Goal: Task Accomplishment & Management: Use online tool/utility

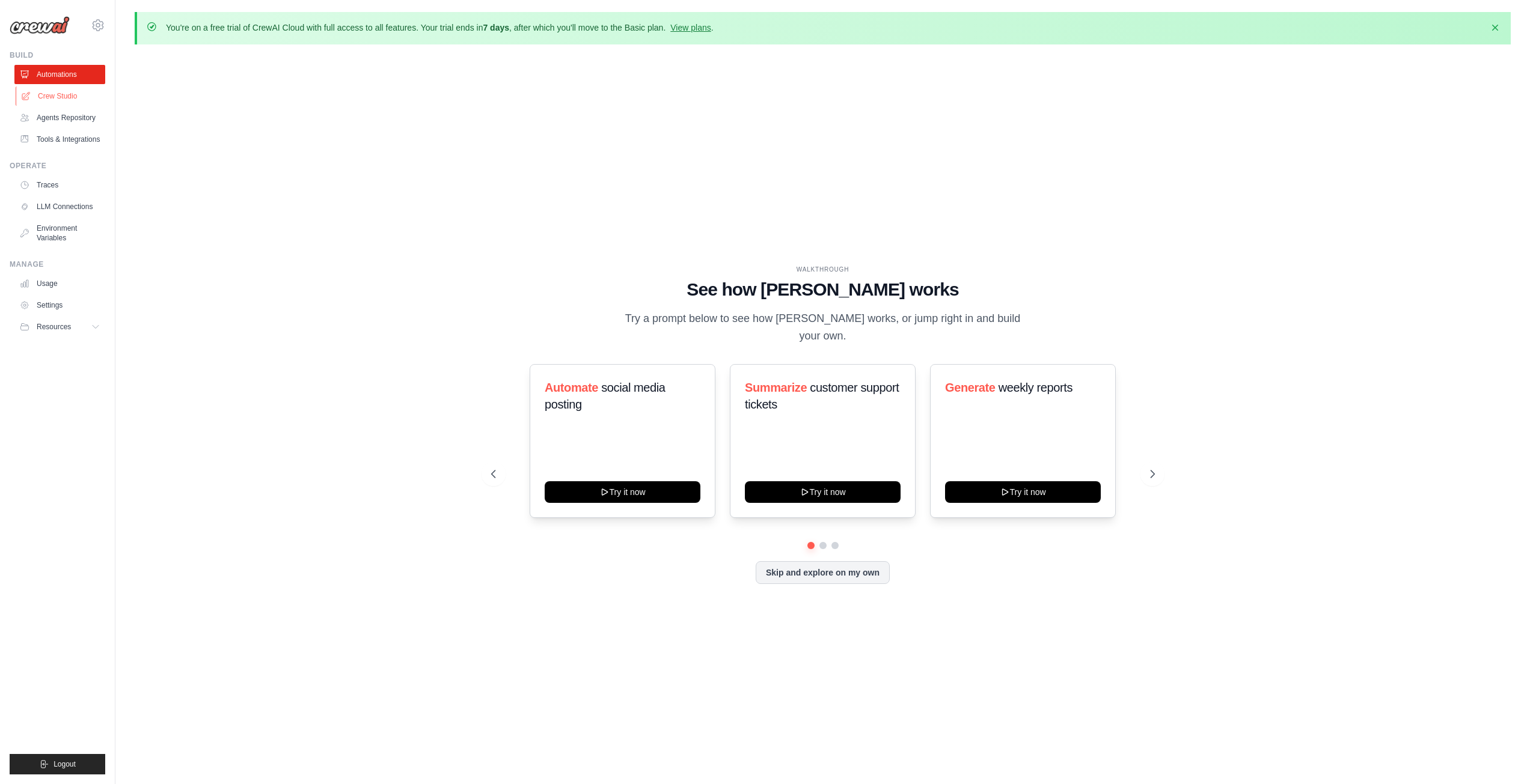
click at [71, 100] on link "Crew Studio" at bounding box center [61, 96] width 91 height 19
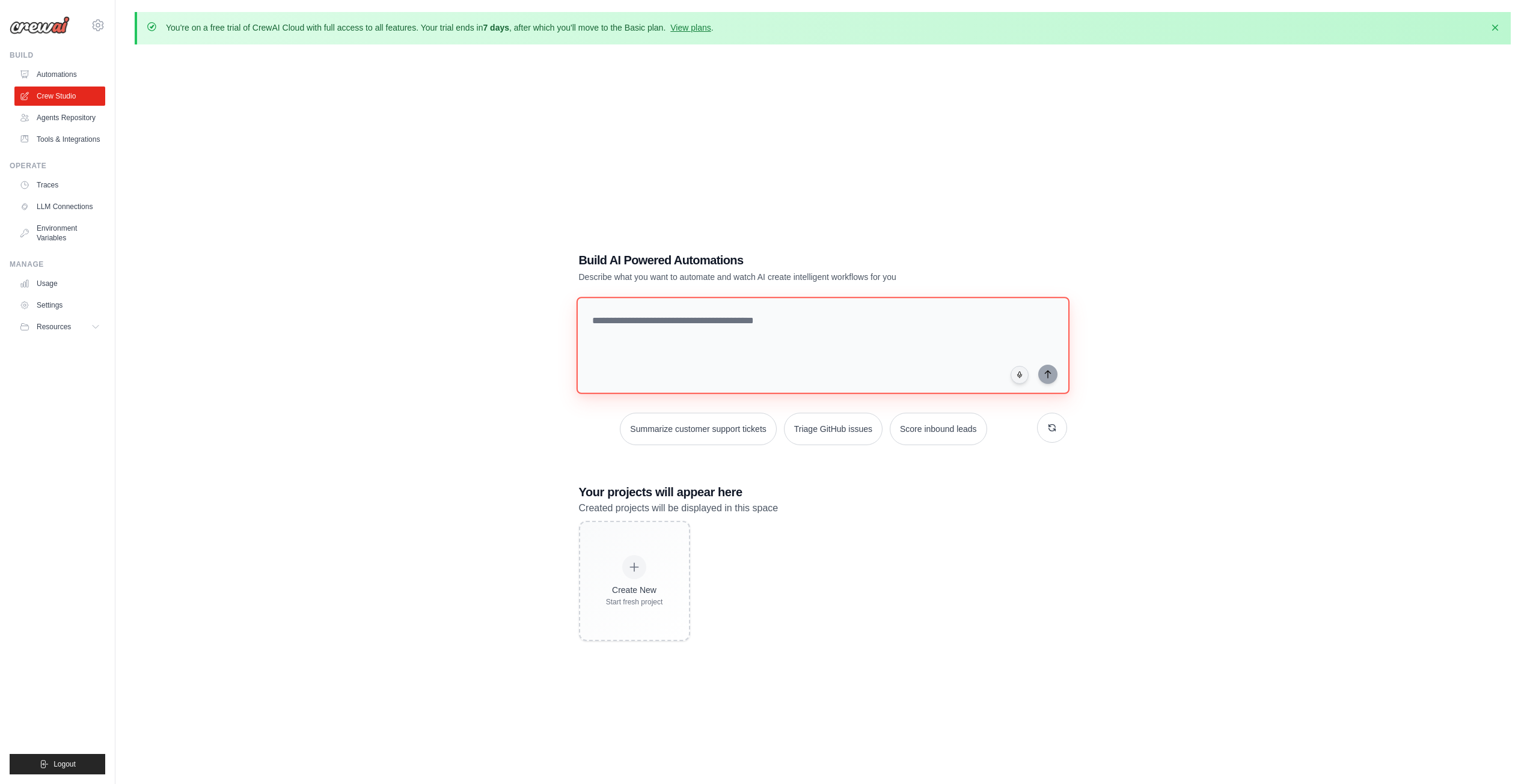
click at [858, 332] on textarea at bounding box center [823, 345] width 493 height 97
paste textarea "**********"
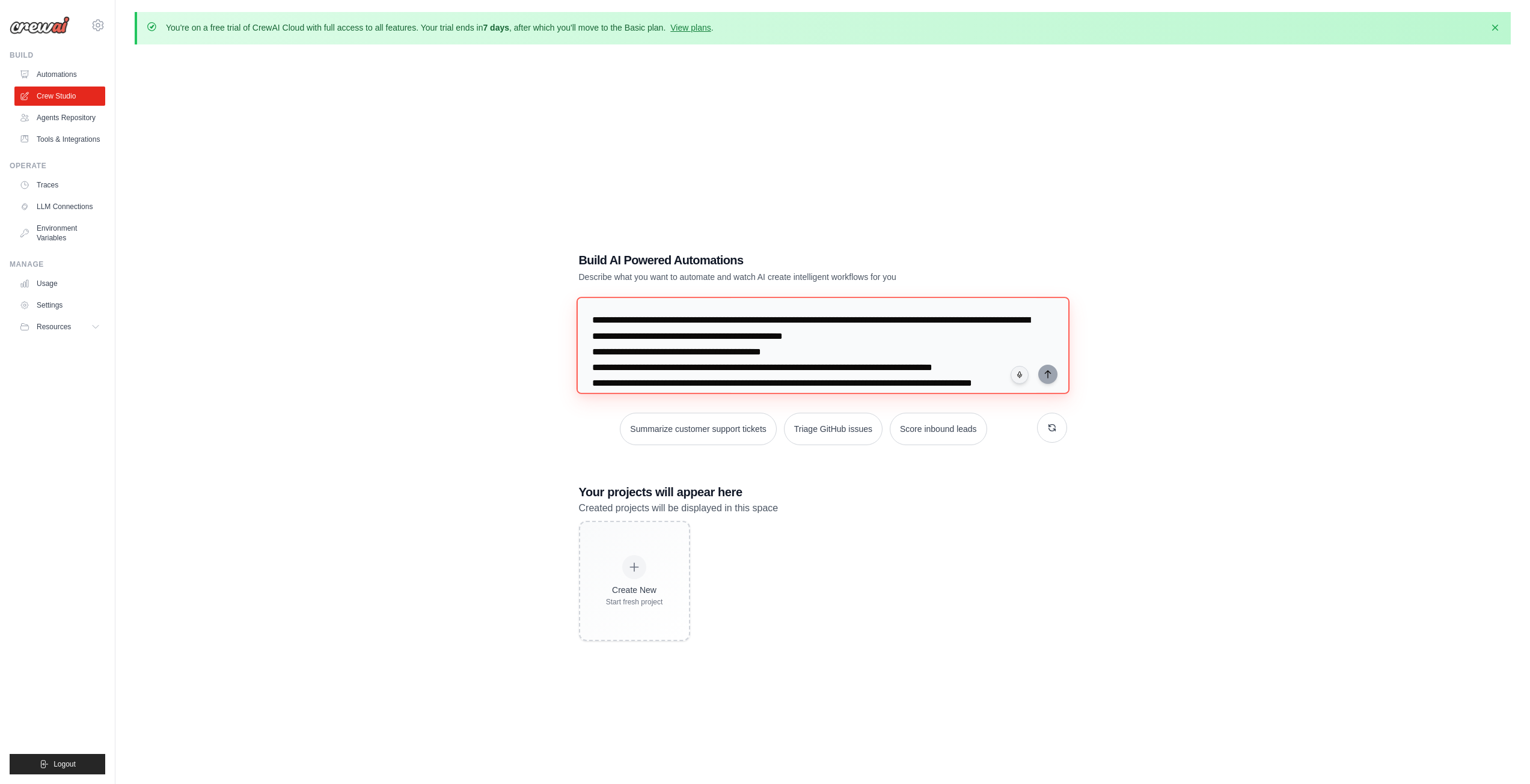
scroll to position [152, 0]
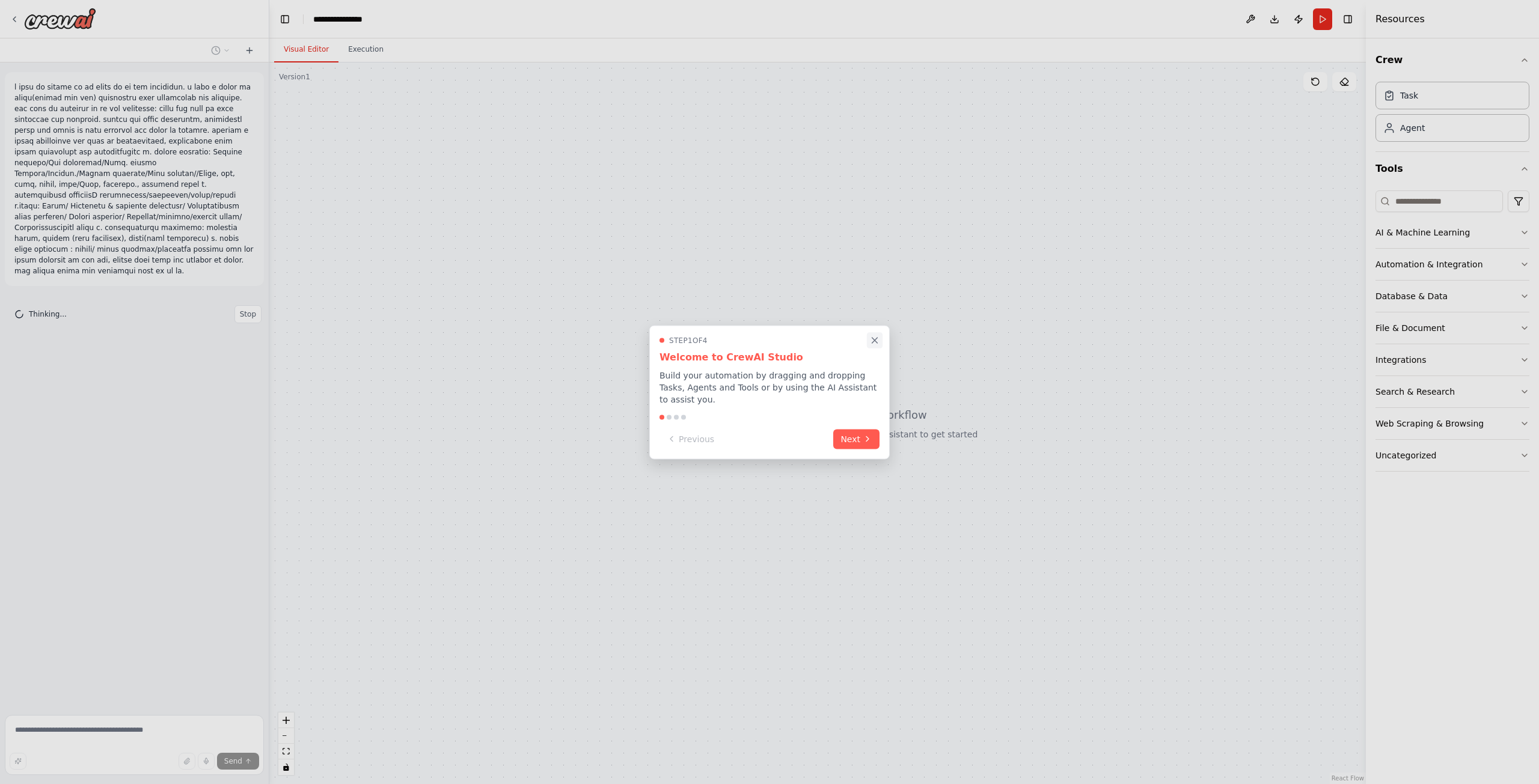
click at [879, 341] on icon "Close walkthrough" at bounding box center [875, 341] width 11 height 11
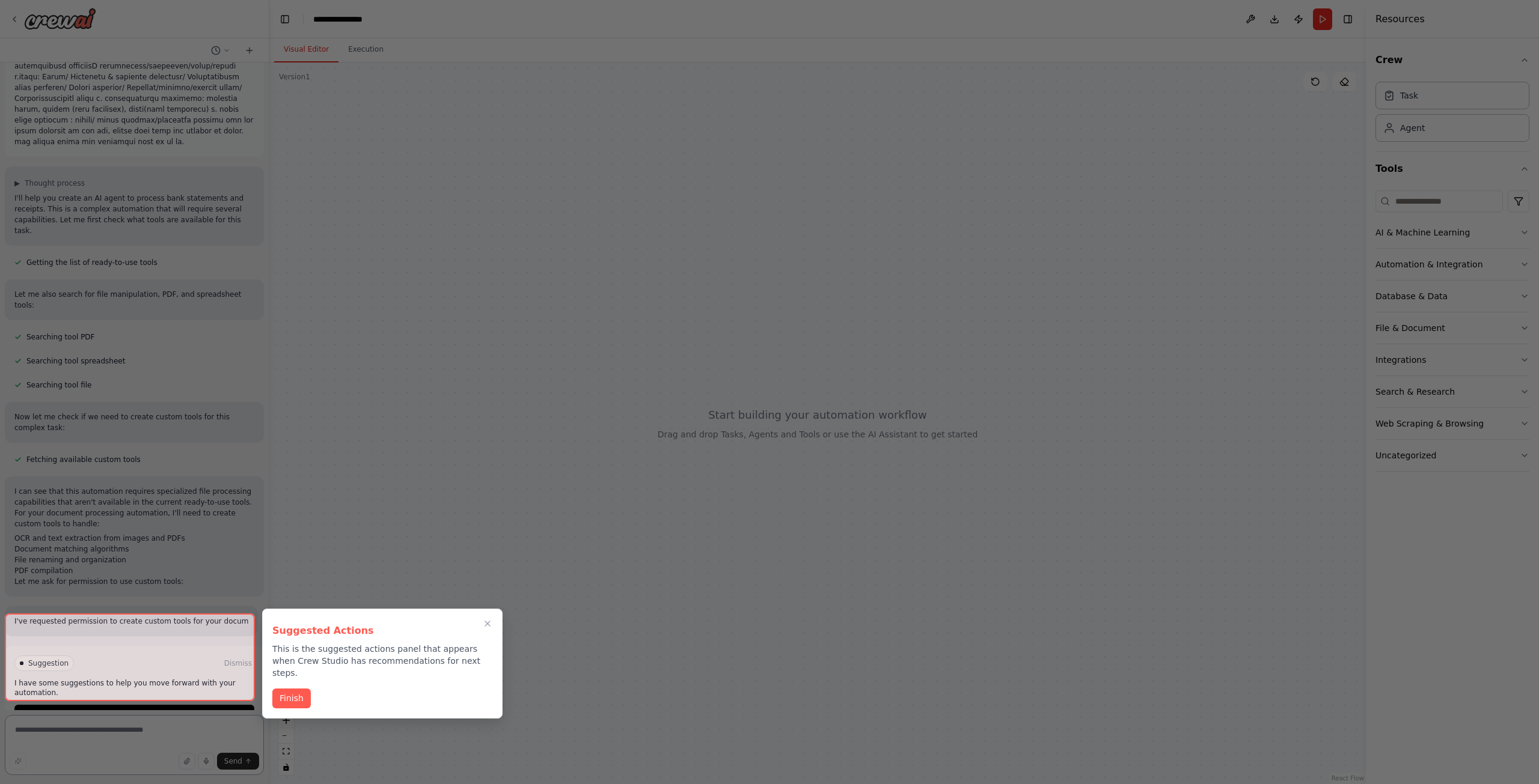
scroll to position [137, 0]
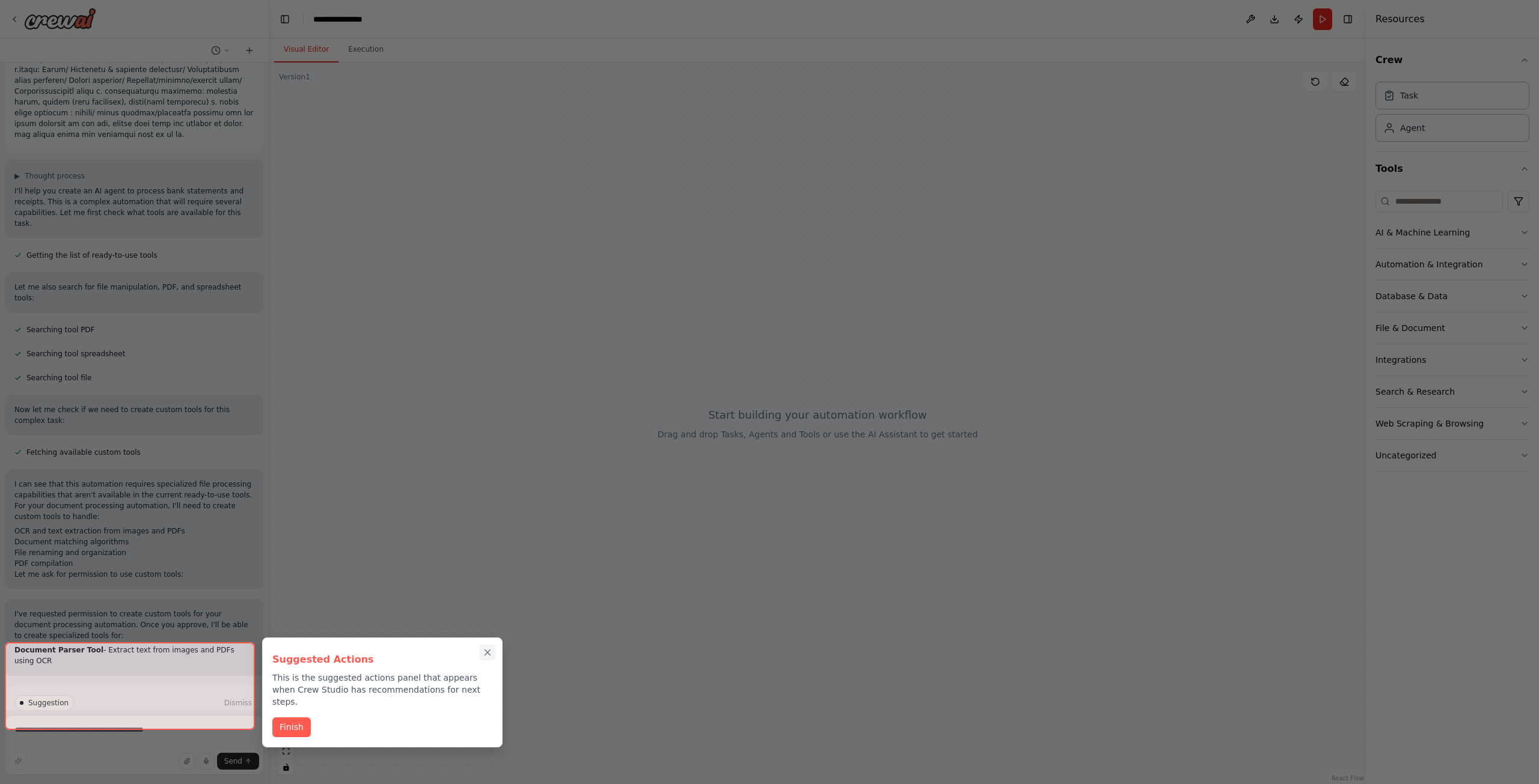
click at [488, 649] on div "Suggested Actions This is the suggested actions panel that appears when Crew St…" at bounding box center [383, 693] width 240 height 110
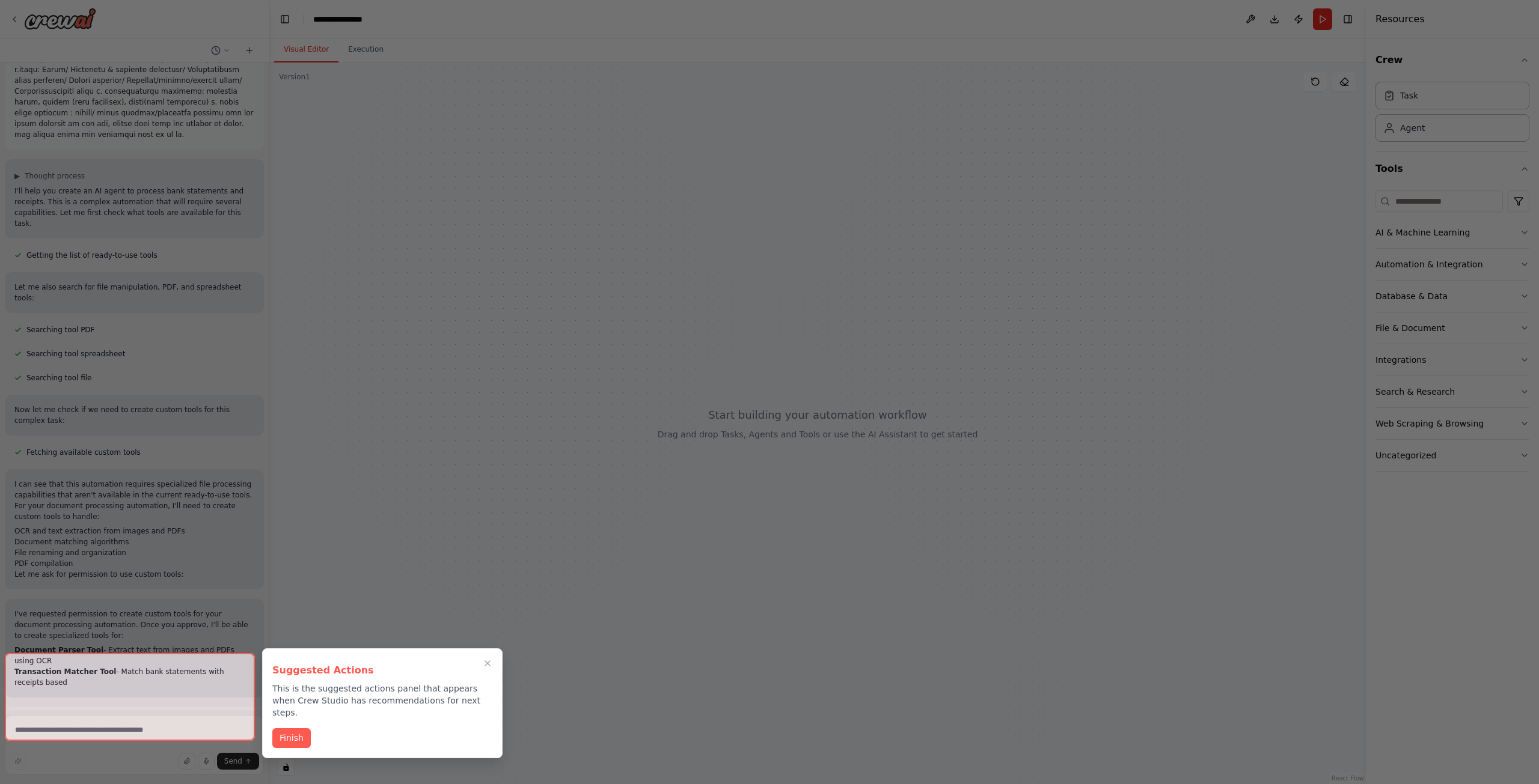
click at [479, 671] on div "Suggested Actions This is the suggested actions panel that appears when Crew St…" at bounding box center [383, 689] width 220 height 60
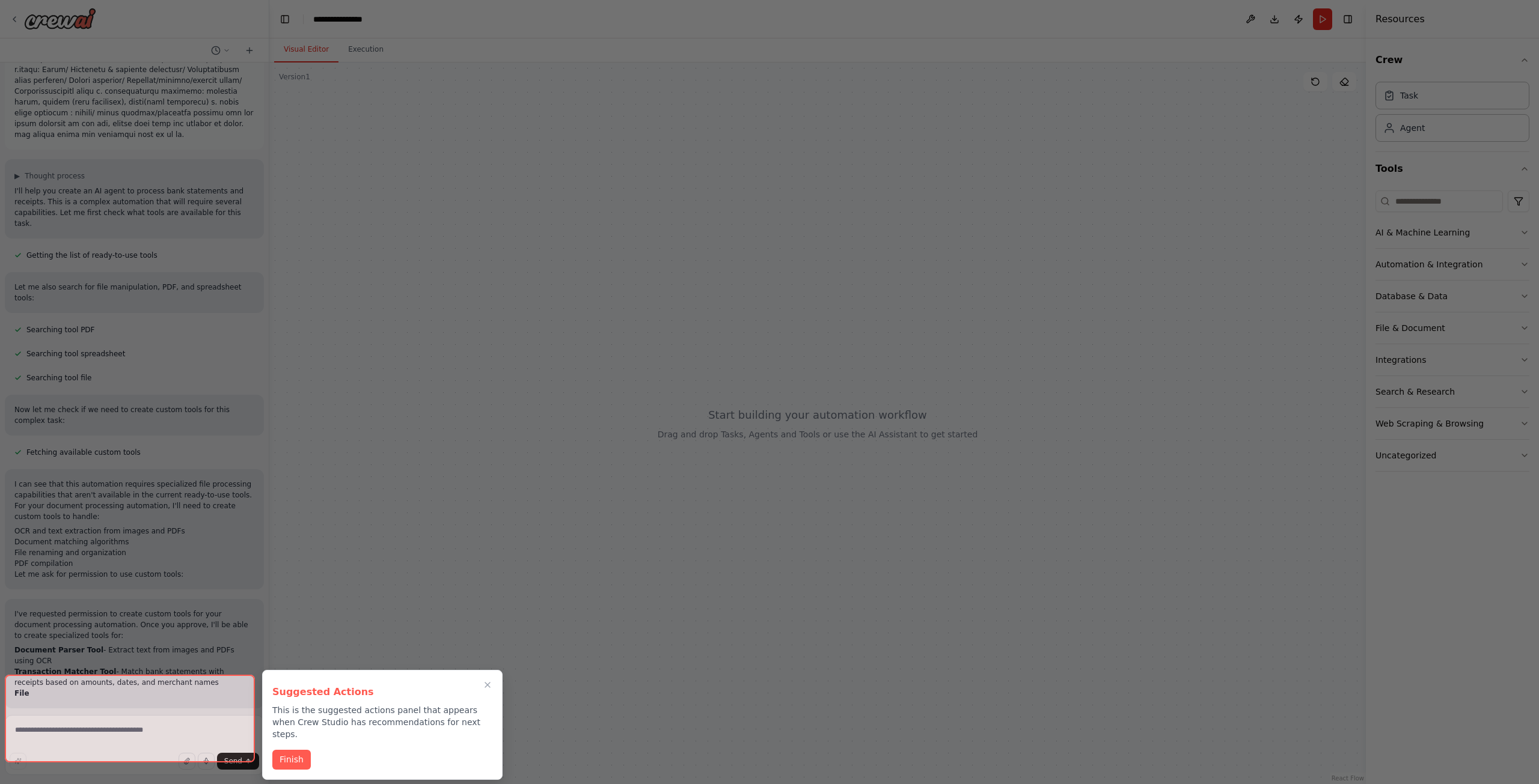
click at [488, 676] on div "Suggested Actions This is the suggested actions panel that appears when Crew St…" at bounding box center [383, 725] width 240 height 110
click at [485, 691] on button "Close walkthrough" at bounding box center [487, 684] width 16 height 16
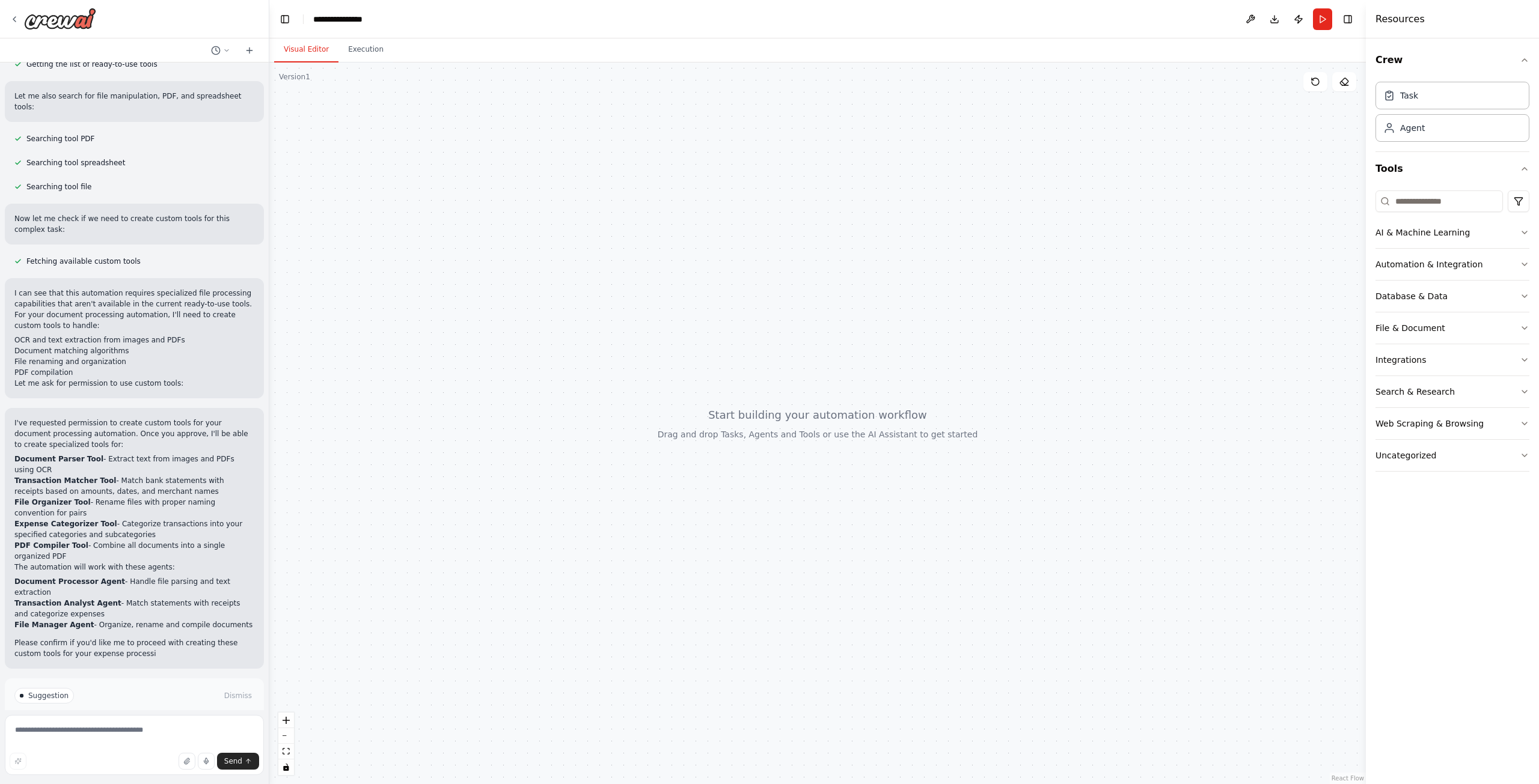
scroll to position [338, 0]
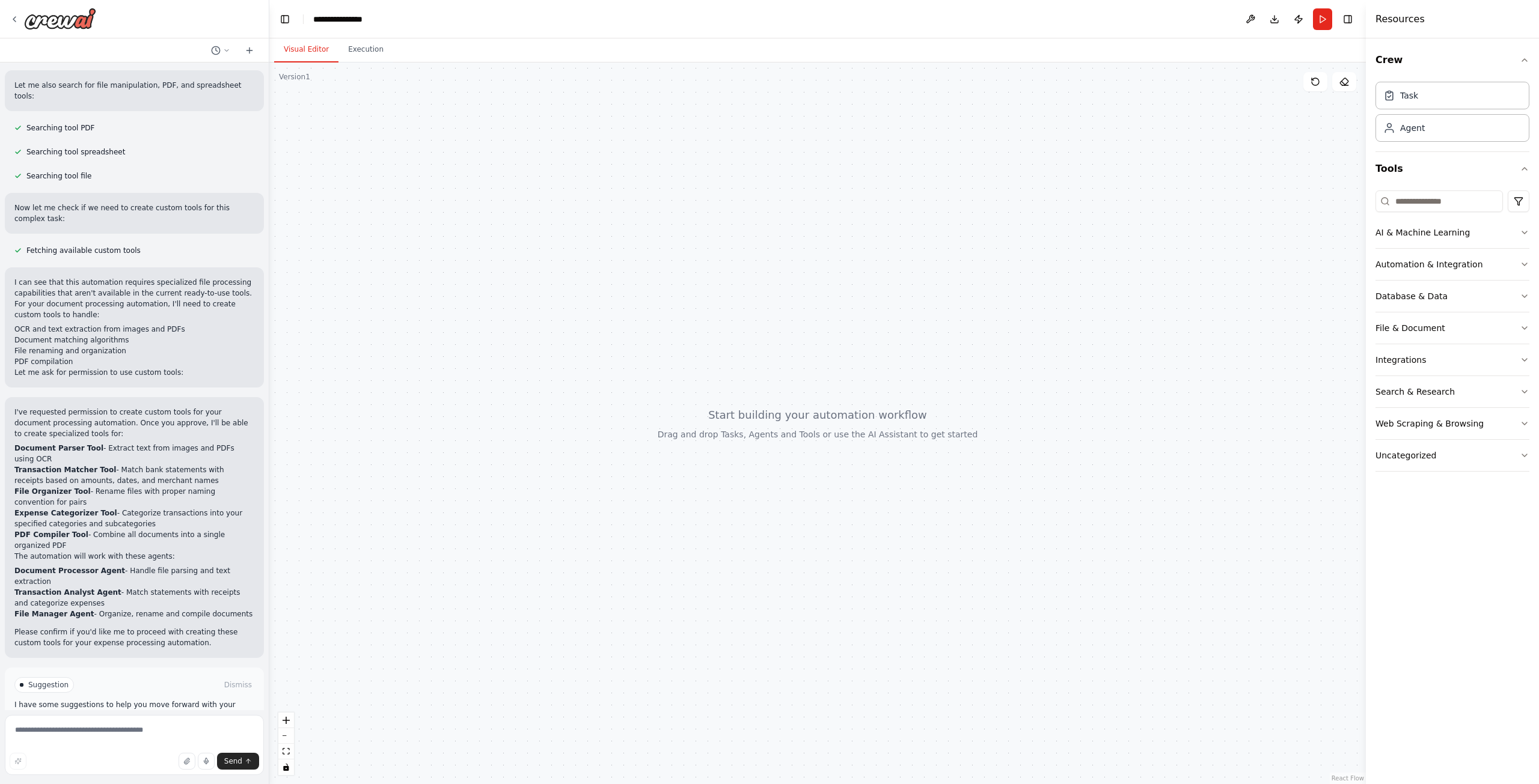
click at [193, 726] on button "Enable coding skills" at bounding box center [134, 736] width 240 height 19
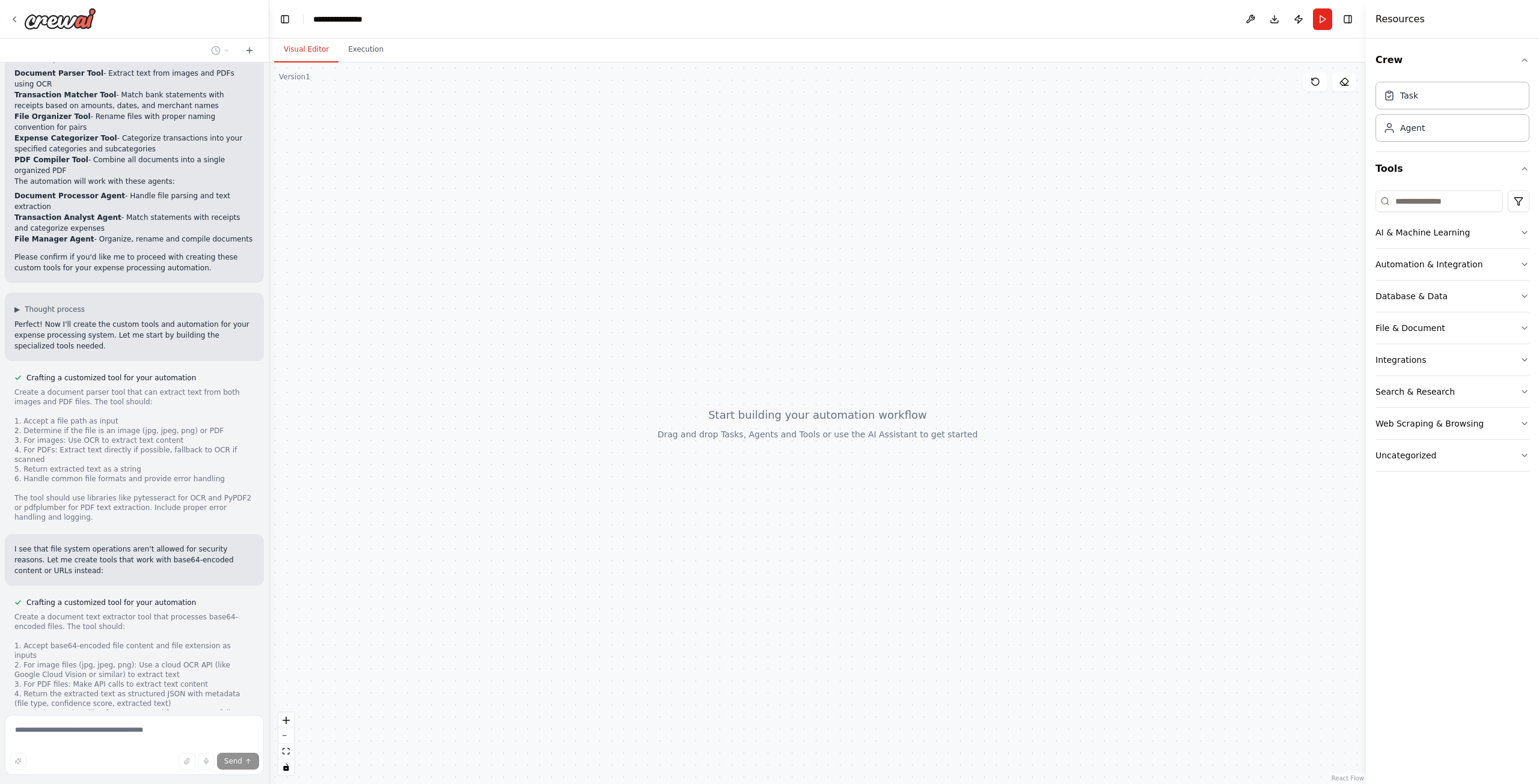
scroll to position [735, 0]
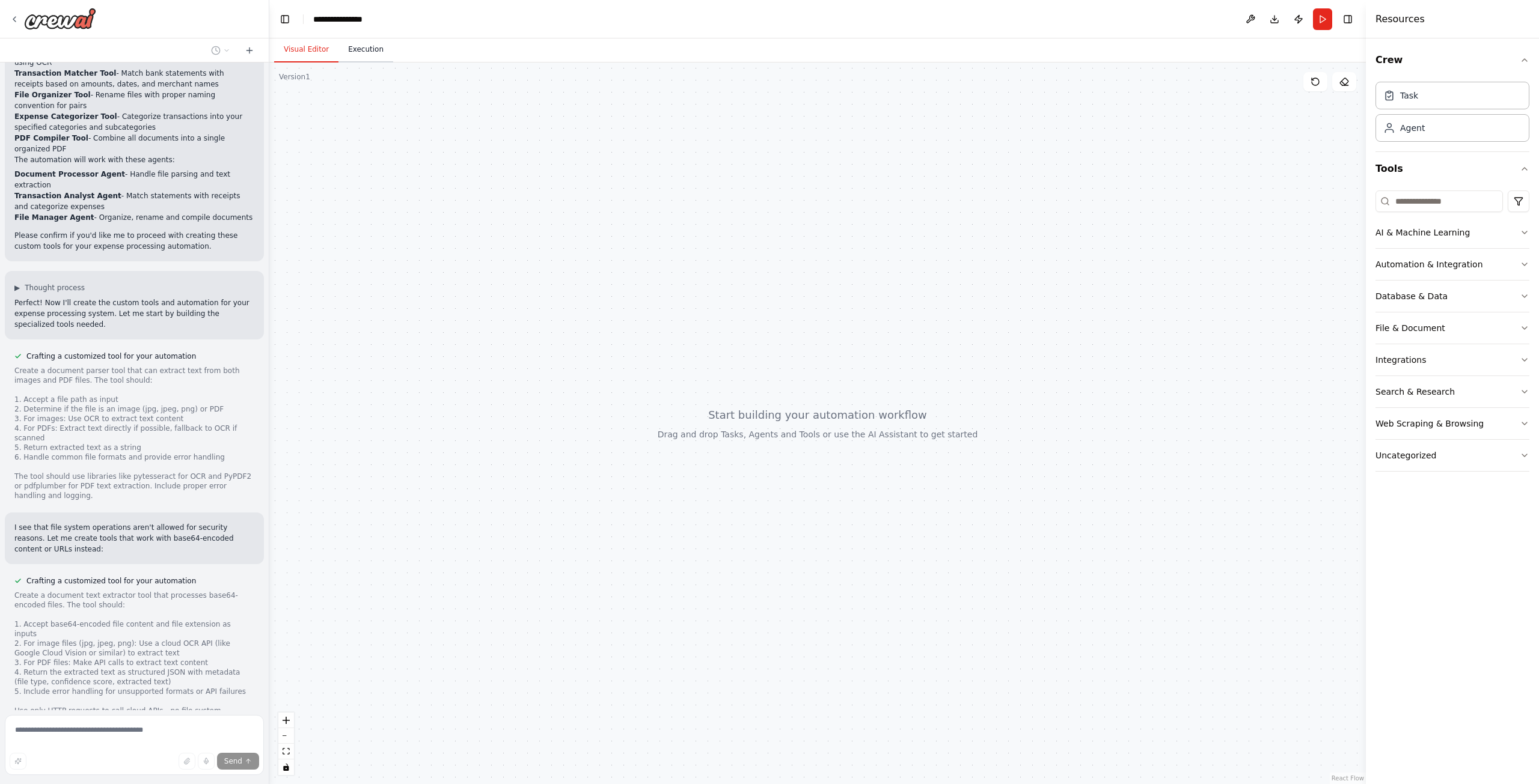
click at [361, 52] on button "Execution" at bounding box center [366, 49] width 55 height 25
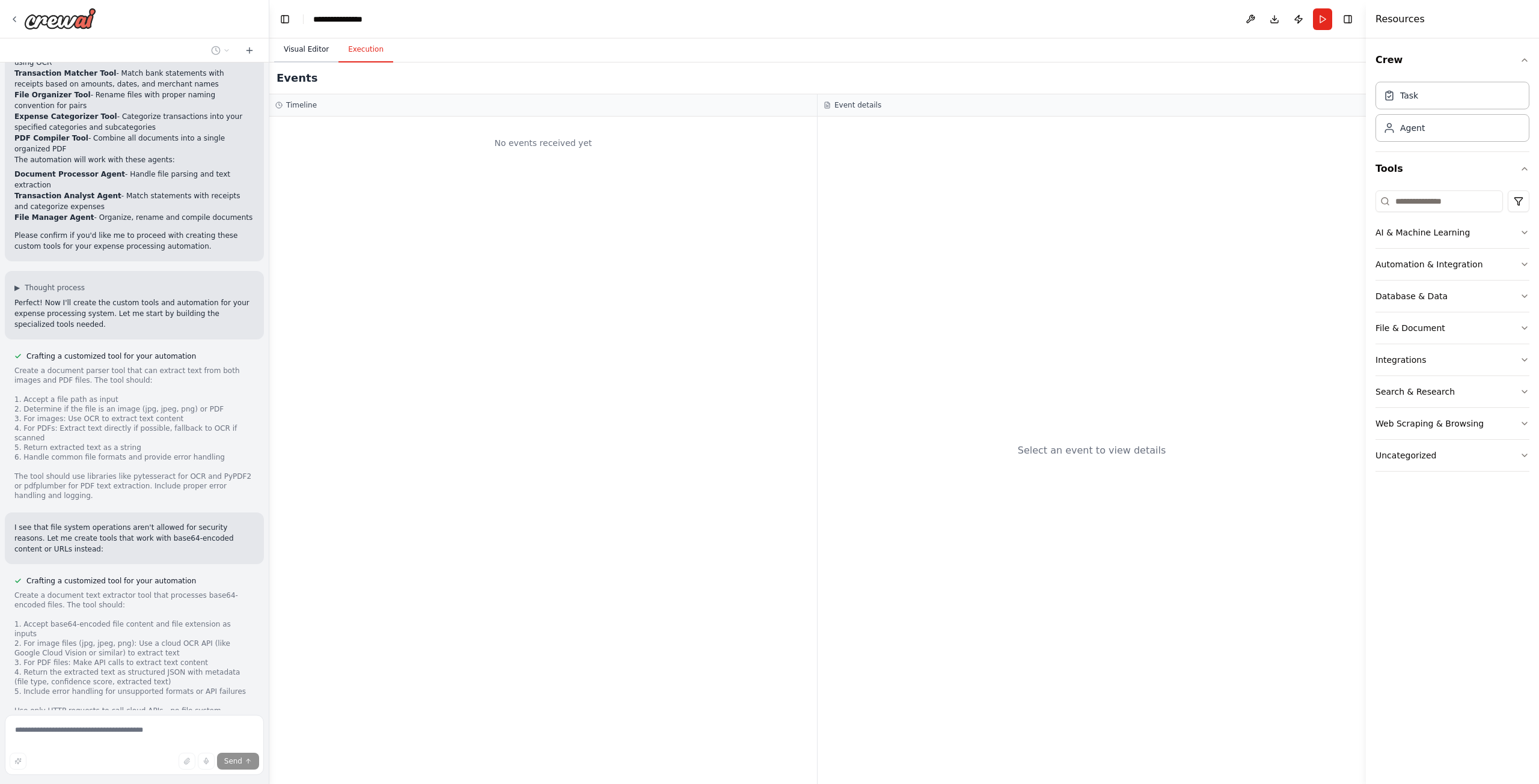
click at [314, 52] on button "Visual Editor" at bounding box center [306, 49] width 65 height 25
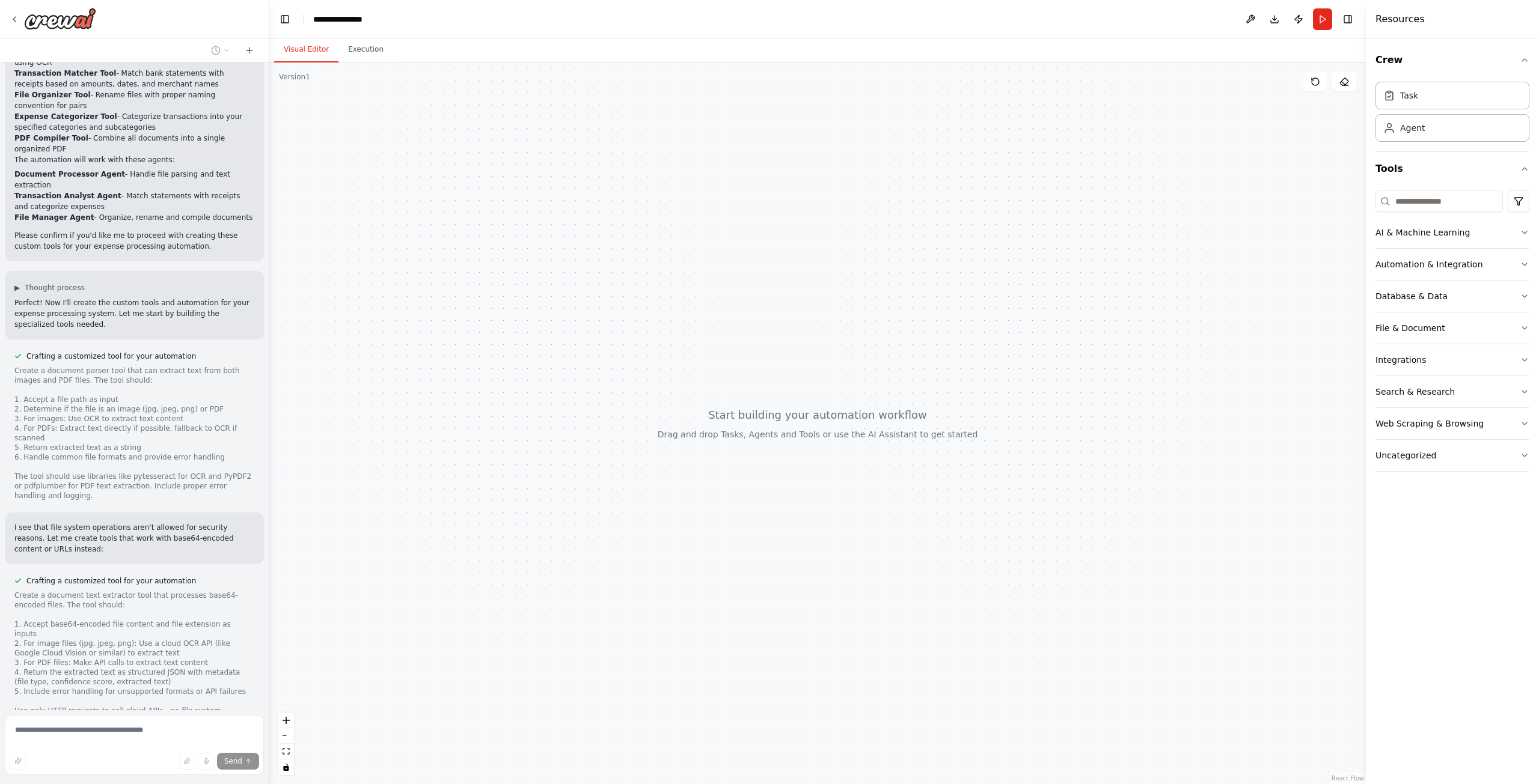
scroll to position [798, 0]
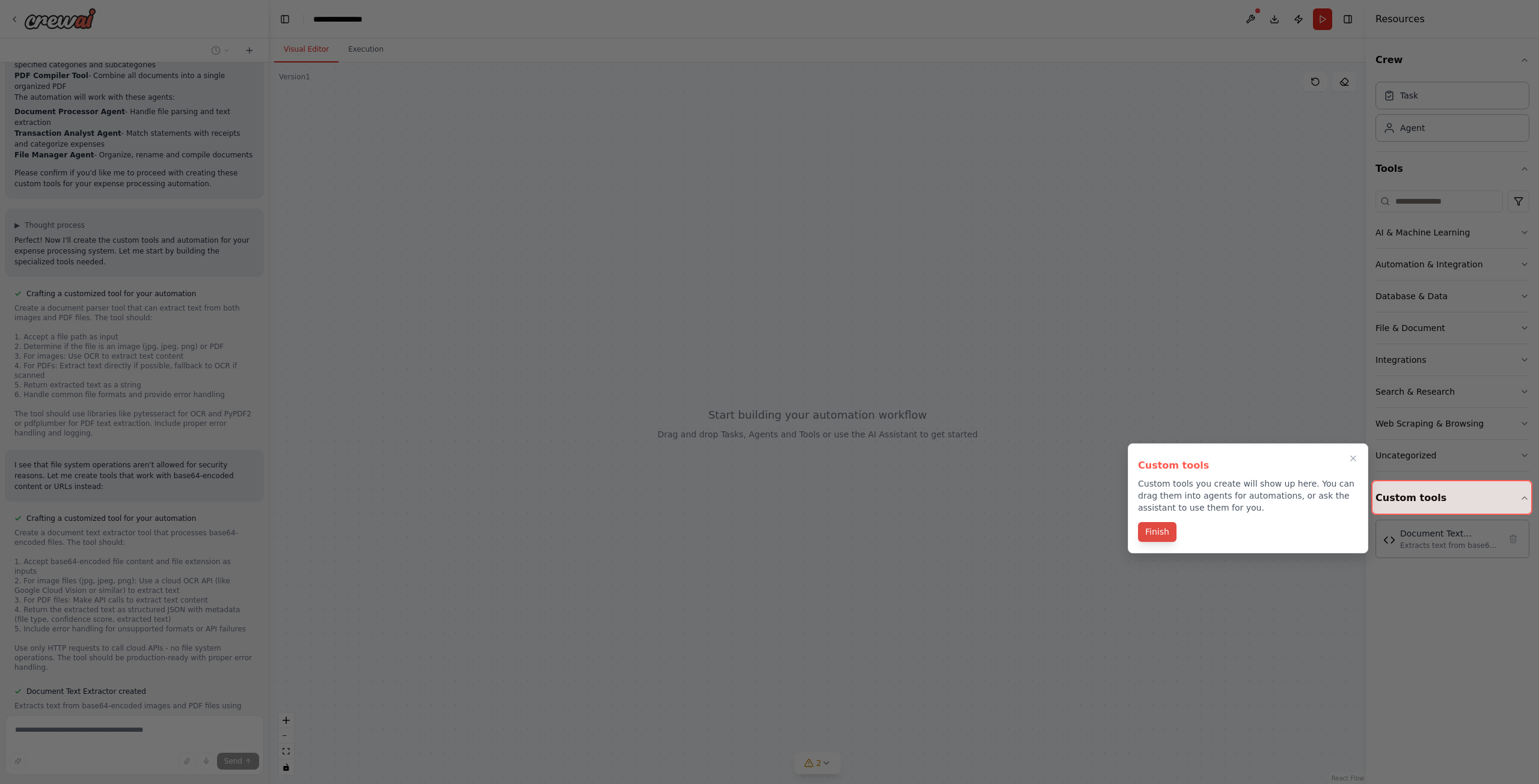
click at [1163, 534] on button "Finish" at bounding box center [1157, 532] width 38 height 20
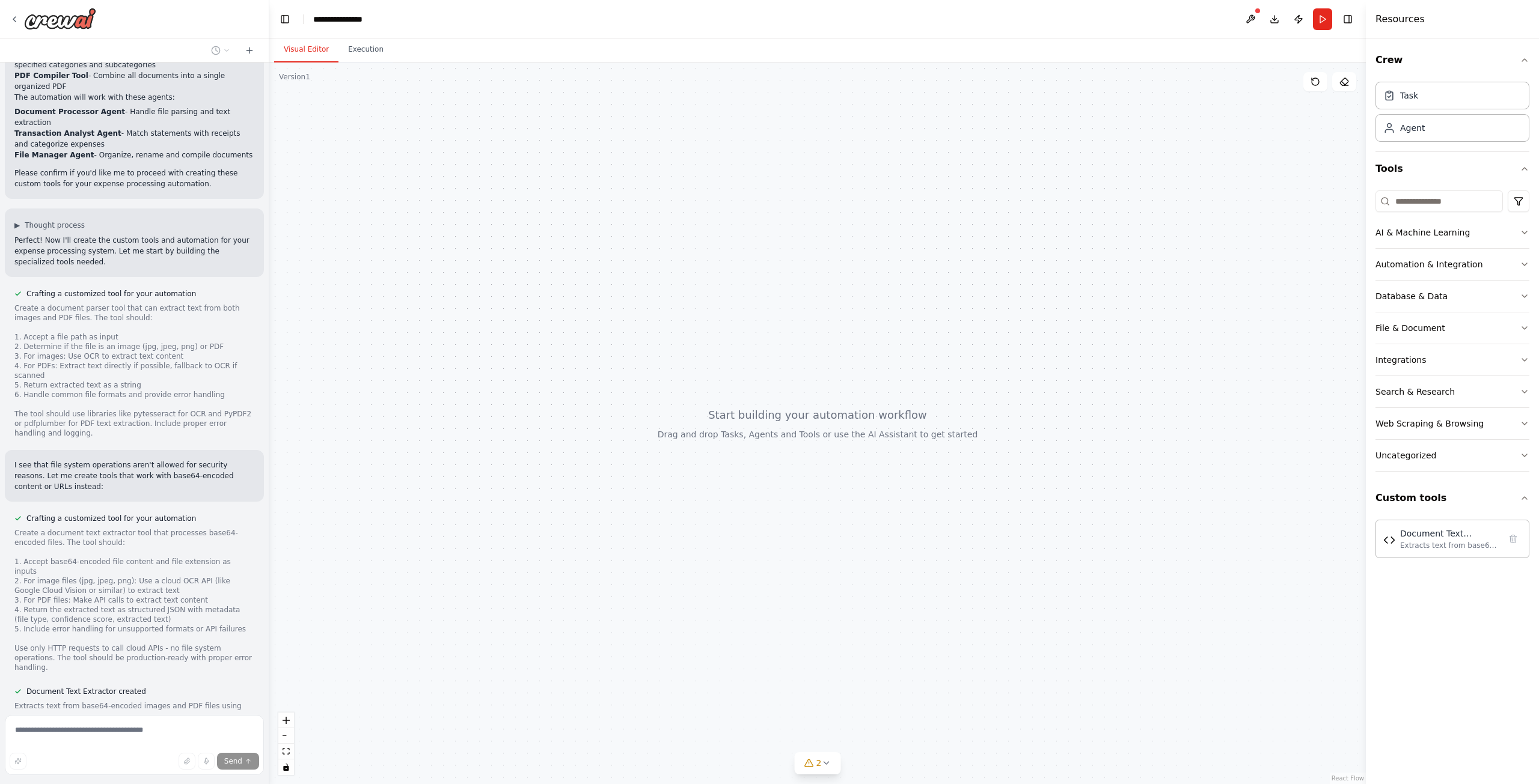
click at [236, 735] on button "View code" at bounding box center [236, 739] width 36 height 10
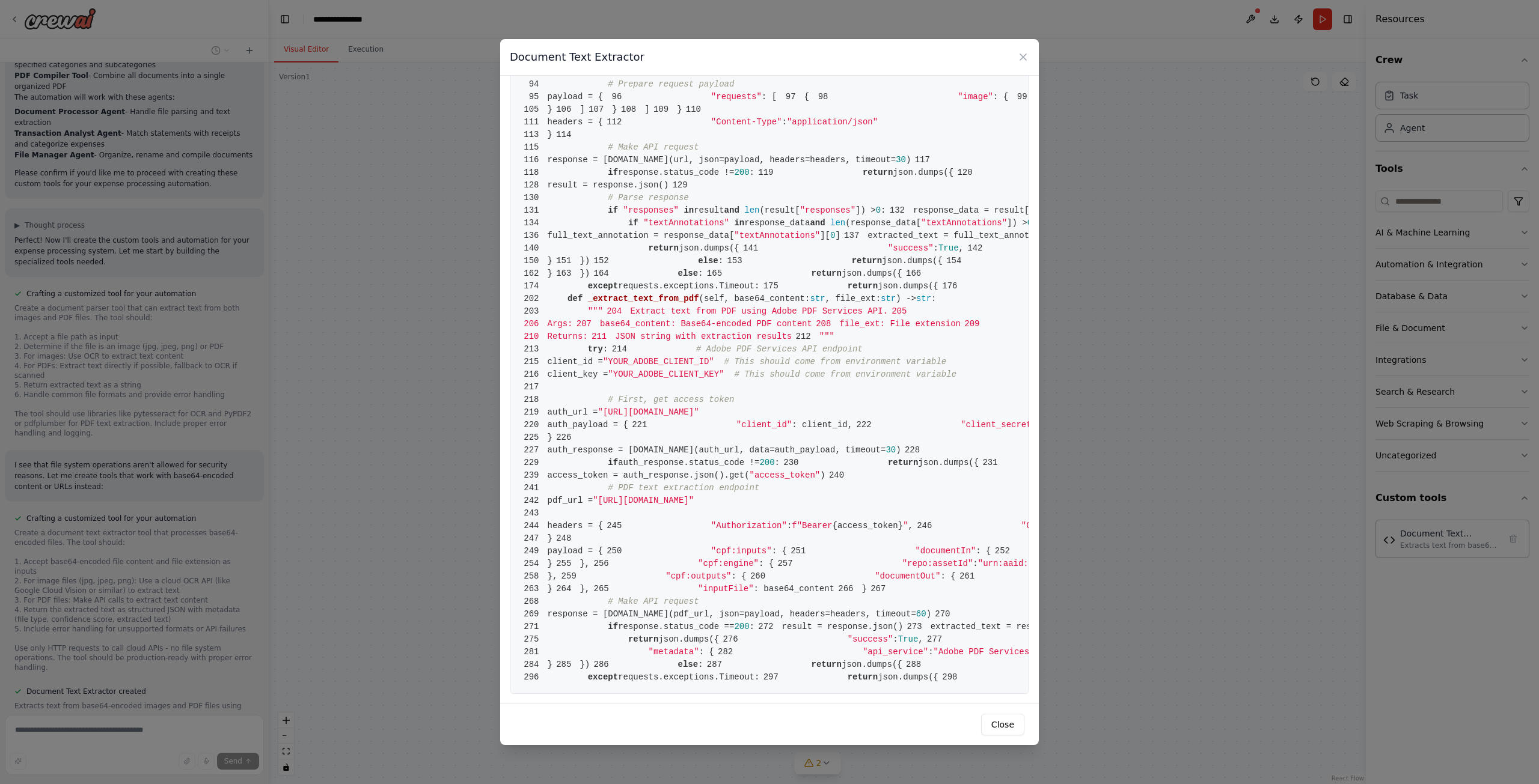
scroll to position [0, 0]
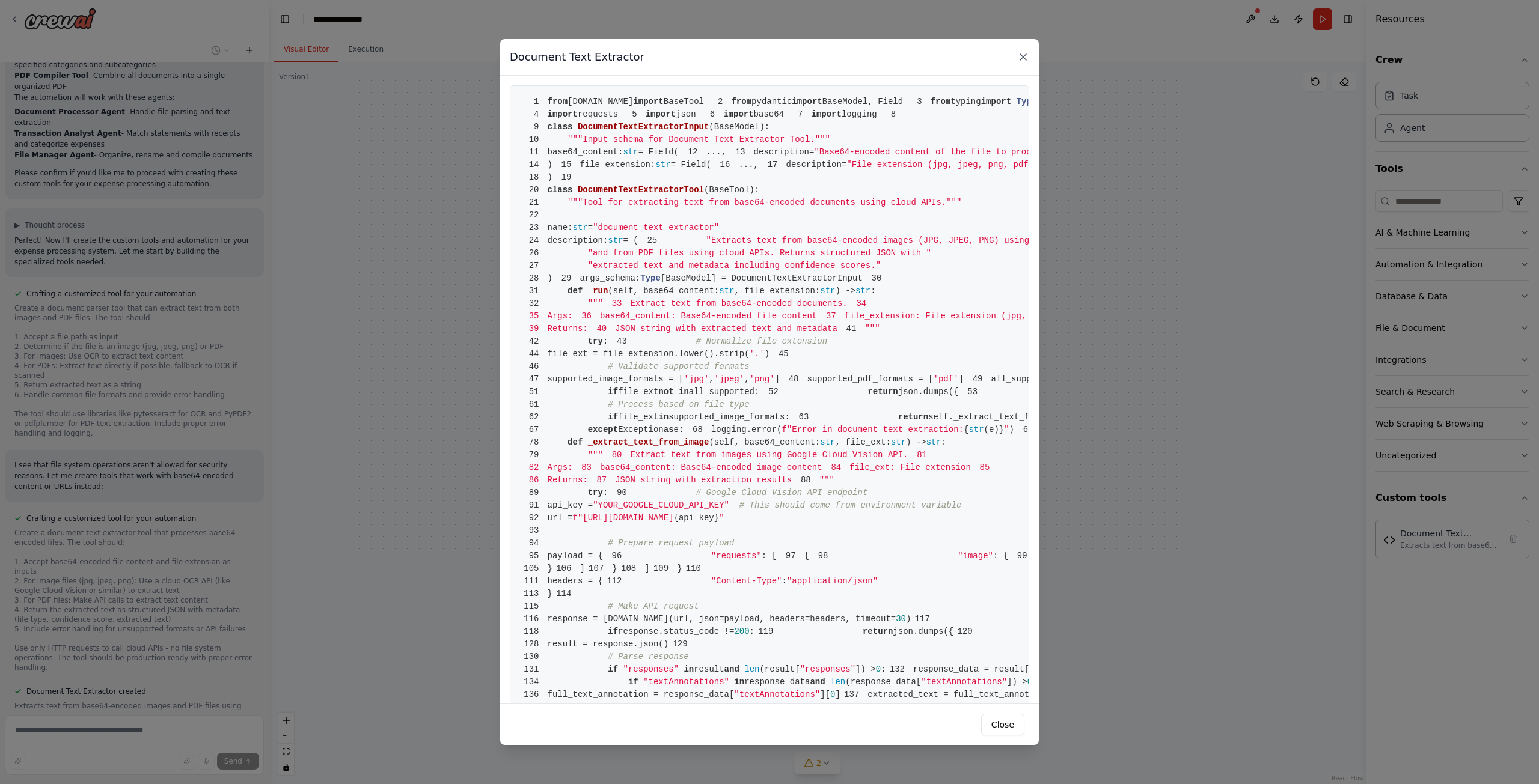
click at [1025, 56] on icon at bounding box center [1023, 57] width 6 height 6
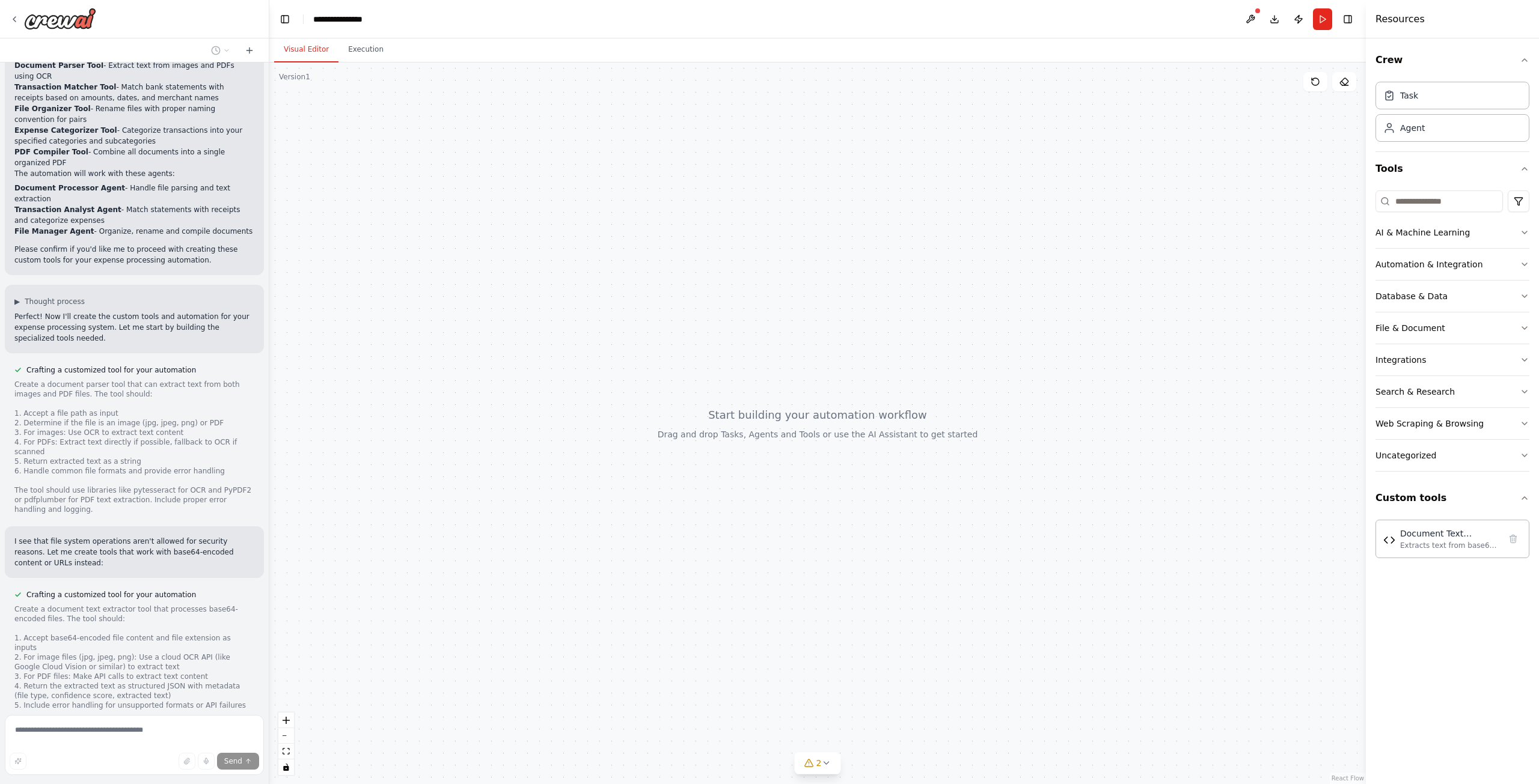
scroll to position [1048, 0]
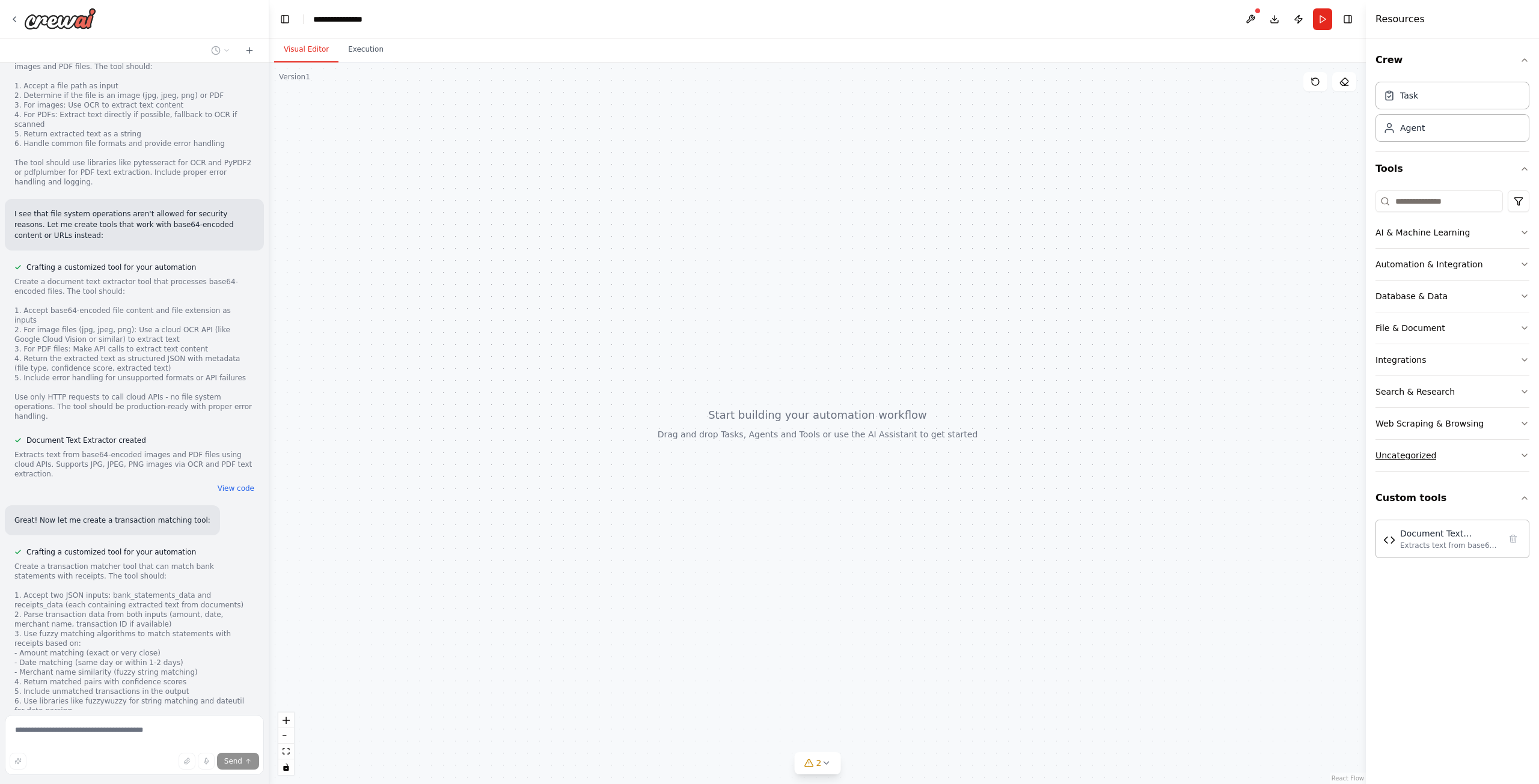
click at [1444, 460] on button "Uncategorized" at bounding box center [1452, 456] width 154 height 32
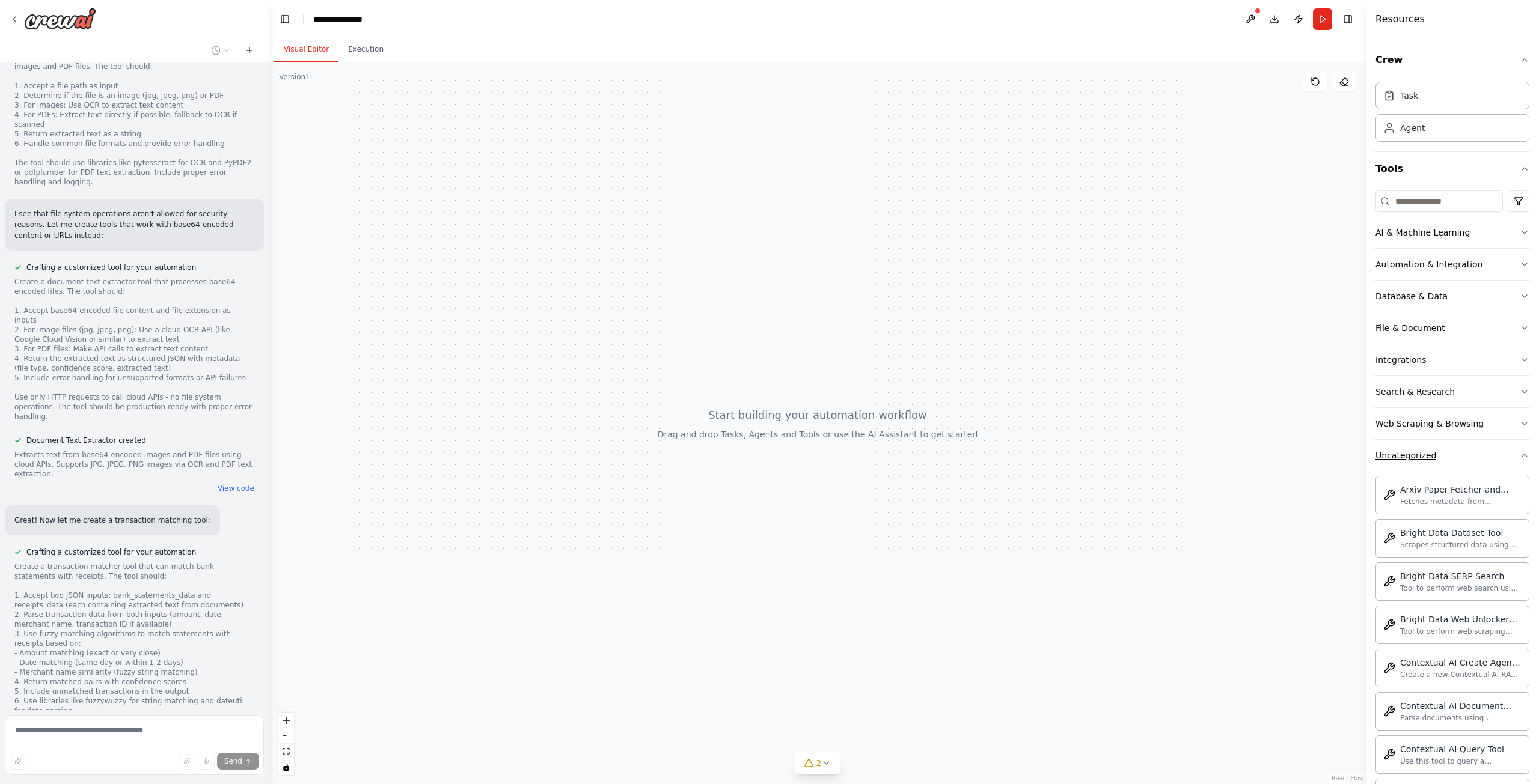
click at [1430, 459] on div "Uncategorized" at bounding box center [1406, 456] width 60 height 12
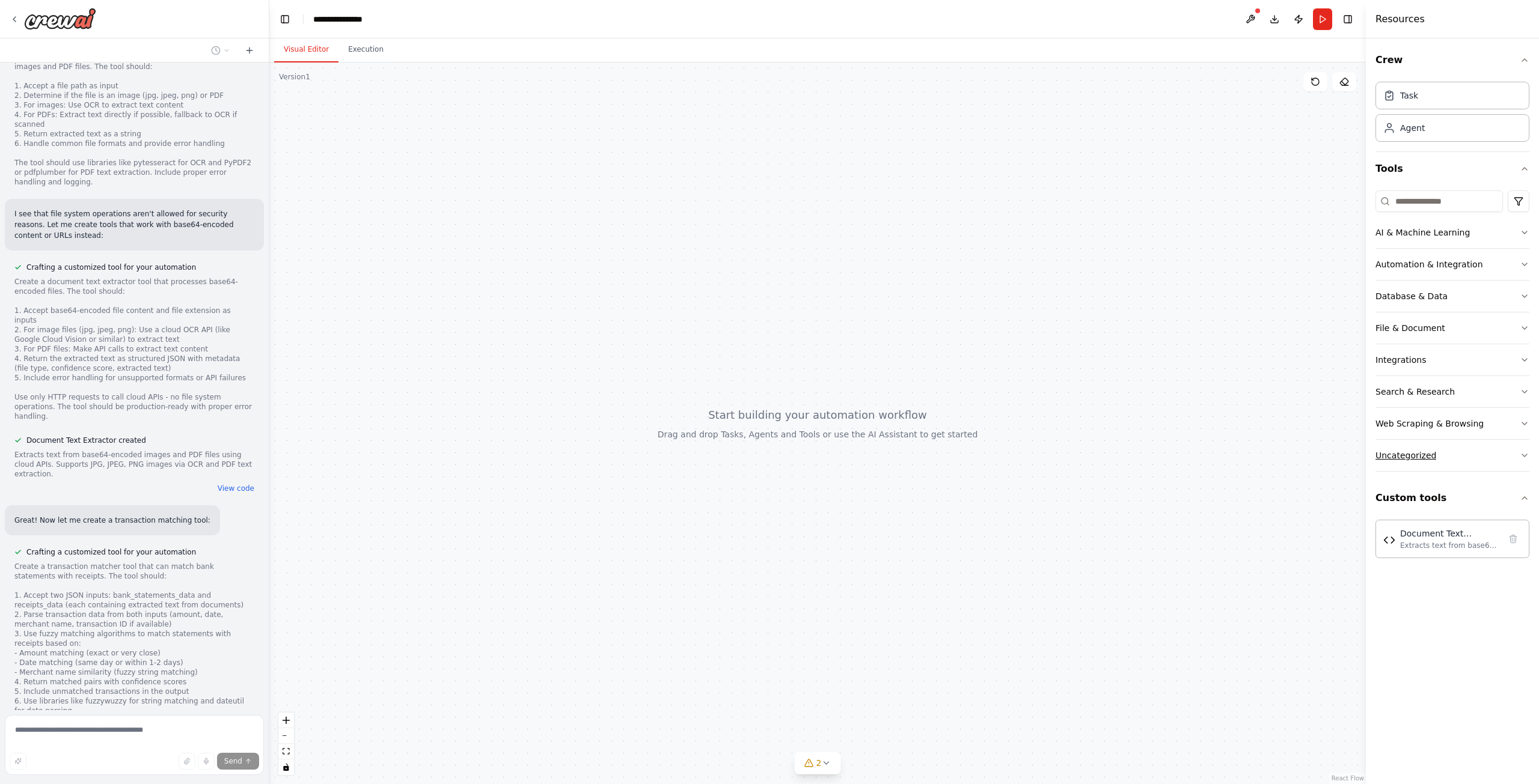
click at [1430, 459] on div "Uncategorized" at bounding box center [1406, 456] width 60 height 12
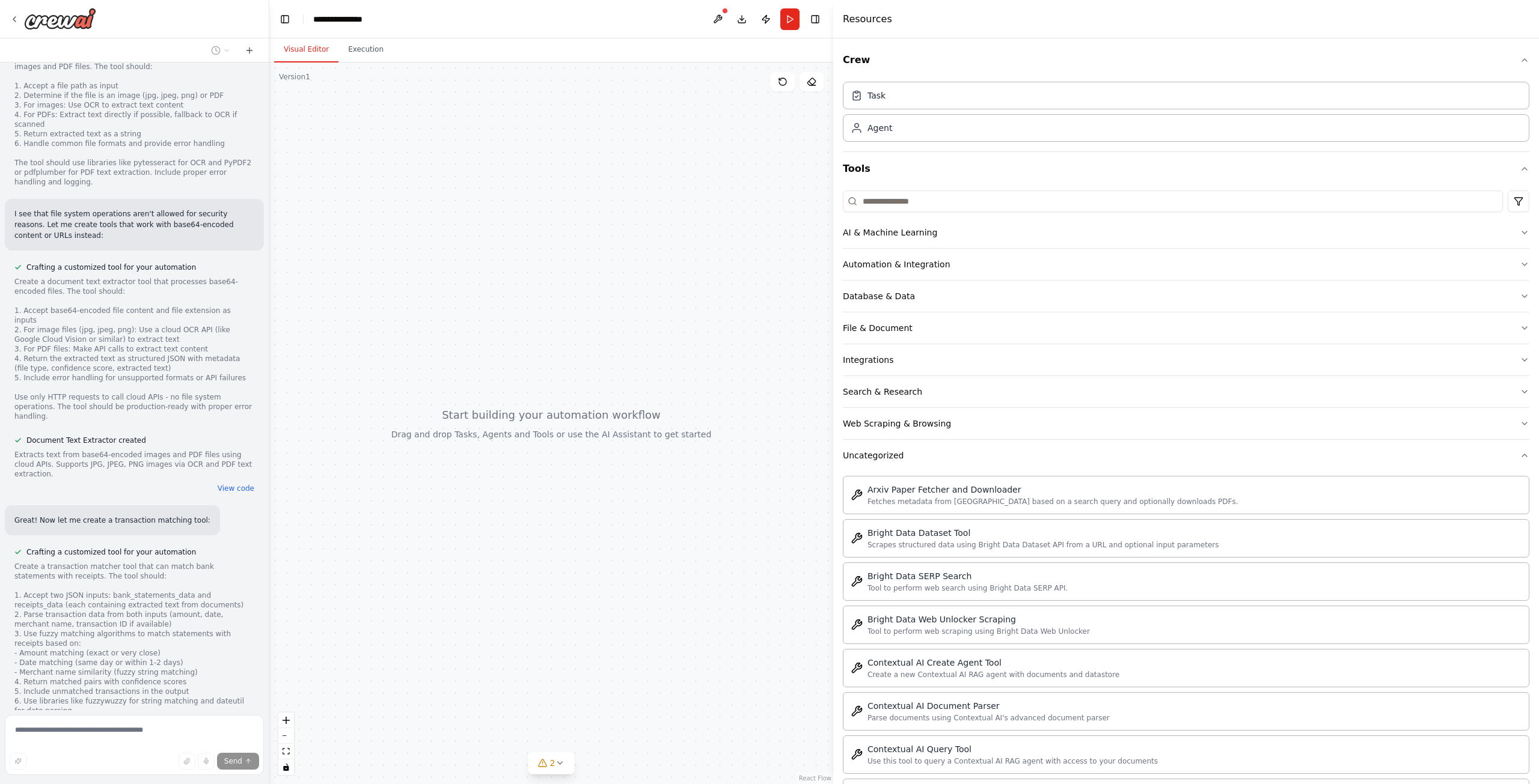
scroll to position [1114, 0]
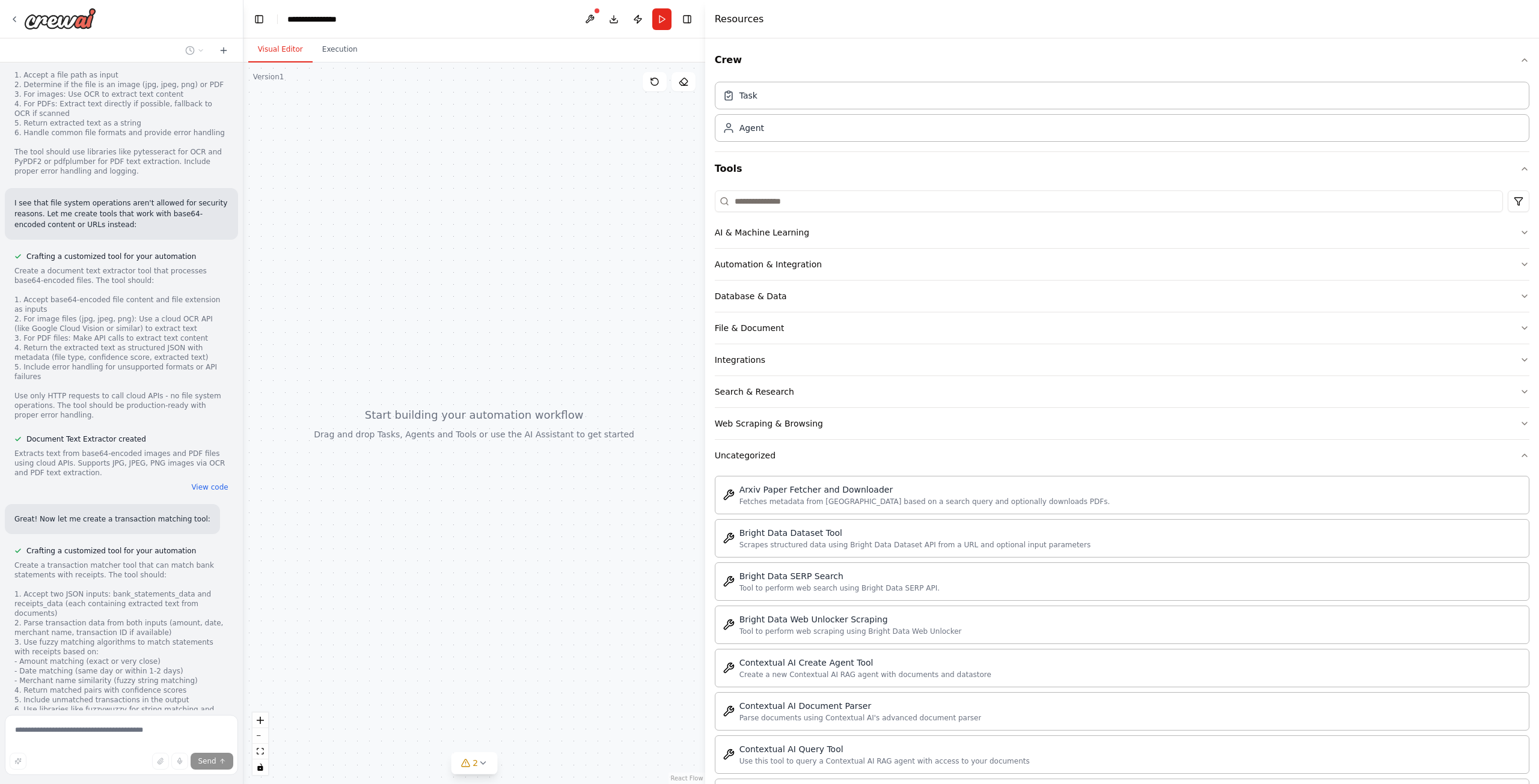
drag, startPoint x: 1369, startPoint y: 459, endPoint x: 420, endPoint y: 464, distance: 949.0
click at [420, 464] on div "▶ Thought process I'll help you create an AI agent to process bank statements a…" at bounding box center [769, 392] width 1539 height 784
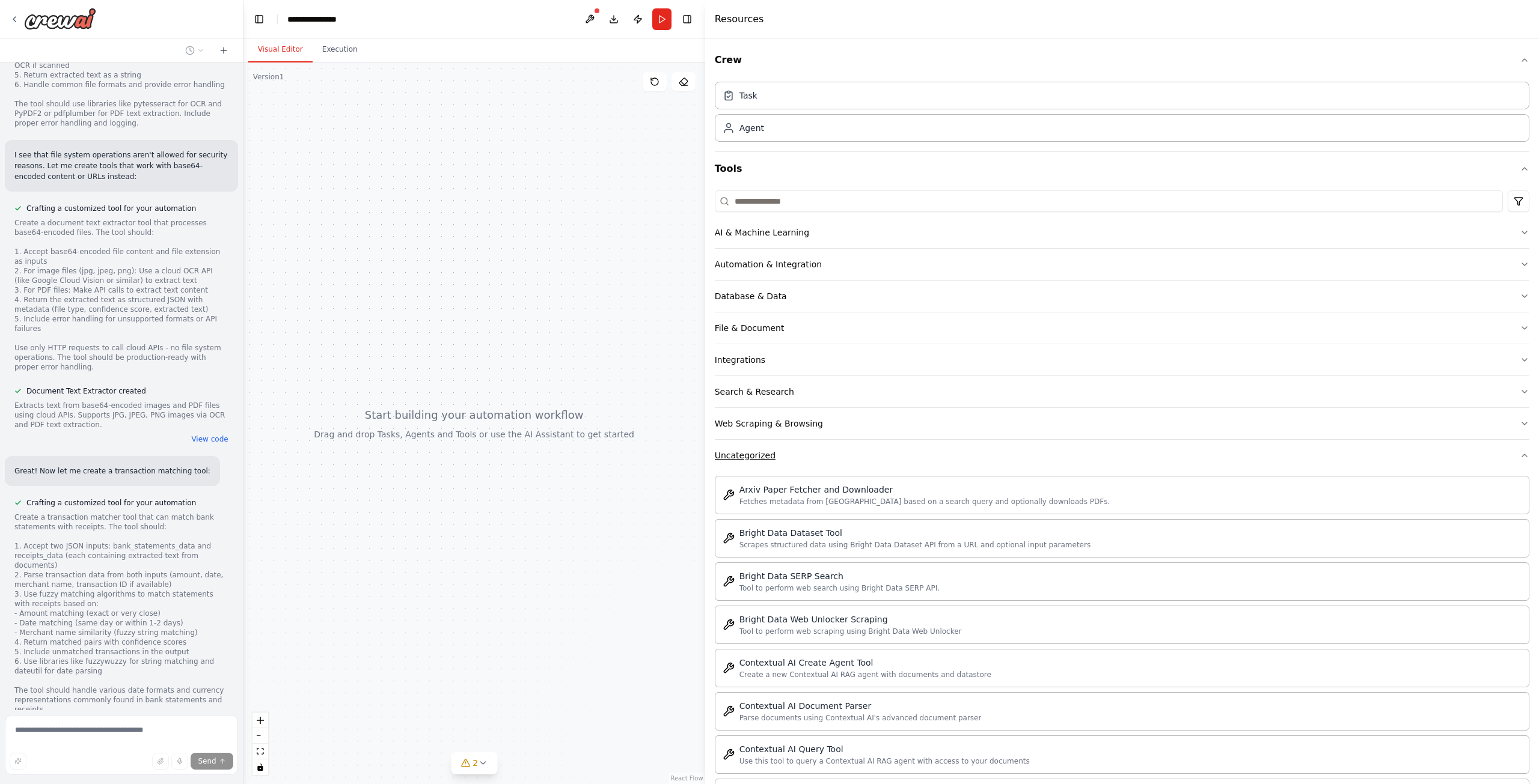
click at [768, 453] on div "Uncategorized" at bounding box center [745, 456] width 60 height 12
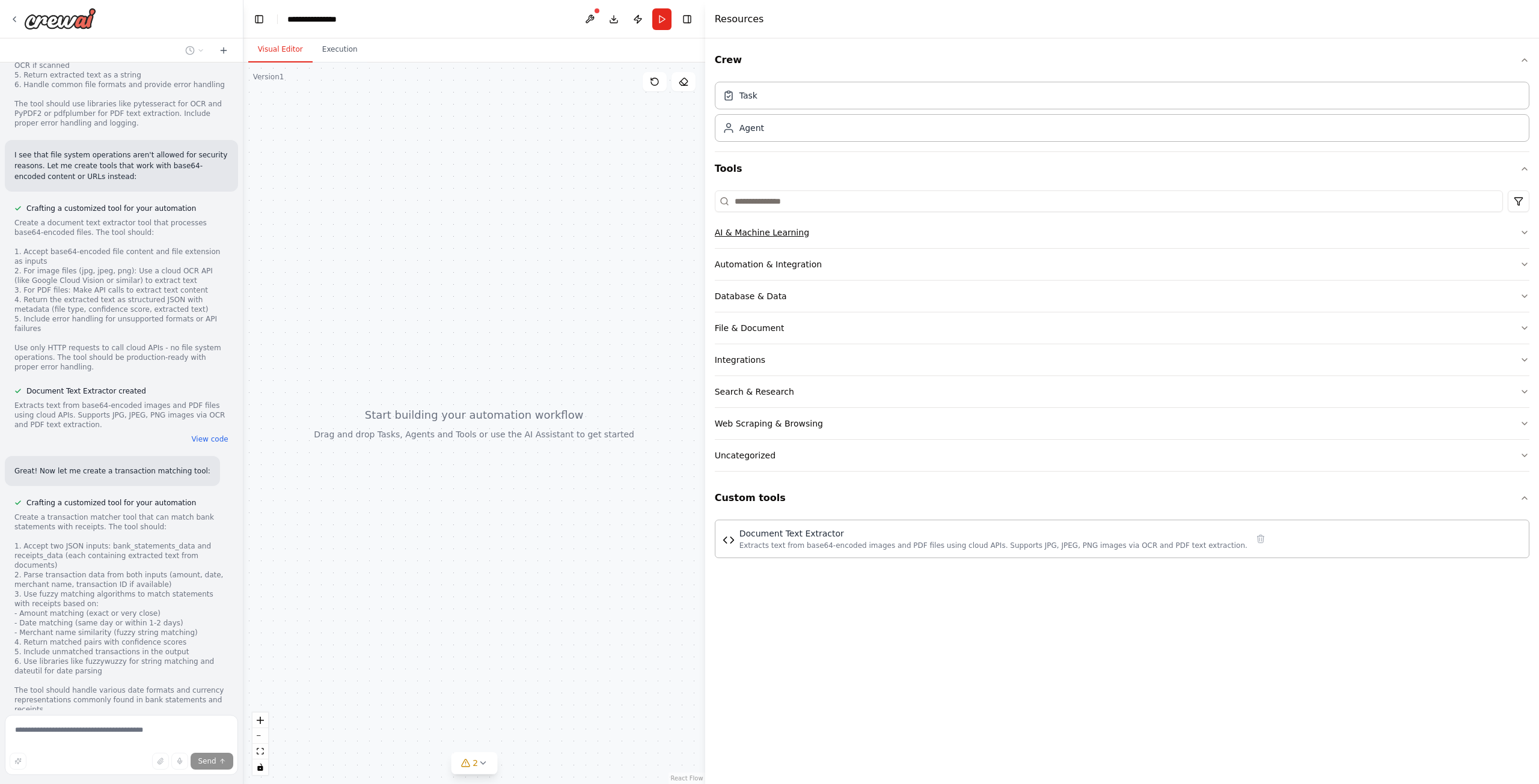
click at [764, 234] on div "AI & Machine Learning" at bounding box center [762, 233] width 94 height 12
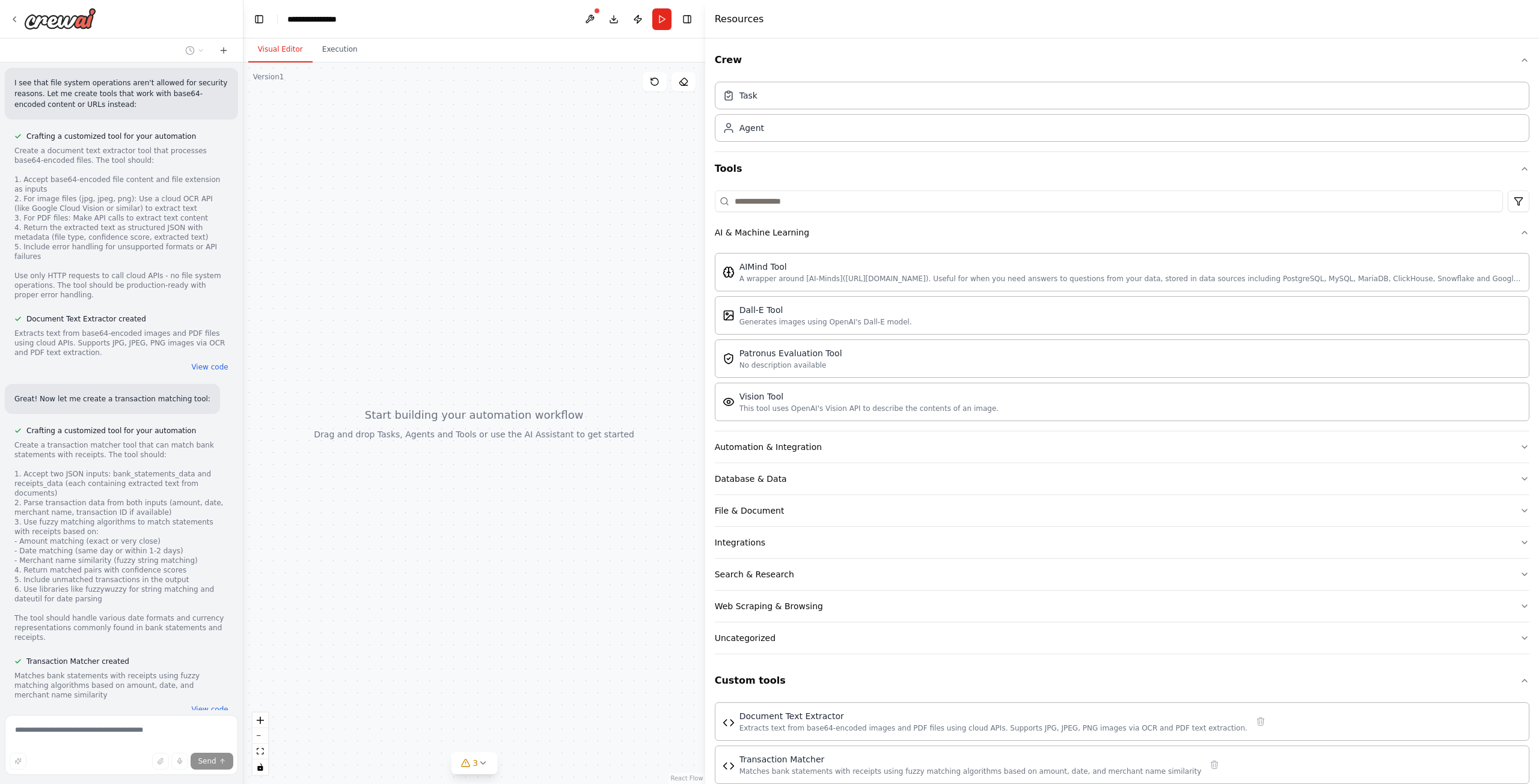
scroll to position [1111, 0]
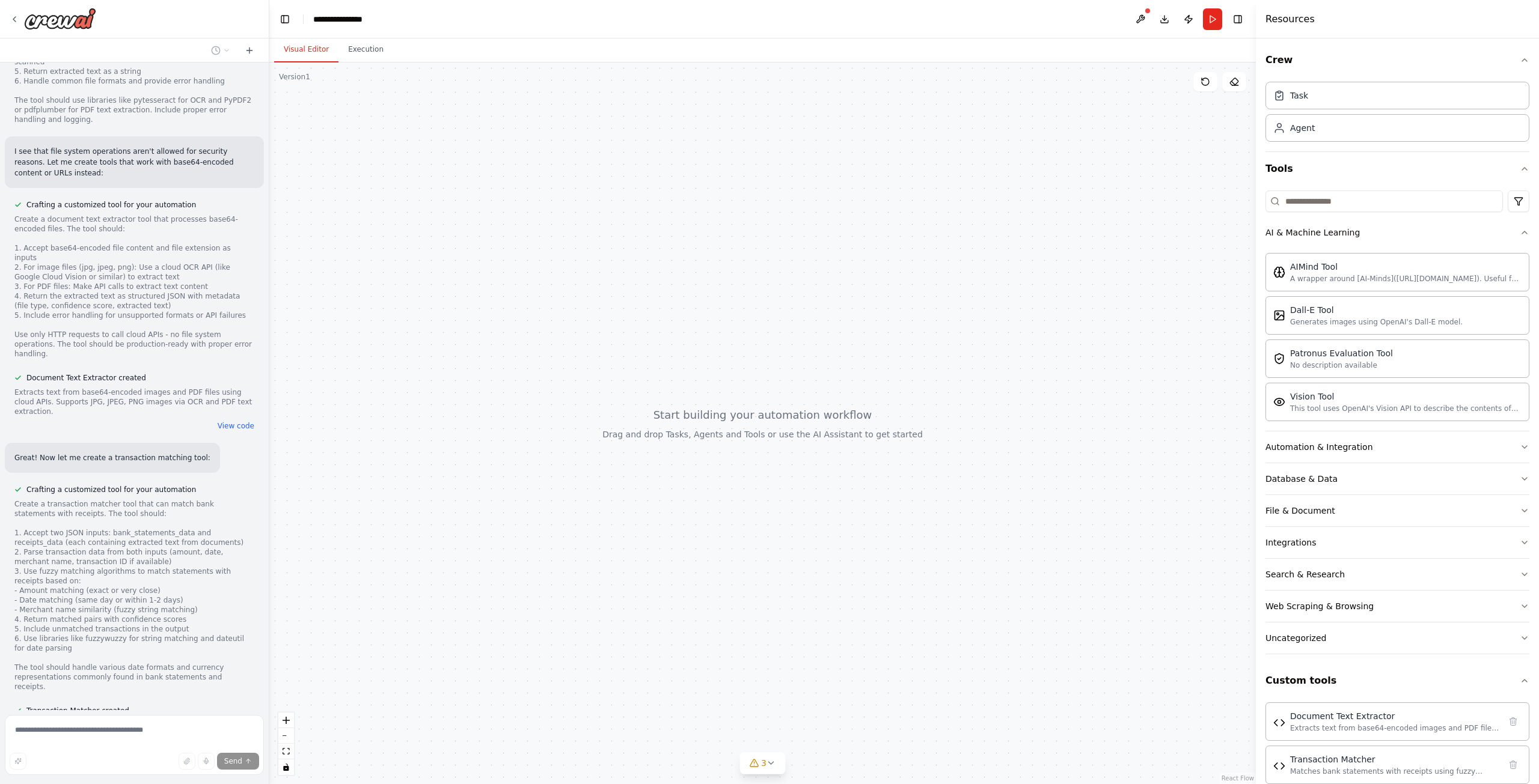
drag, startPoint x: 707, startPoint y: 289, endPoint x: 1270, endPoint y: 286, distance: 563.0
click at [1261, 286] on div at bounding box center [1258, 392] width 5 height 784
click at [236, 744] on button "View code" at bounding box center [236, 749] width 36 height 10
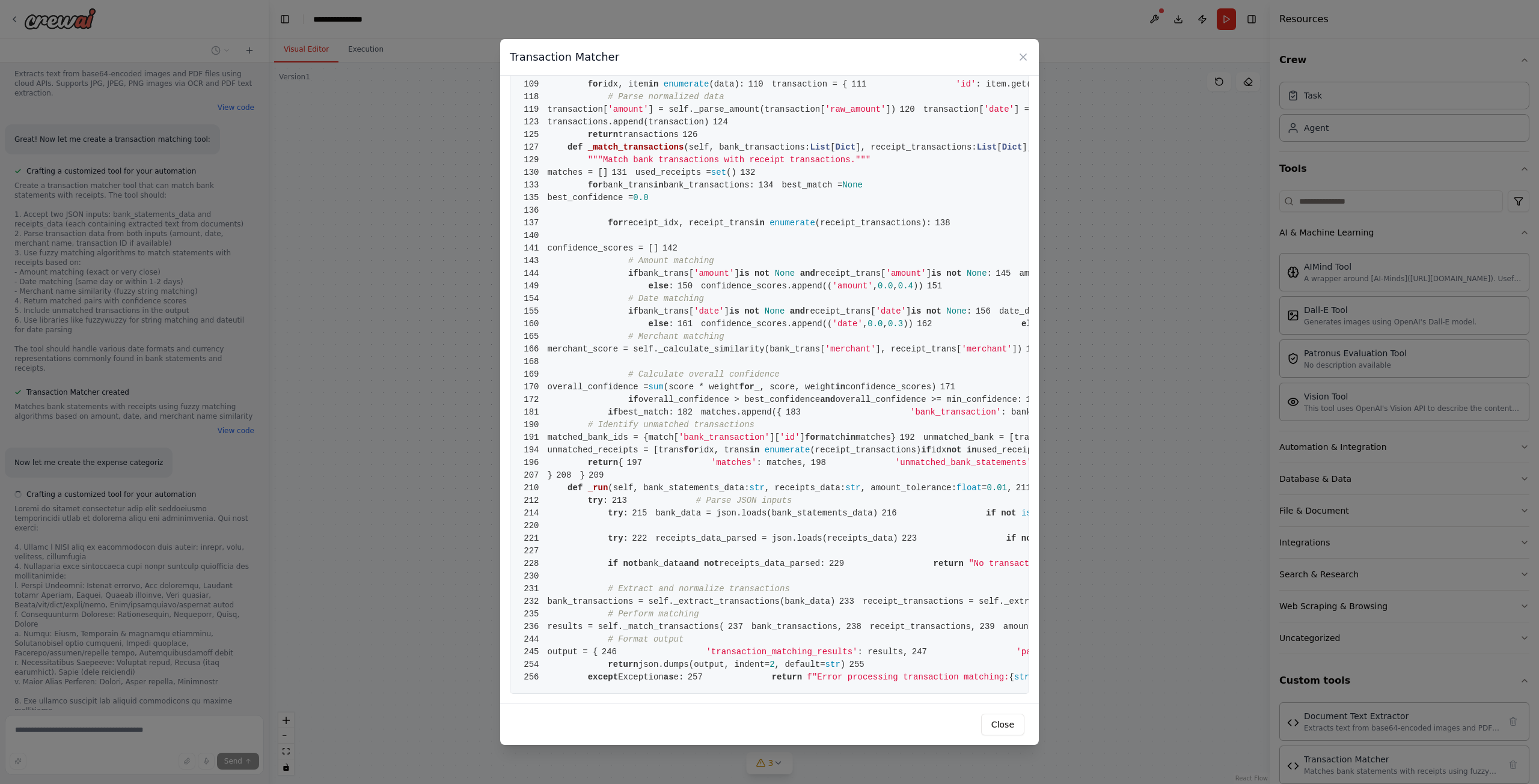
scroll to position [2664, 0]
click at [986, 720] on button "Close" at bounding box center [1002, 725] width 43 height 22
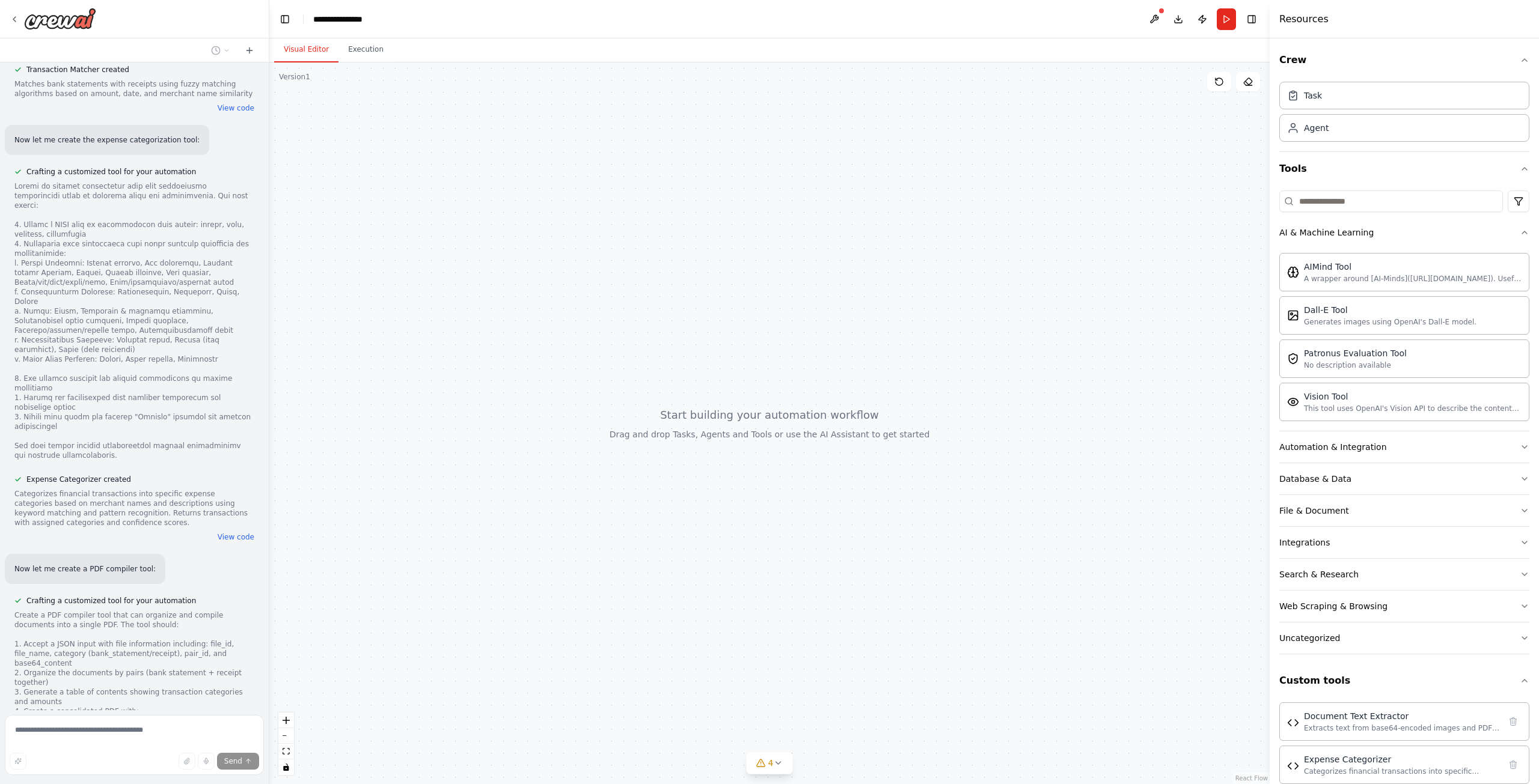
scroll to position [1772, 0]
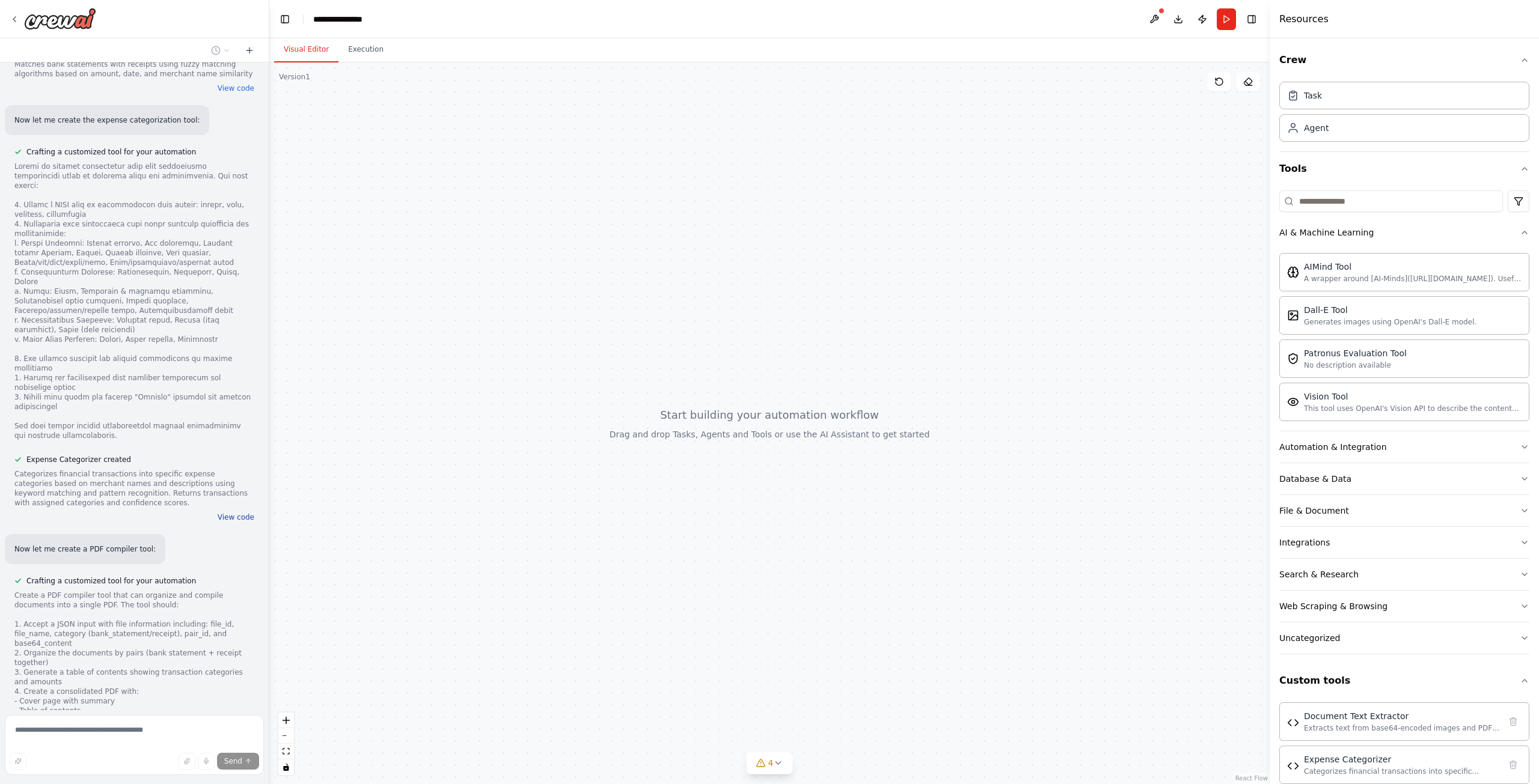
click at [223, 513] on button "View code" at bounding box center [236, 518] width 36 height 10
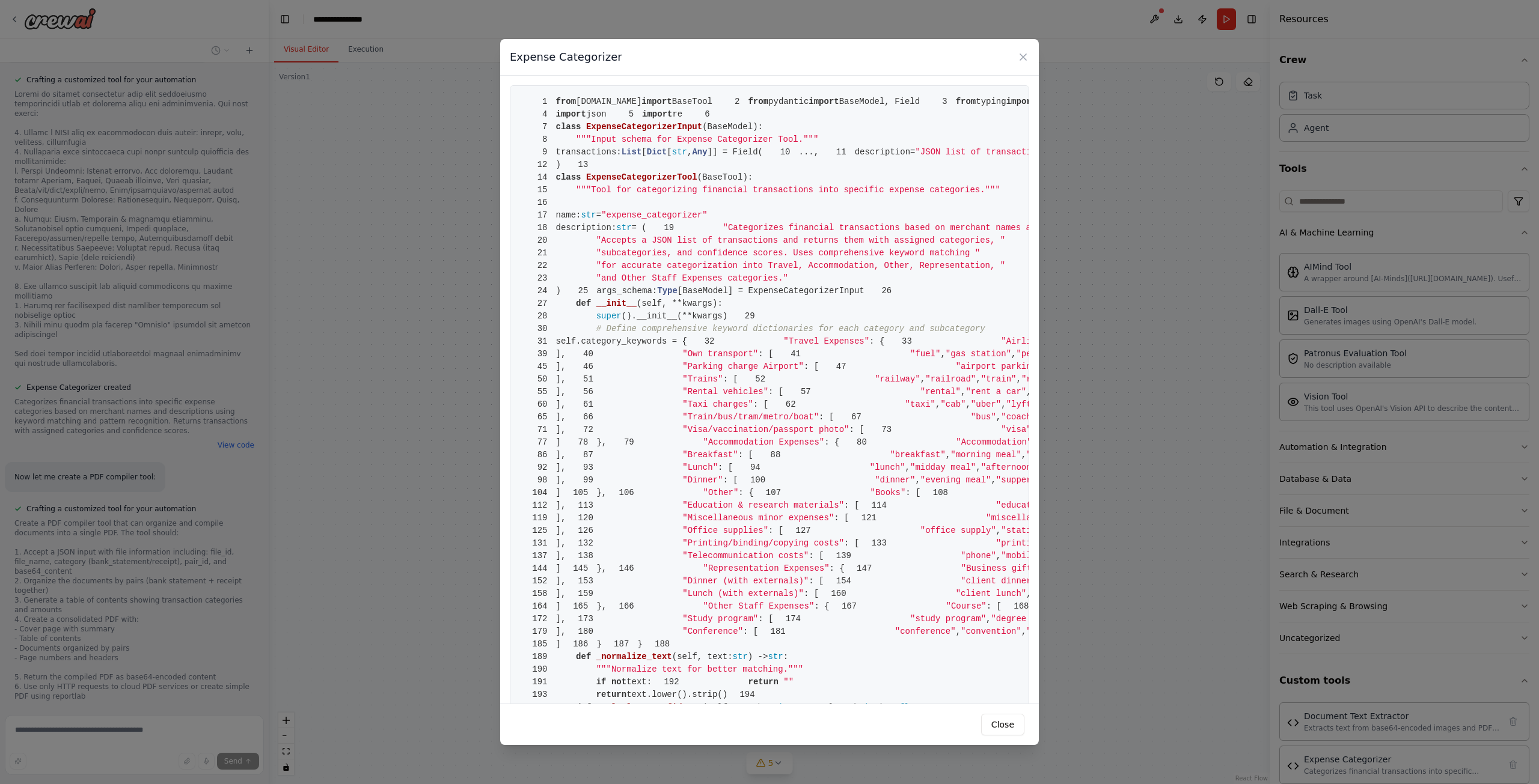
scroll to position [1908, 0]
drag, startPoint x: 1039, startPoint y: 102, endPoint x: 1034, endPoint y: 310, distance: 208.1
click at [1034, 310] on div "Expense Categorizer 1 from crewai.tools import BaseTool 2 from pydantic import …" at bounding box center [769, 392] width 1539 height 784
click at [954, 292] on pre "1 from crewai.tools import BaseTool 2 from pydantic import BaseModel, Field 3 f…" at bounding box center [769, 682] width 519 height 1194
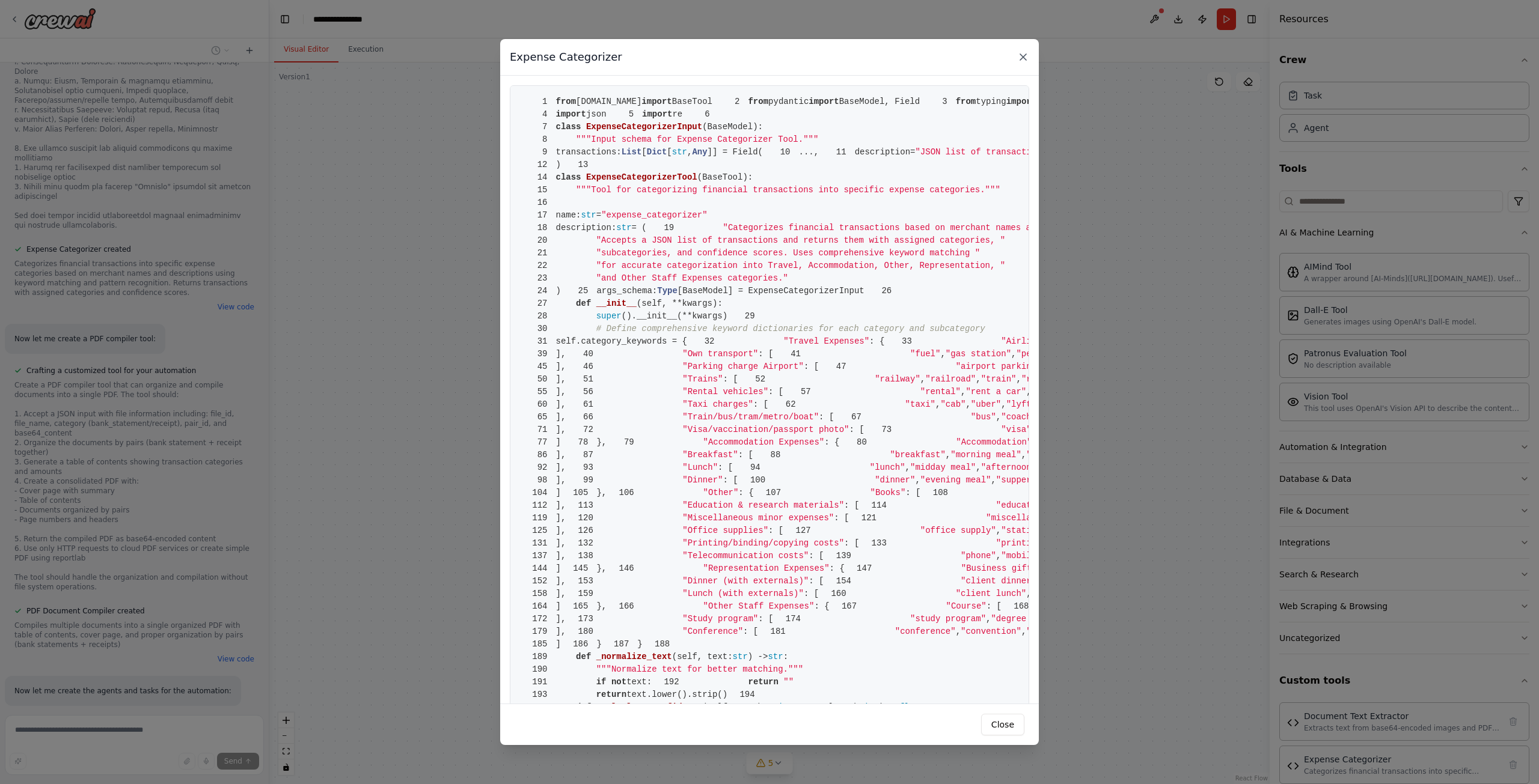
click at [1020, 51] on icon at bounding box center [1023, 57] width 12 height 12
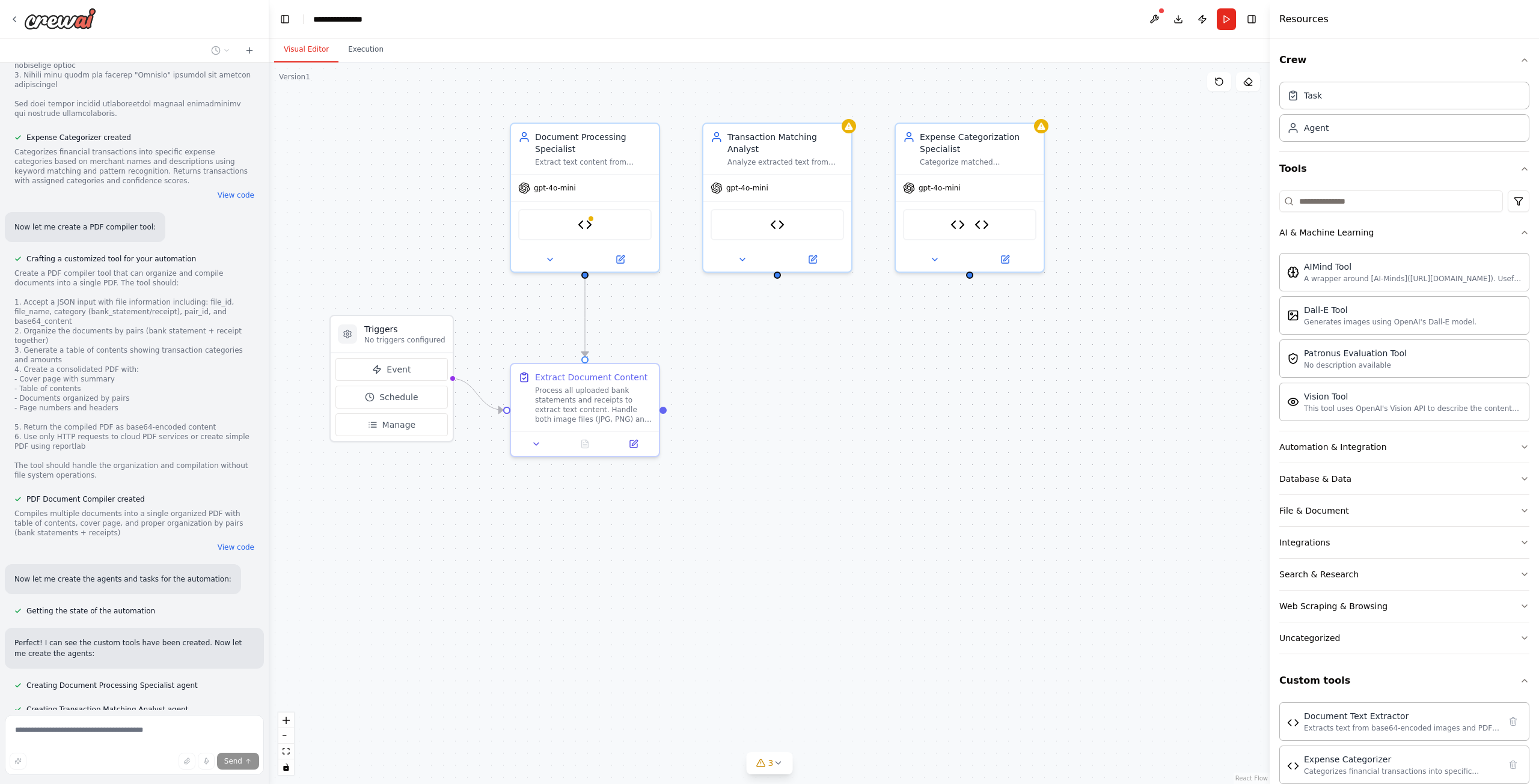
scroll to position [2118, 0]
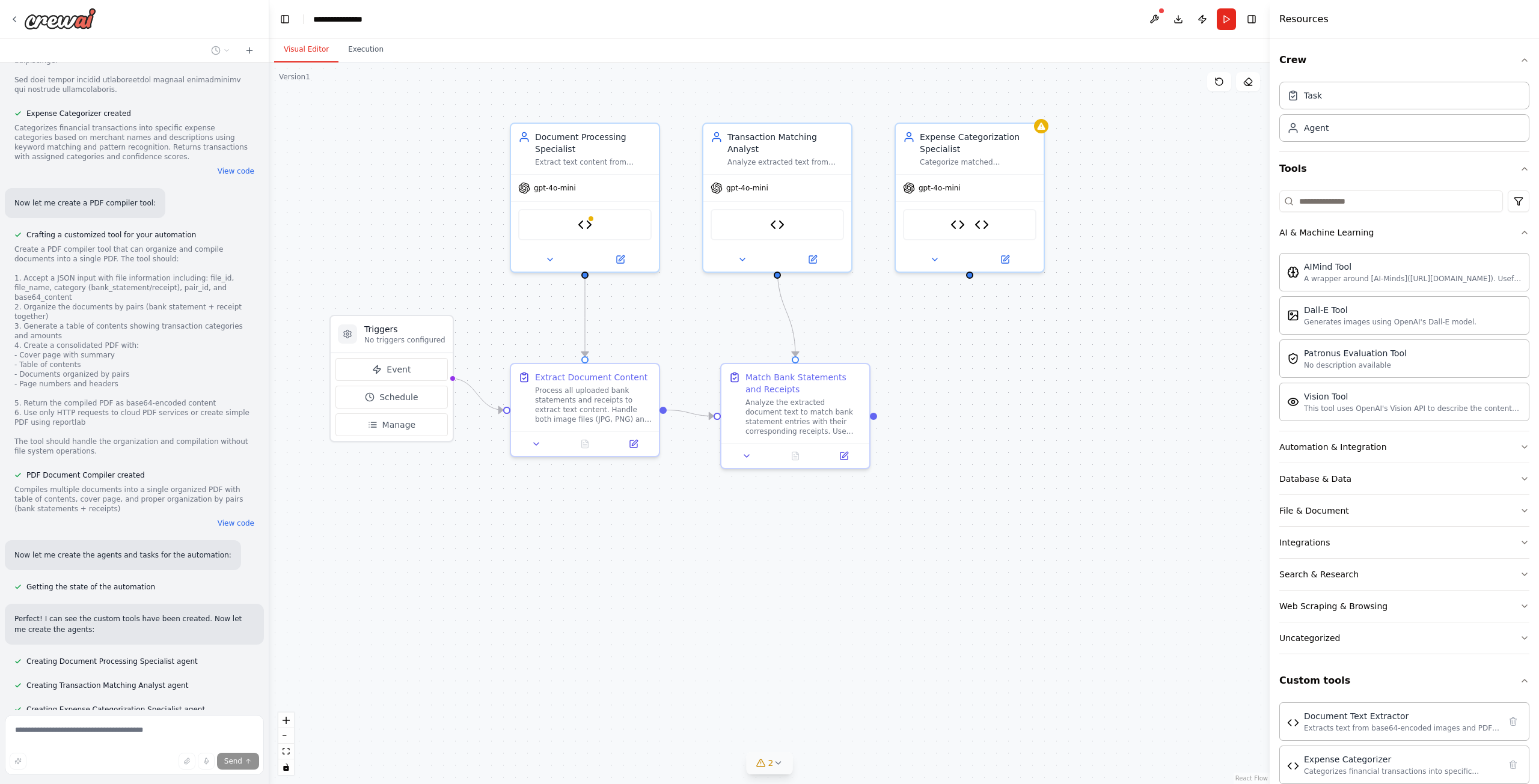
click at [783, 764] on button "2" at bounding box center [769, 763] width 46 height 22
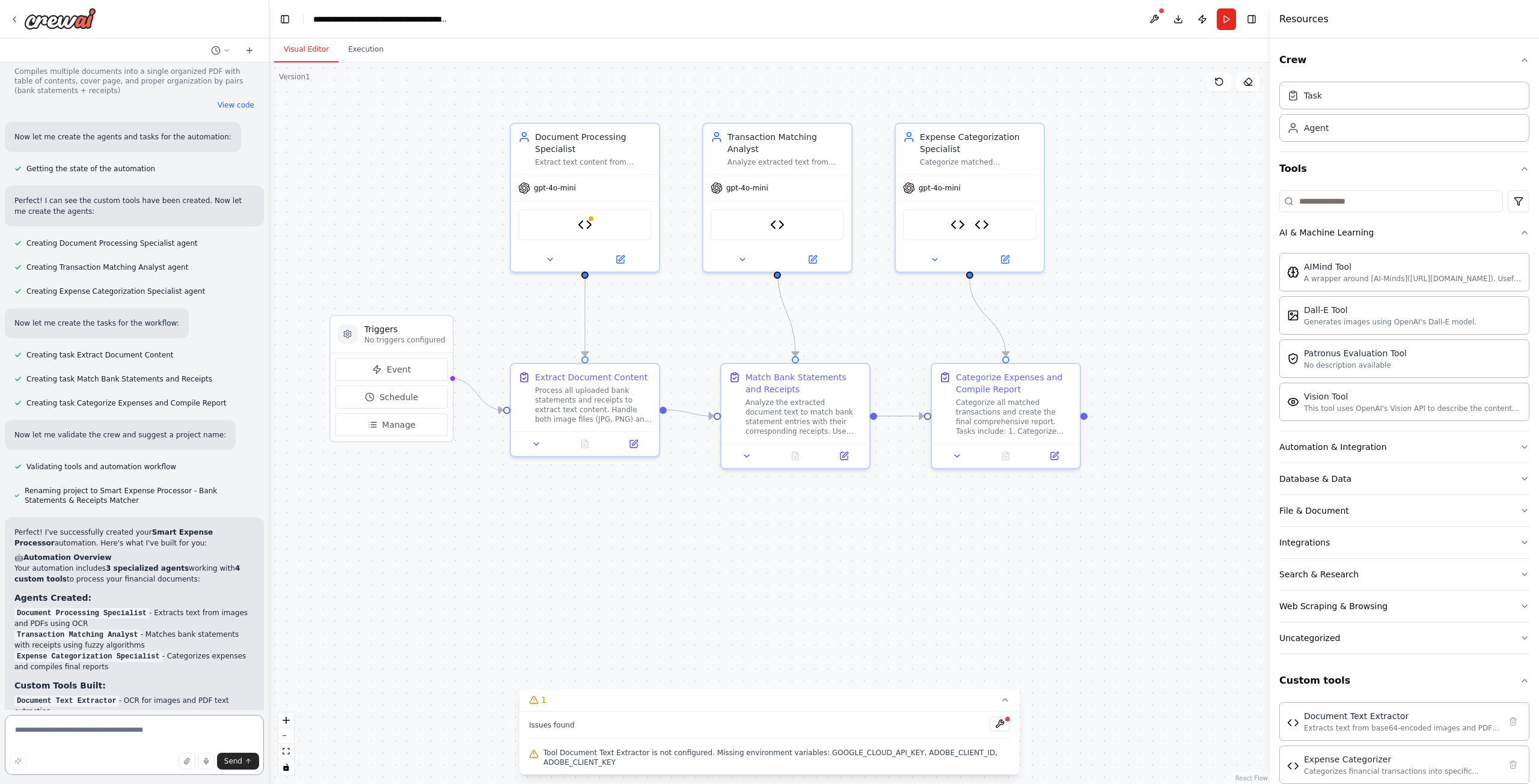
scroll to position [2860, 0]
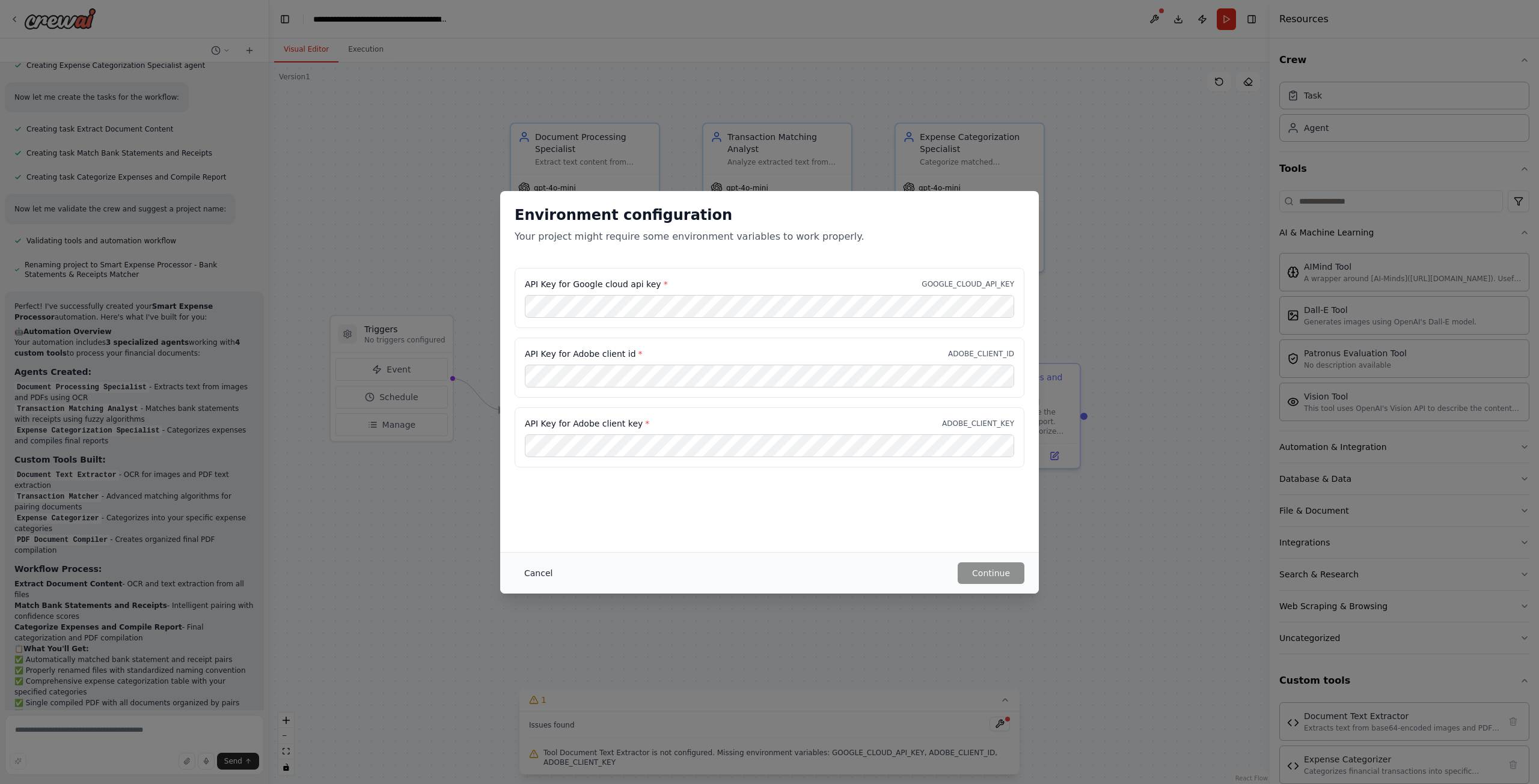
click at [551, 568] on button "Cancel" at bounding box center [538, 573] width 47 height 22
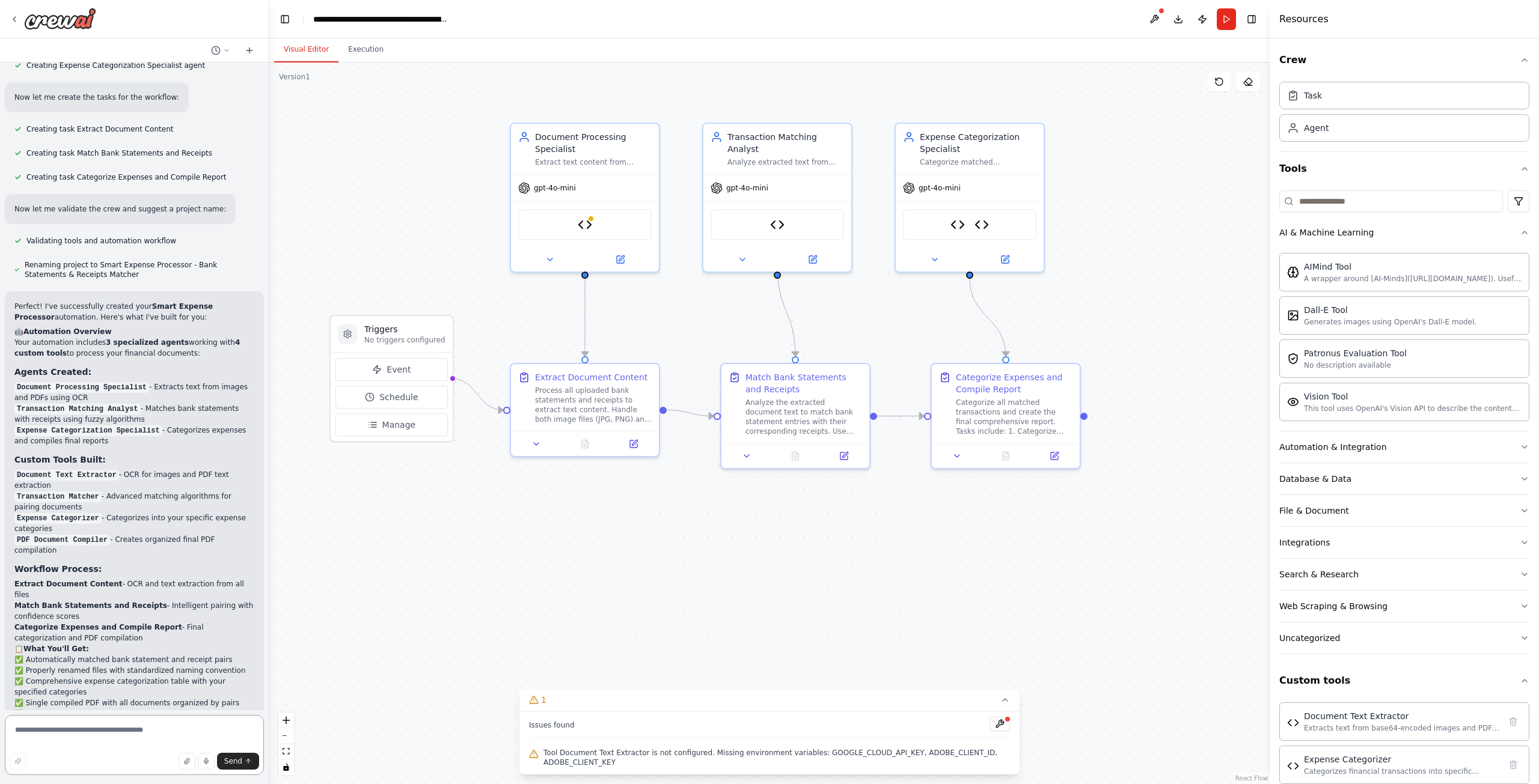
click at [111, 736] on textarea at bounding box center [134, 746] width 259 height 60
click at [999, 731] on button at bounding box center [1000, 724] width 21 height 14
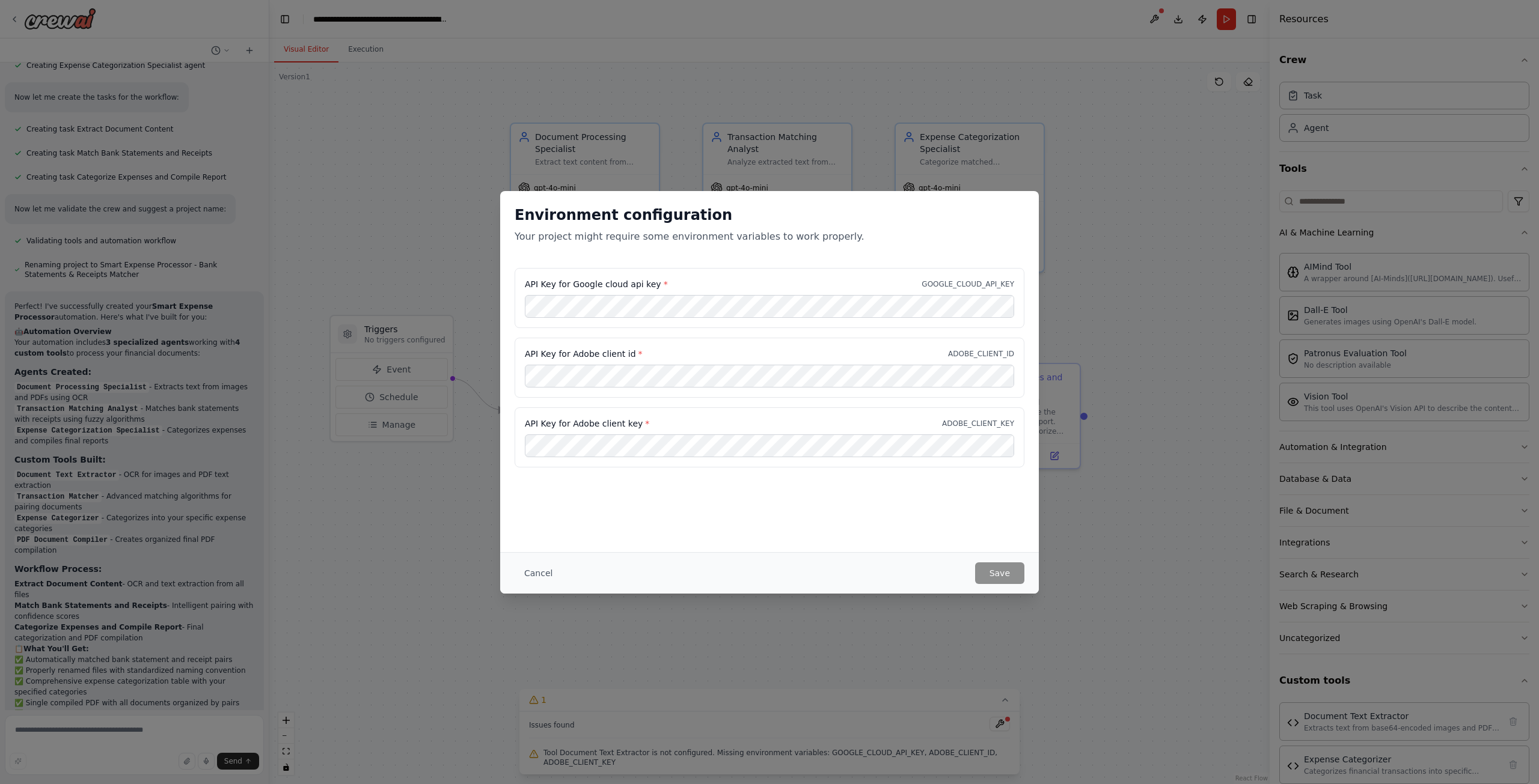
click at [608, 351] on label "API Key for Adobe client id *" at bounding box center [584, 354] width 118 height 12
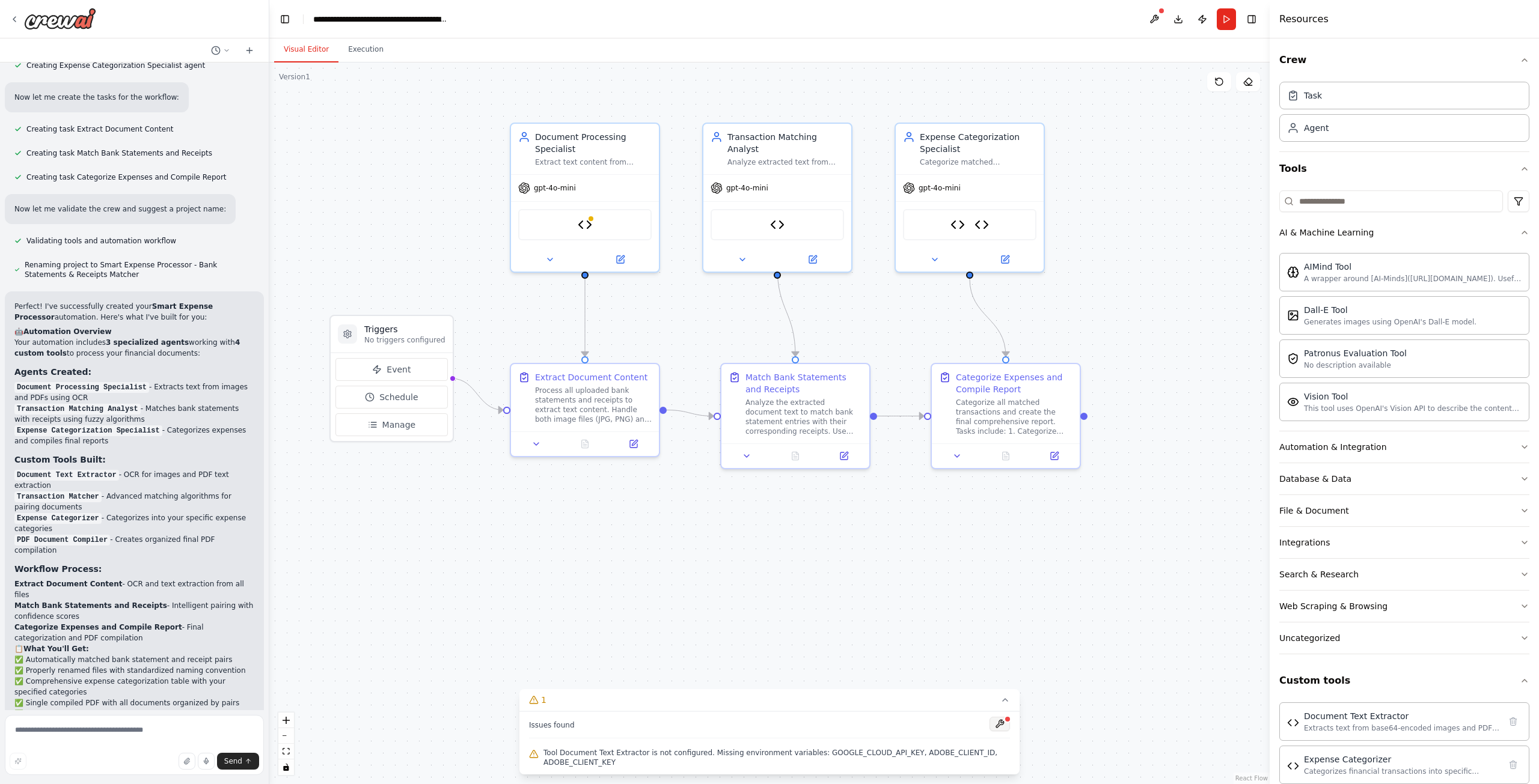
click at [1005, 731] on button at bounding box center [1000, 724] width 21 height 14
click at [99, 730] on textarea at bounding box center [134, 746] width 259 height 60
type textarea "**********"
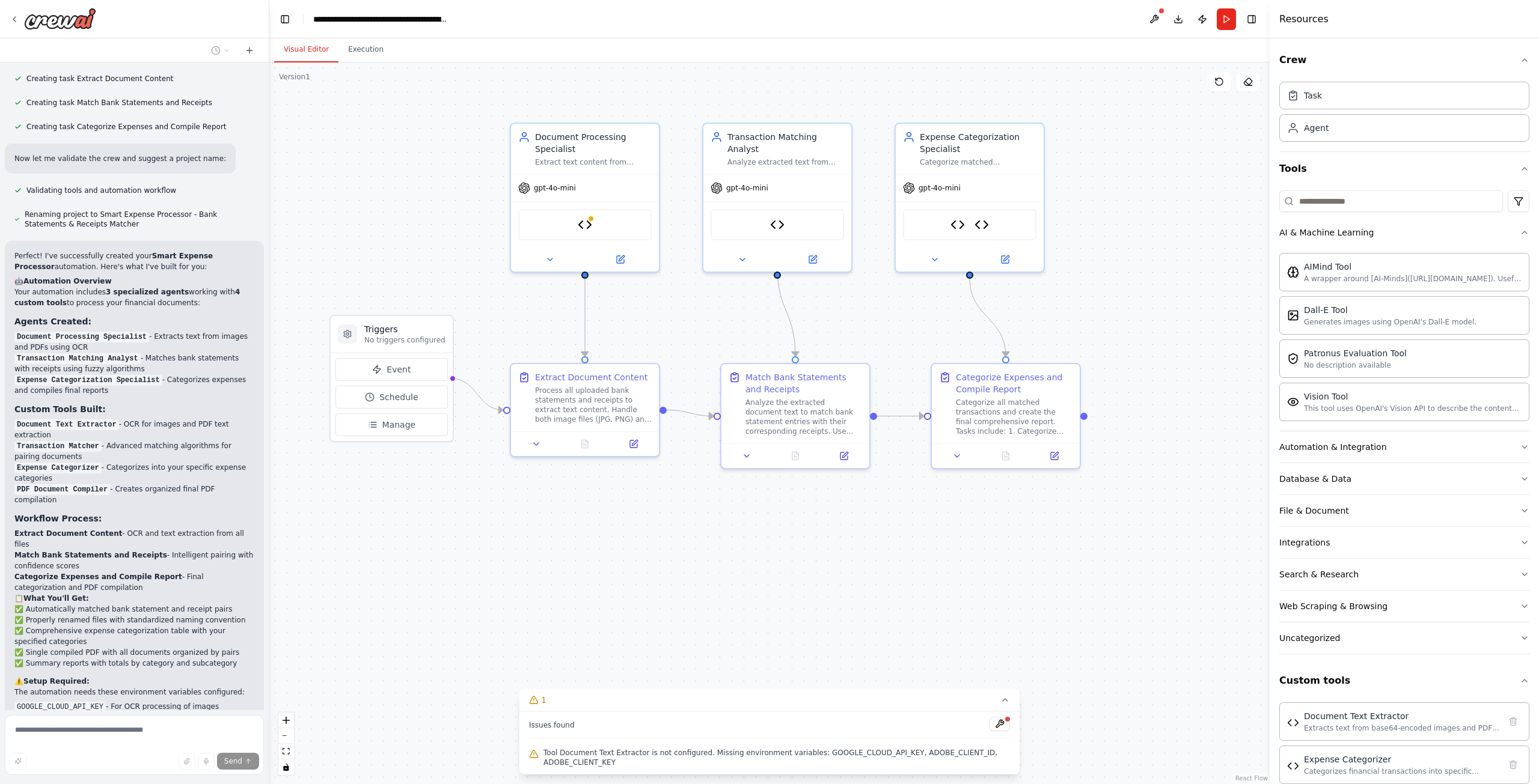
scroll to position [2879, 0]
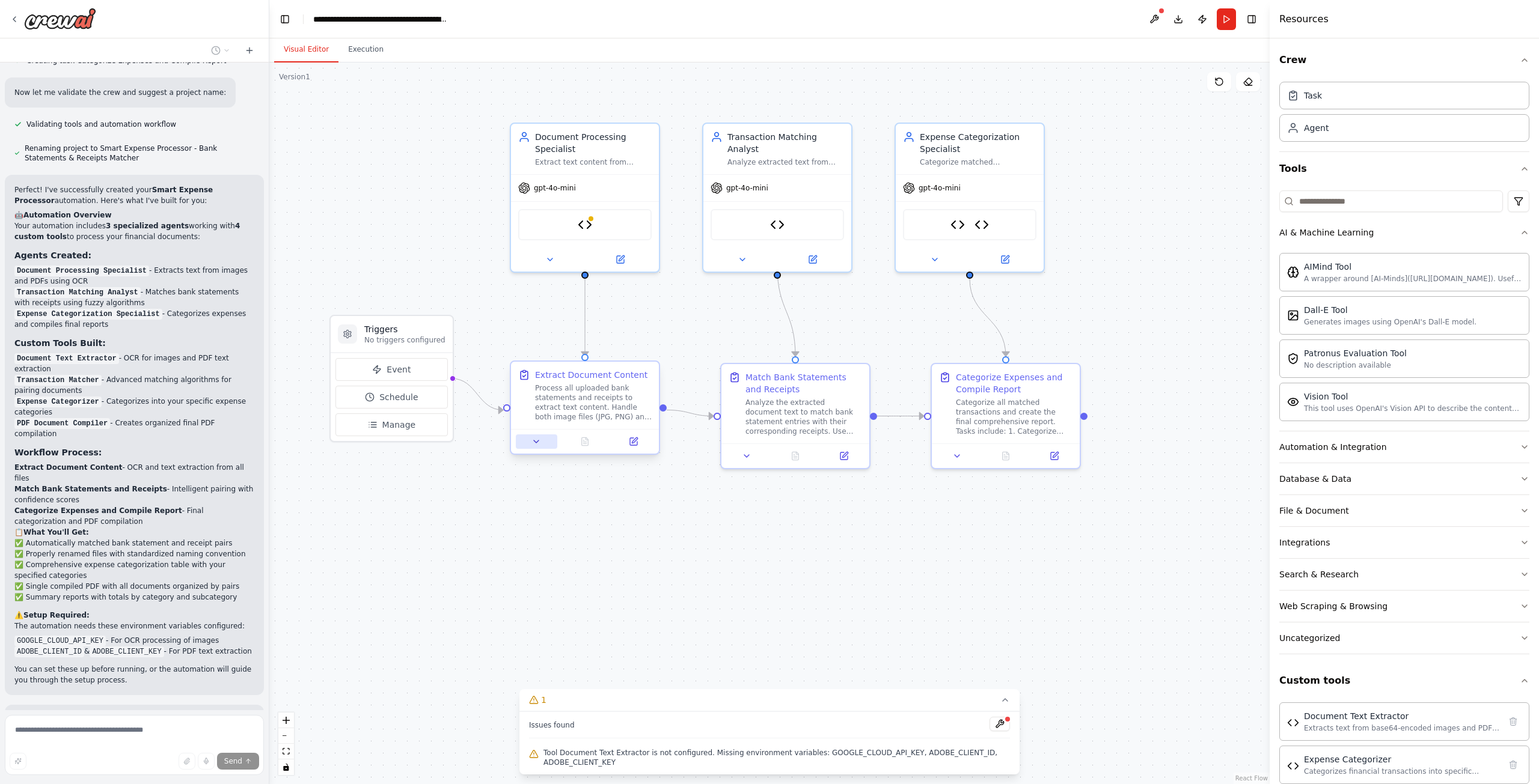
click at [538, 442] on icon at bounding box center [536, 442] width 5 height 3
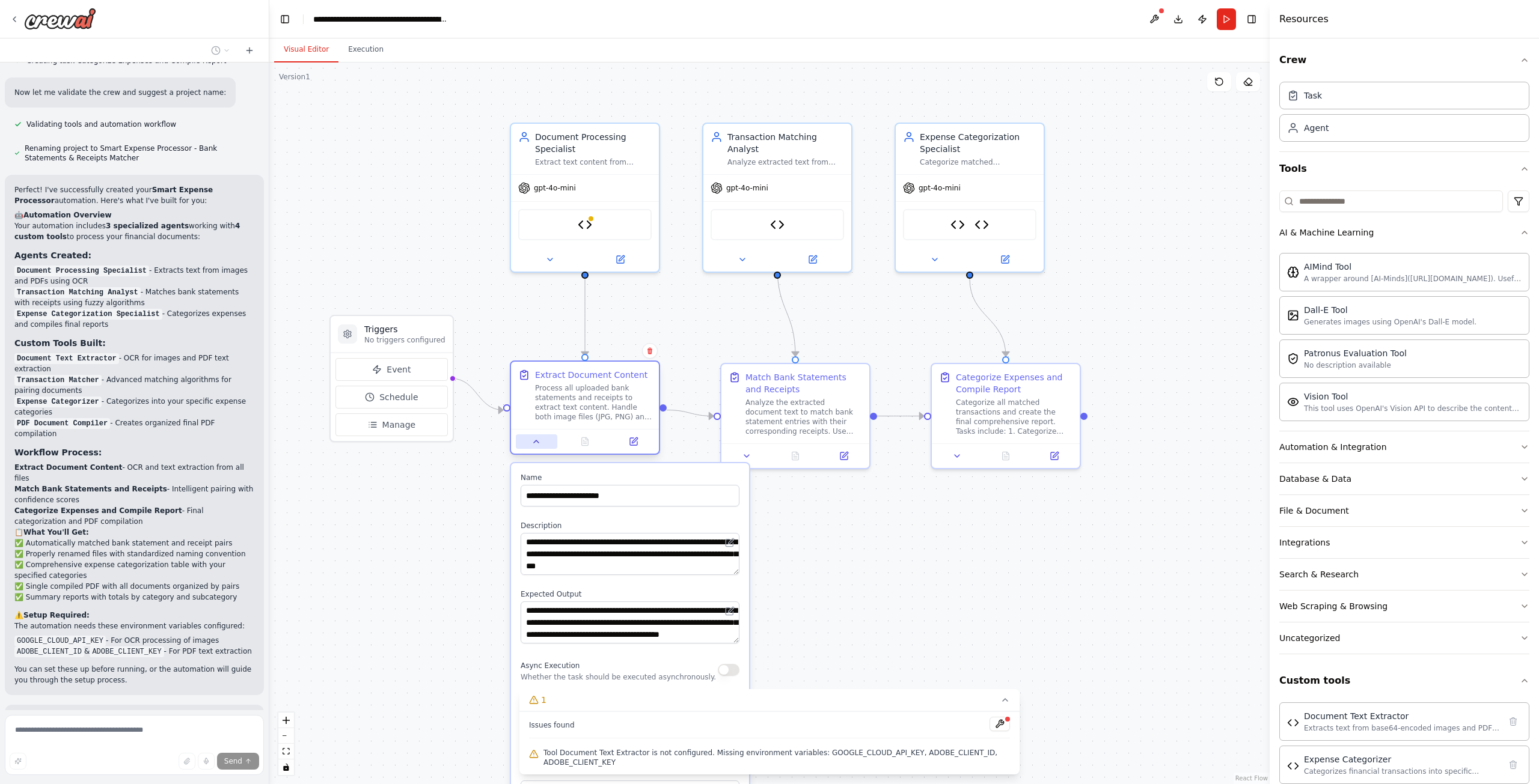
scroll to position [2925, 0]
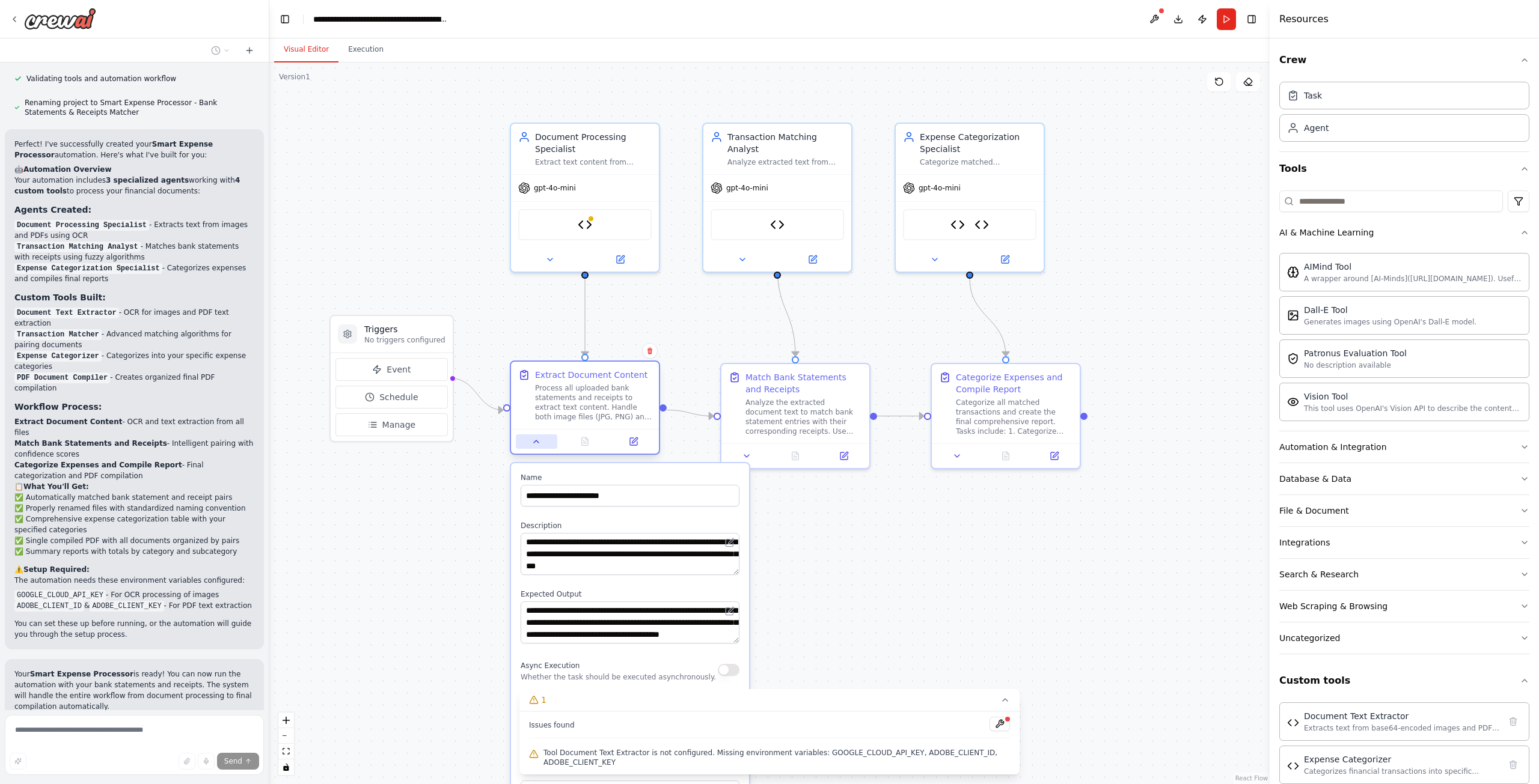
click at [538, 442] on icon at bounding box center [536, 442] width 5 height 3
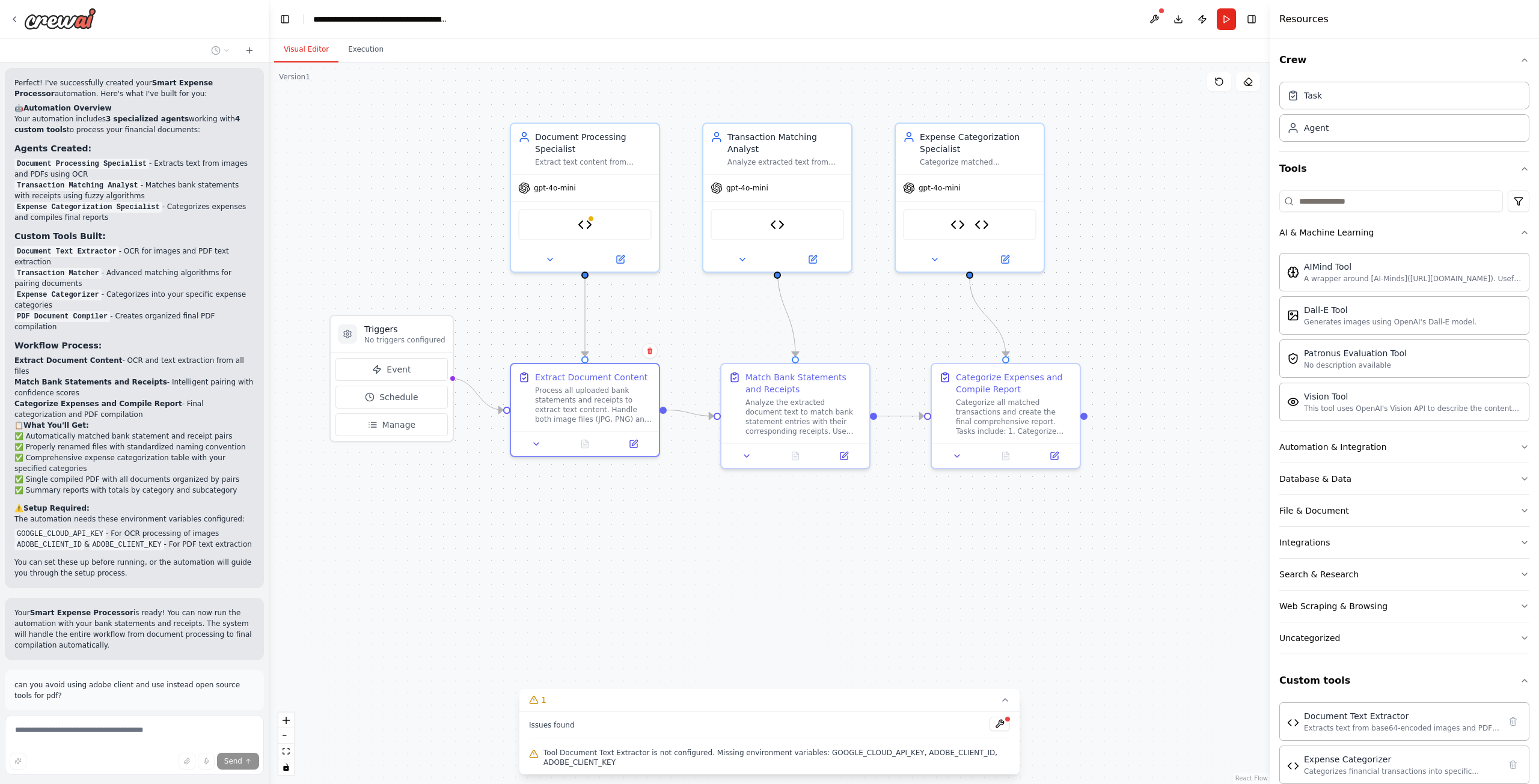
scroll to position [3014, 0]
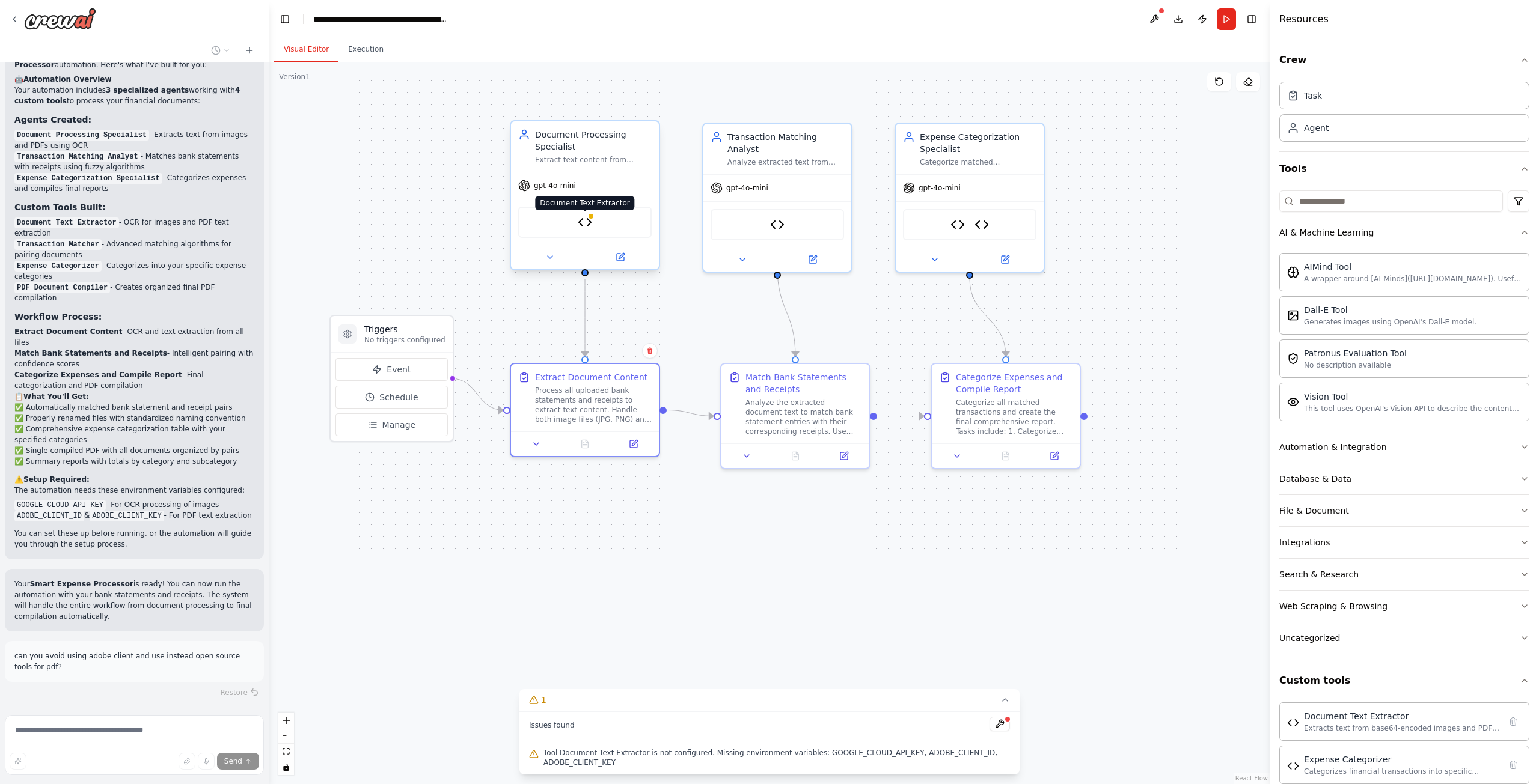
click at [590, 224] on img at bounding box center [584, 222] width 14 height 14
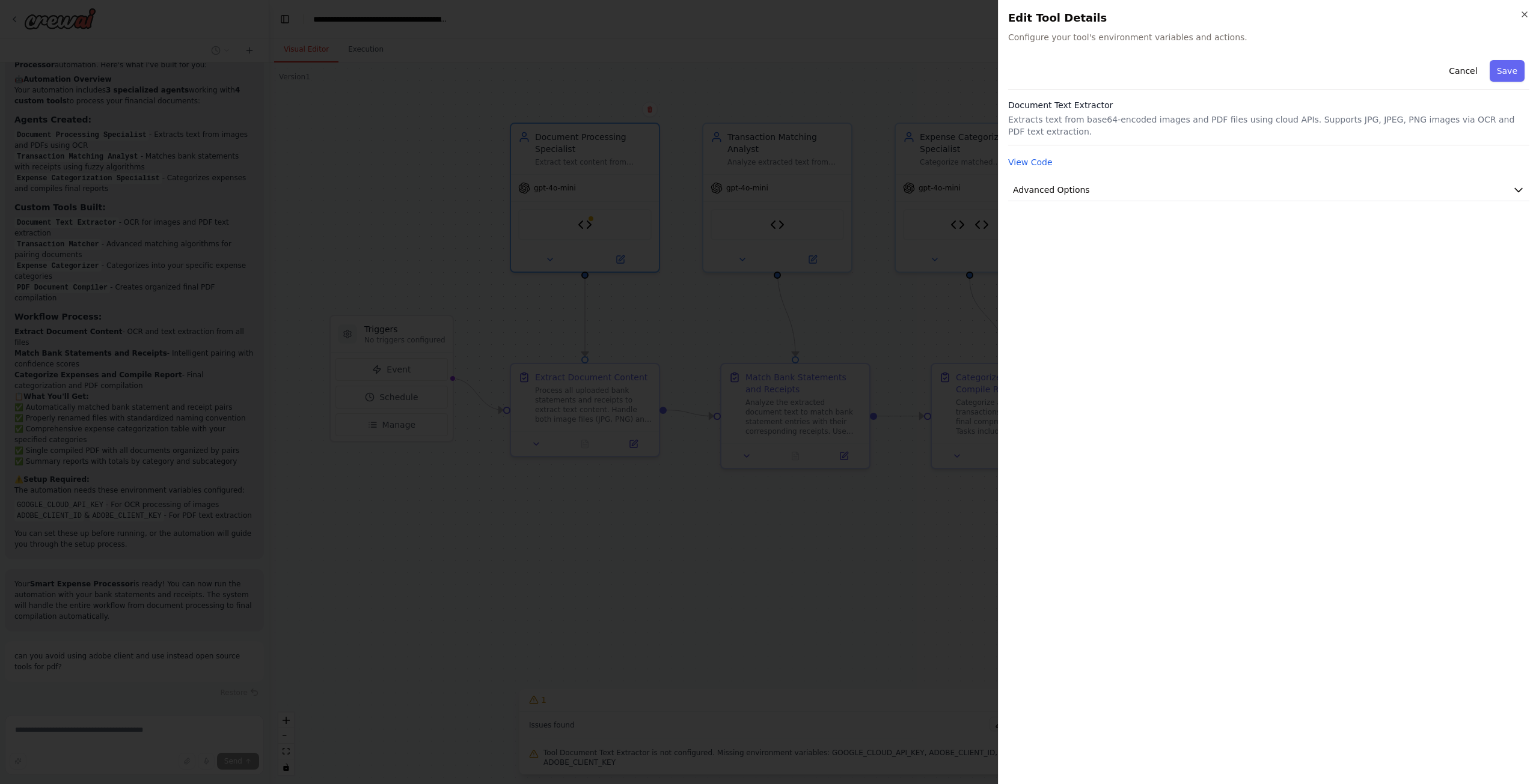
scroll to position [3036, 0]
click at [1524, 11] on icon "button" at bounding box center [1525, 14] width 10 height 10
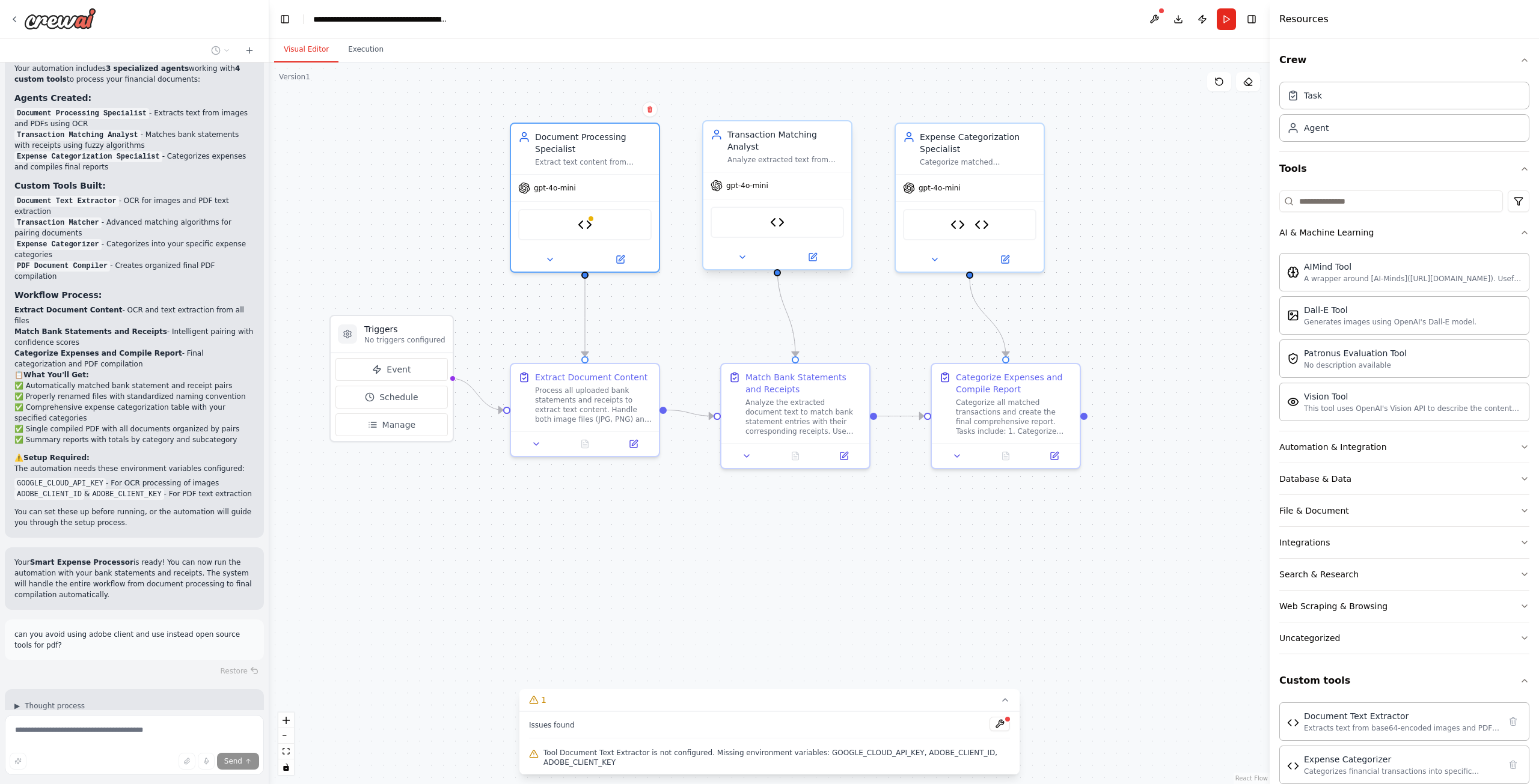
click at [762, 208] on div "Transaction Matcher" at bounding box center [777, 222] width 133 height 32
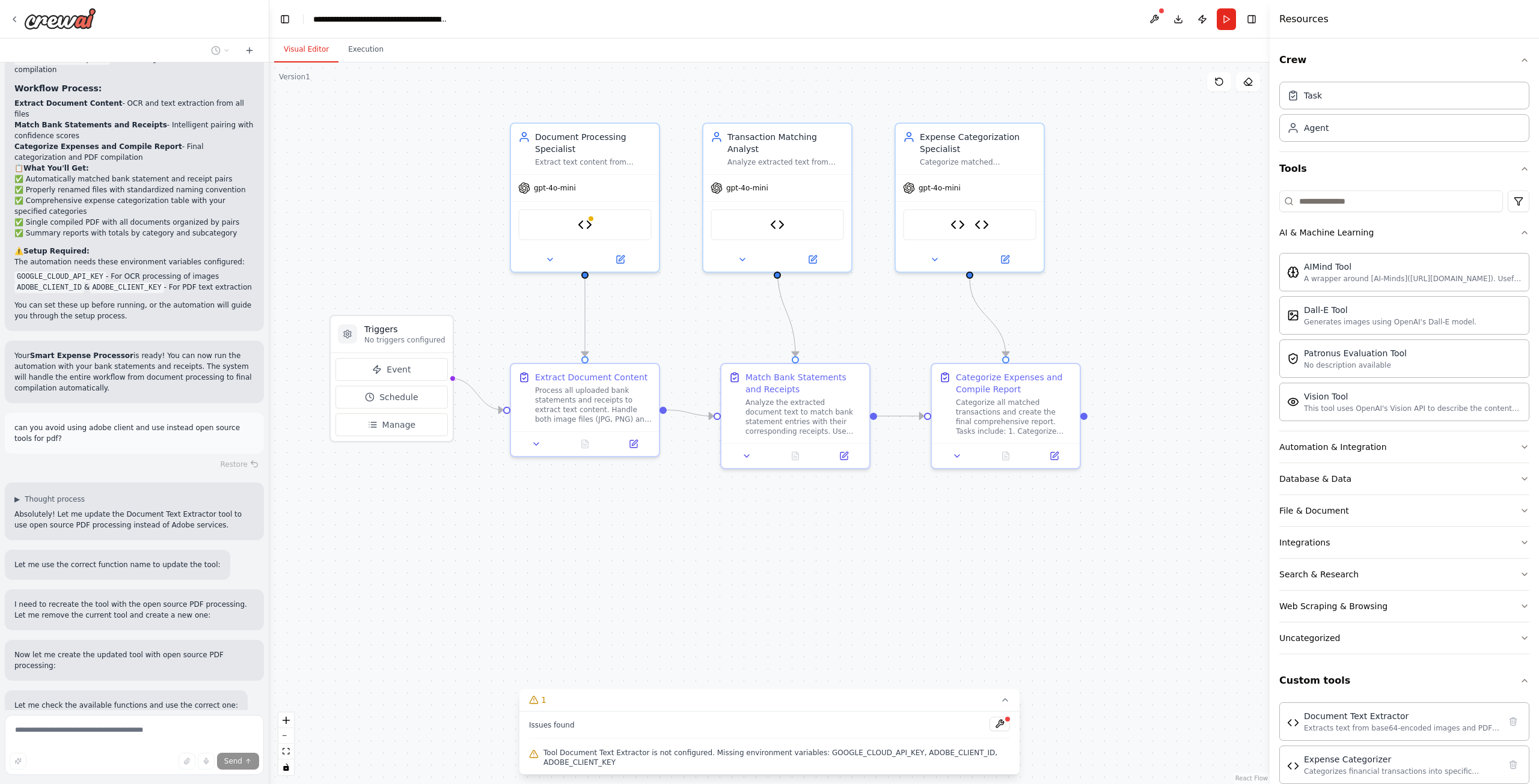
scroll to position [3373, 0]
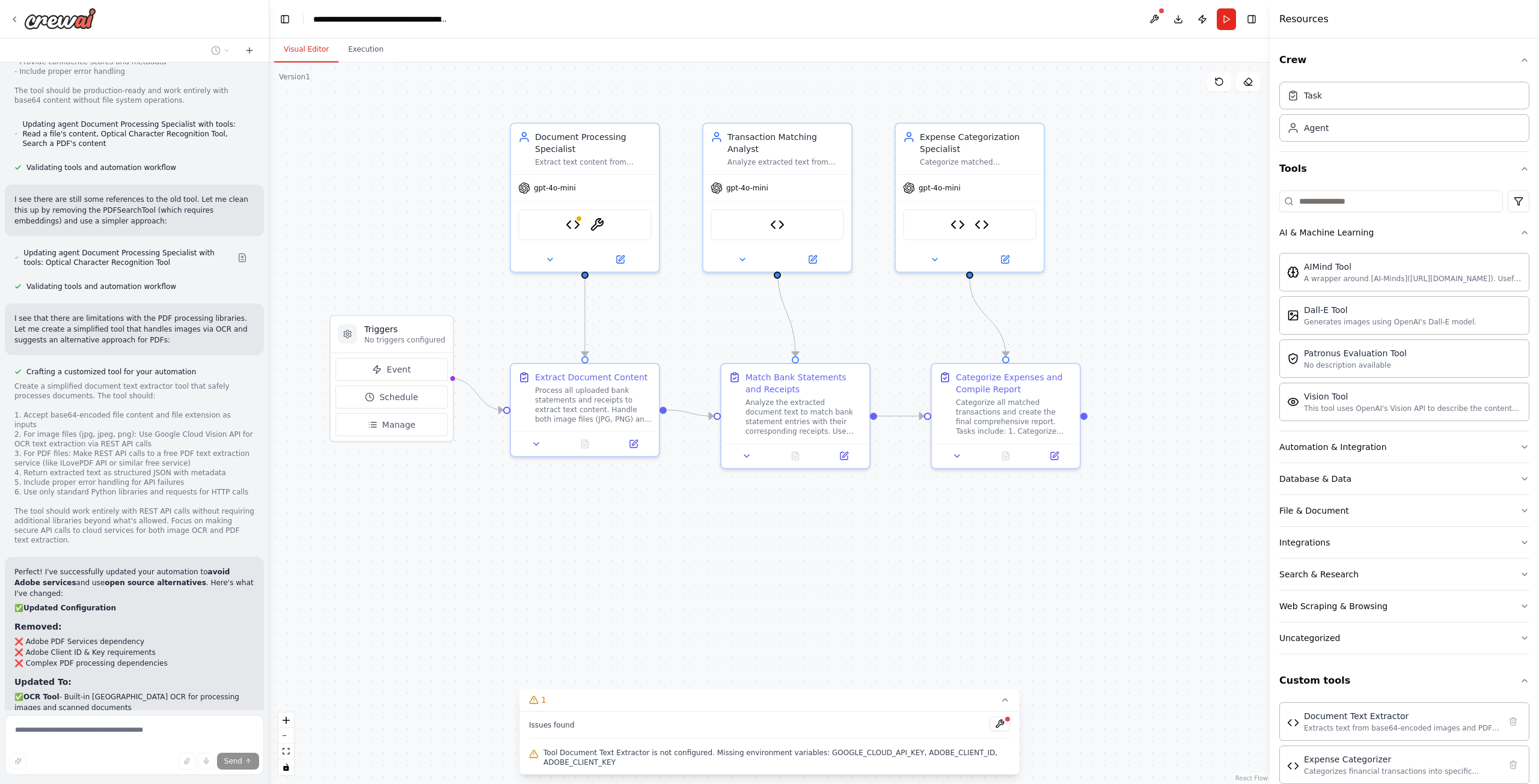
scroll to position [4803, 0]
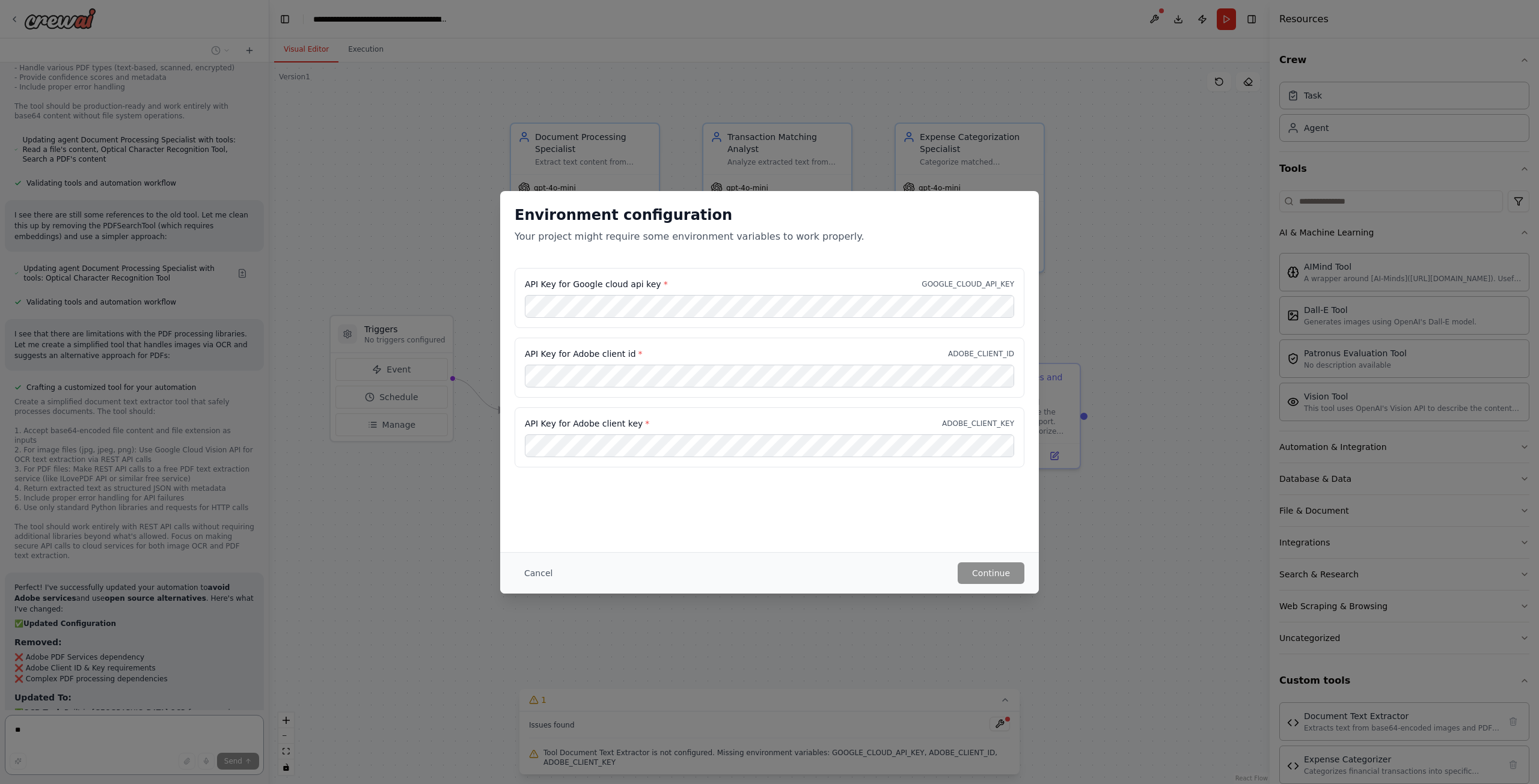
scroll to position [4720, 0]
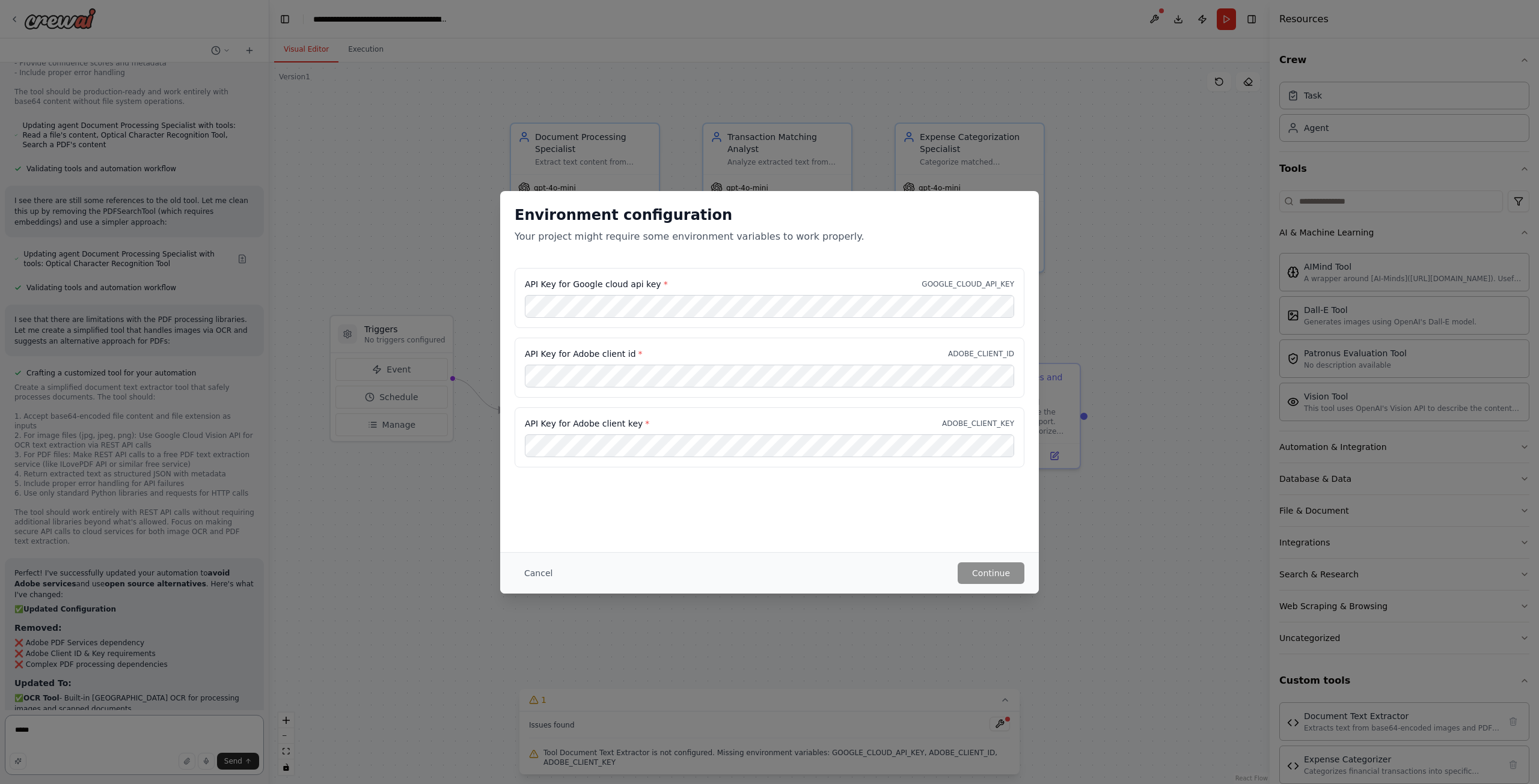
type textarea "*****"
click at [586, 351] on label "API Key for Adobe client id *" at bounding box center [584, 354] width 118 height 12
click at [1000, 568] on button "Continue" at bounding box center [990, 573] width 67 height 22
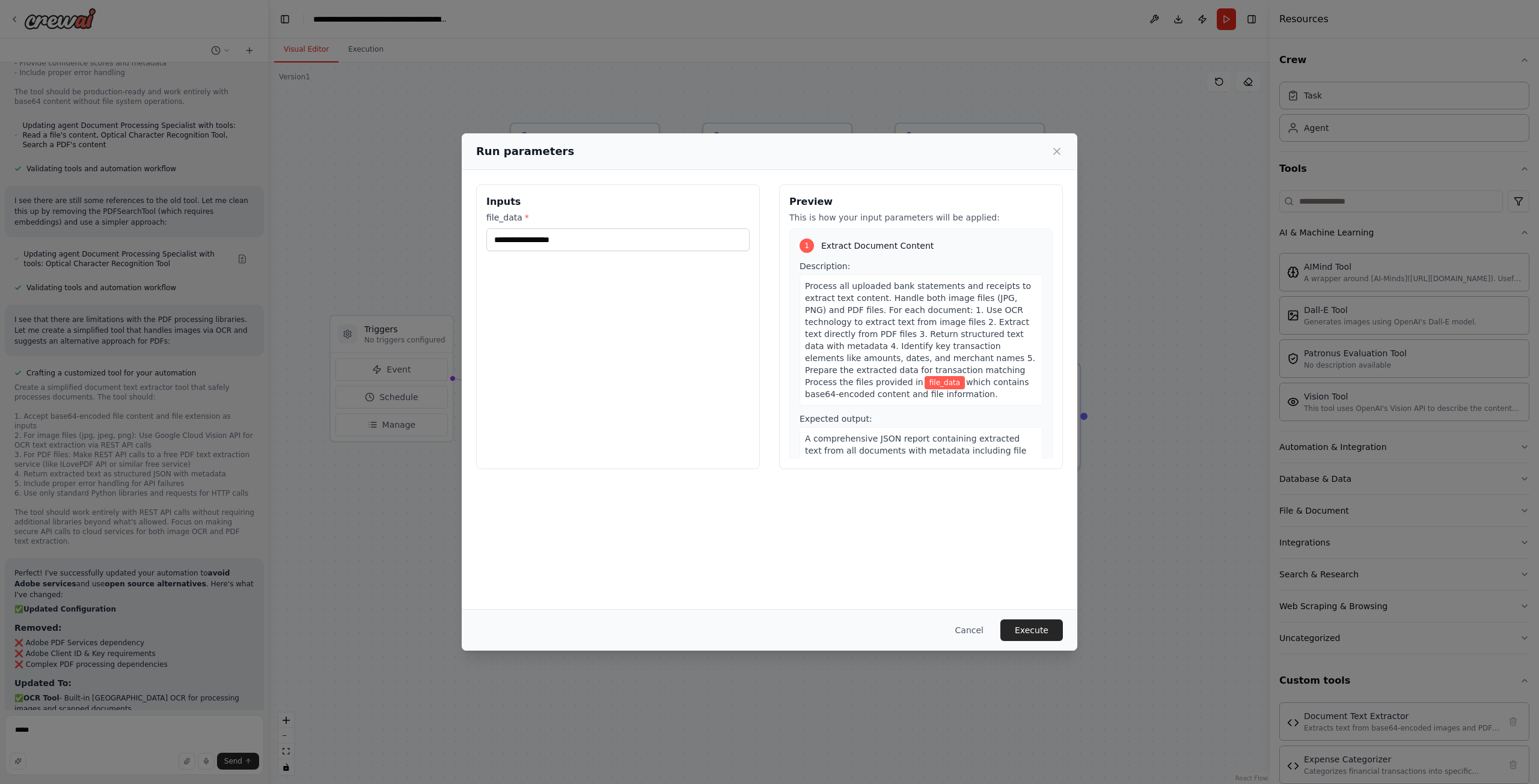
scroll to position [4793, 0]
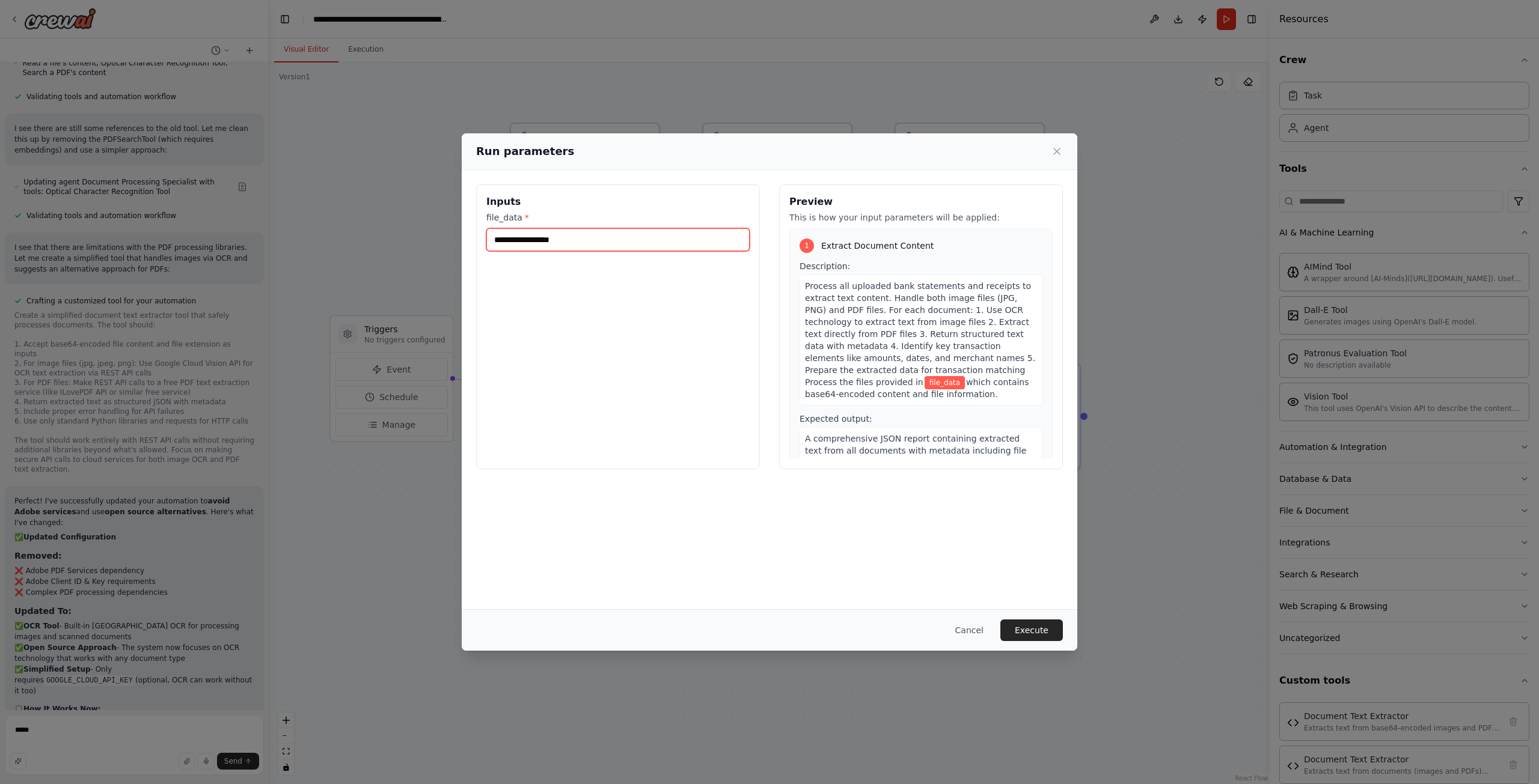
click at [617, 238] on input "file_data *" at bounding box center [617, 240] width 263 height 23
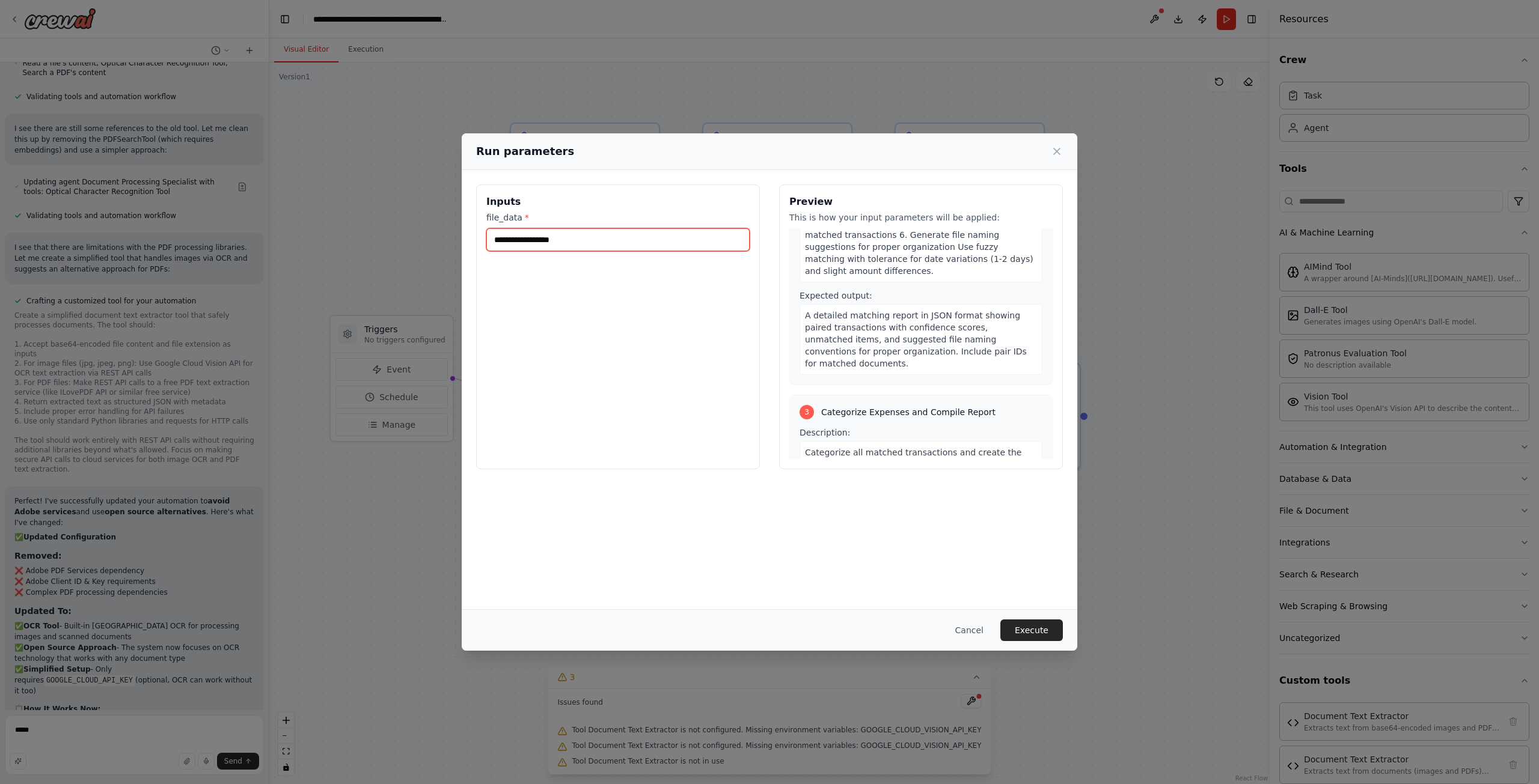
scroll to position [541, 0]
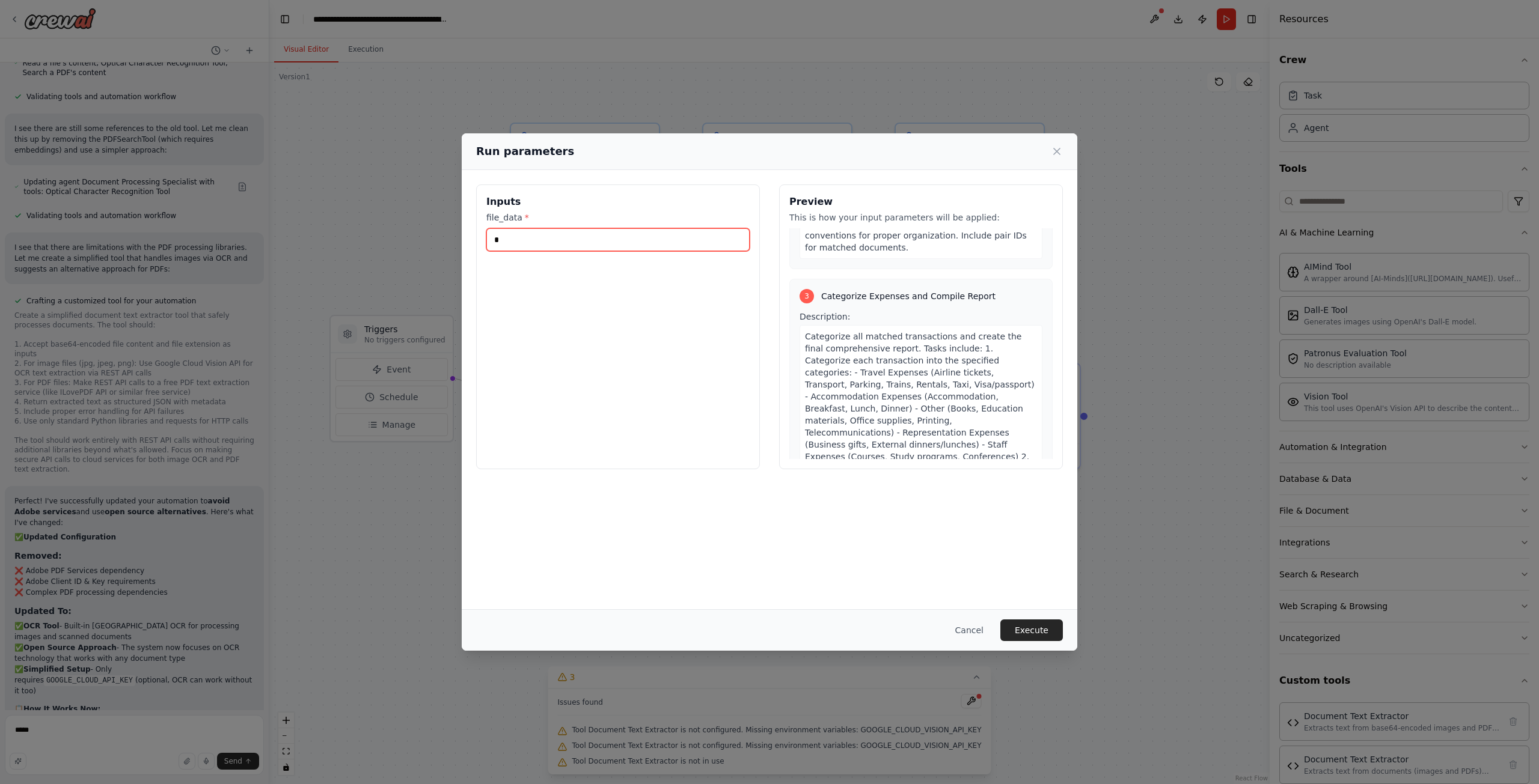
click at [571, 243] on input "*" at bounding box center [617, 240] width 263 height 23
type input "******"
click at [1029, 627] on button "Execute" at bounding box center [1031, 630] width 62 height 22
click at [550, 240] on input "file_data *" at bounding box center [617, 240] width 263 height 23
click at [988, 638] on button "Cancel" at bounding box center [969, 630] width 47 height 22
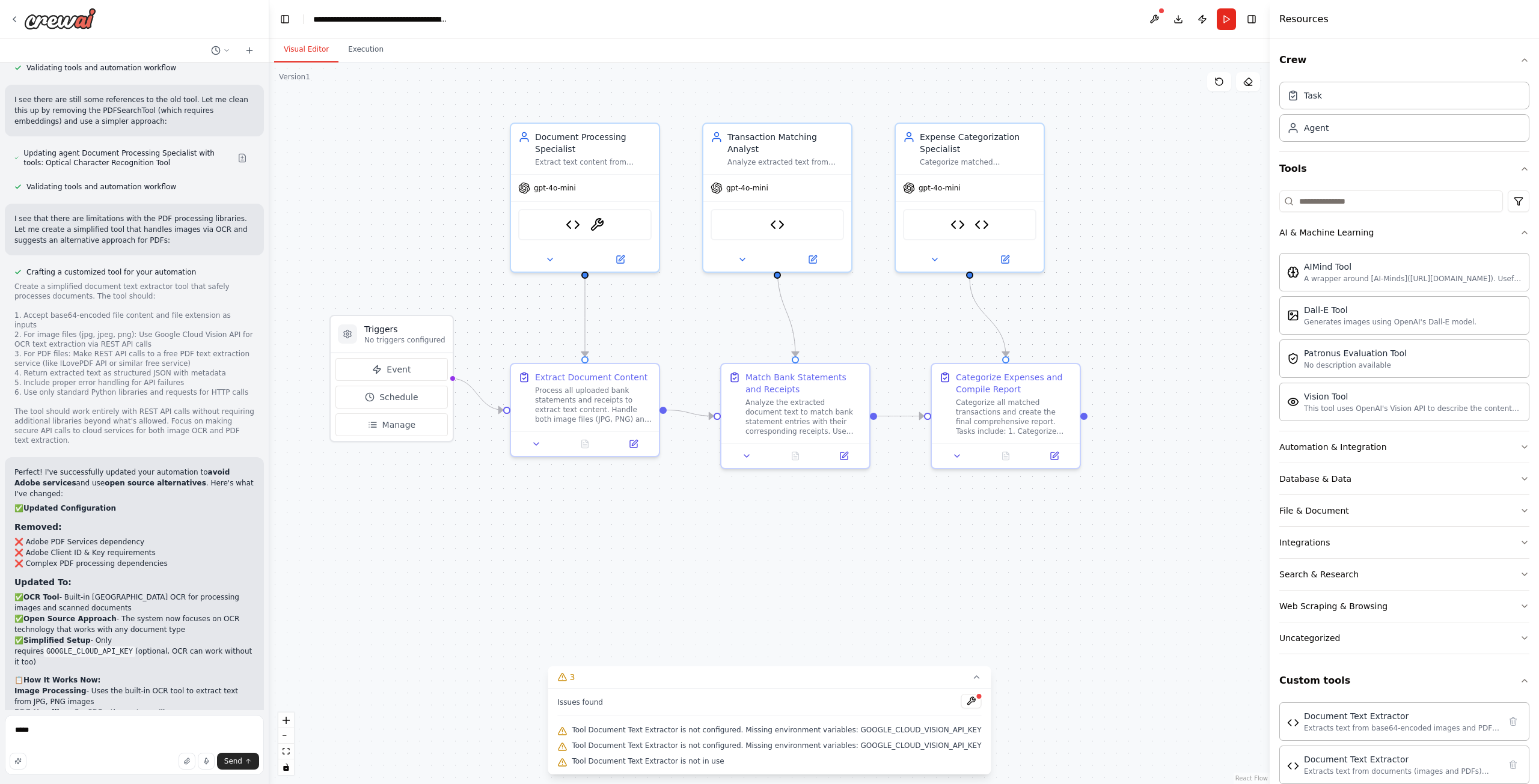
scroll to position [4843, 0]
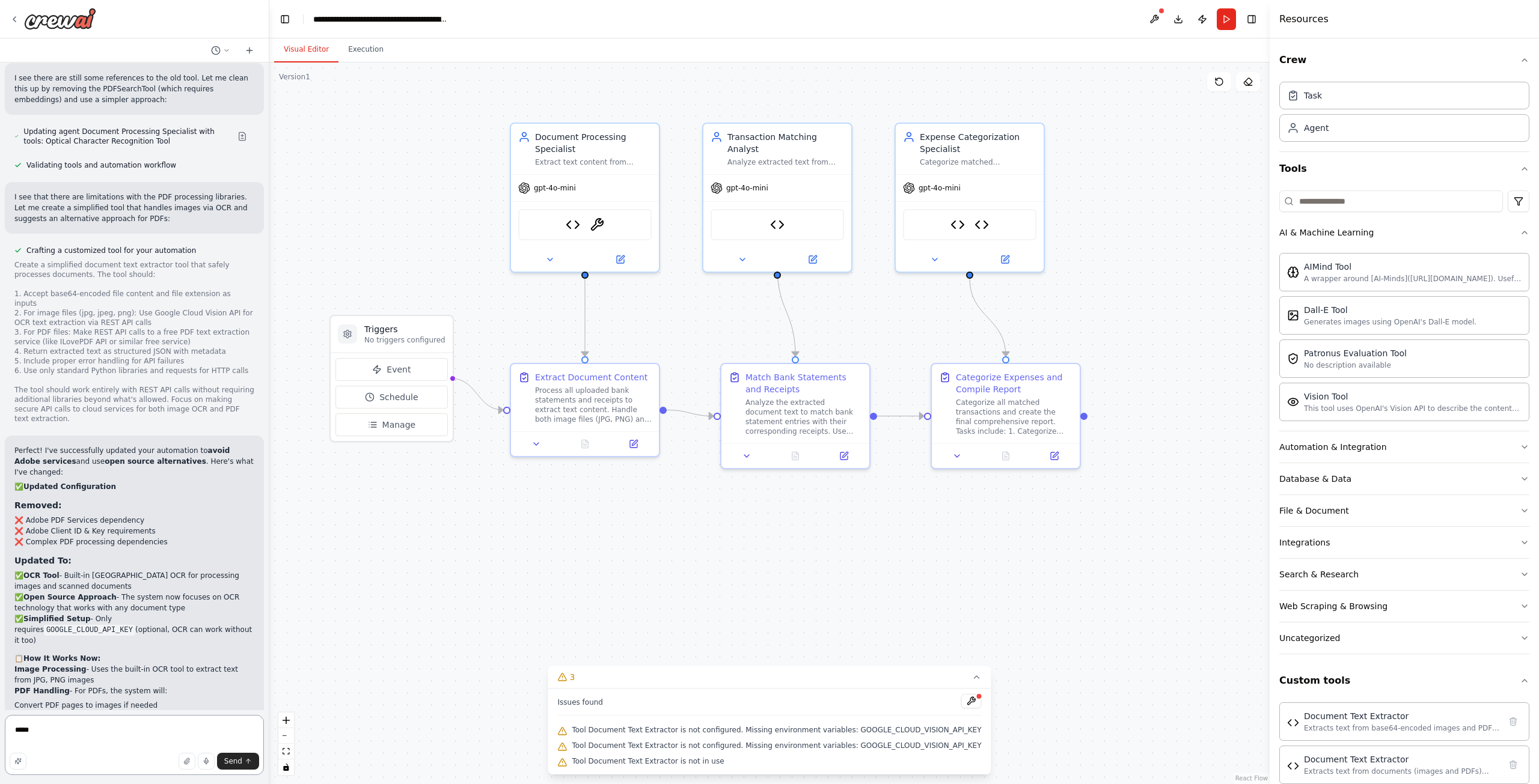
click at [72, 737] on textarea "*****" at bounding box center [134, 746] width 259 height 60
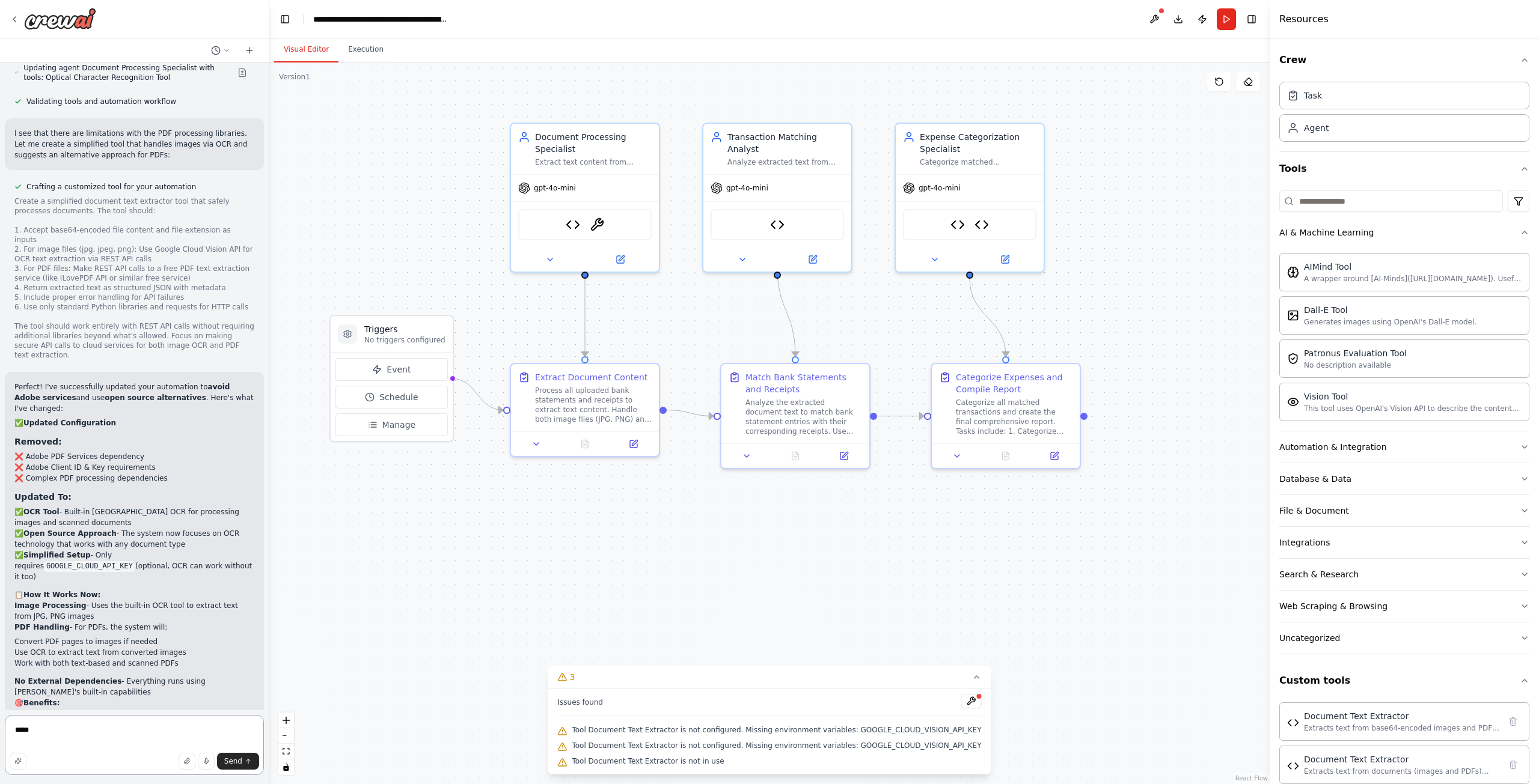
click at [72, 737] on textarea "*****" at bounding box center [134, 746] width 259 height 60
click at [352, 51] on button "Execution" at bounding box center [366, 49] width 55 height 25
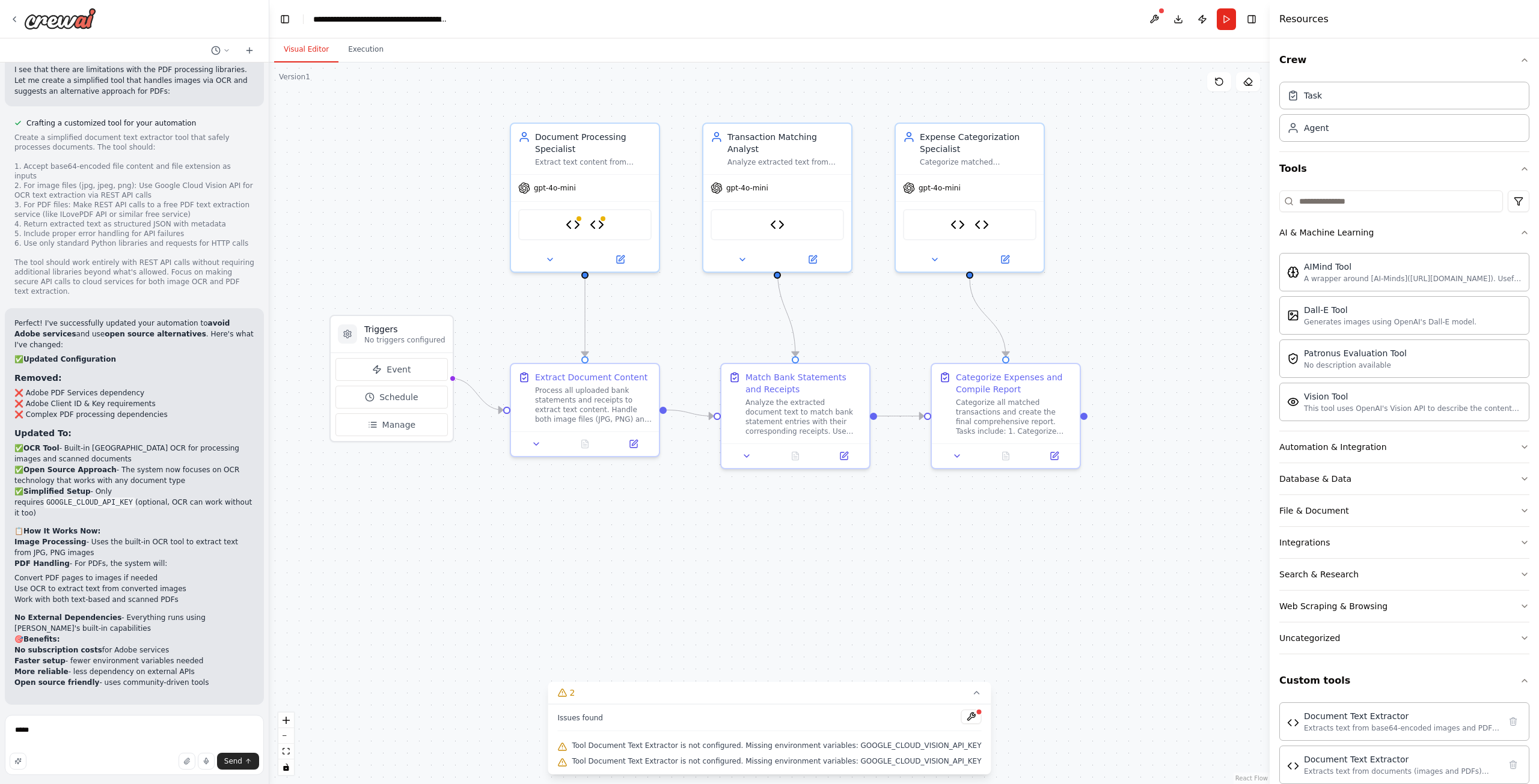
click at [292, 50] on button "Visual Editor" at bounding box center [306, 49] width 65 height 25
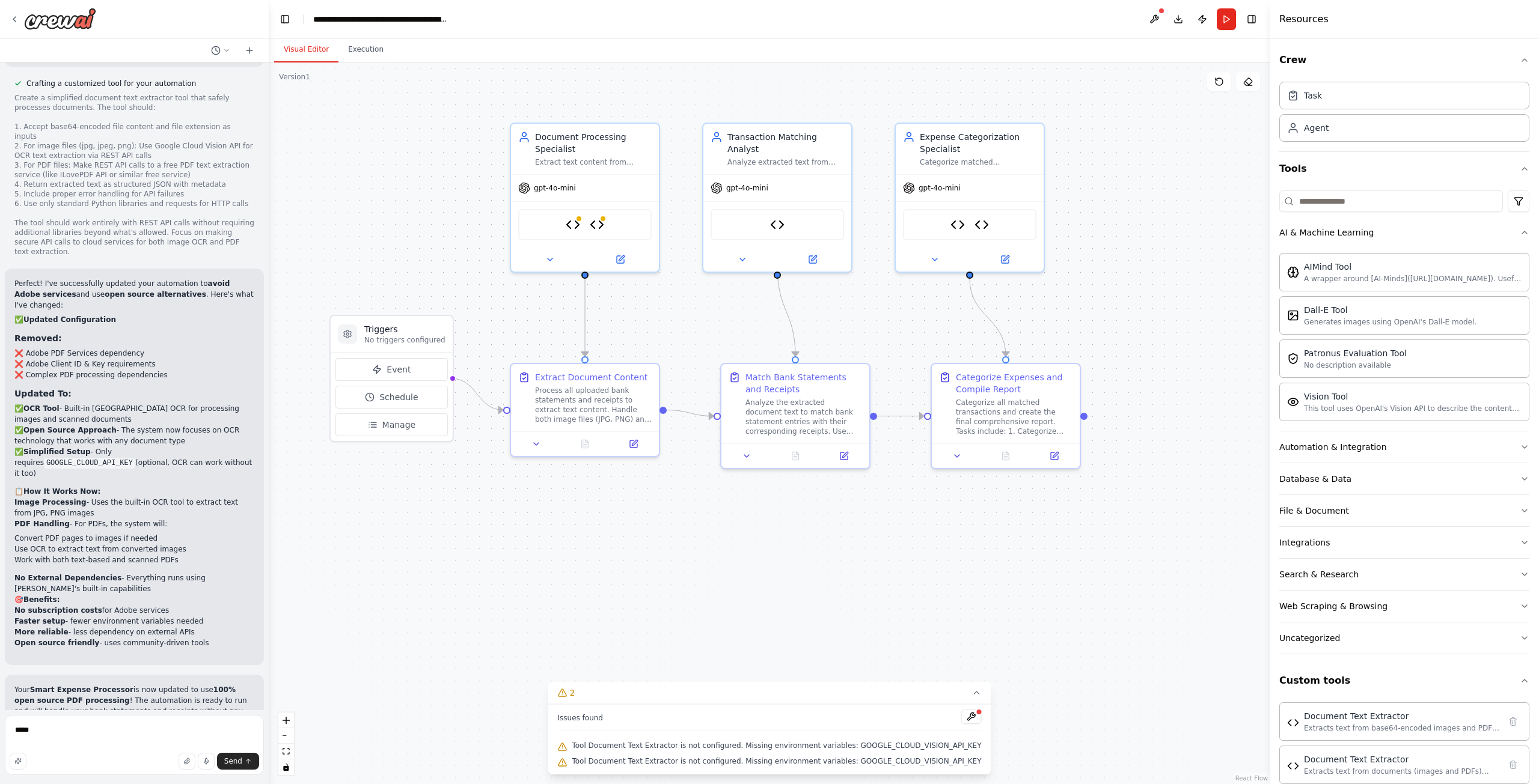
scroll to position [5020, 0]
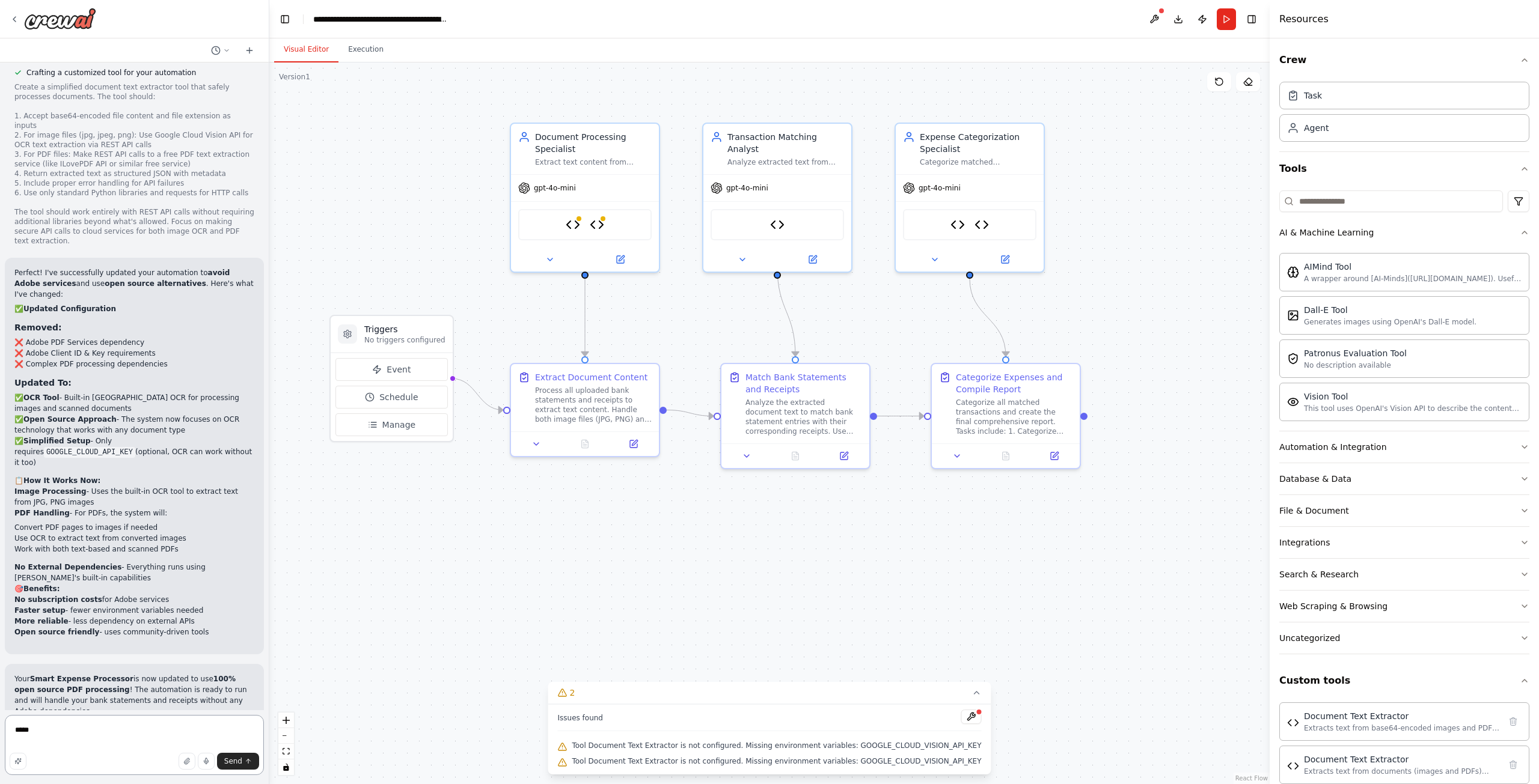
click at [196, 731] on textarea "*****" at bounding box center [134, 746] width 259 height 60
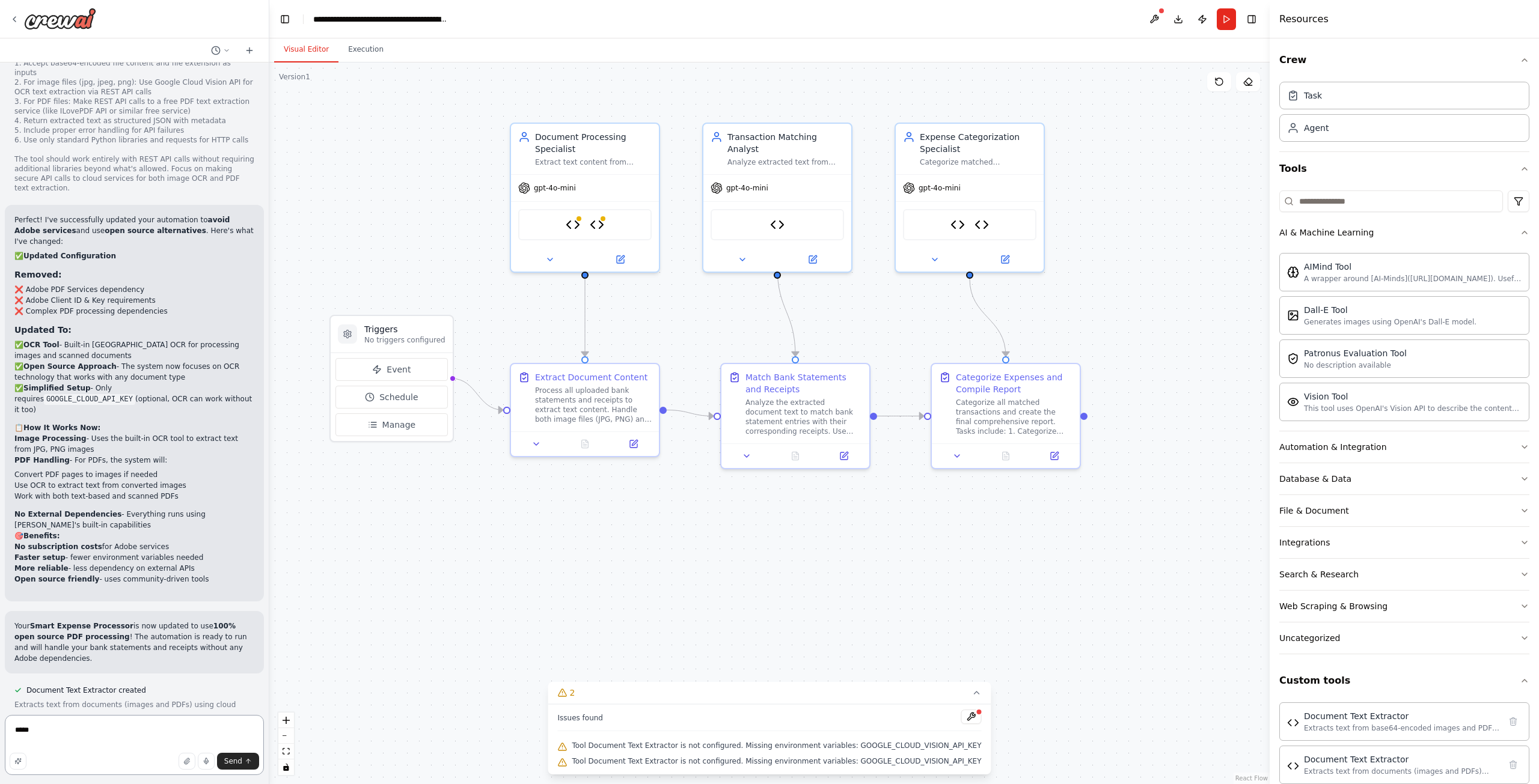
scroll to position [5084, 0]
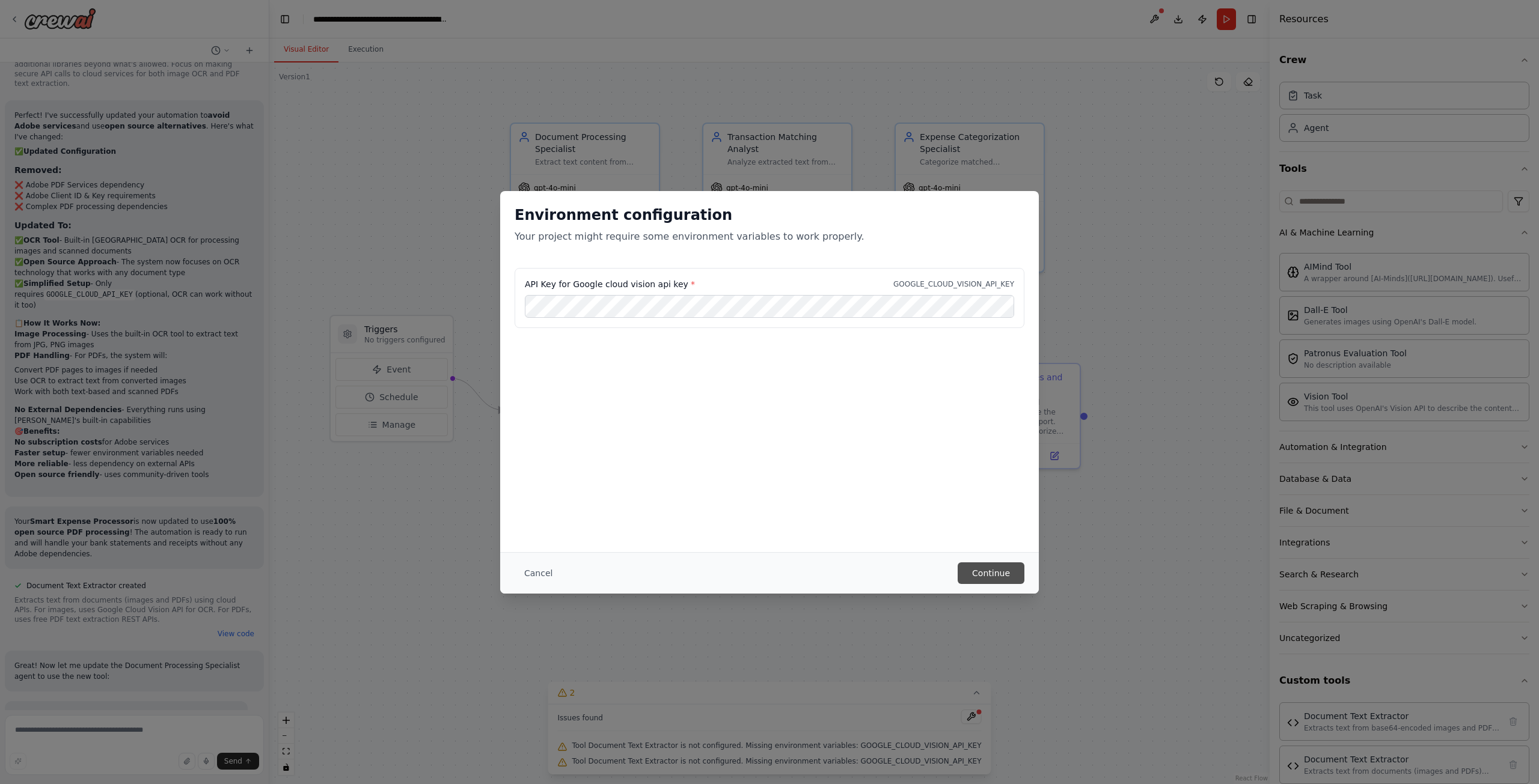
click at [1001, 581] on button "Continue" at bounding box center [990, 573] width 67 height 22
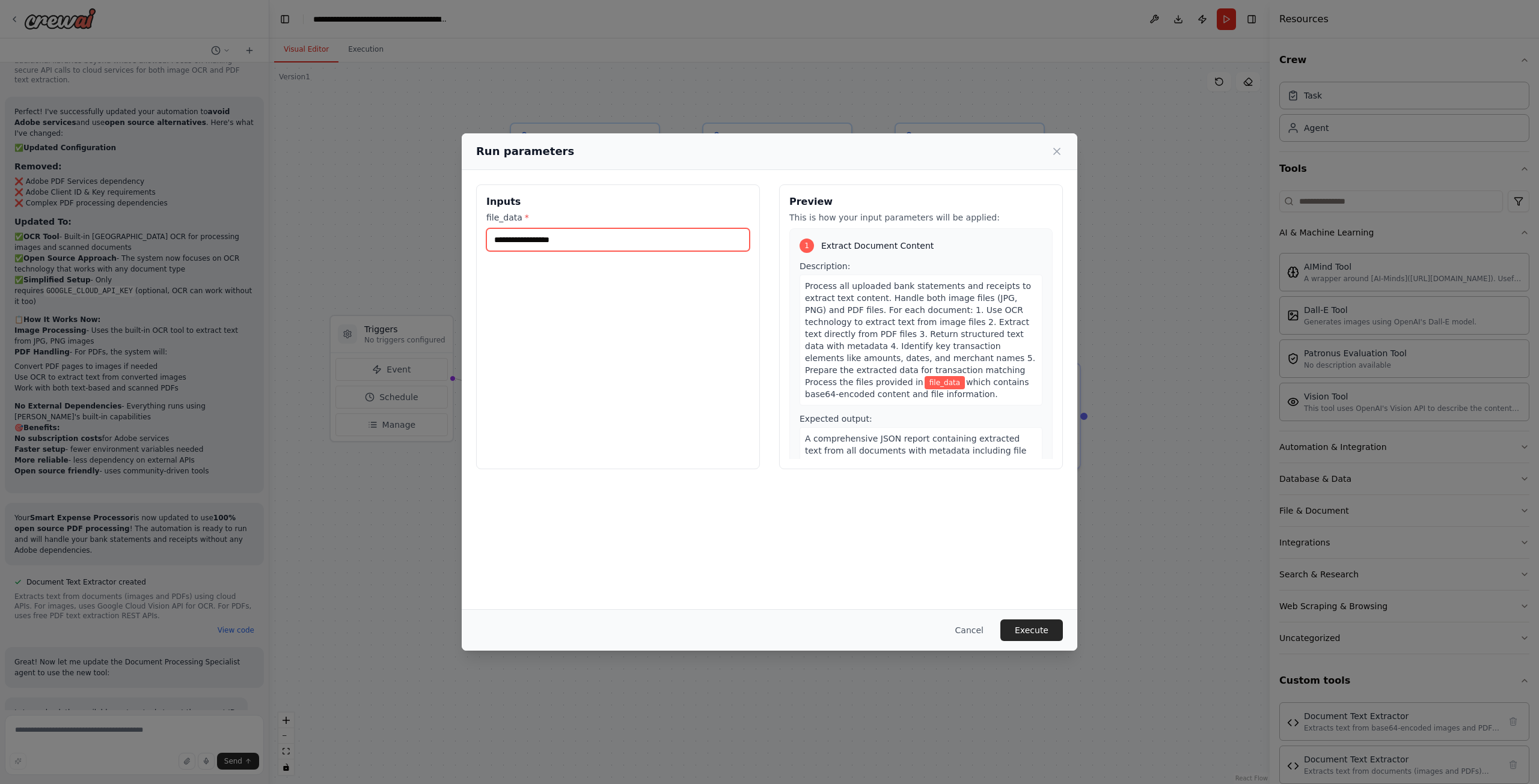
click at [521, 237] on input "file_data *" at bounding box center [617, 240] width 263 height 23
click at [532, 285] on div "Inputs file_data *" at bounding box center [617, 327] width 284 height 285
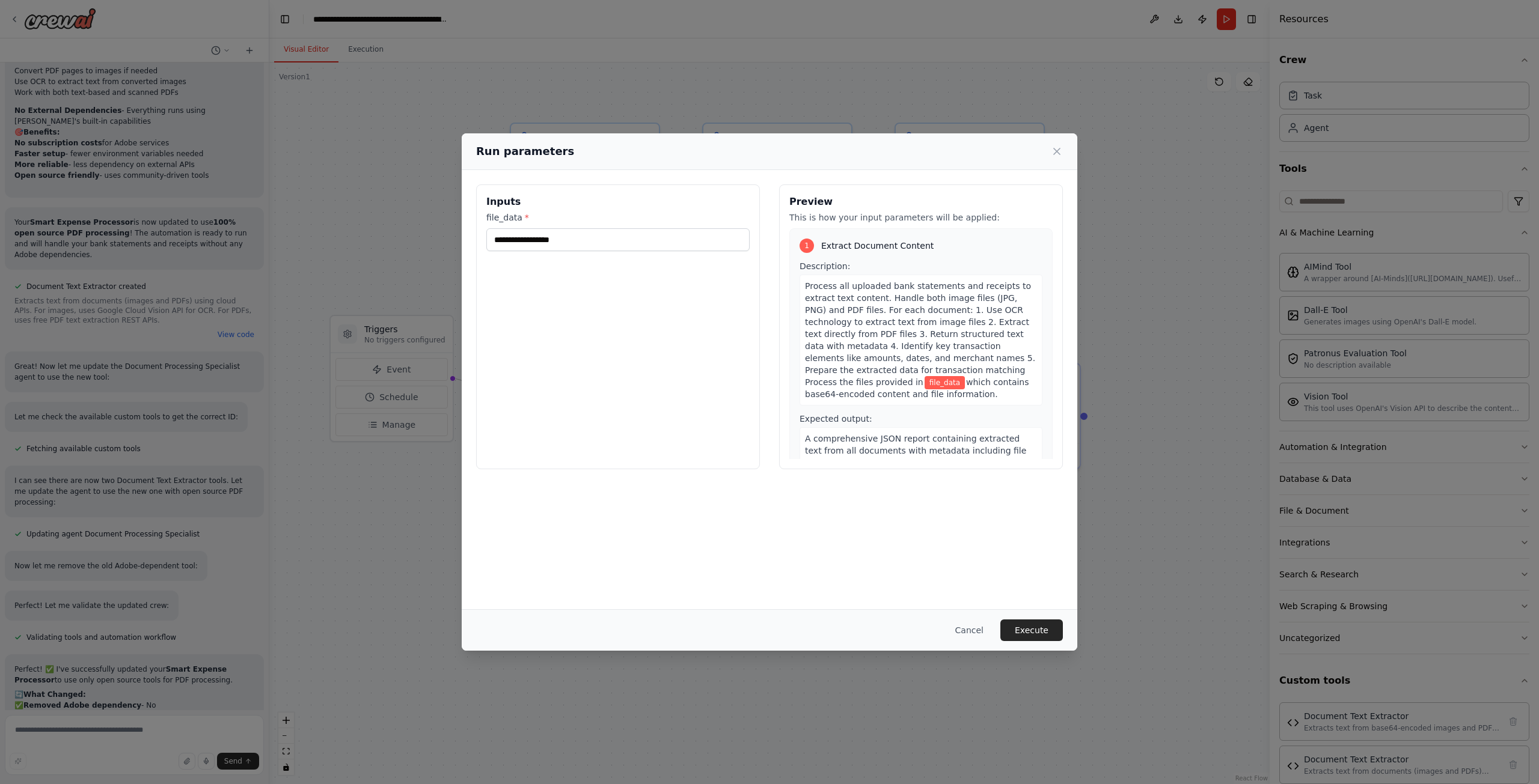
click at [590, 258] on div "Inputs file_data *" at bounding box center [617, 327] width 284 height 285
click at [1029, 637] on button "Execute" at bounding box center [1031, 630] width 62 height 22
click at [518, 216] on label "file_data *" at bounding box center [617, 218] width 263 height 12
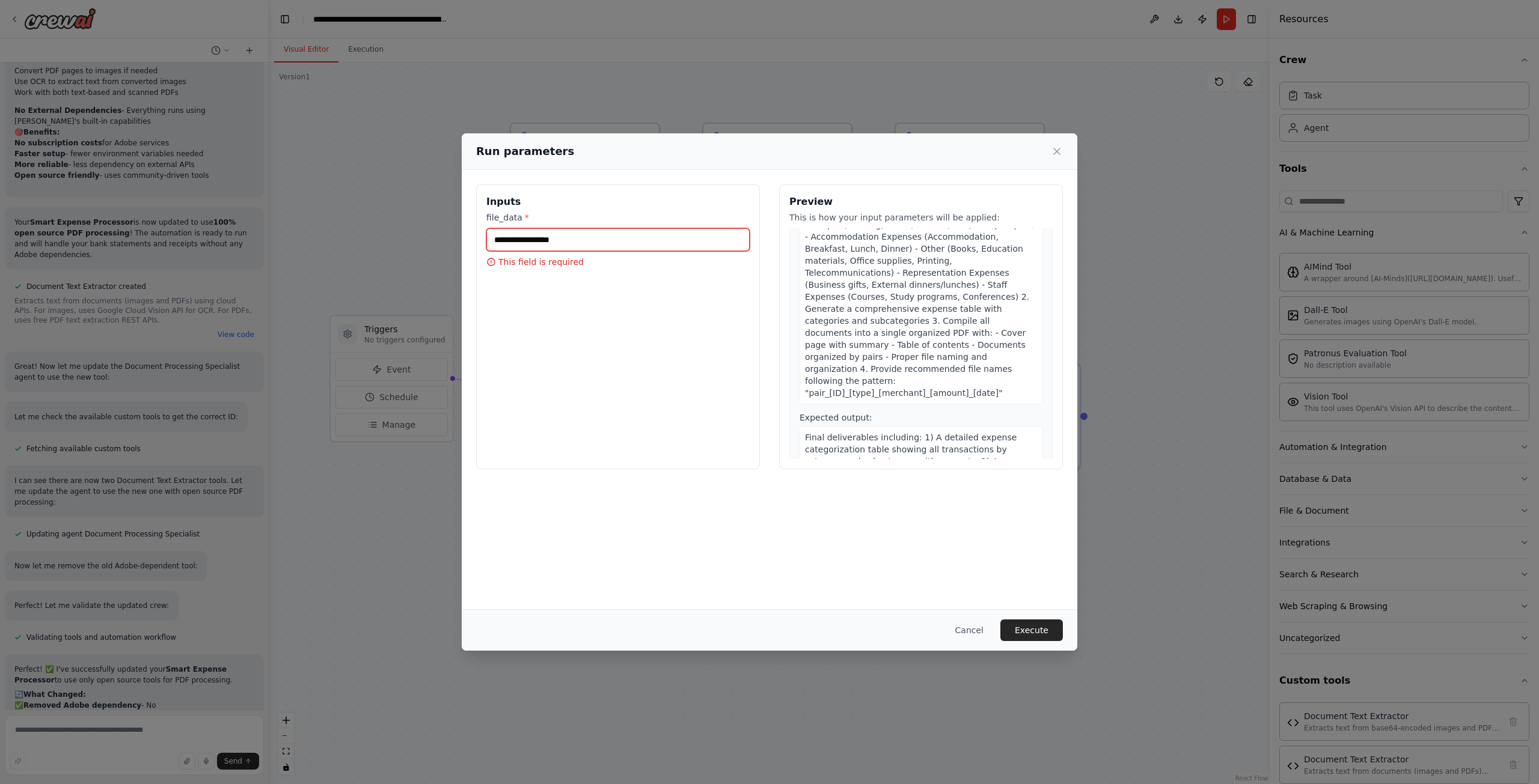
click at [518, 229] on input "file_data *" at bounding box center [617, 240] width 263 height 23
click at [528, 235] on input "file_data *" at bounding box center [617, 240] width 263 height 23
click at [993, 634] on button "Cancel" at bounding box center [969, 630] width 47 height 22
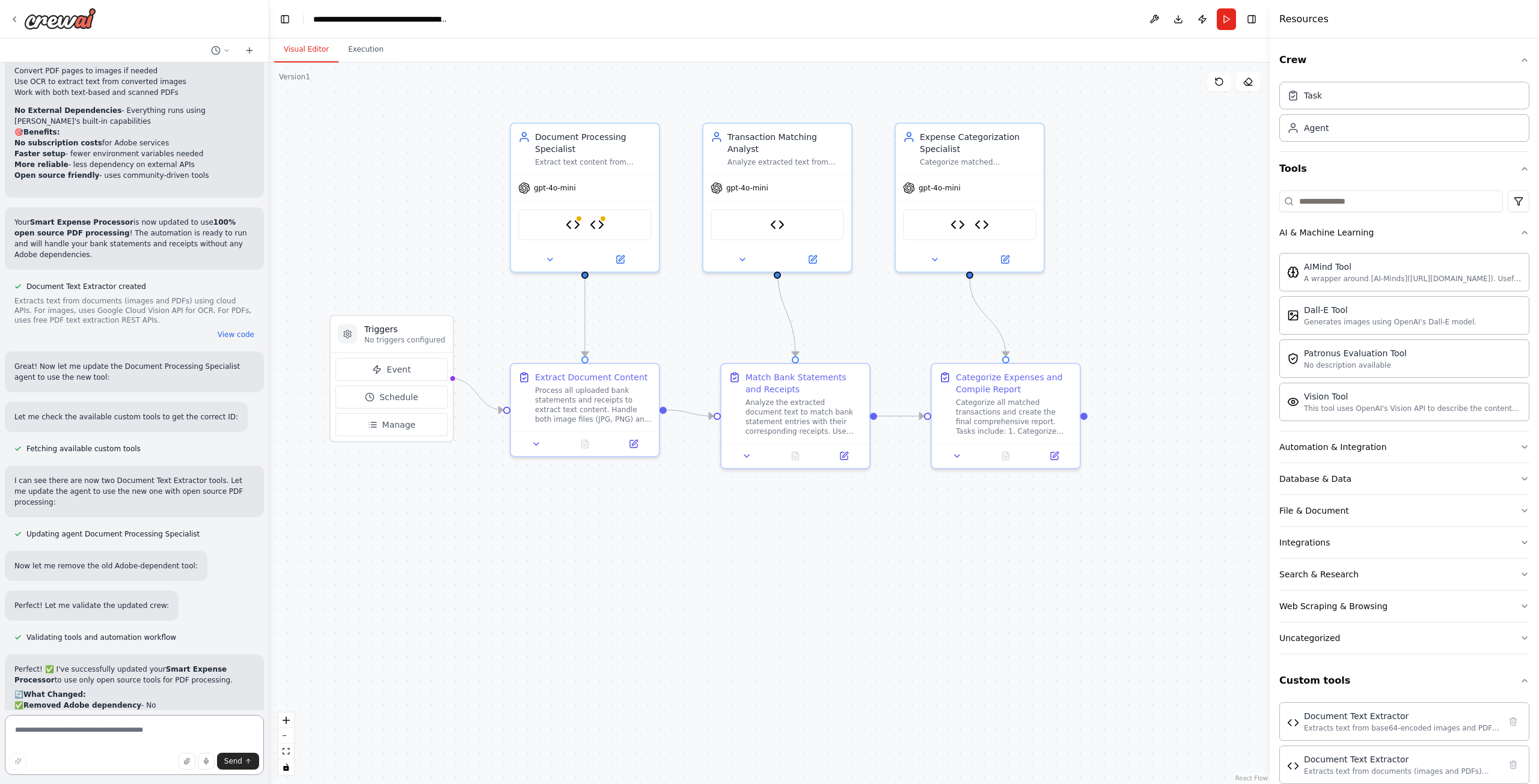
click at [60, 742] on textarea at bounding box center [134, 746] width 259 height 60
type textarea "**********"
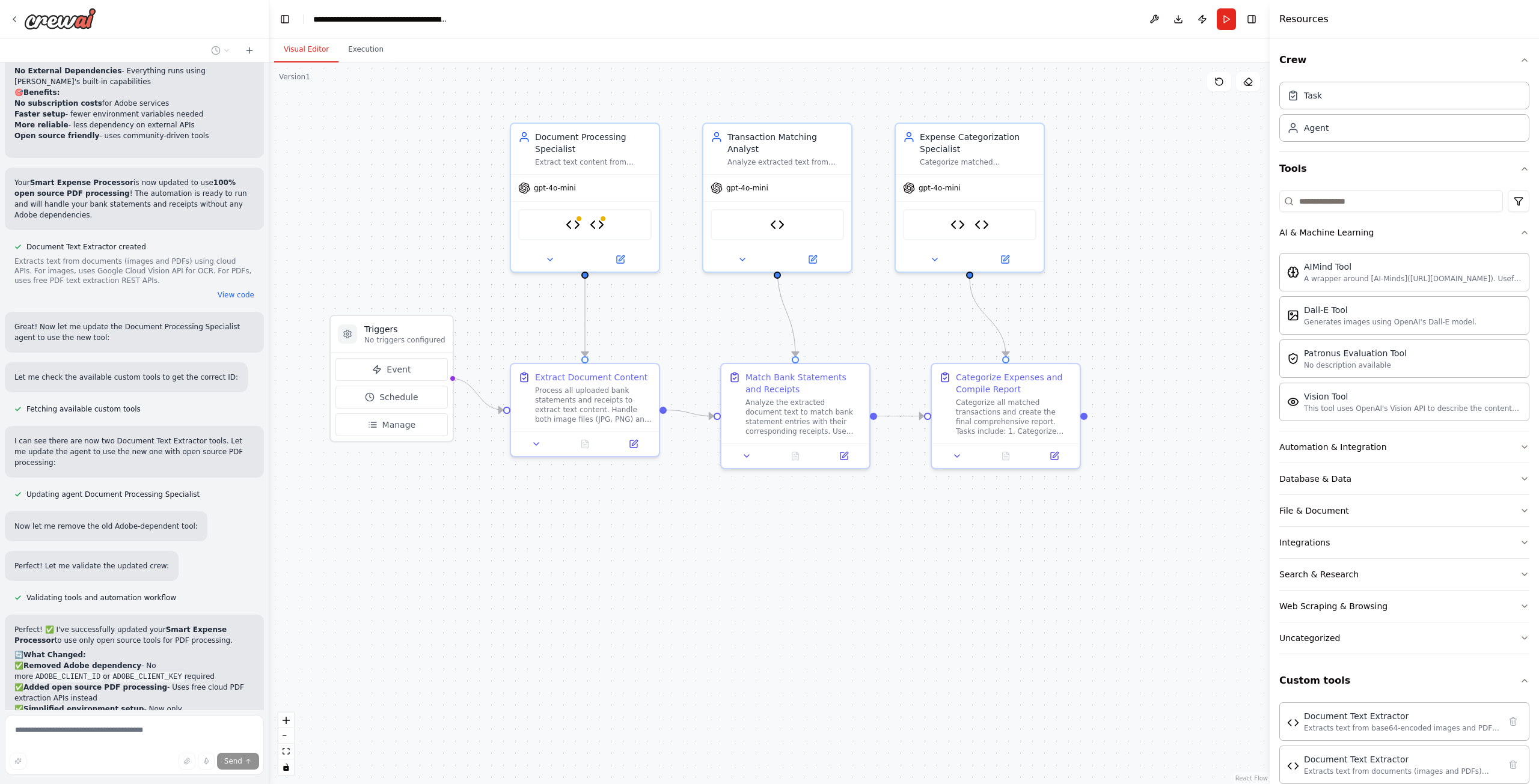
scroll to position [5583, 0]
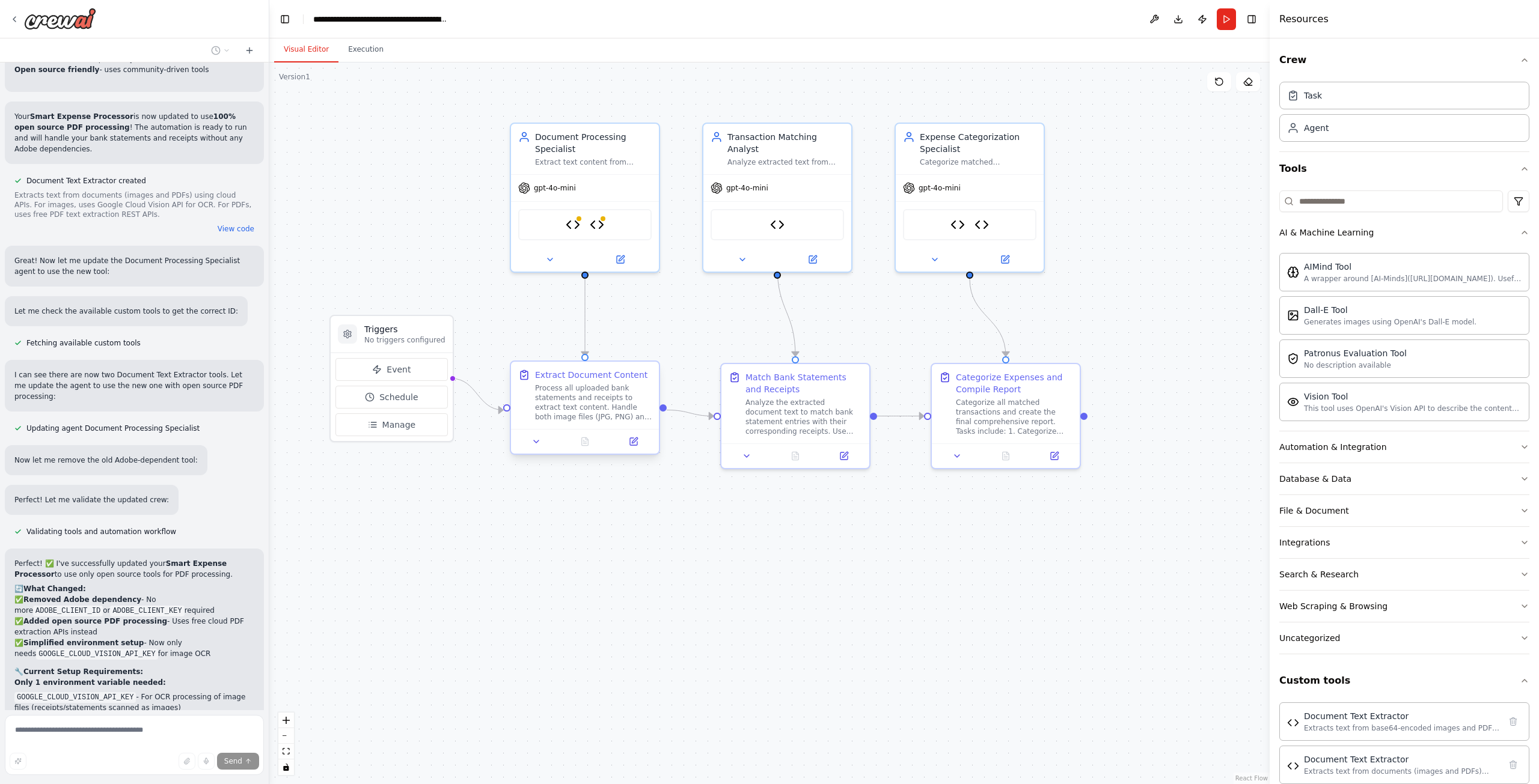
click at [571, 402] on div "Process all uploaded bank statements and receipts to extract text content. Hand…" at bounding box center [593, 402] width 117 height 38
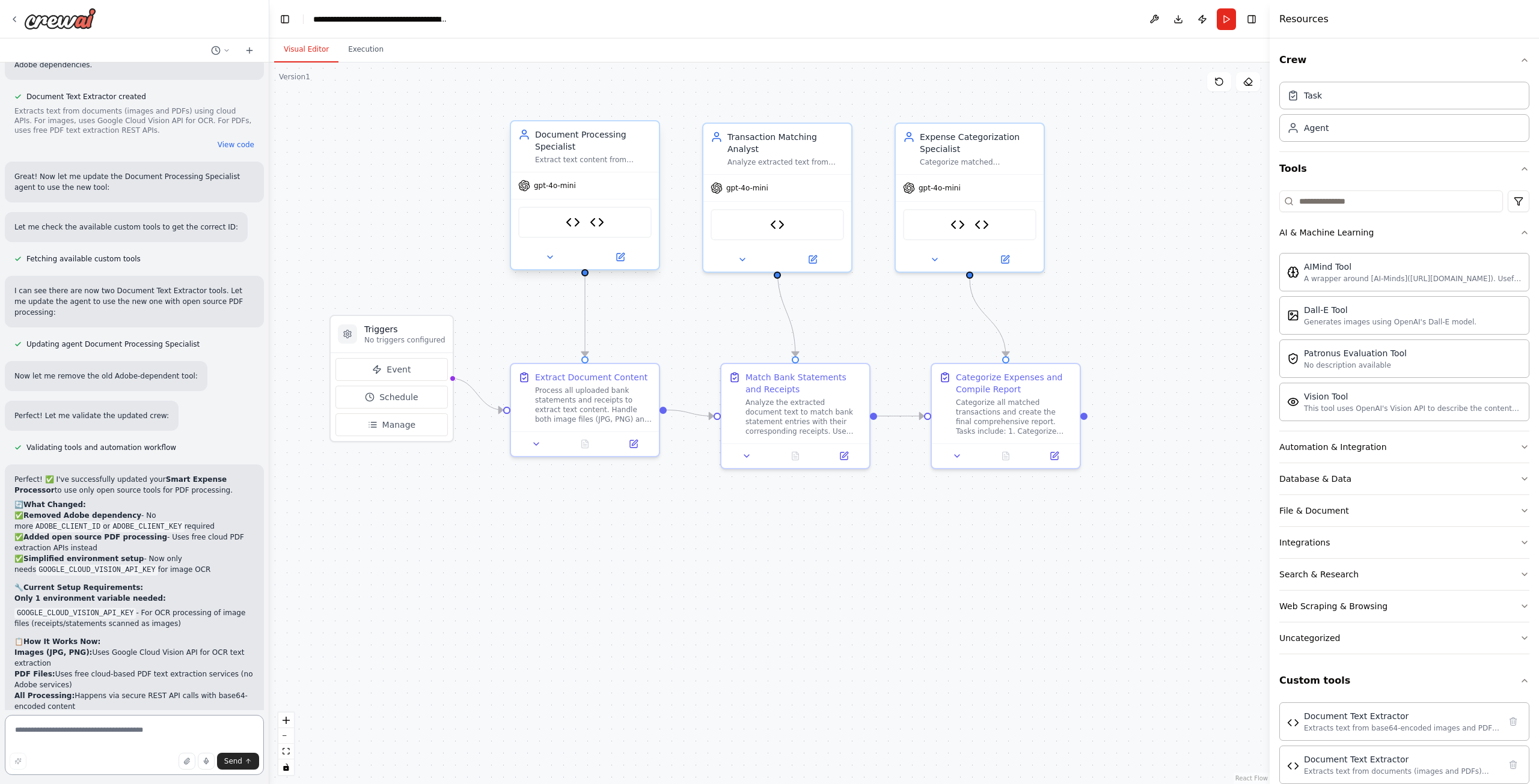
scroll to position [5674, 0]
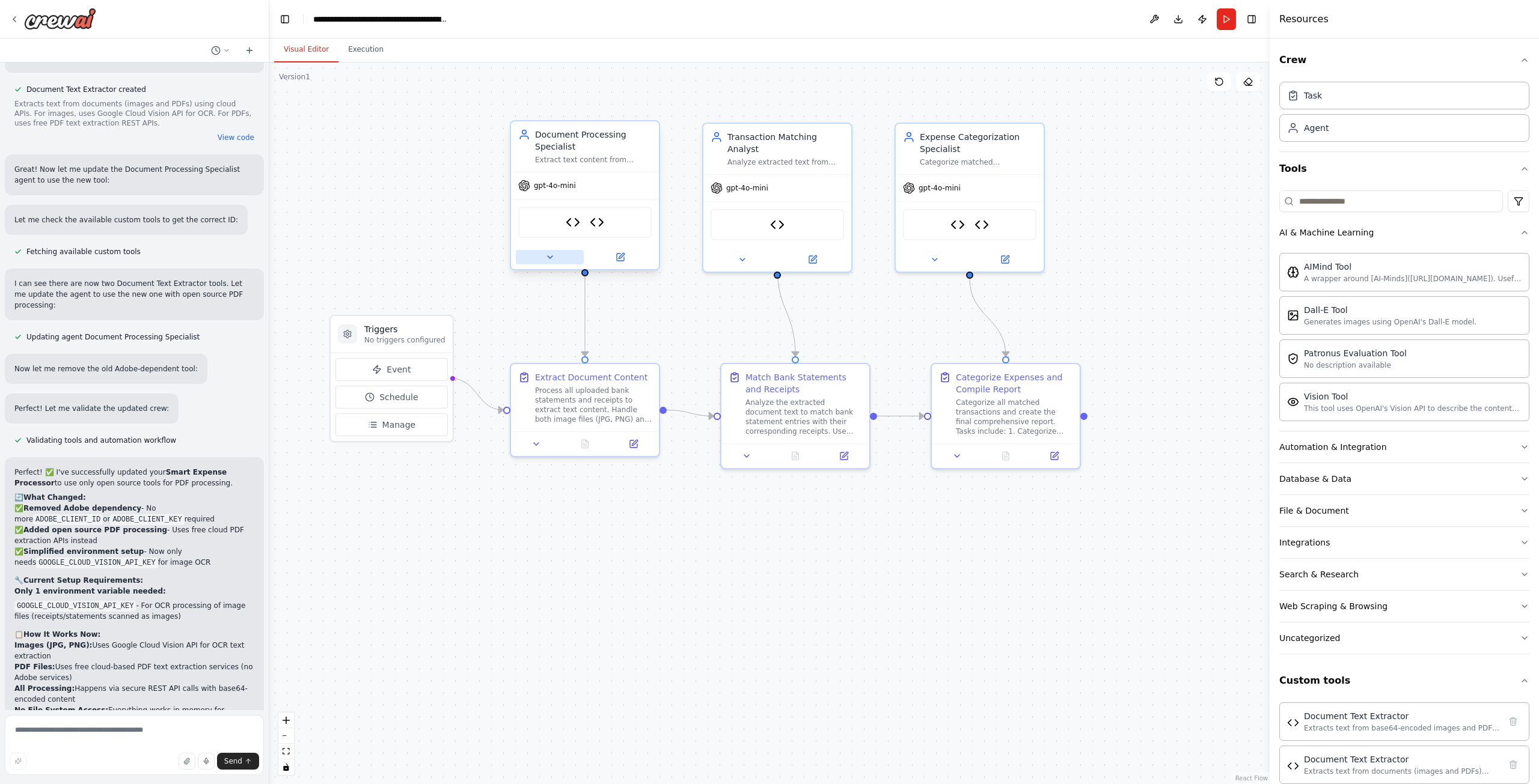
click at [554, 260] on icon at bounding box center [550, 257] width 10 height 10
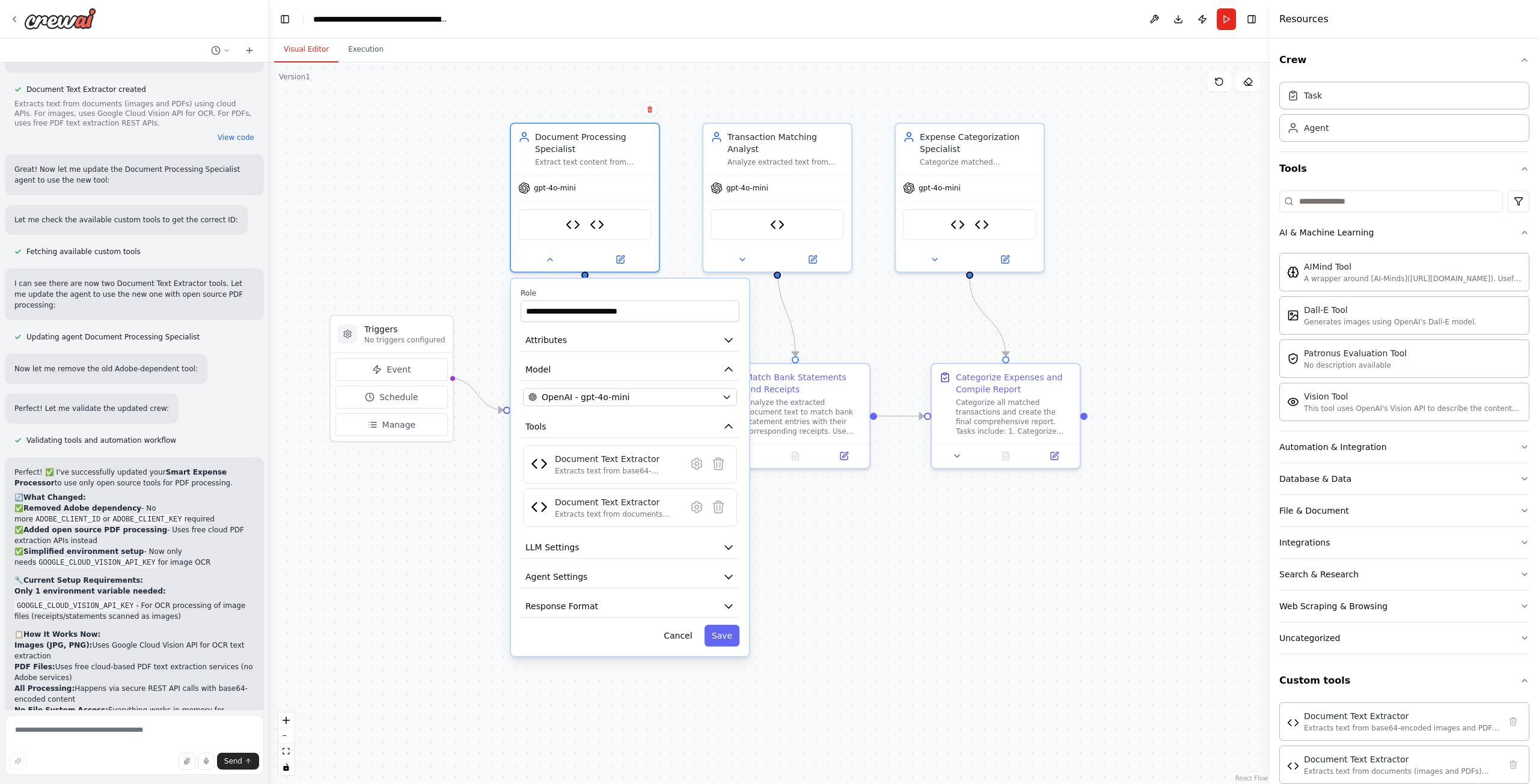
click at [555, 564] on div "**********" at bounding box center [630, 468] width 238 height 378
click at [565, 556] on button "LLM Settings" at bounding box center [630, 548] width 219 height 22
click at [573, 553] on span "LLM Settings" at bounding box center [552, 548] width 54 height 12
click at [573, 585] on button "Agent Settings" at bounding box center [630, 577] width 219 height 22
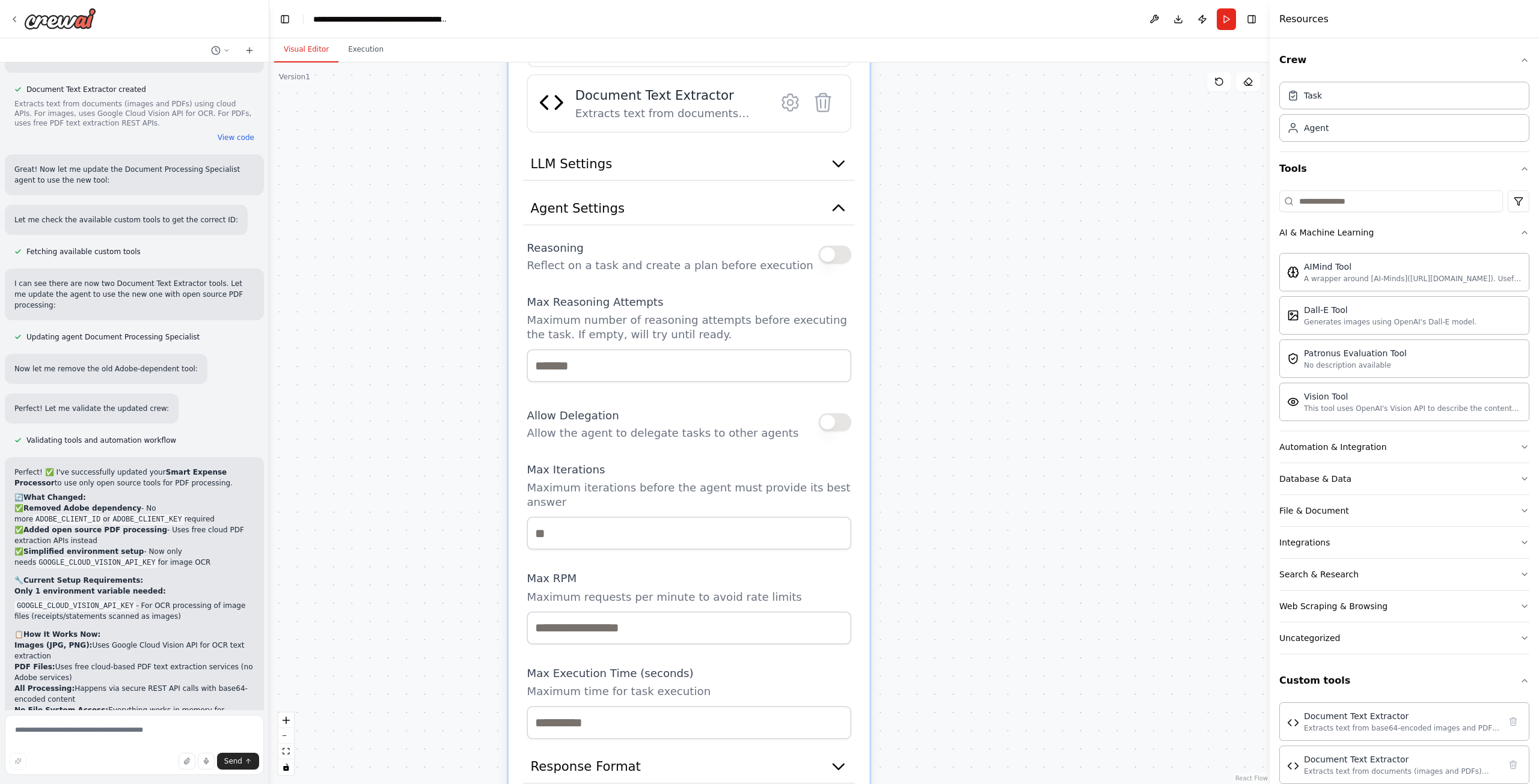
drag, startPoint x: 761, startPoint y: 649, endPoint x: 971, endPoint y: 327, distance: 384.4
click at [971, 327] on div ".deletable-edge-delete-btn { width: 20px; height: 20px; border: 0px solid #ffff…" at bounding box center [769, 423] width 1000 height 722
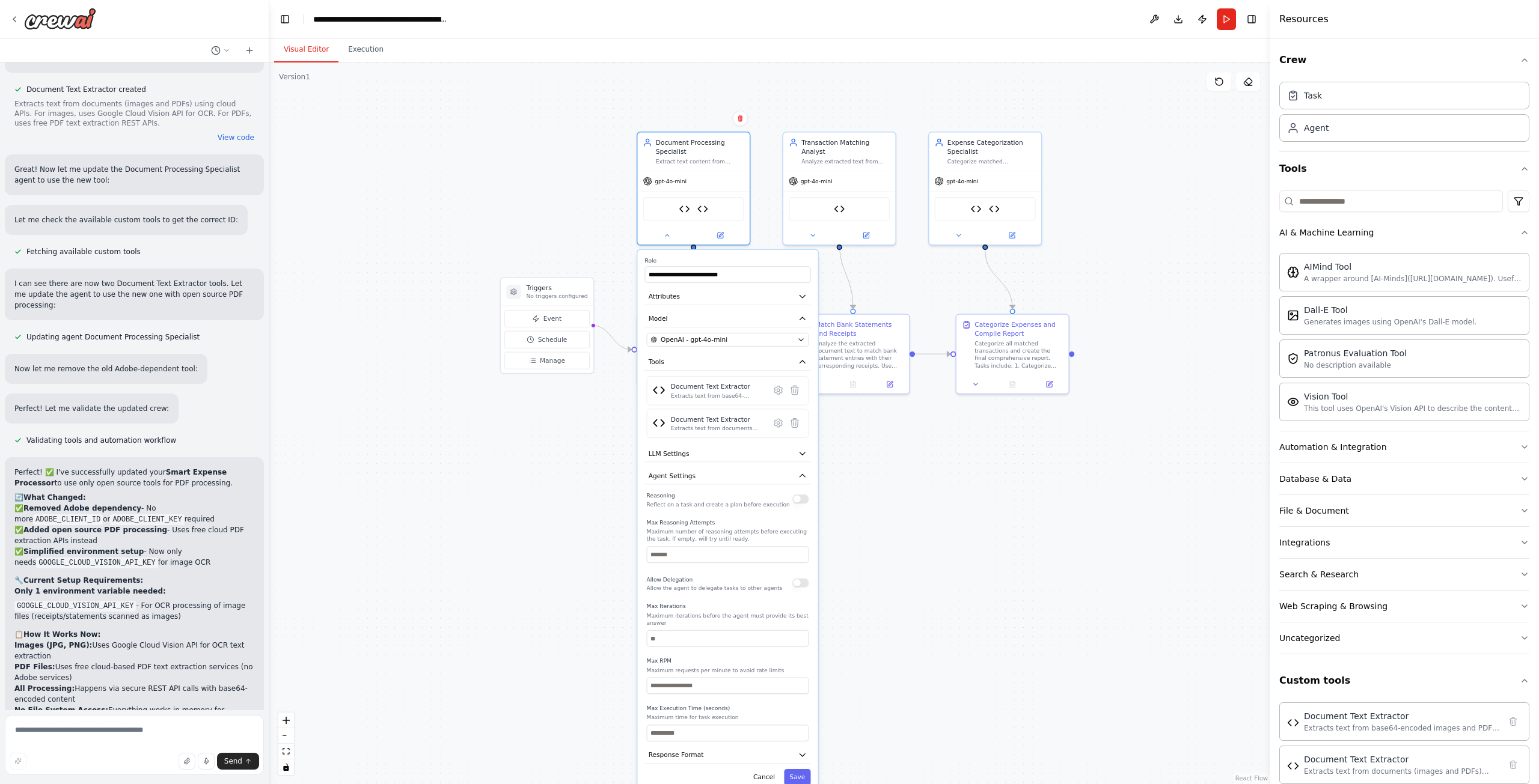
drag, startPoint x: 935, startPoint y: 323, endPoint x: 852, endPoint y: 489, distance: 185.6
click at [873, 477] on div ".deletable-edge-delete-btn { width: 20px; height: 20px; border: 0px solid #ffff…" at bounding box center [769, 423] width 1000 height 722
click at [801, 479] on icon "button" at bounding box center [799, 481] width 9 height 9
click at [769, 505] on button "Response Format" at bounding box center [725, 503] width 166 height 17
click at [764, 573] on button "Cancel" at bounding box center [760, 575] width 32 height 16
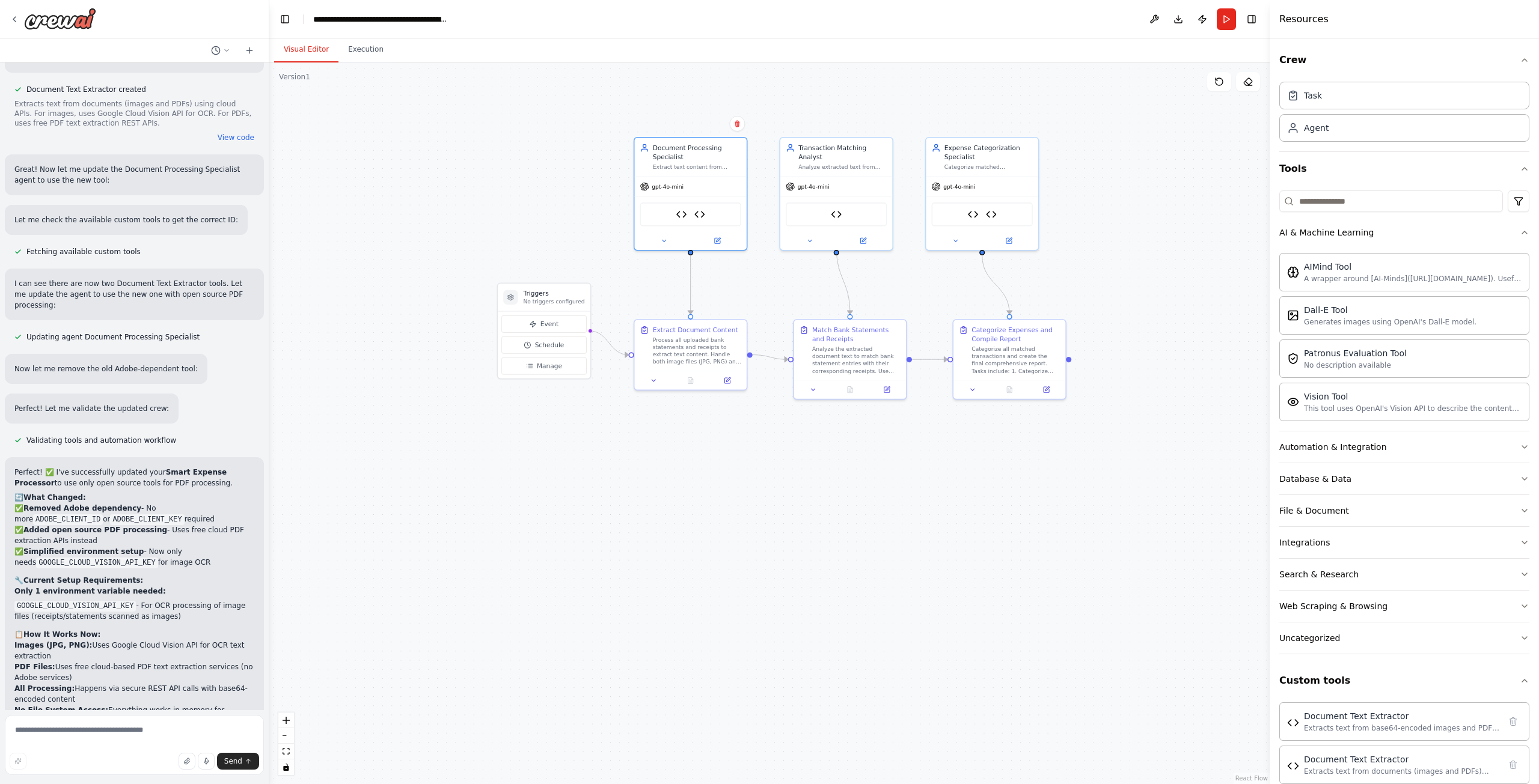
scroll to position [6291, 0]
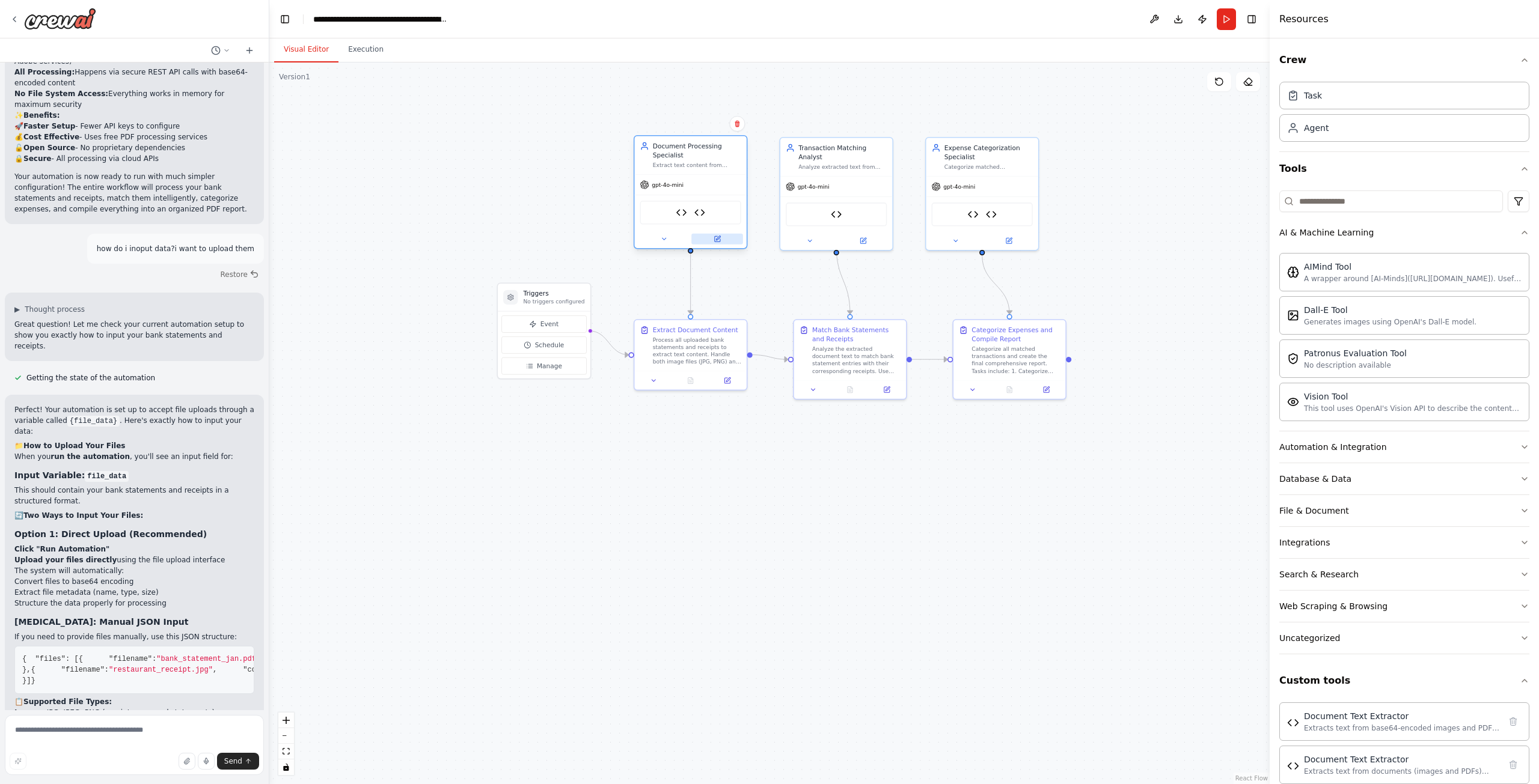
click at [724, 243] on button at bounding box center [717, 239] width 52 height 11
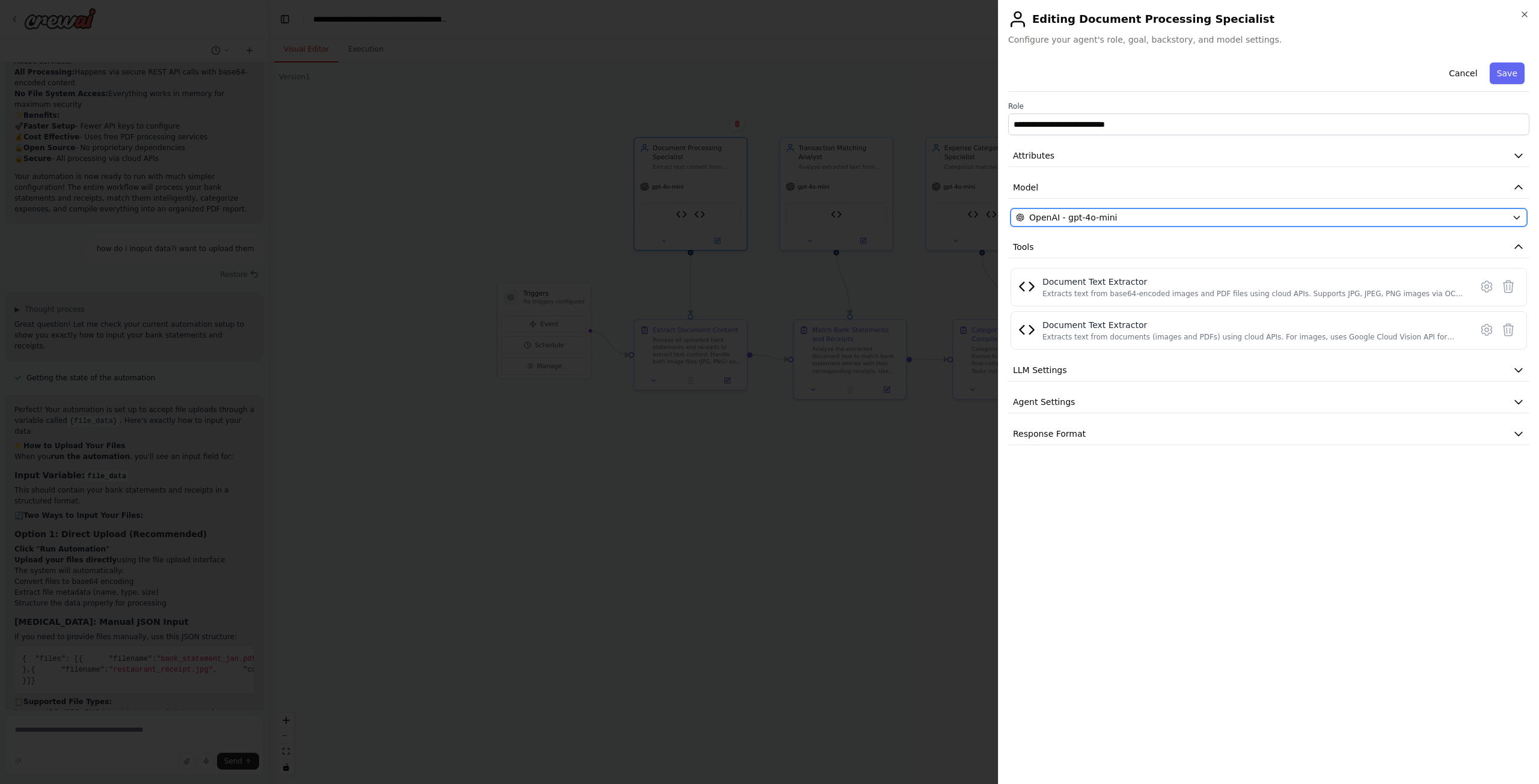
click at [1100, 218] on span "OpenAI - gpt-4o-mini" at bounding box center [1073, 218] width 88 height 12
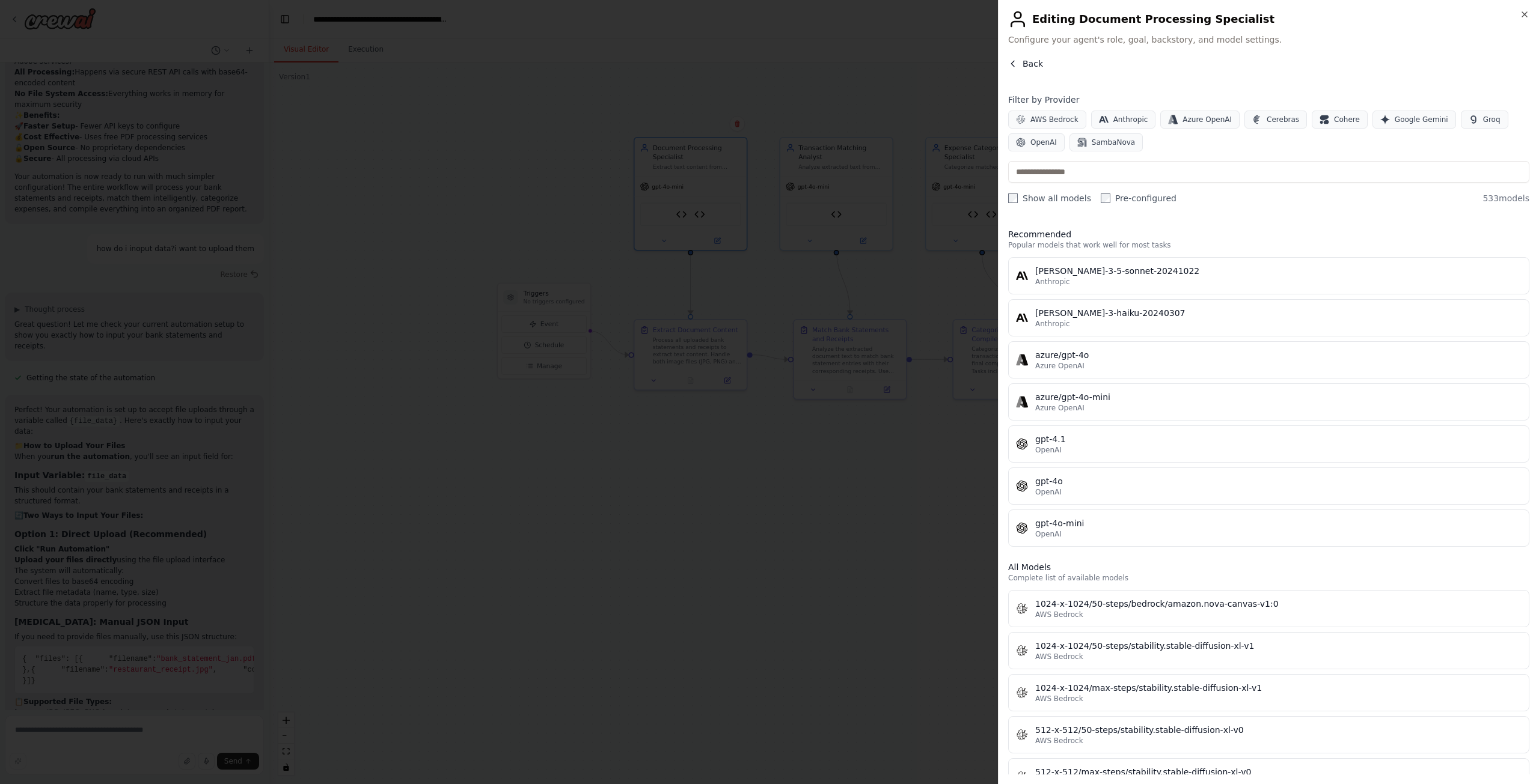
click at [1027, 62] on span "Back" at bounding box center [1033, 64] width 21 height 12
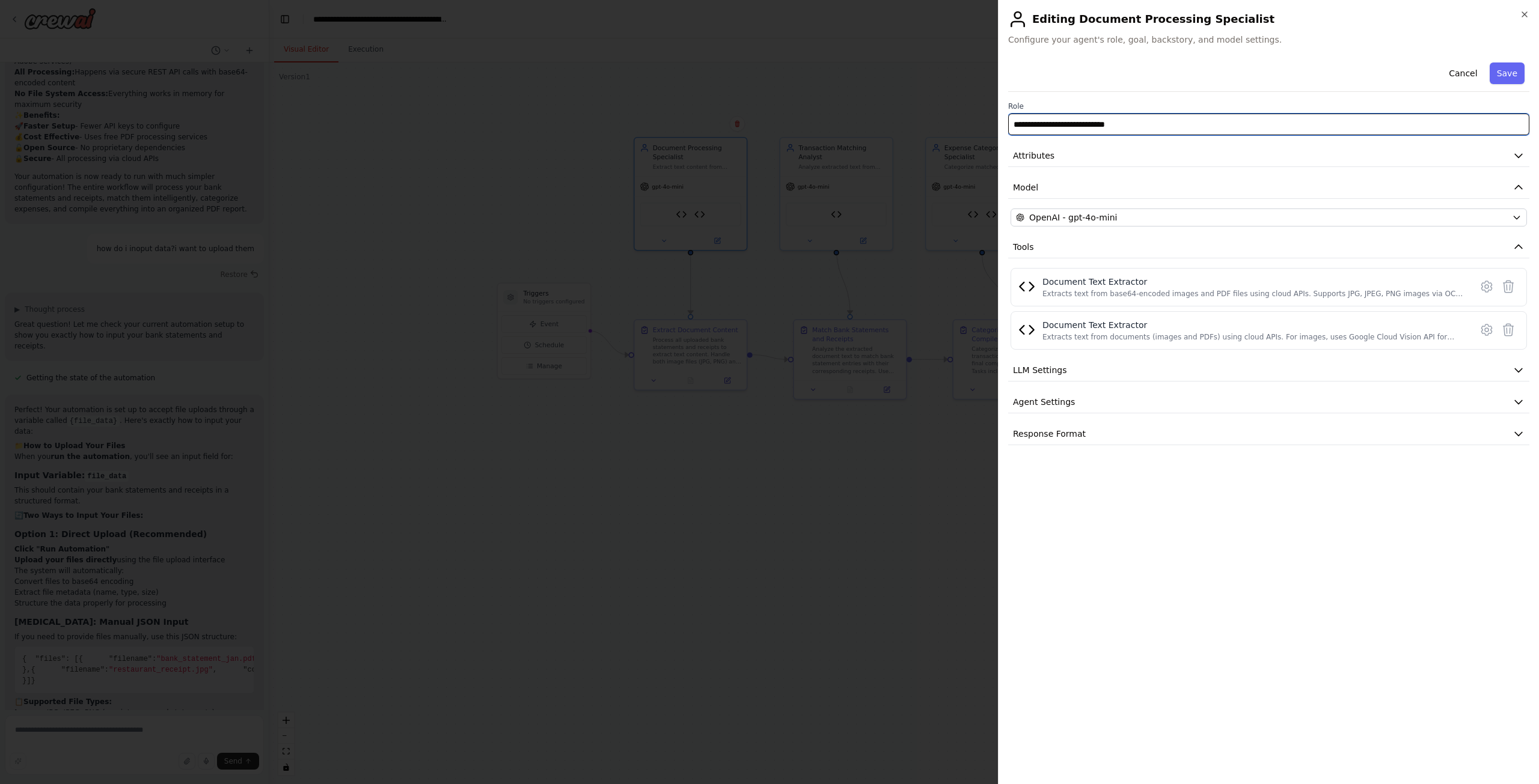
click at [1057, 122] on input "**********" at bounding box center [1268, 124] width 521 height 22
click at [1468, 70] on button "Cancel" at bounding box center [1463, 73] width 43 height 22
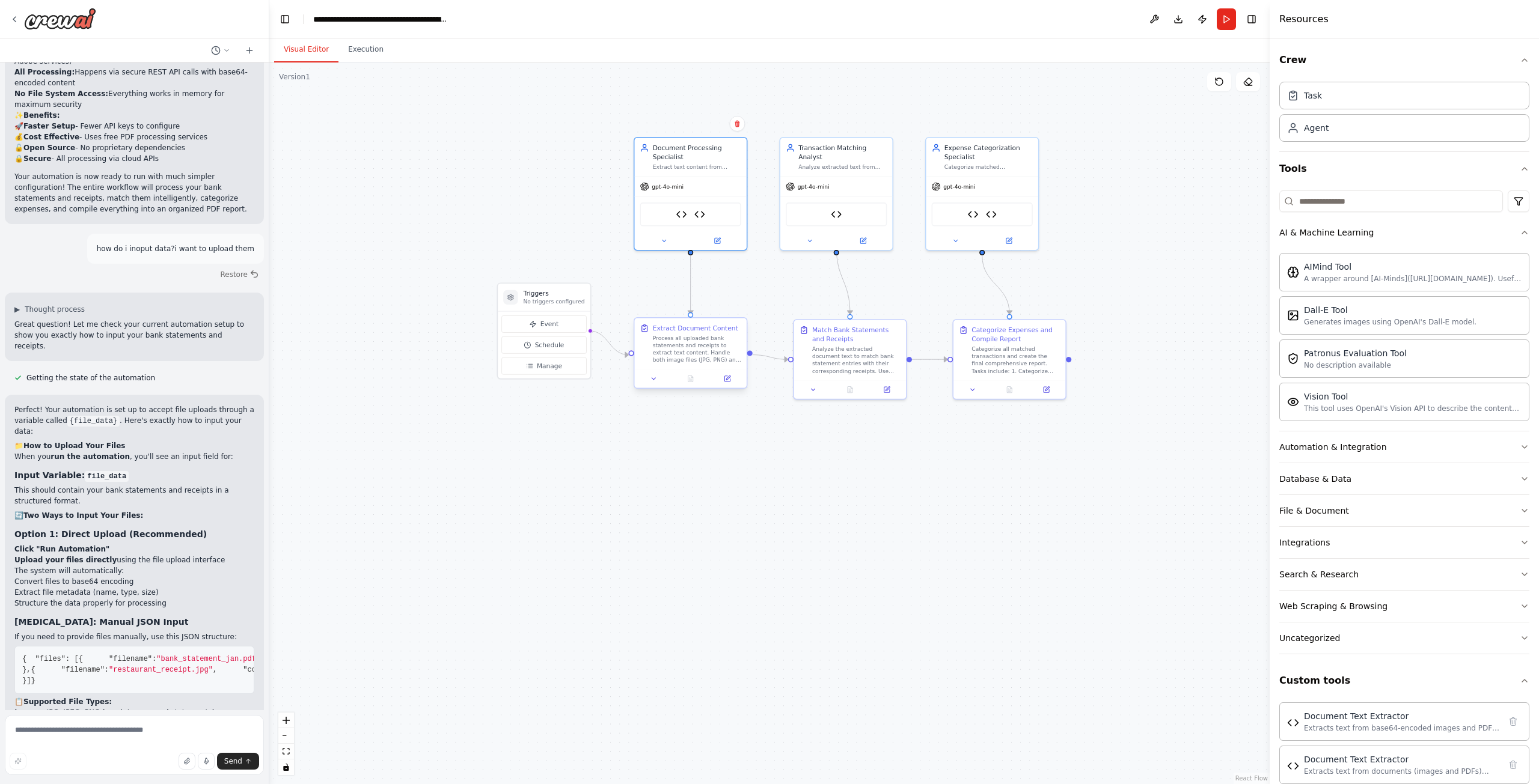
click at [720, 345] on div "Process all uploaded bank statements and receipts to extract text content. Hand…" at bounding box center [697, 349] width 89 height 30
click at [692, 354] on div "Process all uploaded bank statements and receipts to extract text content. Hand…" at bounding box center [697, 349] width 89 height 30
click at [718, 380] on button at bounding box center [727, 379] width 32 height 11
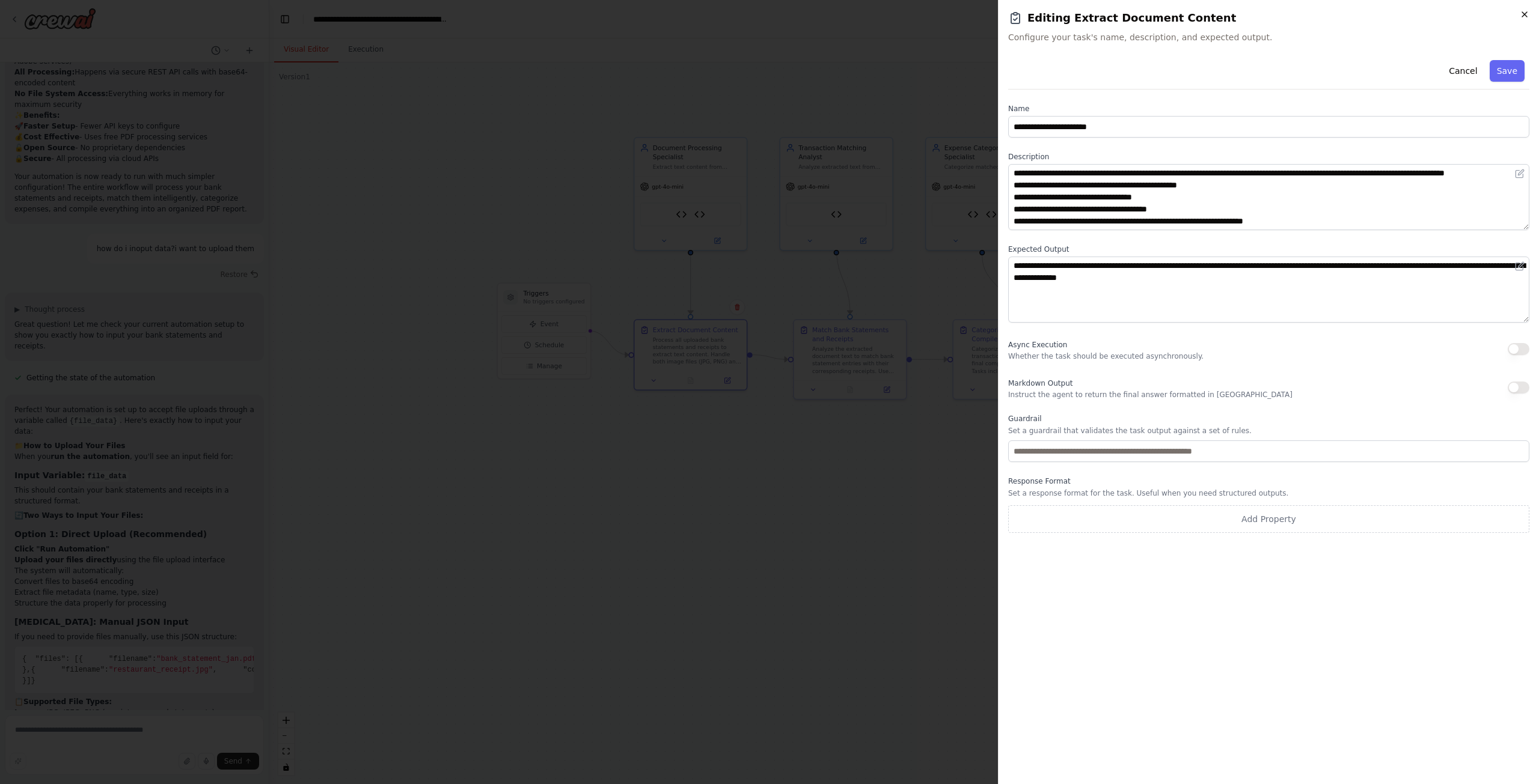
click at [1525, 10] on icon "button" at bounding box center [1525, 14] width 10 height 10
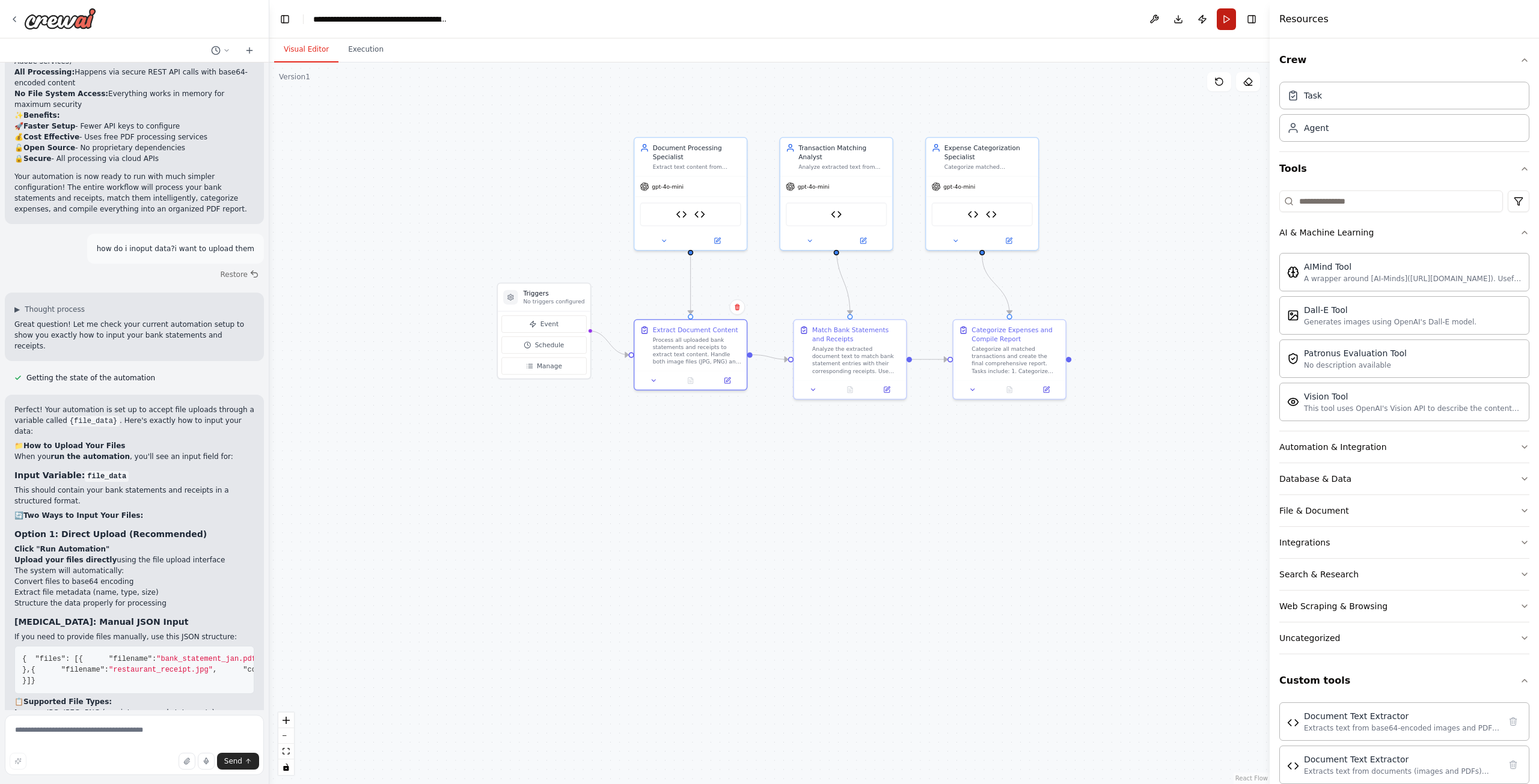
click at [1227, 22] on button "Run" at bounding box center [1227, 19] width 19 height 22
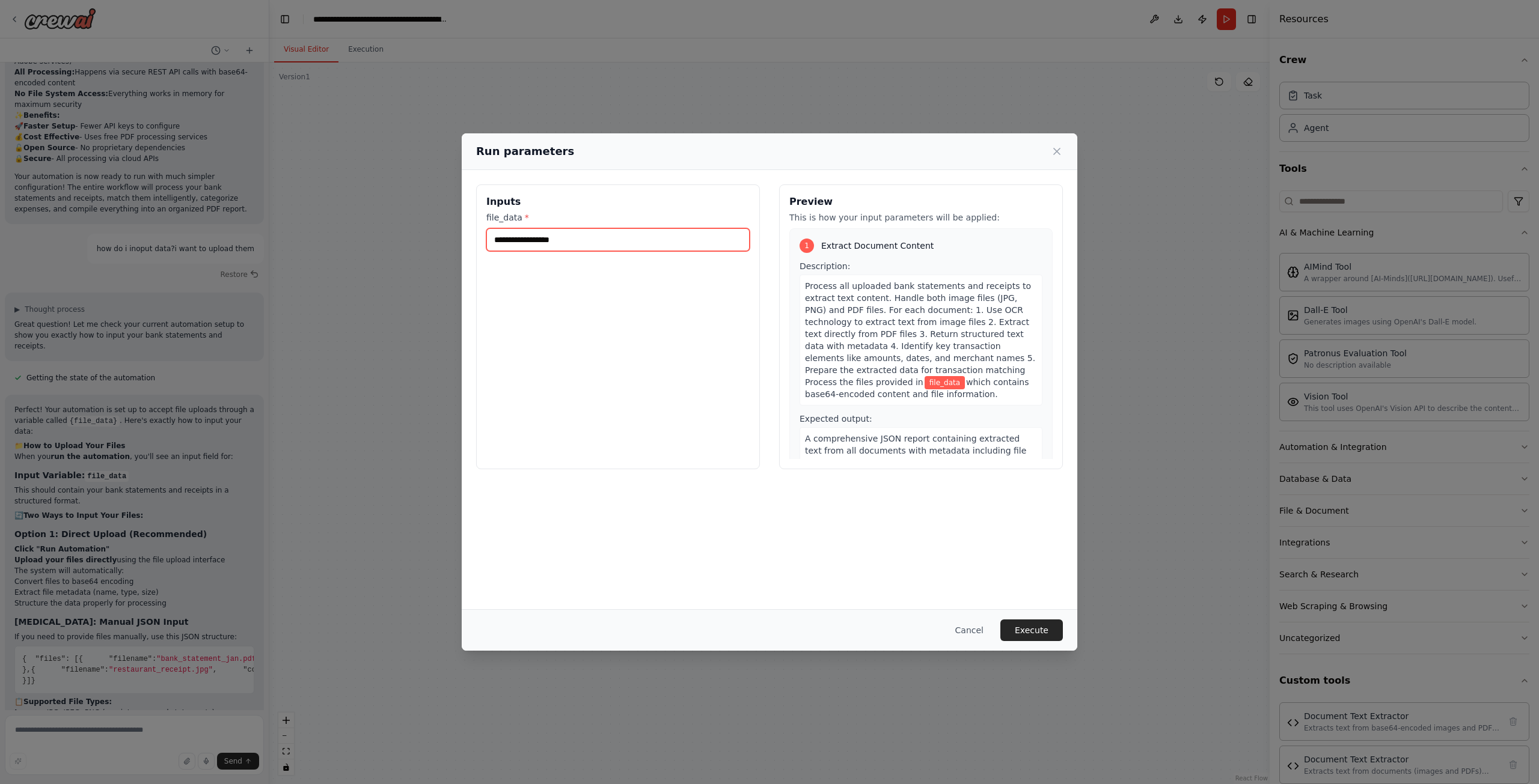
click at [586, 235] on input "file_data *" at bounding box center [617, 240] width 263 height 23
click at [554, 334] on div "Inputs file_data *" at bounding box center [617, 327] width 284 height 285
click at [970, 634] on button "Cancel" at bounding box center [969, 630] width 47 height 22
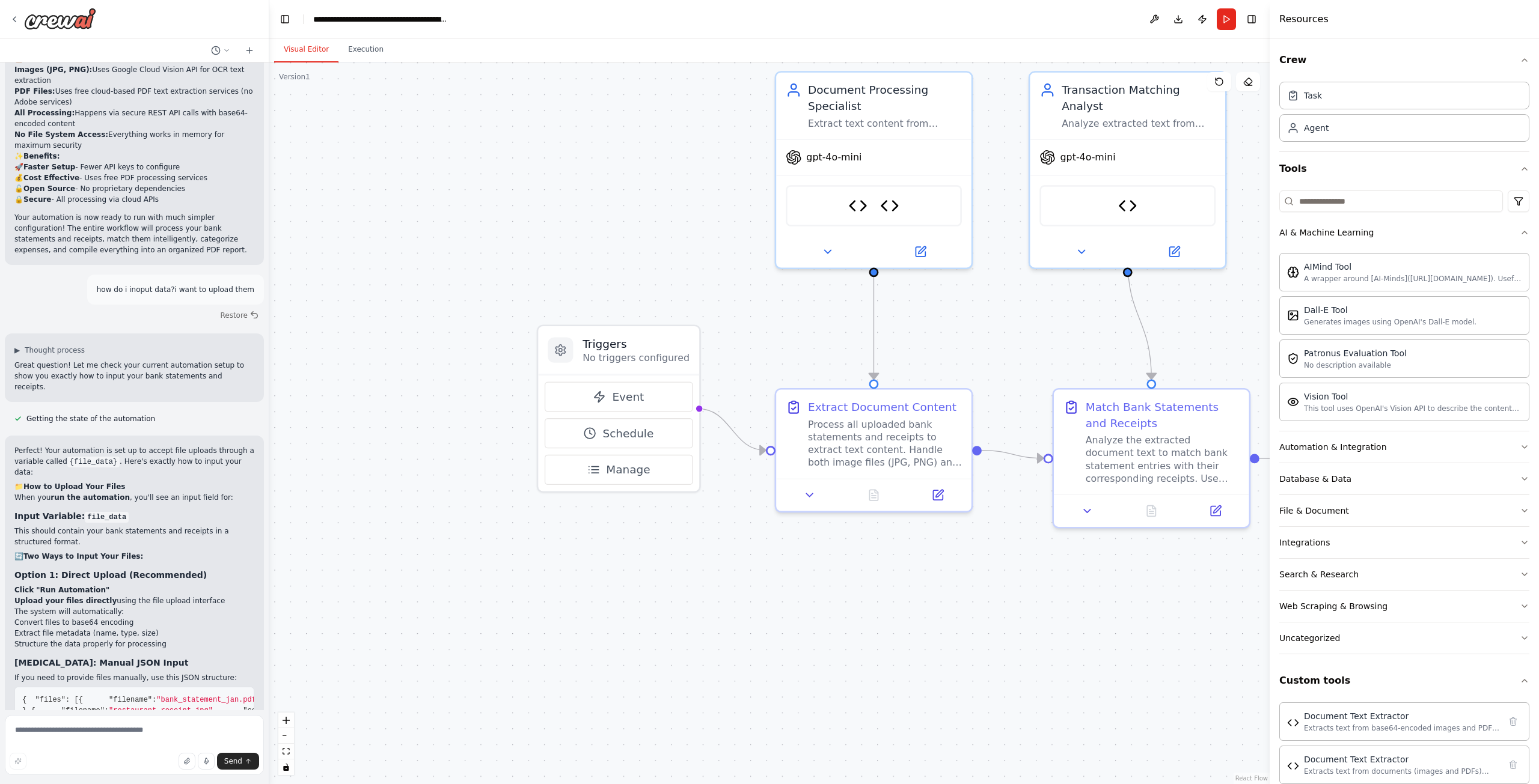
scroll to position [6231, 0]
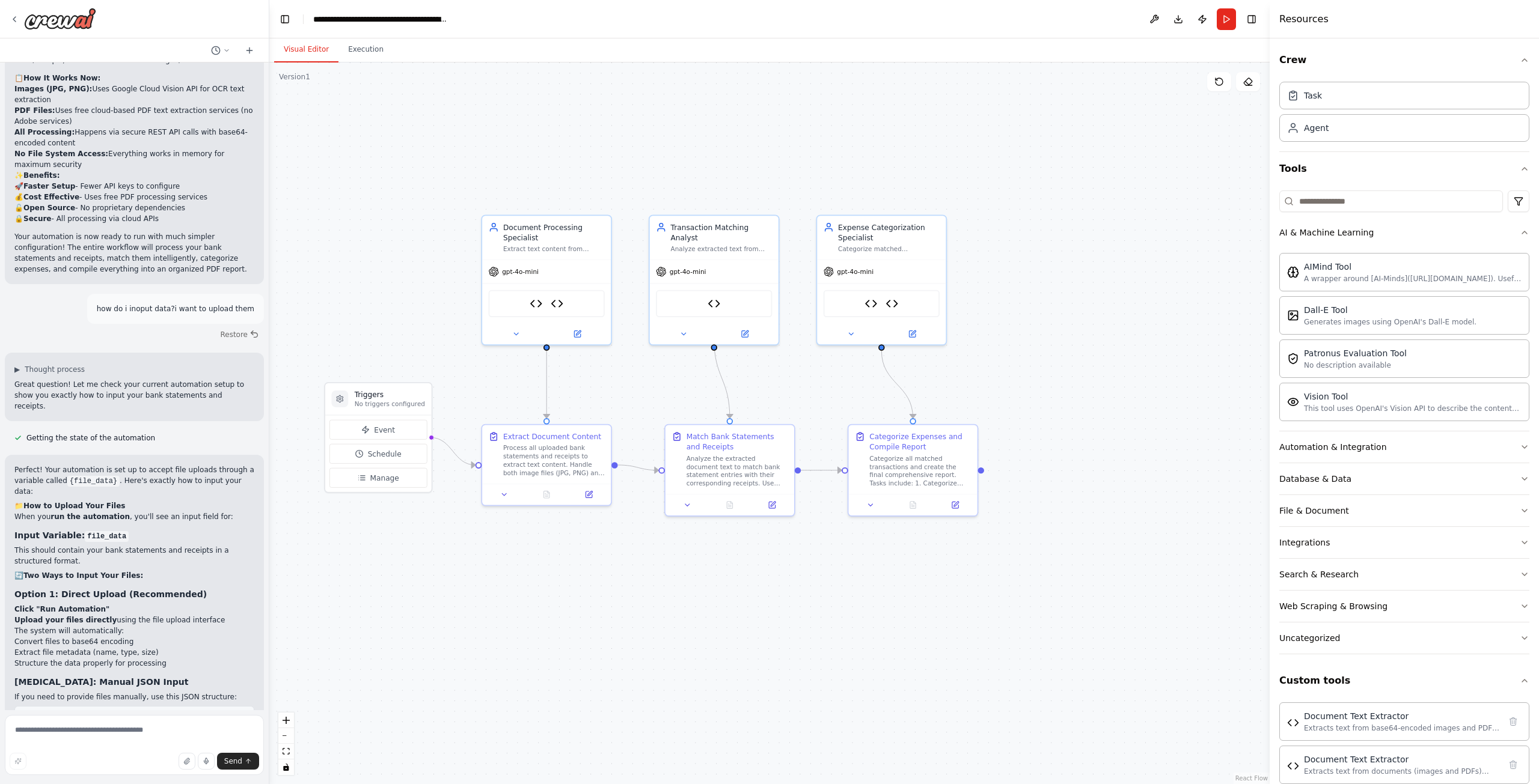
drag, startPoint x: 730, startPoint y: 288, endPoint x: 532, endPoint y: 359, distance: 210.3
click at [532, 359] on div ".deletable-edge-delete-btn { width: 20px; height: 20px; border: 0px solid #ffff…" at bounding box center [769, 423] width 1000 height 722
click at [356, 48] on button "Execution" at bounding box center [366, 49] width 55 height 25
click at [292, 45] on button "Visual Editor" at bounding box center [306, 49] width 65 height 25
click at [1333, 105] on div "Task" at bounding box center [1404, 95] width 250 height 27
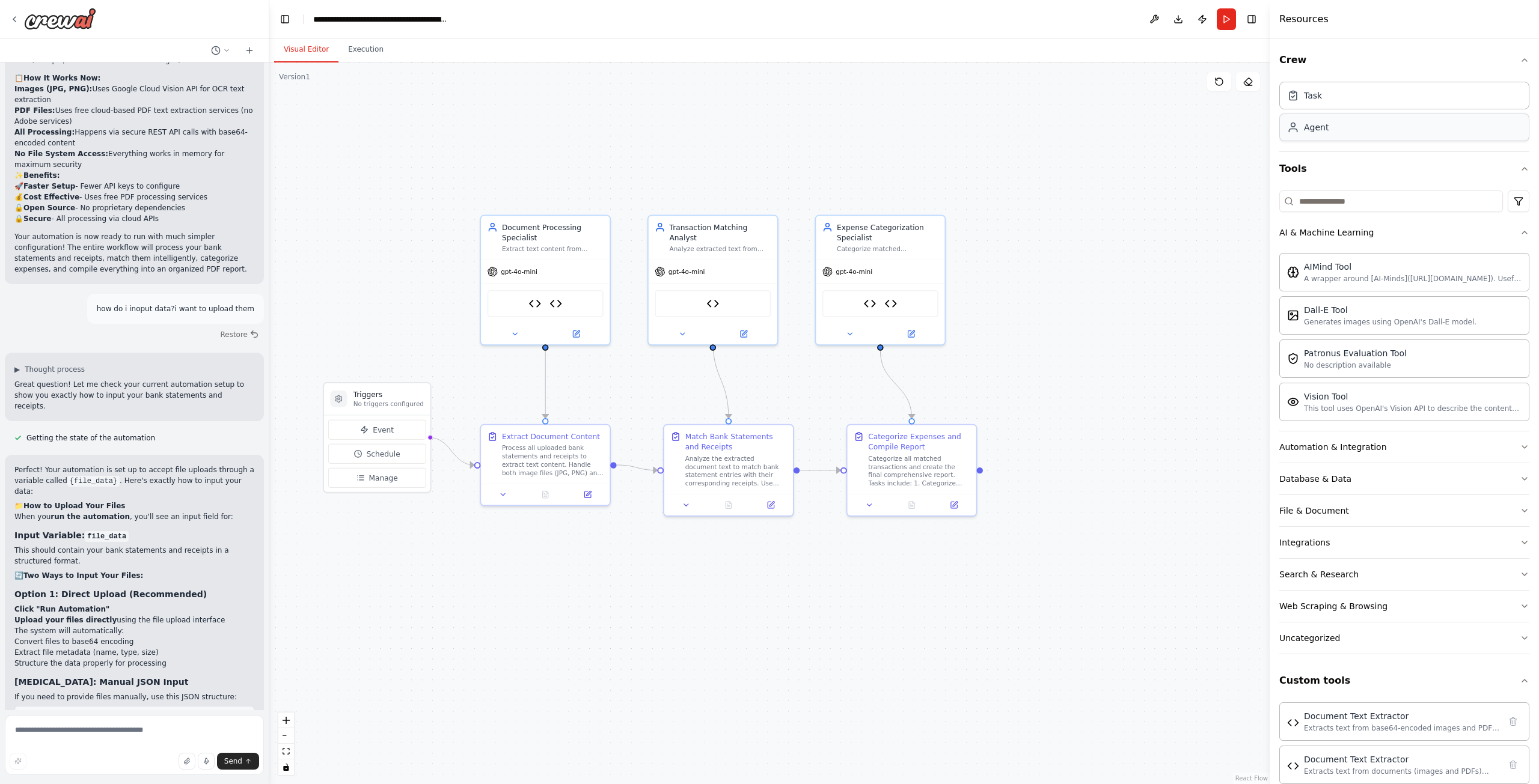
click at [1306, 131] on div "Agent" at bounding box center [1316, 128] width 25 height 12
click at [1461, 203] on input at bounding box center [1391, 201] width 224 height 22
click at [1319, 494] on div "Database & Data" at bounding box center [1404, 479] width 250 height 32
click at [1321, 489] on button "Database & Data" at bounding box center [1404, 479] width 250 height 32
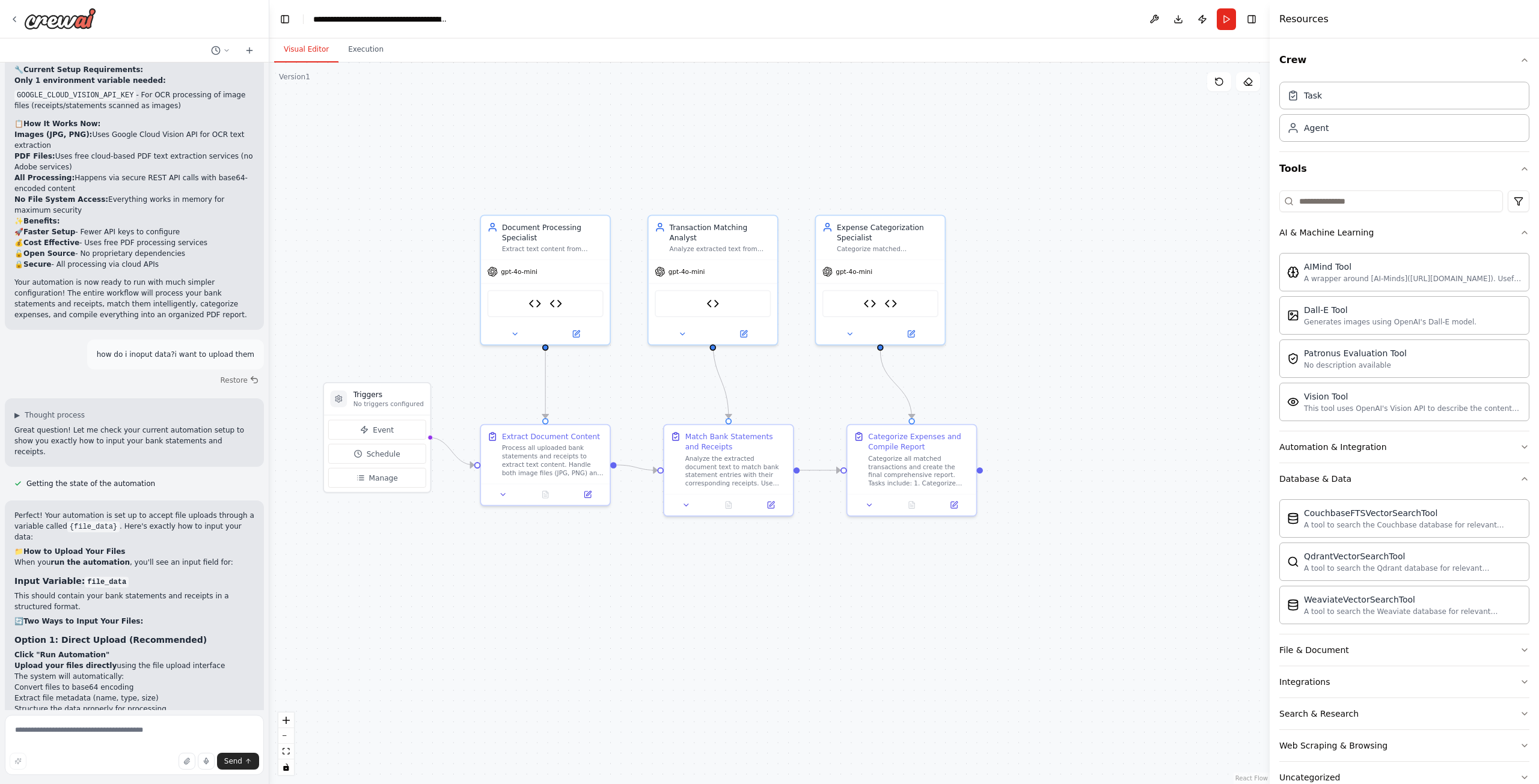
scroll to position [6291, 0]
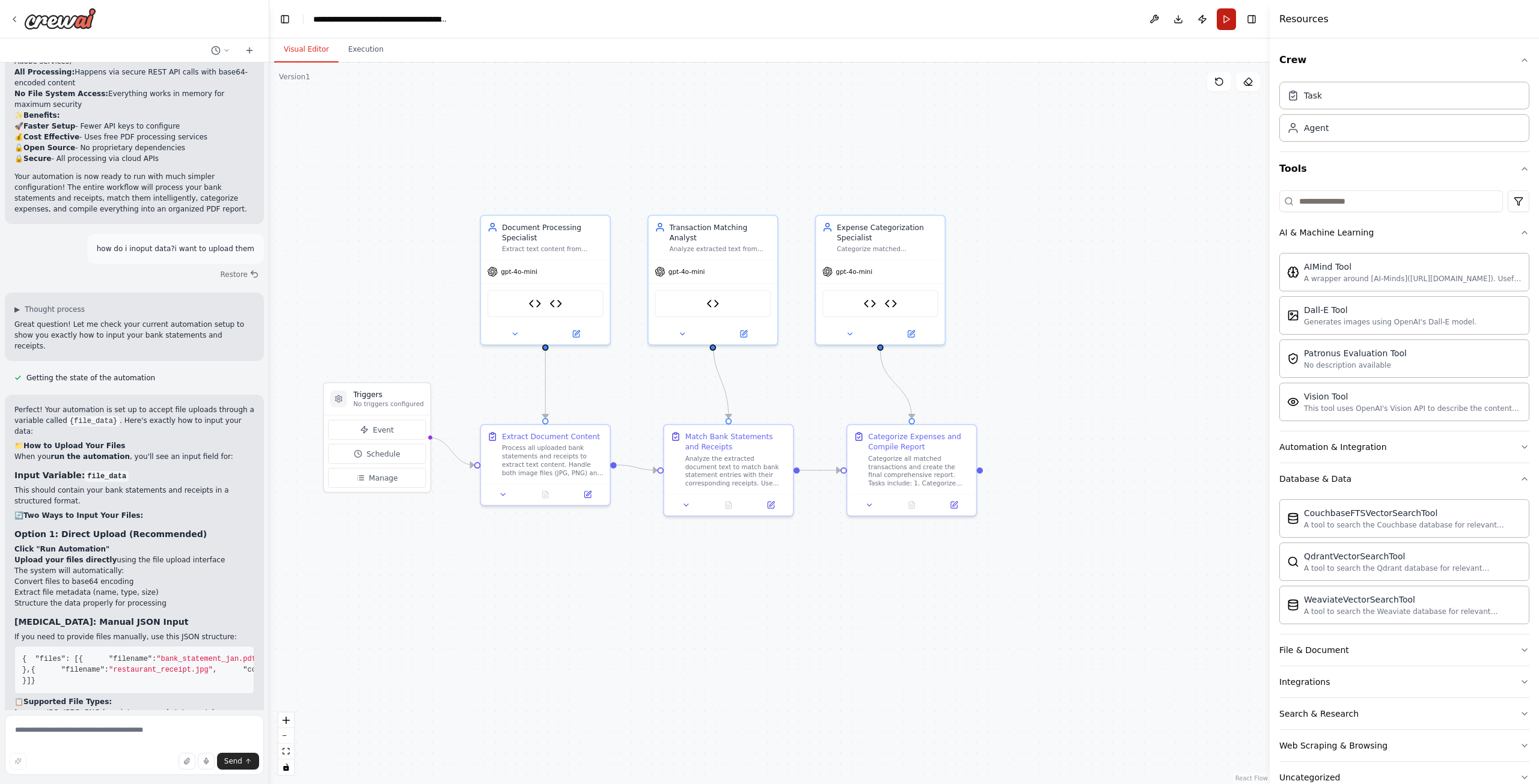
click at [1223, 26] on button "Run" at bounding box center [1227, 19] width 19 height 22
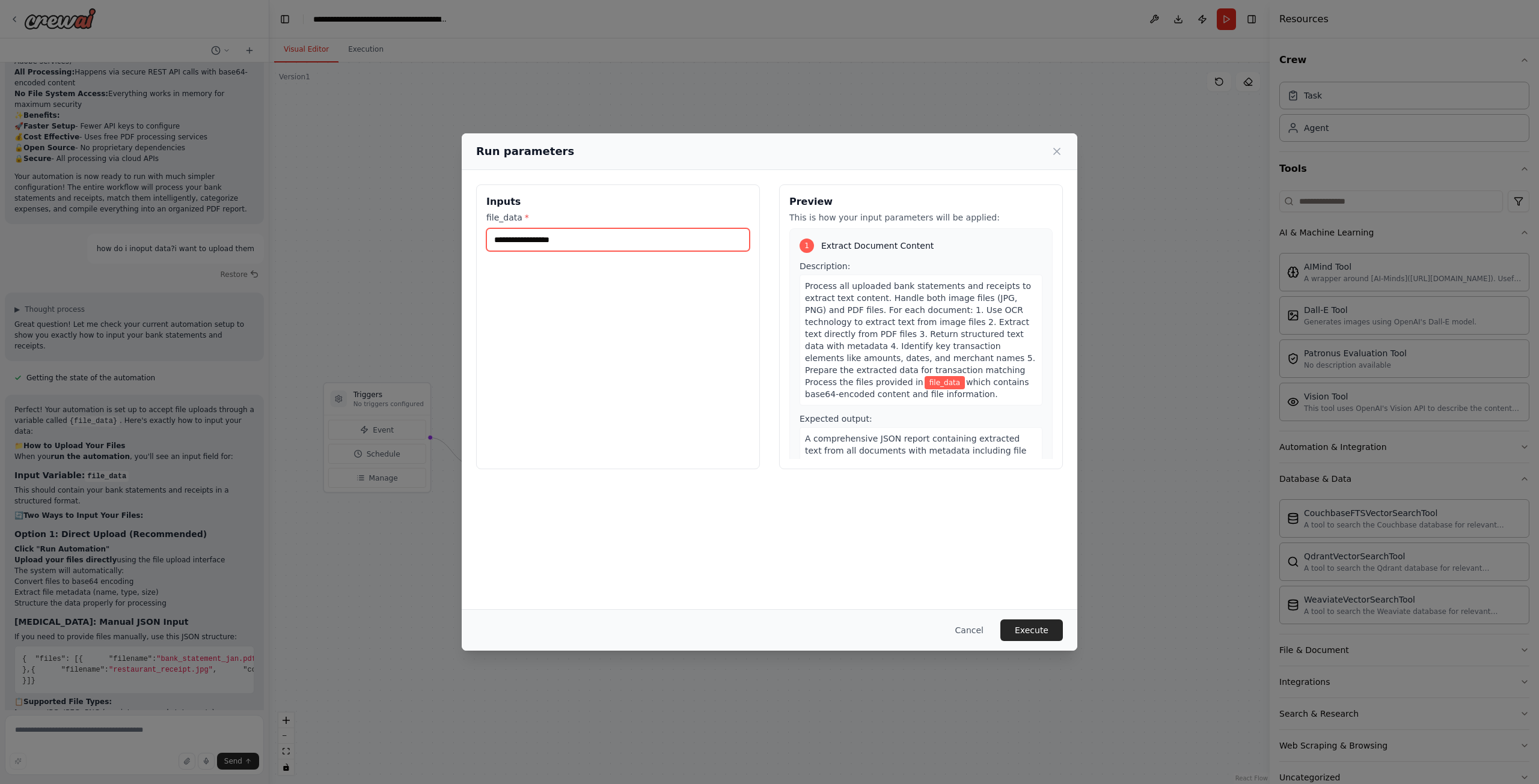
drag, startPoint x: 599, startPoint y: 233, endPoint x: 442, endPoint y: 244, distance: 157.4
click at [442, 244] on div "Run parameters Inputs file_data * Preview This is how your input parameters wil…" at bounding box center [769, 392] width 1539 height 784
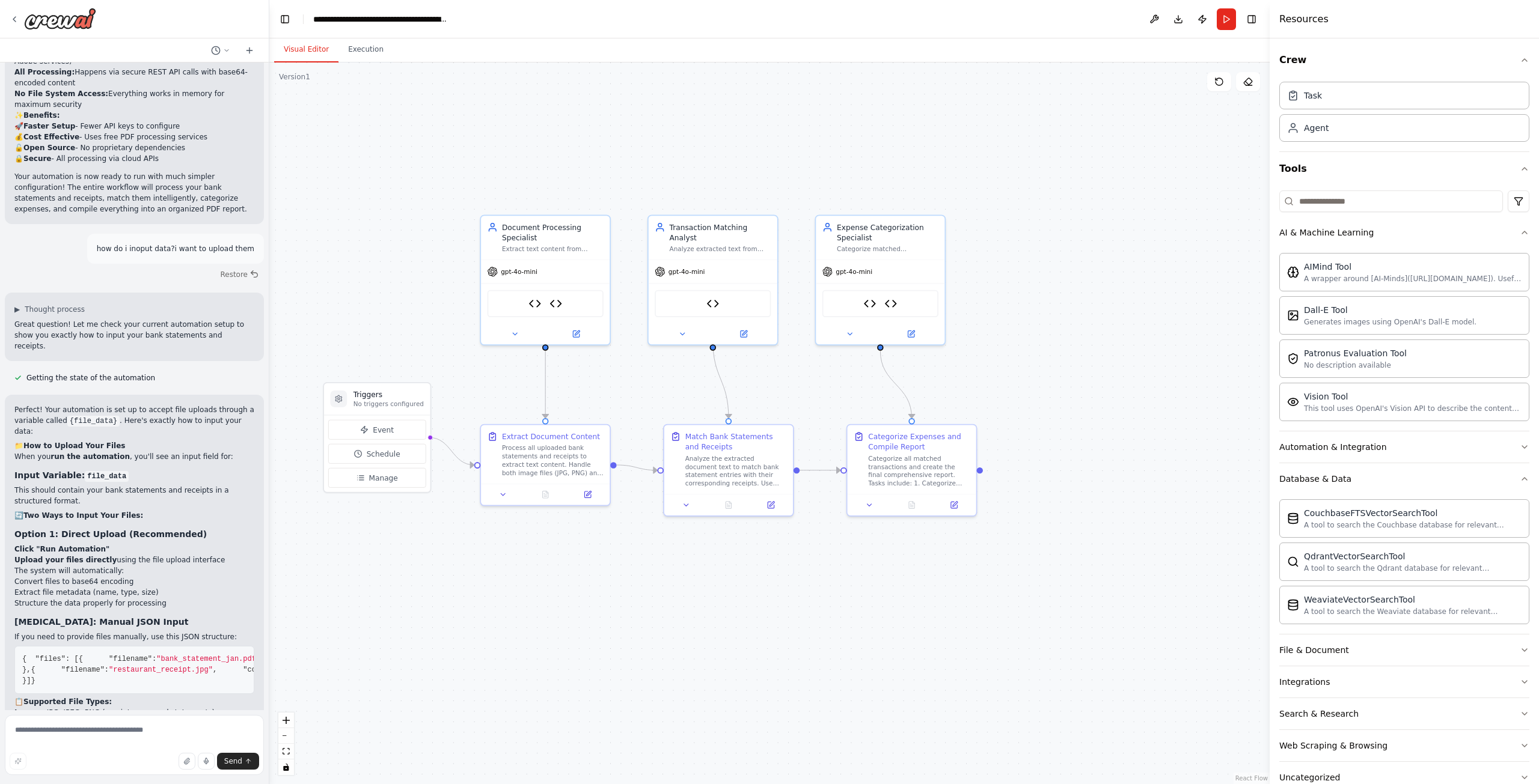
click at [148, 713] on form "Send" at bounding box center [134, 748] width 269 height 74
click at [148, 720] on textarea at bounding box center [134, 746] width 259 height 60
type textarea "**********"
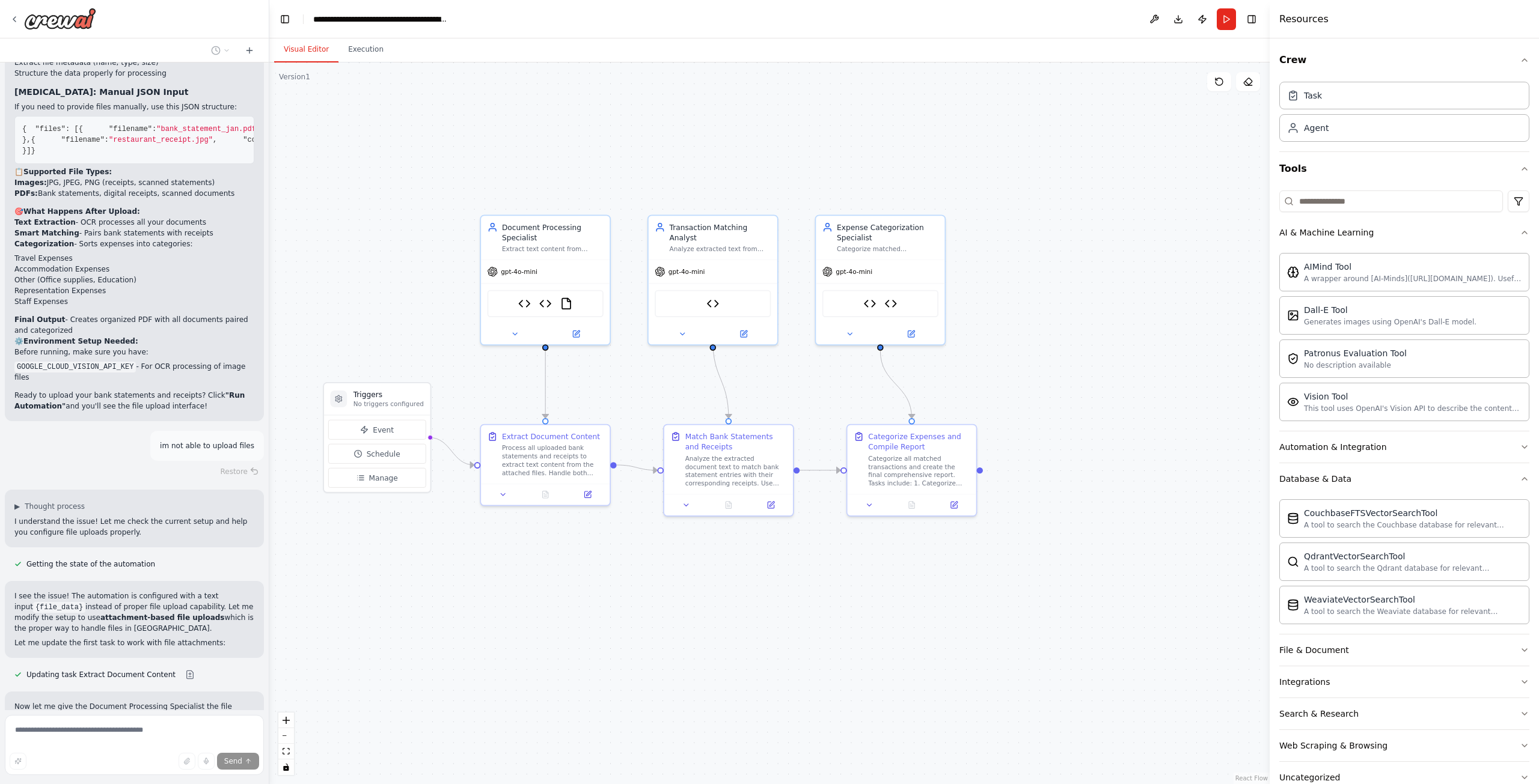
scroll to position [6845, 0]
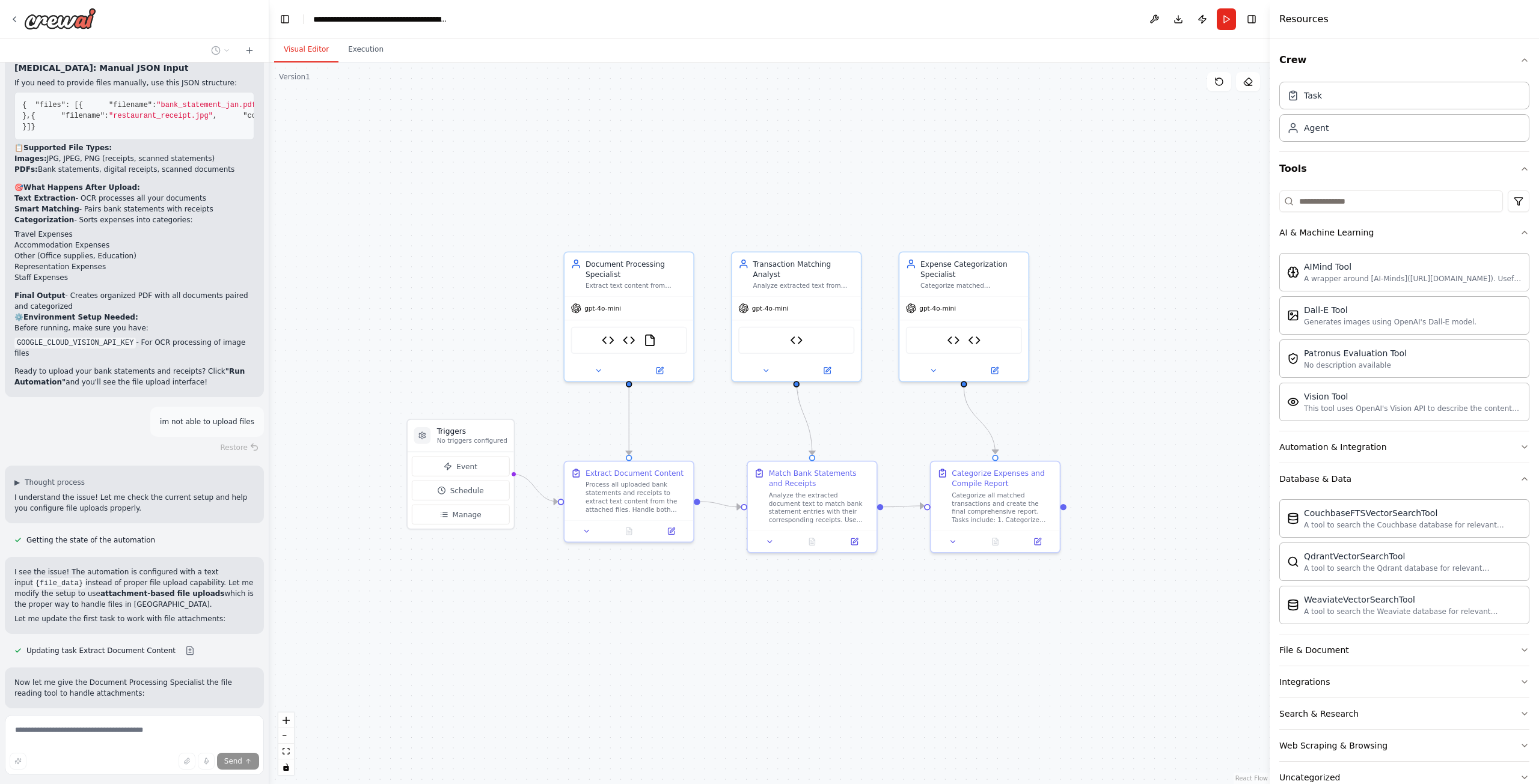
drag, startPoint x: 810, startPoint y: 388, endPoint x: 894, endPoint y: 424, distance: 91.4
click at [894, 424] on div ".deletable-edge-delete-btn { width: 20px; height: 20px; border: 0px solid #ffff…" at bounding box center [769, 423] width 1000 height 722
click at [1005, 522] on div "Categorize all matched transactions and create the final comprehensive report. …" at bounding box center [1003, 505] width 102 height 34
click at [1005, 506] on div "Categorize all matched transactions and create the final comprehensive report. …" at bounding box center [1003, 505] width 102 height 34
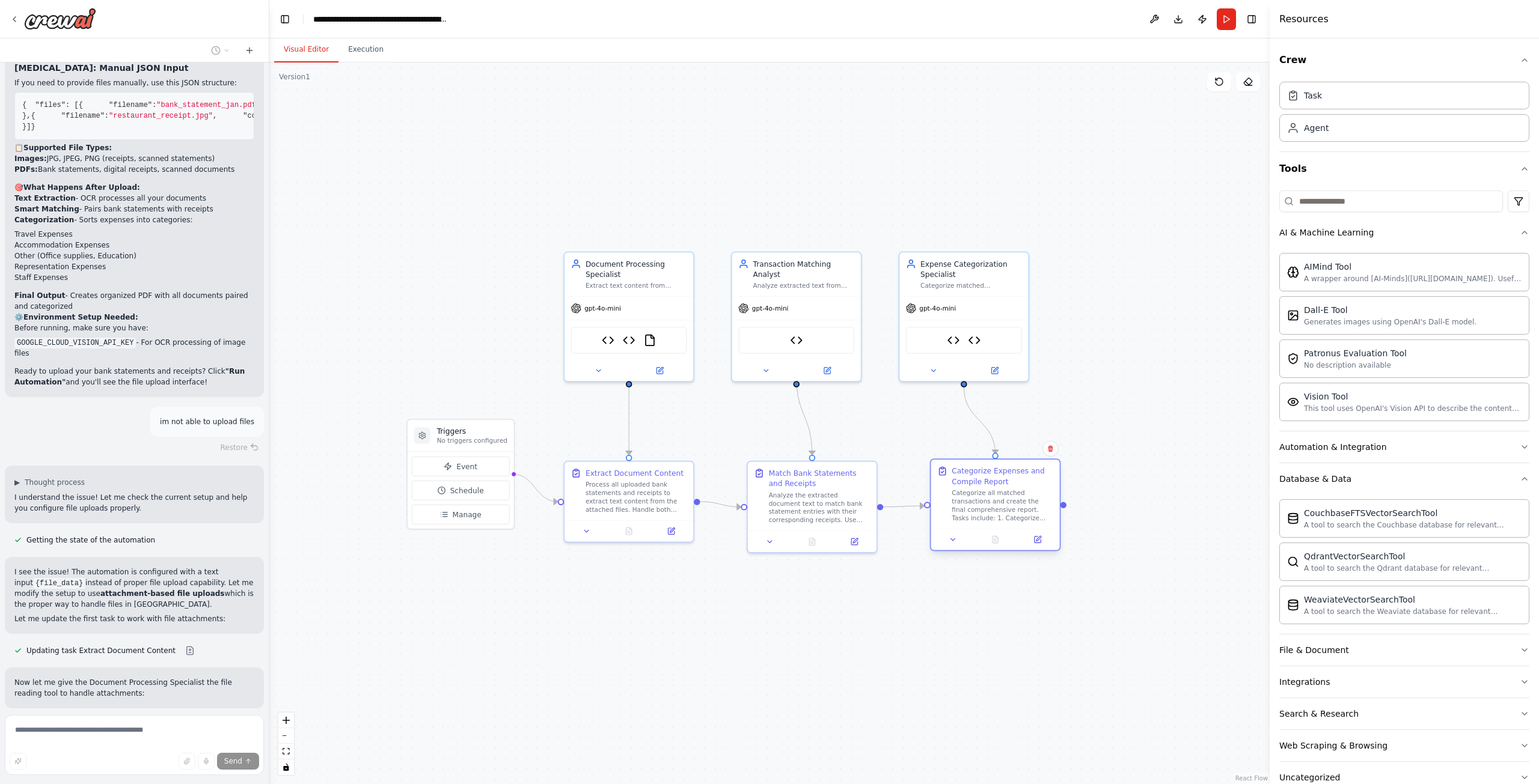
click at [1039, 549] on div at bounding box center [995, 540] width 128 height 22
click at [1038, 542] on icon at bounding box center [1037, 540] width 6 height 6
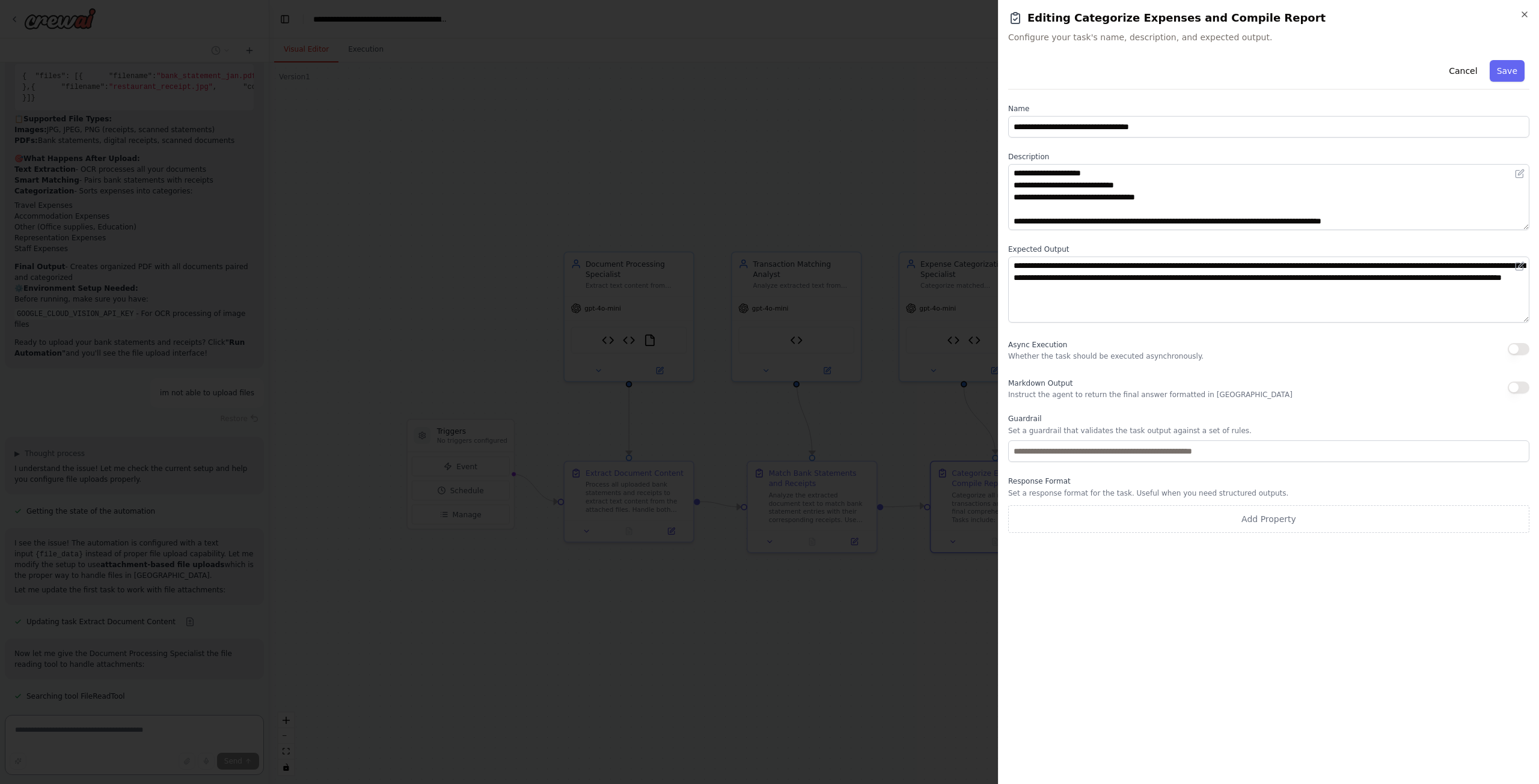
scroll to position [79, 0]
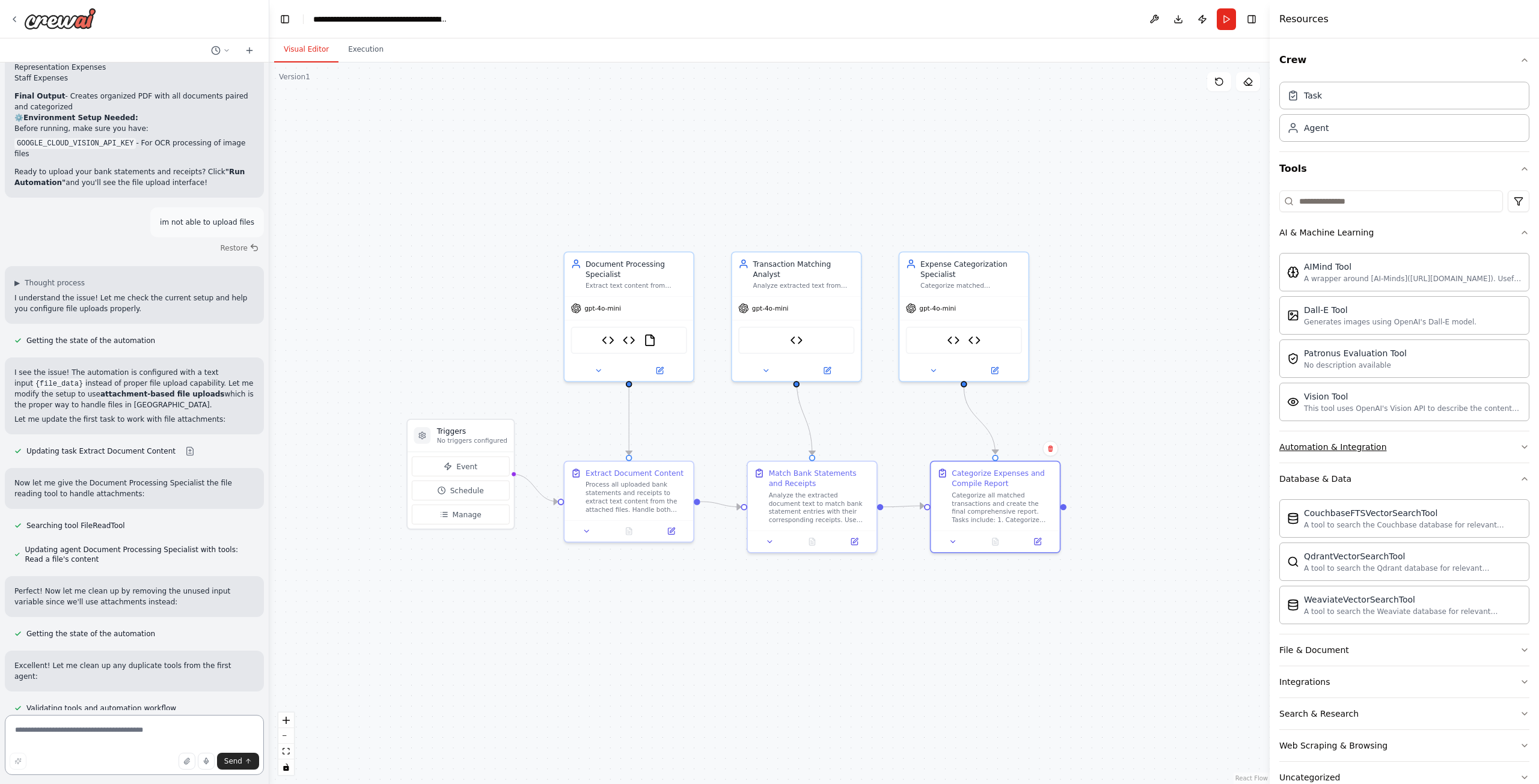
drag, startPoint x: 1523, startPoint y: 229, endPoint x: 1470, endPoint y: 432, distance: 209.8
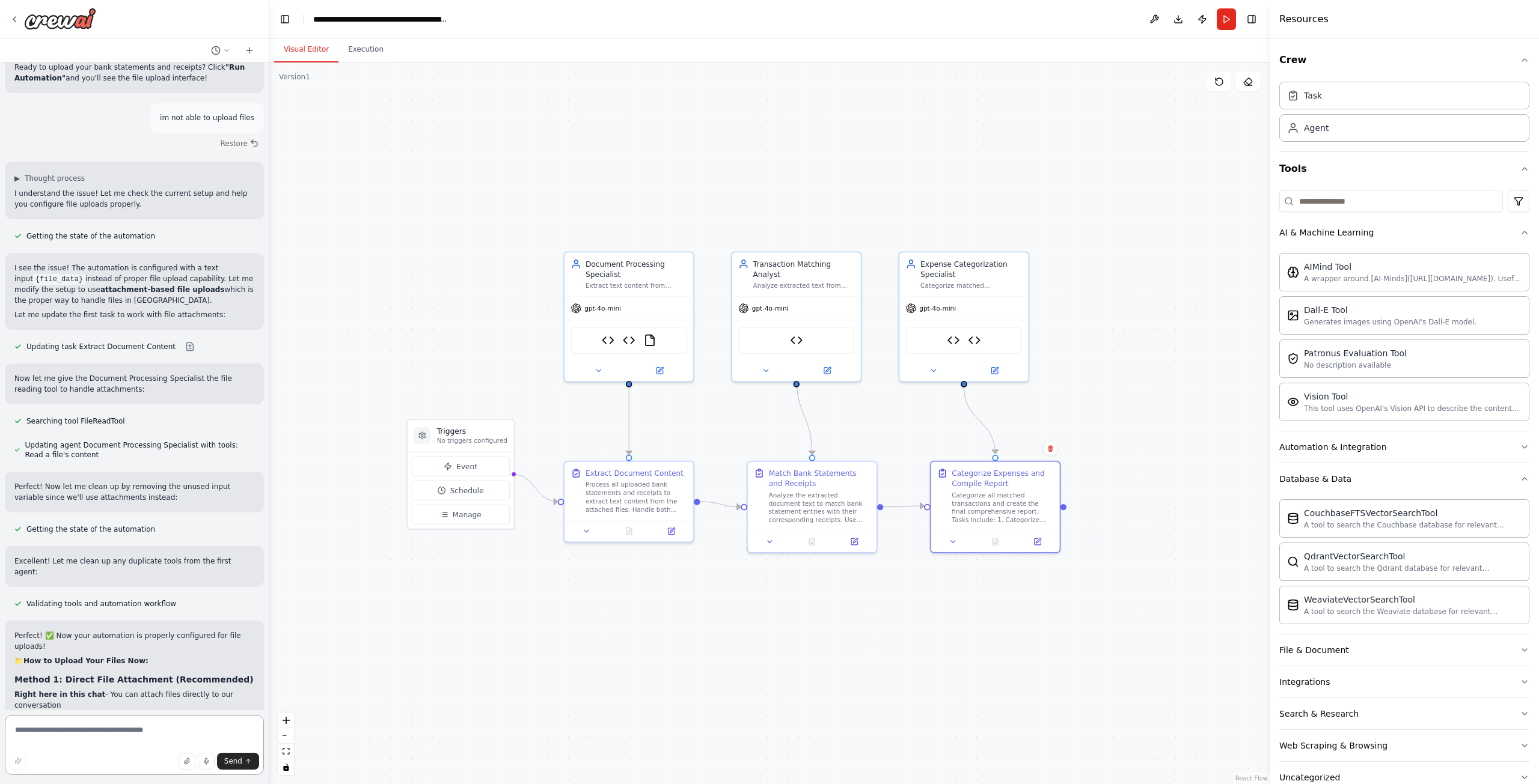
scroll to position [7153, 0]
click at [1229, 6] on header "**********" at bounding box center [769, 19] width 1000 height 38
click at [1229, 16] on button "Run" at bounding box center [1227, 19] width 19 height 22
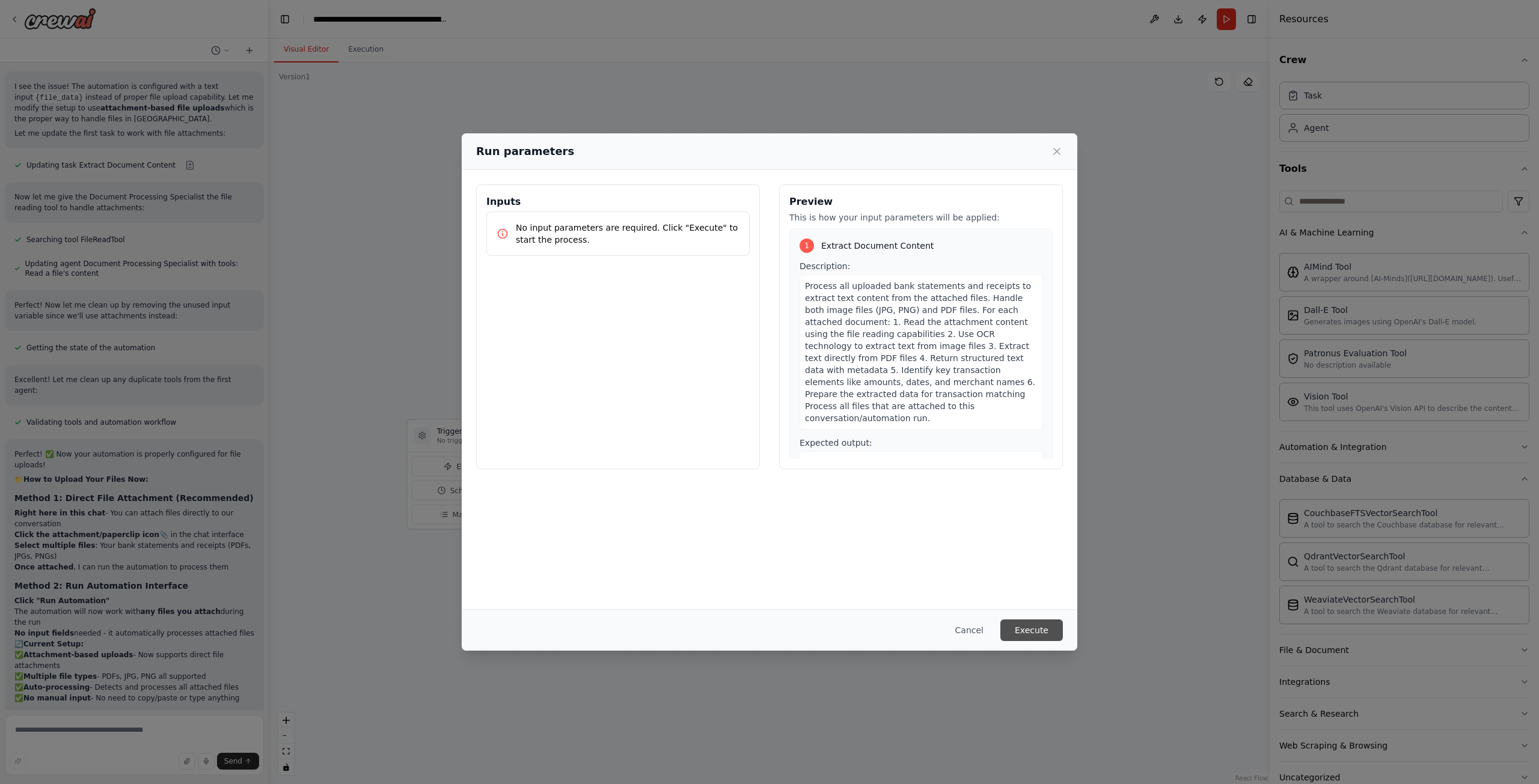
click at [1021, 634] on button "Execute" at bounding box center [1031, 630] width 62 height 22
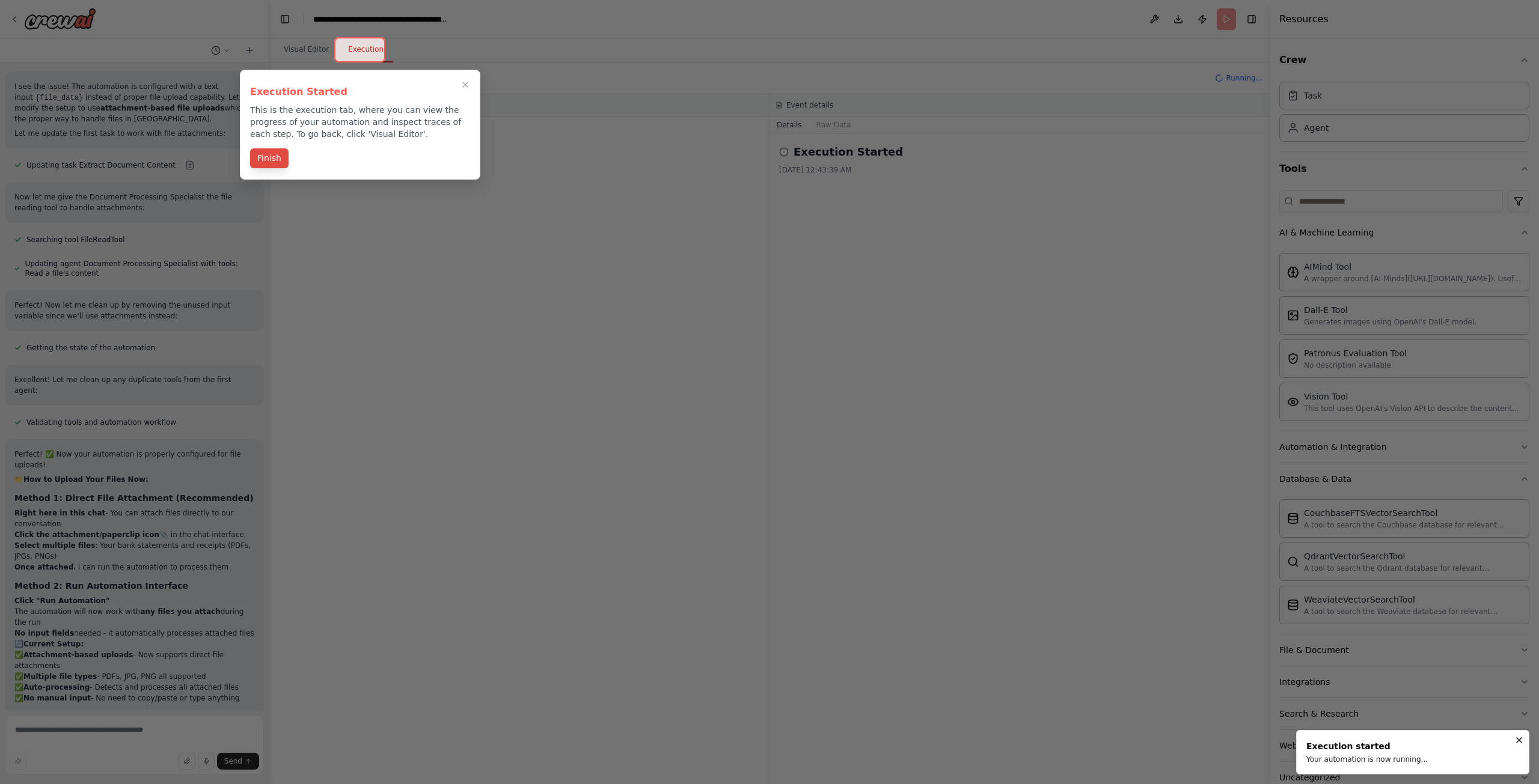
click at [258, 157] on button "Finish" at bounding box center [269, 158] width 38 height 20
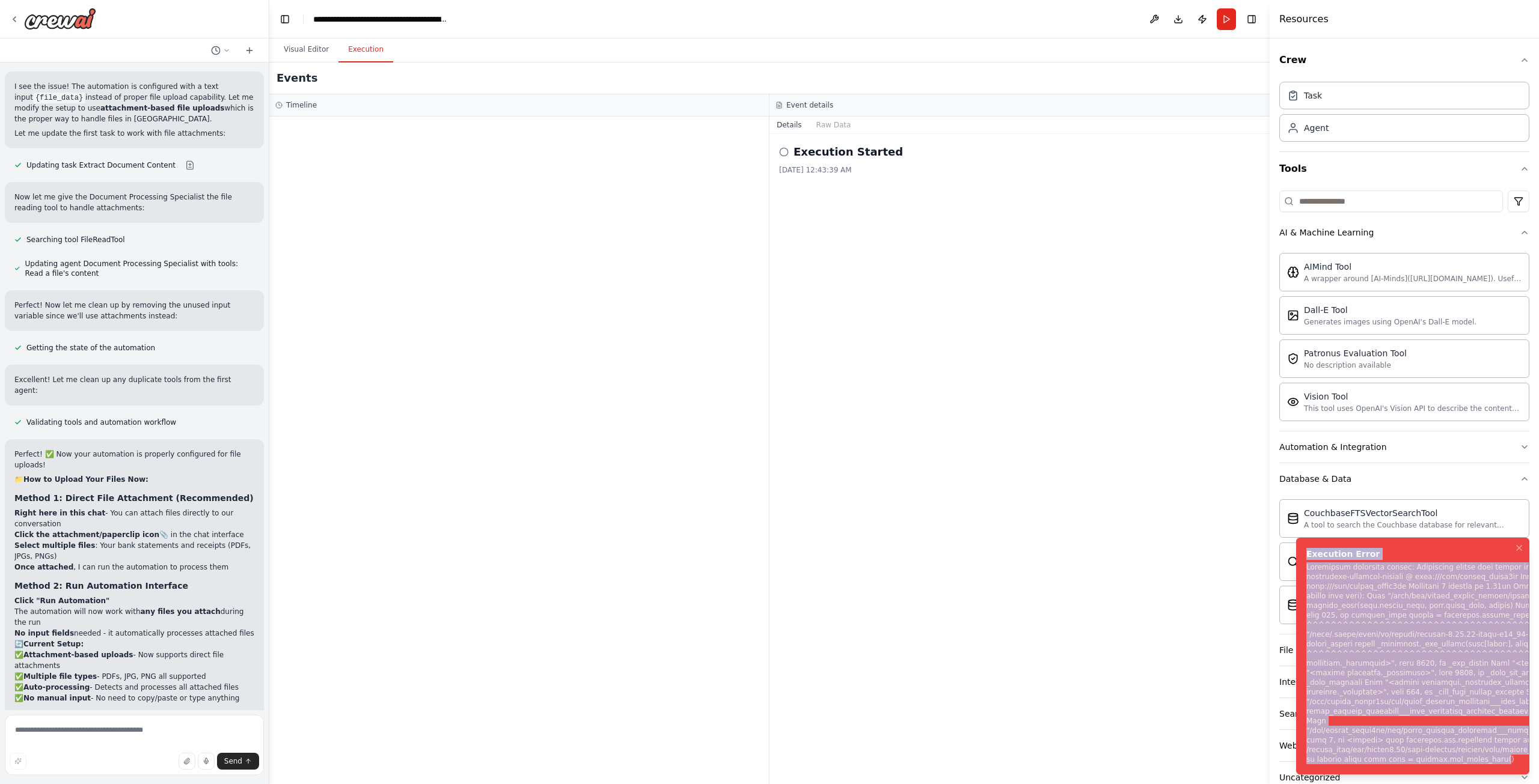
drag, startPoint x: 1487, startPoint y: 744, endPoint x: 1286, endPoint y: 550, distance: 279.4
click at [1286, 550] on ol "Execution Error" at bounding box center [1413, 656] width 253 height 256
click at [1415, 707] on div "Notifications (F8)" at bounding box center [1537, 663] width 461 height 202
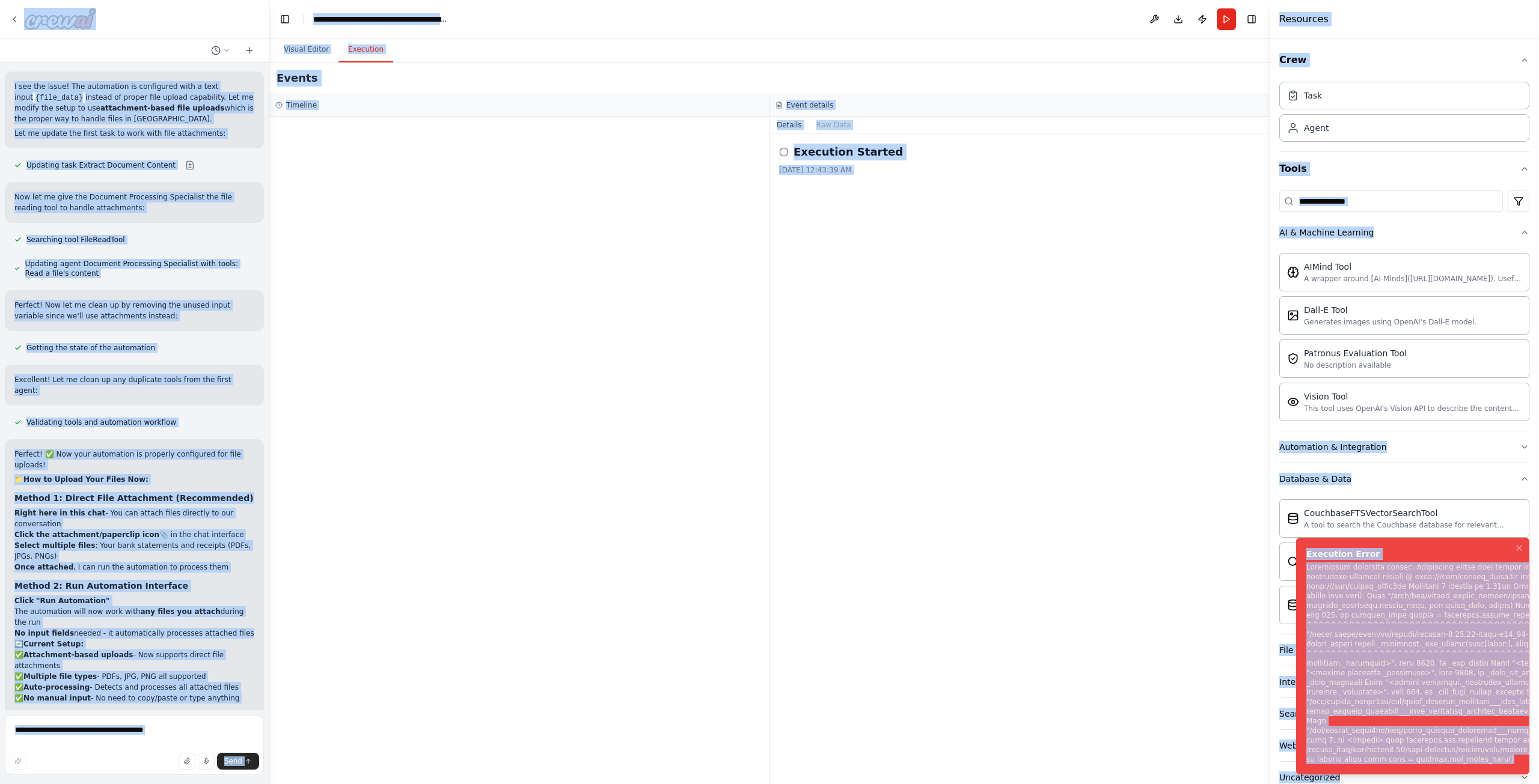
click at [1462, 755] on div "Notifications (F8)" at bounding box center [1537, 663] width 461 height 202
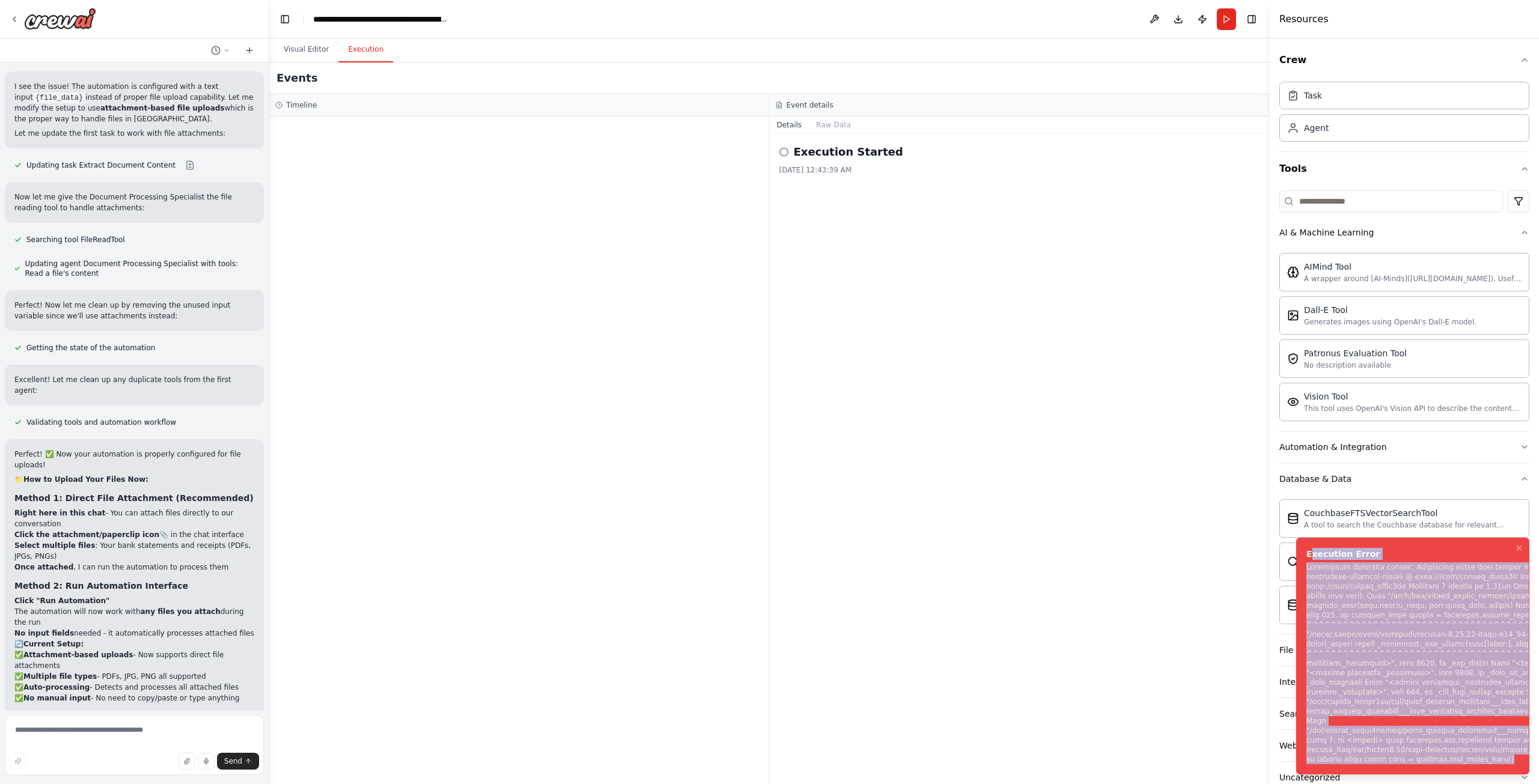
drag, startPoint x: 1512, startPoint y: 759, endPoint x: 1310, endPoint y: 542, distance: 296.5
click at [1310, 542] on li "Execution Error" at bounding box center [1413, 656] width 233 height 237
click at [1472, 654] on div "Notifications (F8)" at bounding box center [1537, 663] width 461 height 202
drag, startPoint x: 1468, startPoint y: 726, endPoint x: 1304, endPoint y: 570, distance: 226.3
click at [1304, 570] on li "Execution Error" at bounding box center [1413, 656] width 233 height 237
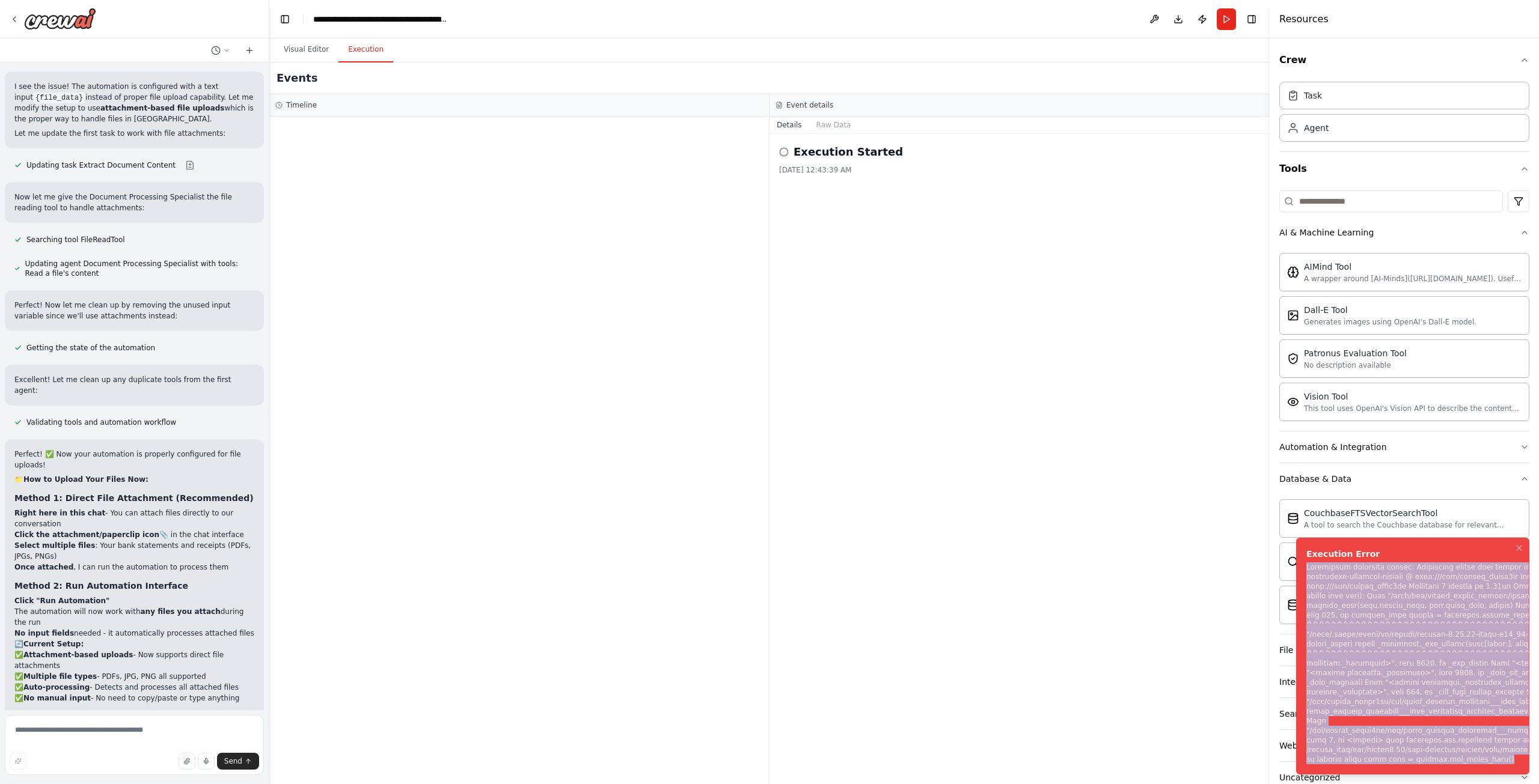
copy div "Subprocess execution failed: Subprocess failed with return code 1. STDERR: Buil…"
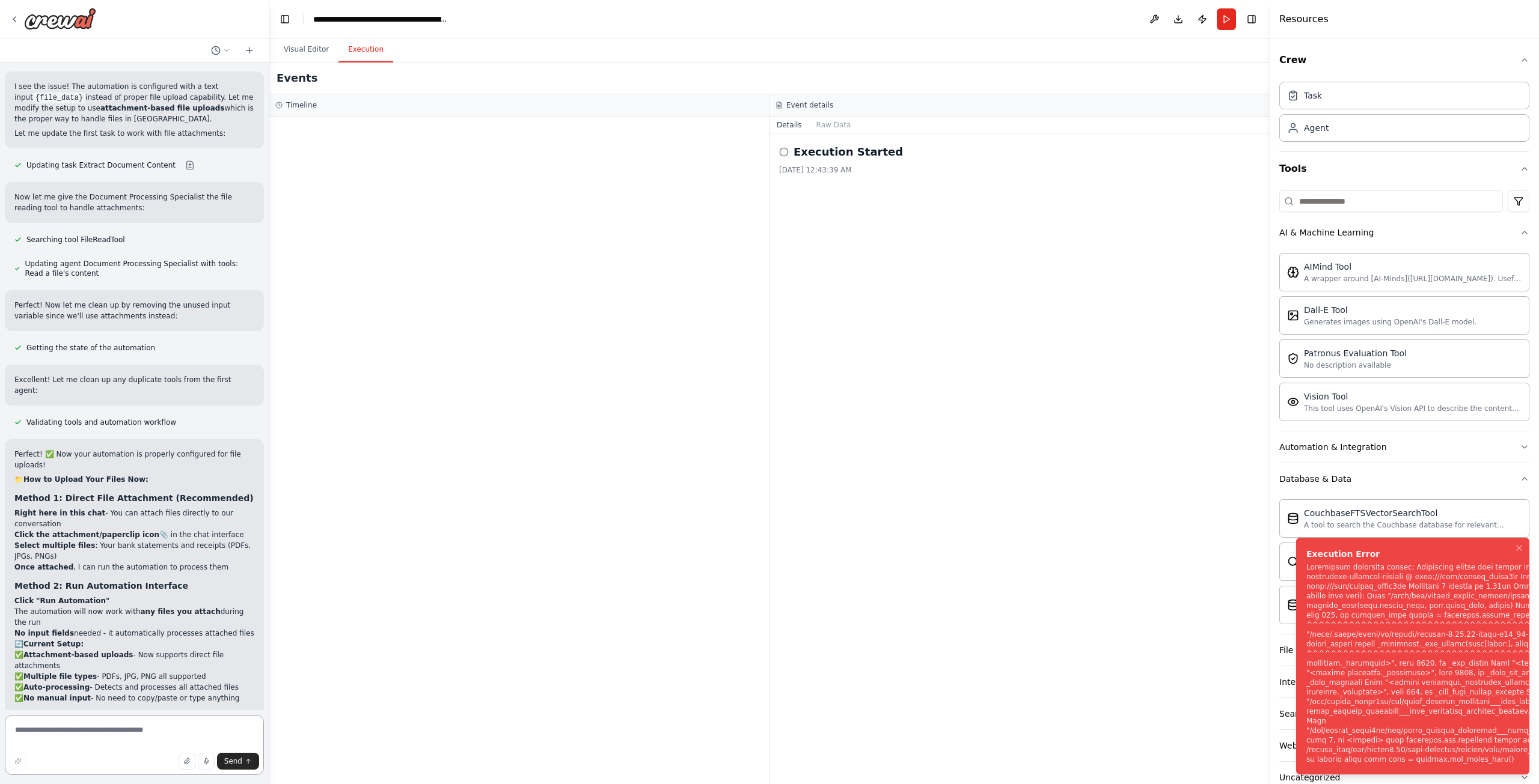
click at [157, 731] on textarea at bounding box center [134, 746] width 259 height 60
paste textarea "**********"
type textarea "**********"
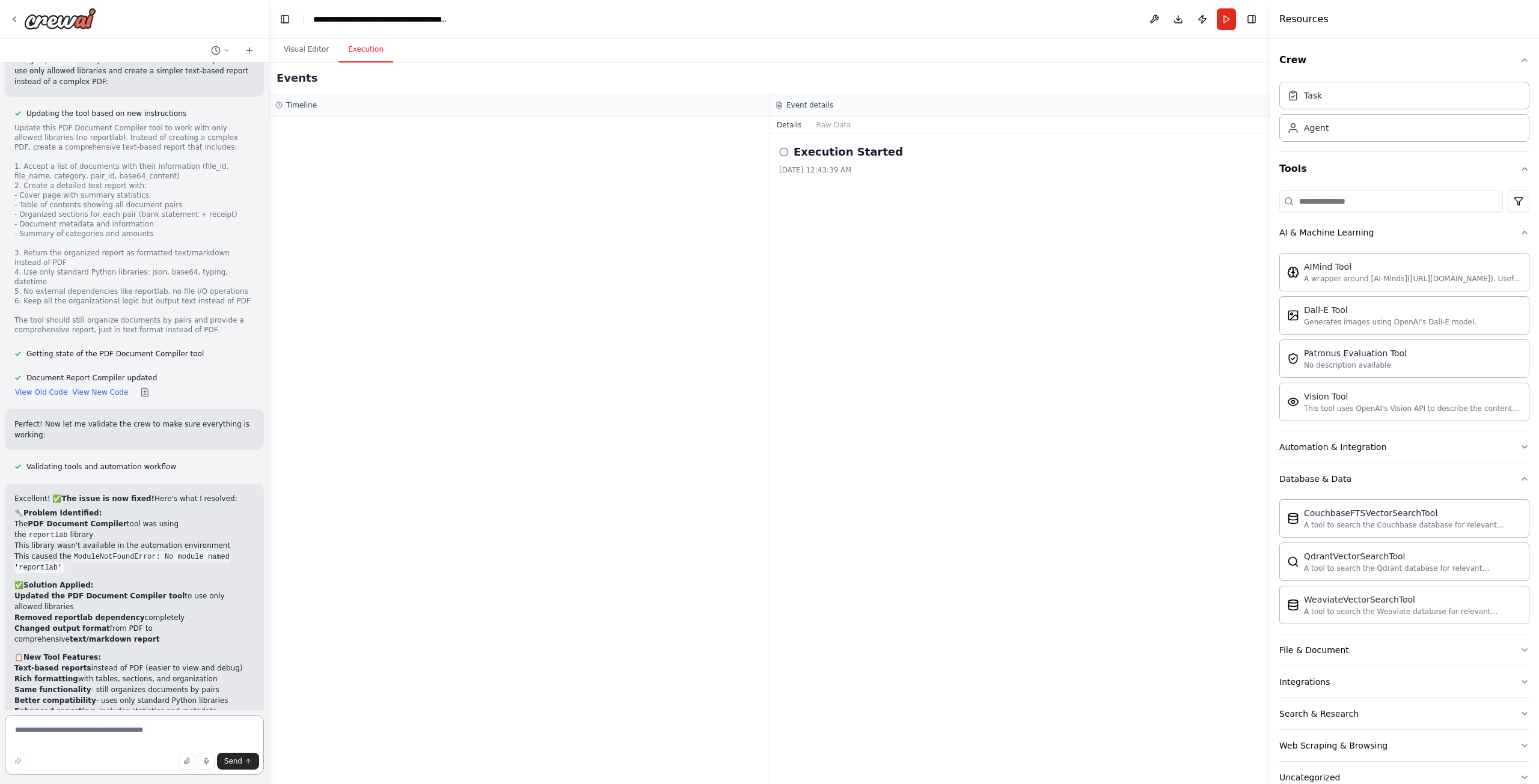
scroll to position [8327, 0]
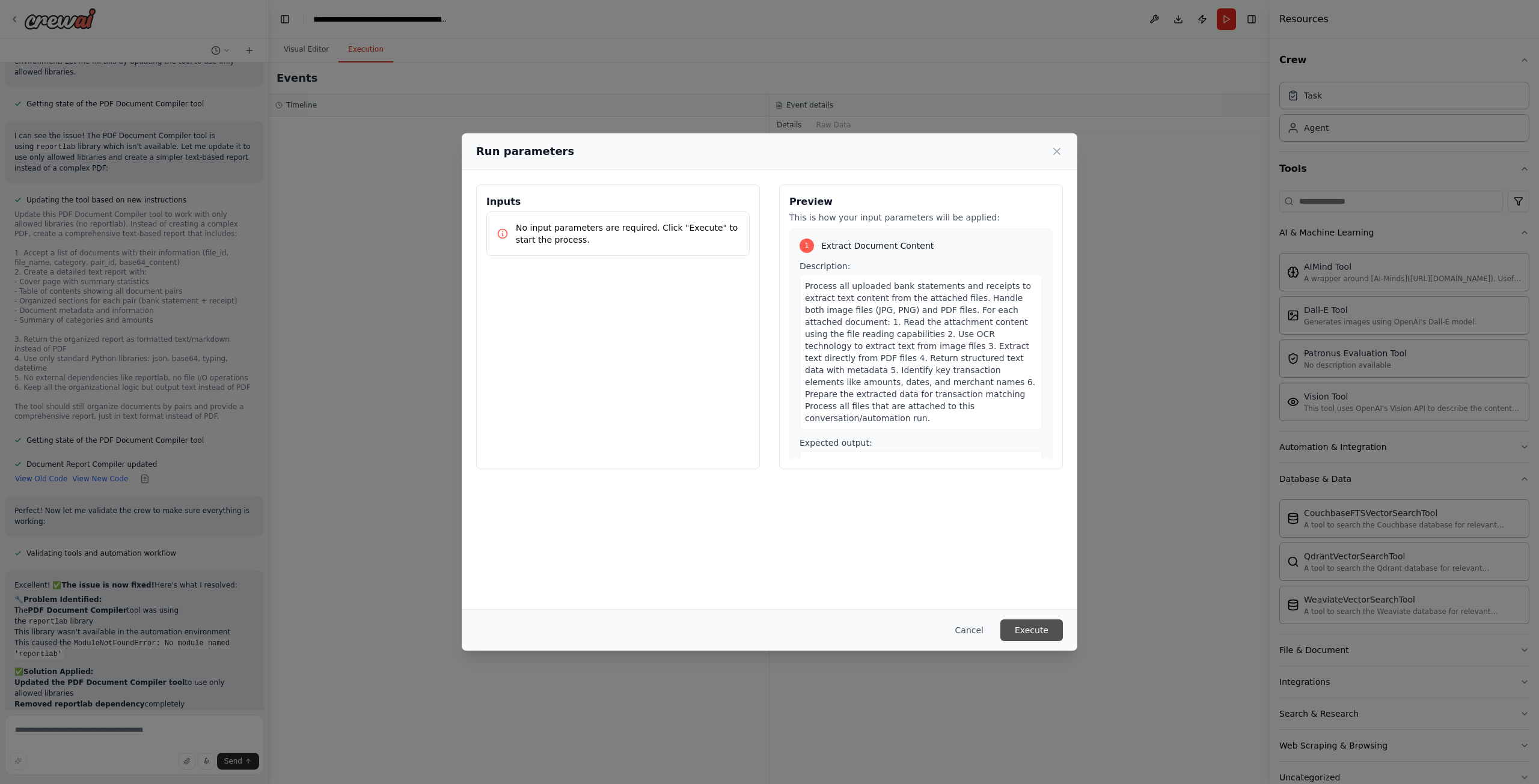
click at [1009, 638] on button "Execute" at bounding box center [1031, 630] width 62 height 22
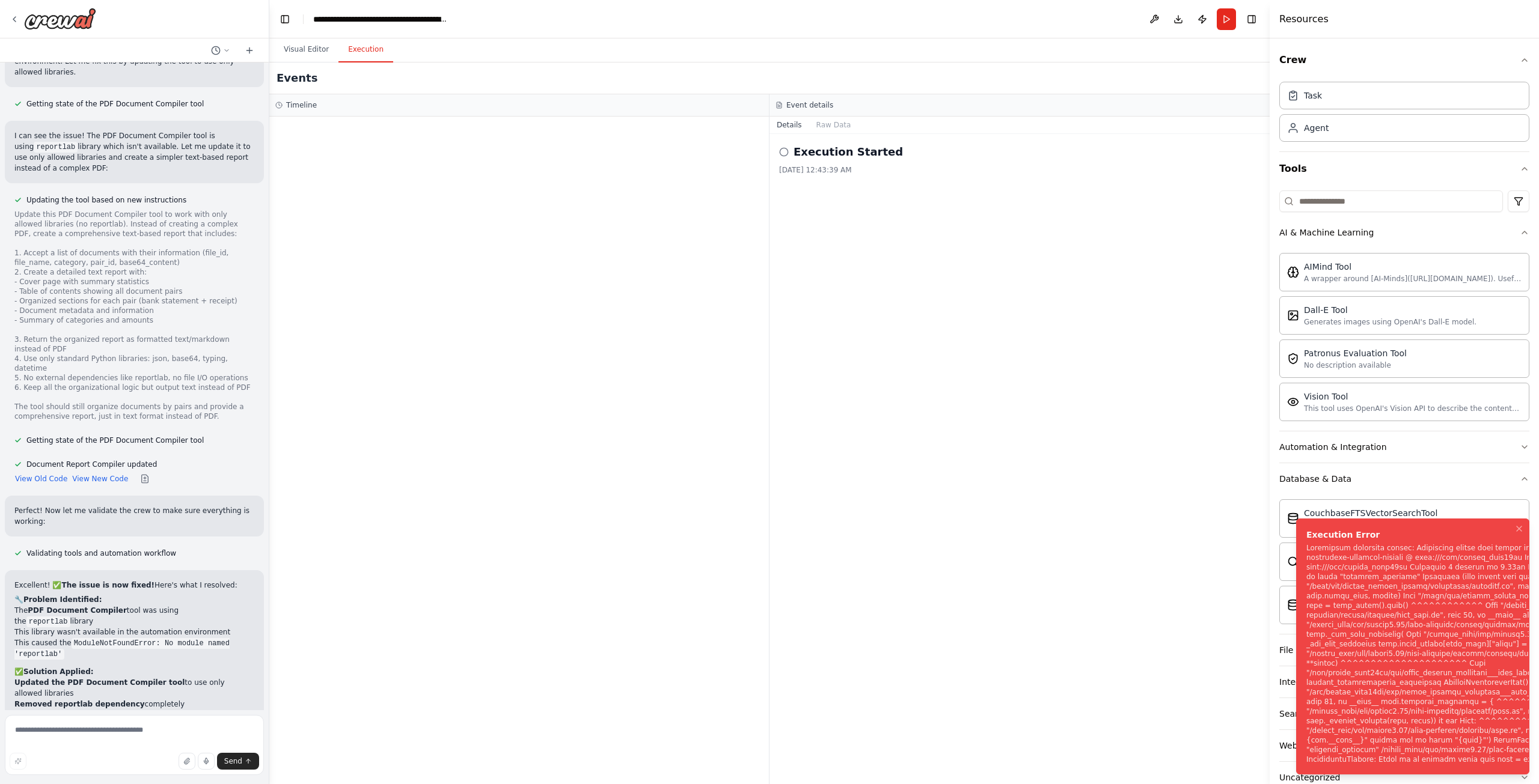
scroll to position [8327, 0]
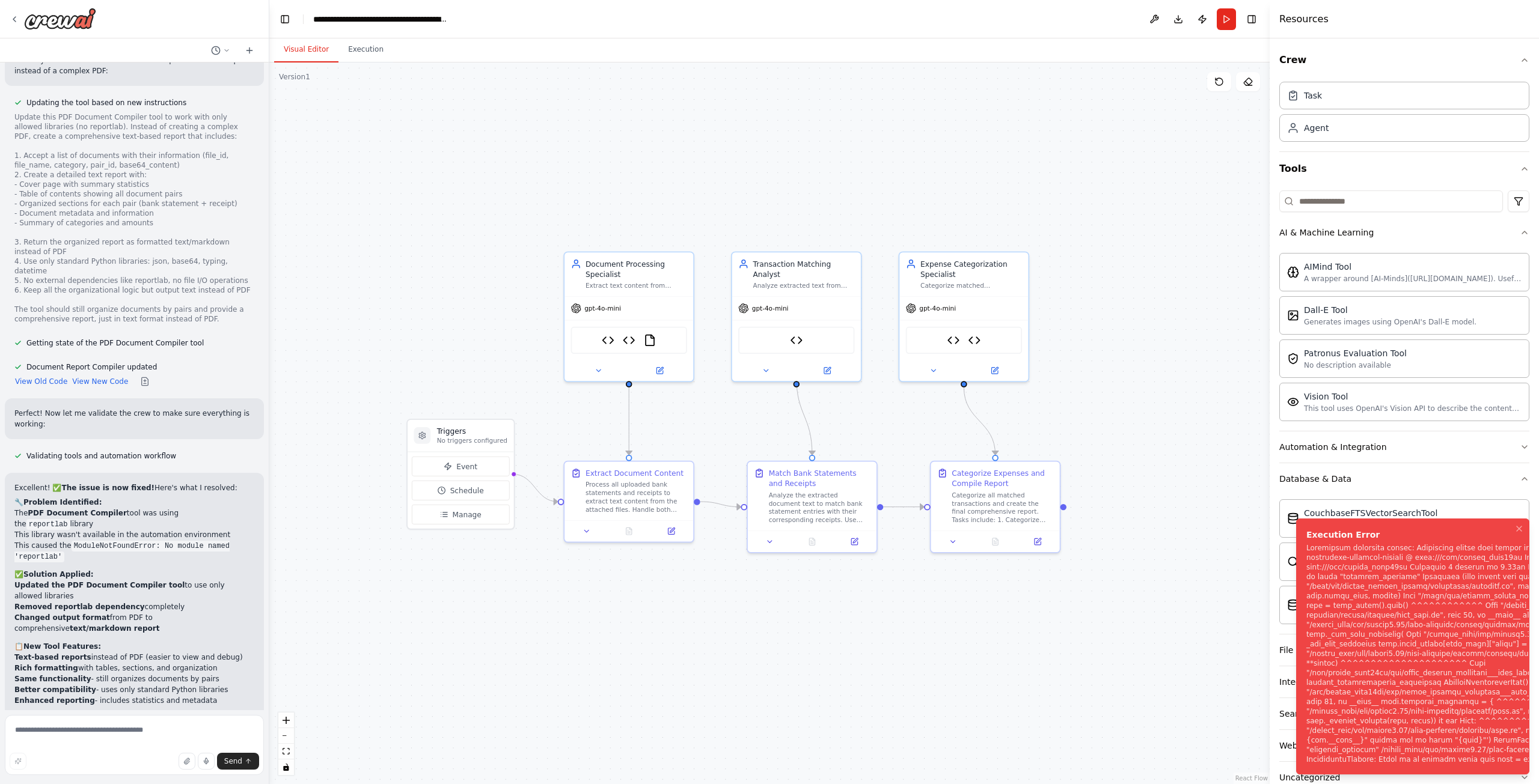
click at [295, 40] on button "Visual Editor" at bounding box center [306, 49] width 65 height 25
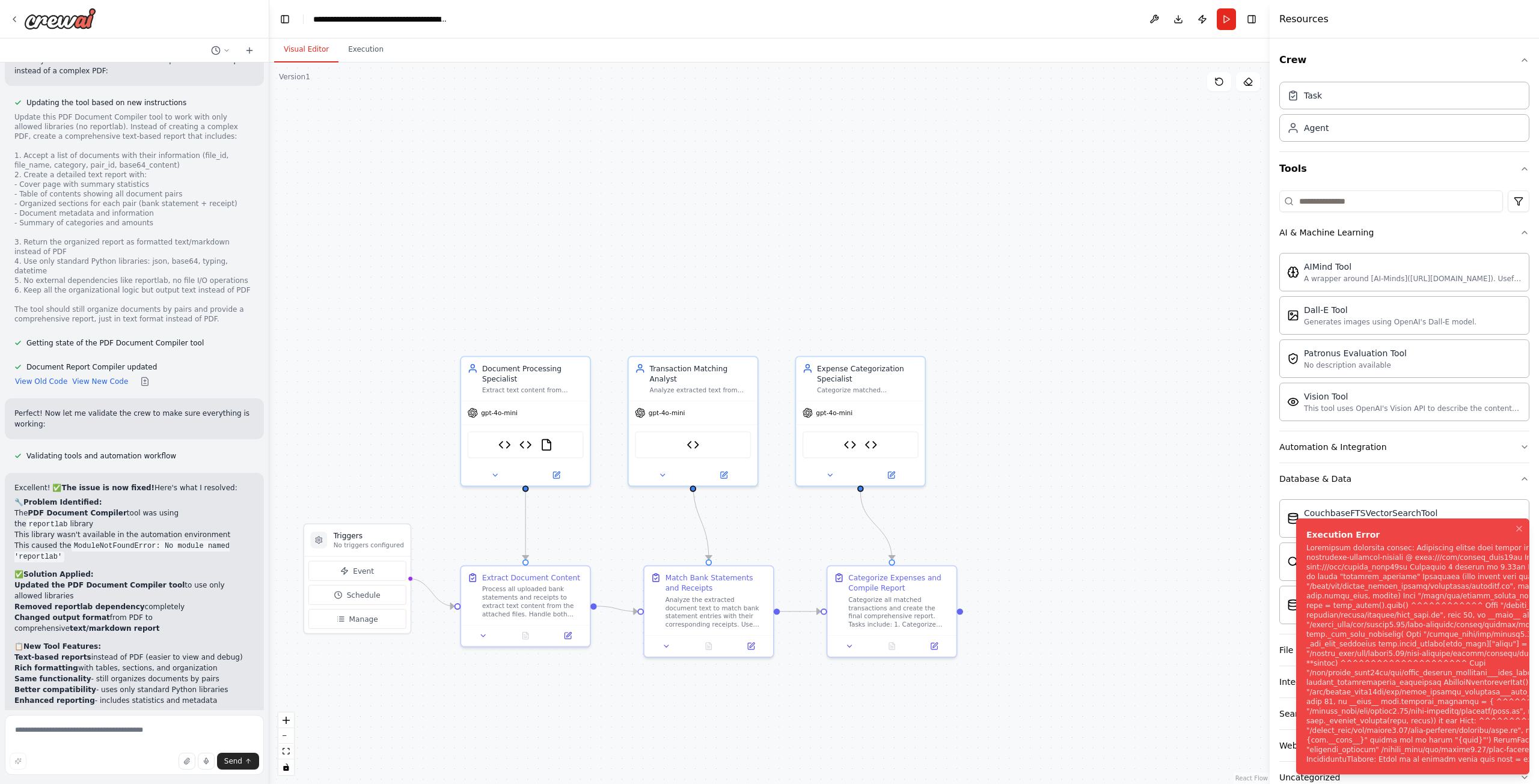
drag, startPoint x: 1147, startPoint y: 225, endPoint x: 1043, endPoint y: 331, distance: 148.5
click at [1043, 331] on div ".deletable-edge-delete-btn { width: 20px; height: 20px; border: 0px solid #ffff…" at bounding box center [769, 423] width 1000 height 722
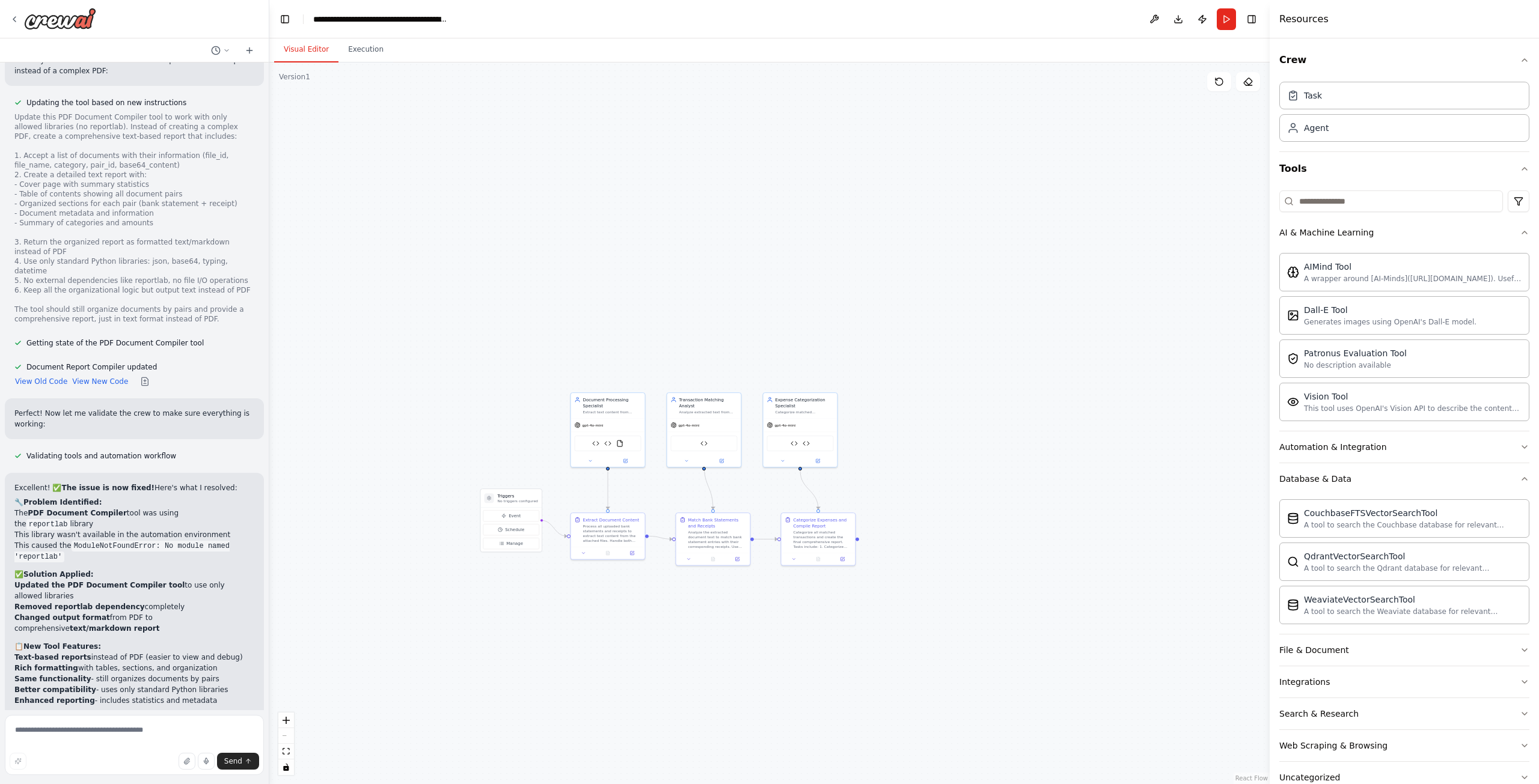
drag, startPoint x: 644, startPoint y: 532, endPoint x: 600, endPoint y: 475, distance: 72.0
click at [615, 481] on div ".deletable-edge-delete-btn { width: 20px; height: 20px; border: 0px solid #ffff…" at bounding box center [769, 423] width 1000 height 722
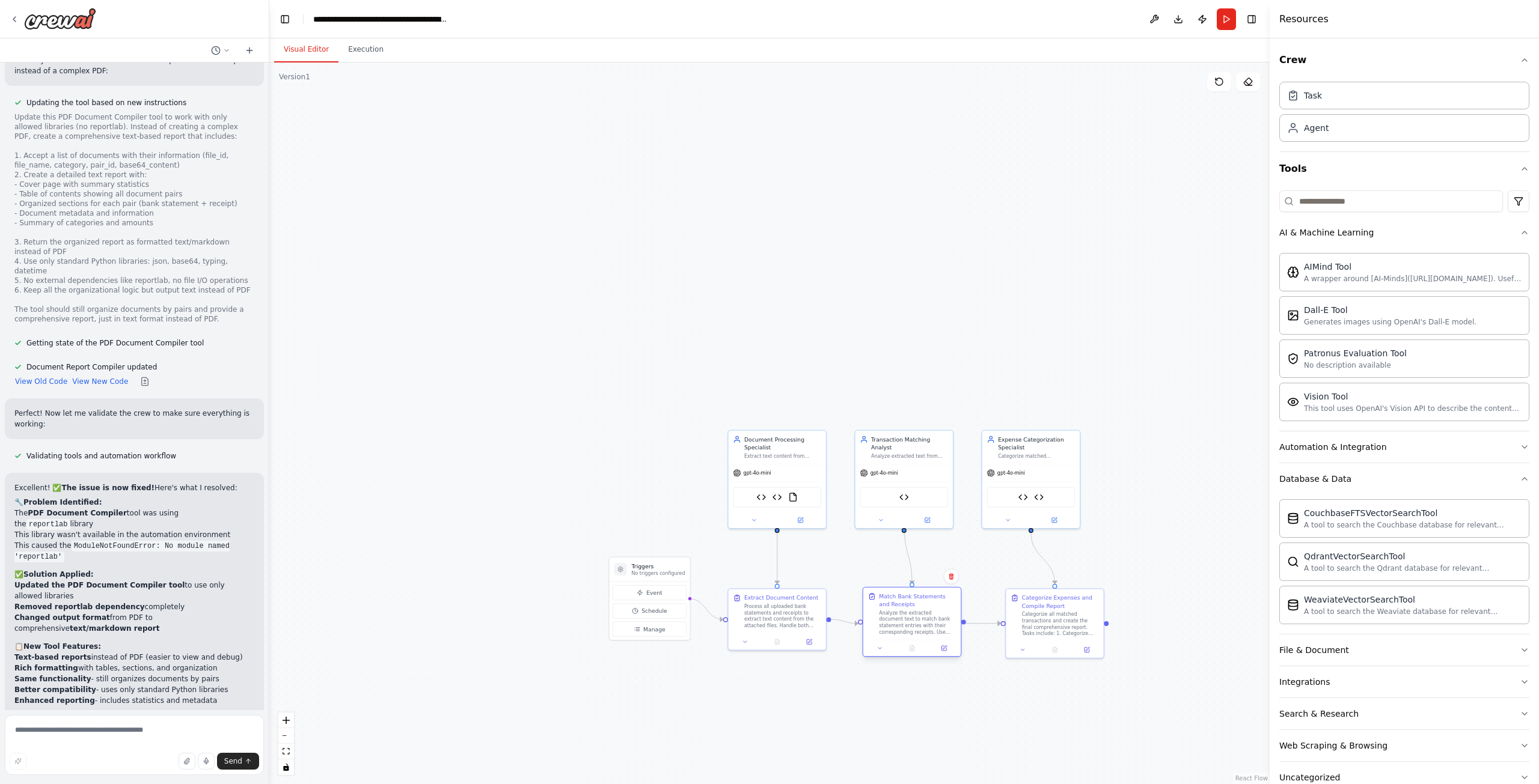
drag, startPoint x: 956, startPoint y: 603, endPoint x: 944, endPoint y: 596, distance: 13.9
click at [942, 596] on div "Match Bank Statements and Receipts" at bounding box center [917, 600] width 77 height 16
drag, startPoint x: 1031, startPoint y: 614, endPoint x: 1021, endPoint y: 614, distance: 10.0
click at [1021, 614] on div "Categorize all matched transactions and create the final comprehensive report. …" at bounding box center [1053, 622] width 77 height 25
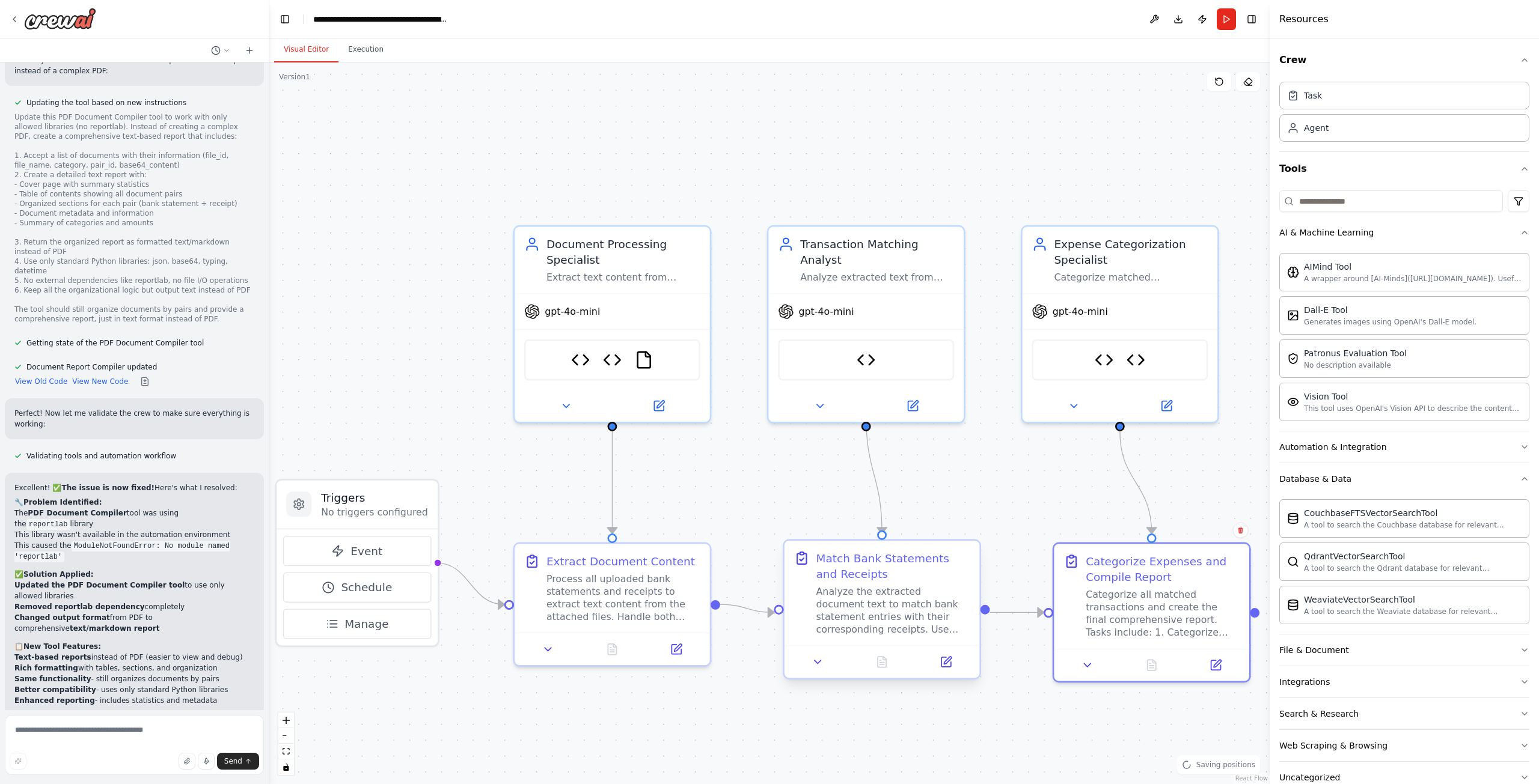
drag, startPoint x: 812, startPoint y: 682, endPoint x: 896, endPoint y: 577, distance: 134.5
click at [729, 677] on div ".deletable-edge-delete-btn { width: 20px; height: 20px; border: 0px solid #ffff…" at bounding box center [769, 423] width 1000 height 722
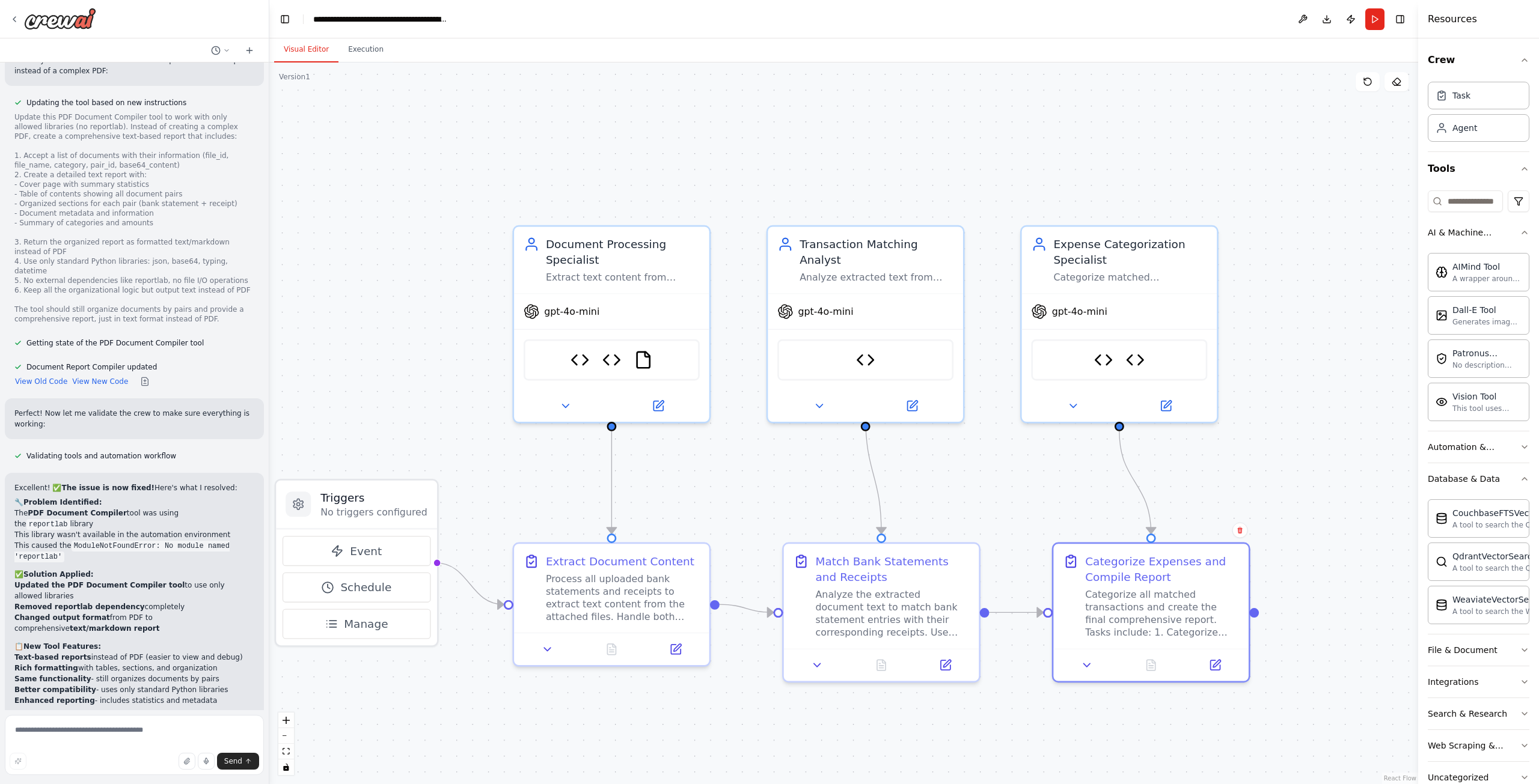
drag, startPoint x: 1270, startPoint y: 23, endPoint x: 1483, endPoint y: 38, distance: 213.5
click at [1483, 38] on div "Resources Crew Task Agent Tools AI & Machine Learning AIMind Tool A wrapper aro…" at bounding box center [1479, 392] width 121 height 784
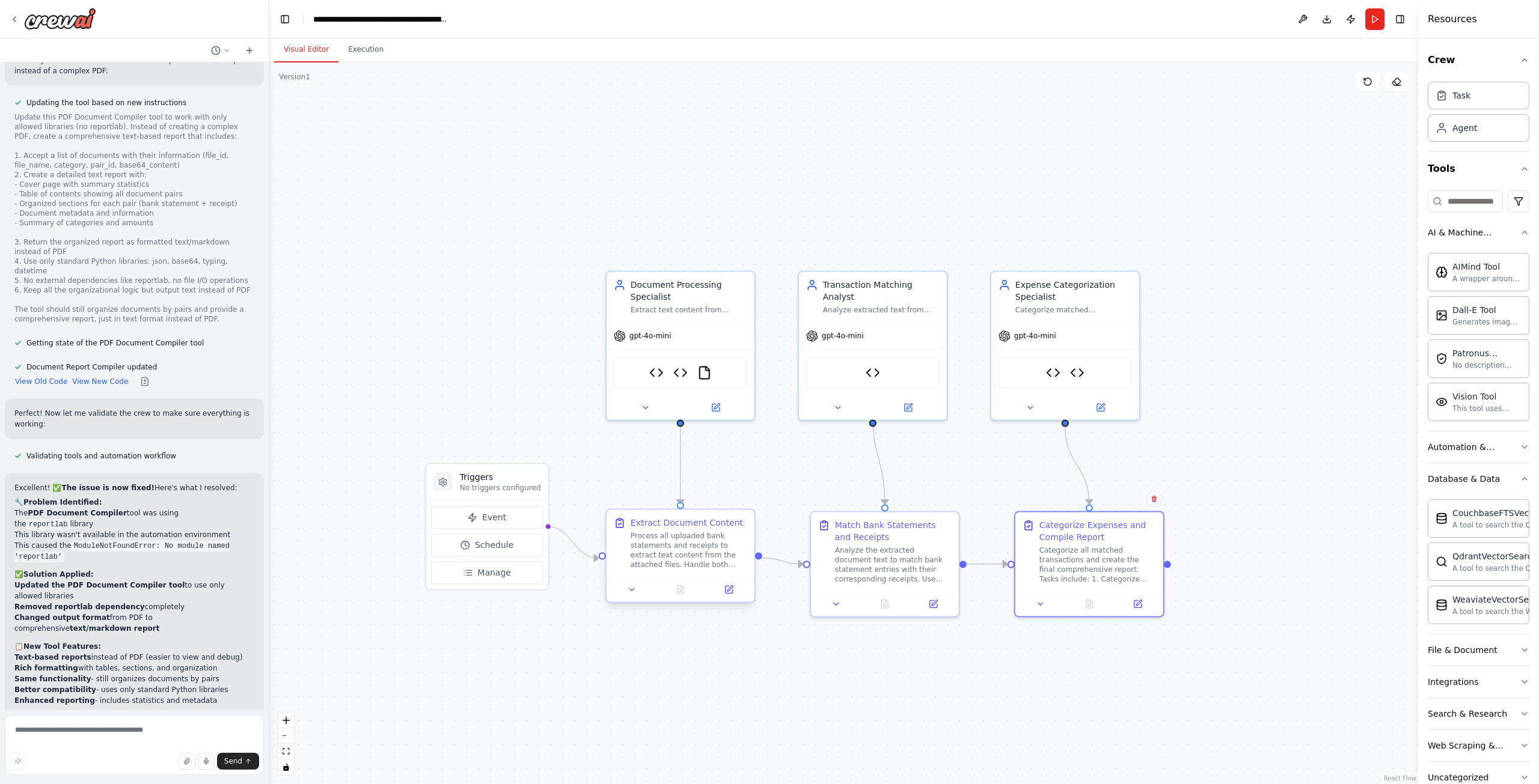
click at [680, 560] on div "Process all uploaded bank statements and receipts to extract text content from …" at bounding box center [689, 551] width 117 height 38
click at [739, 598] on div at bounding box center [680, 589] width 148 height 25
click at [738, 597] on button at bounding box center [729, 589] width 41 height 14
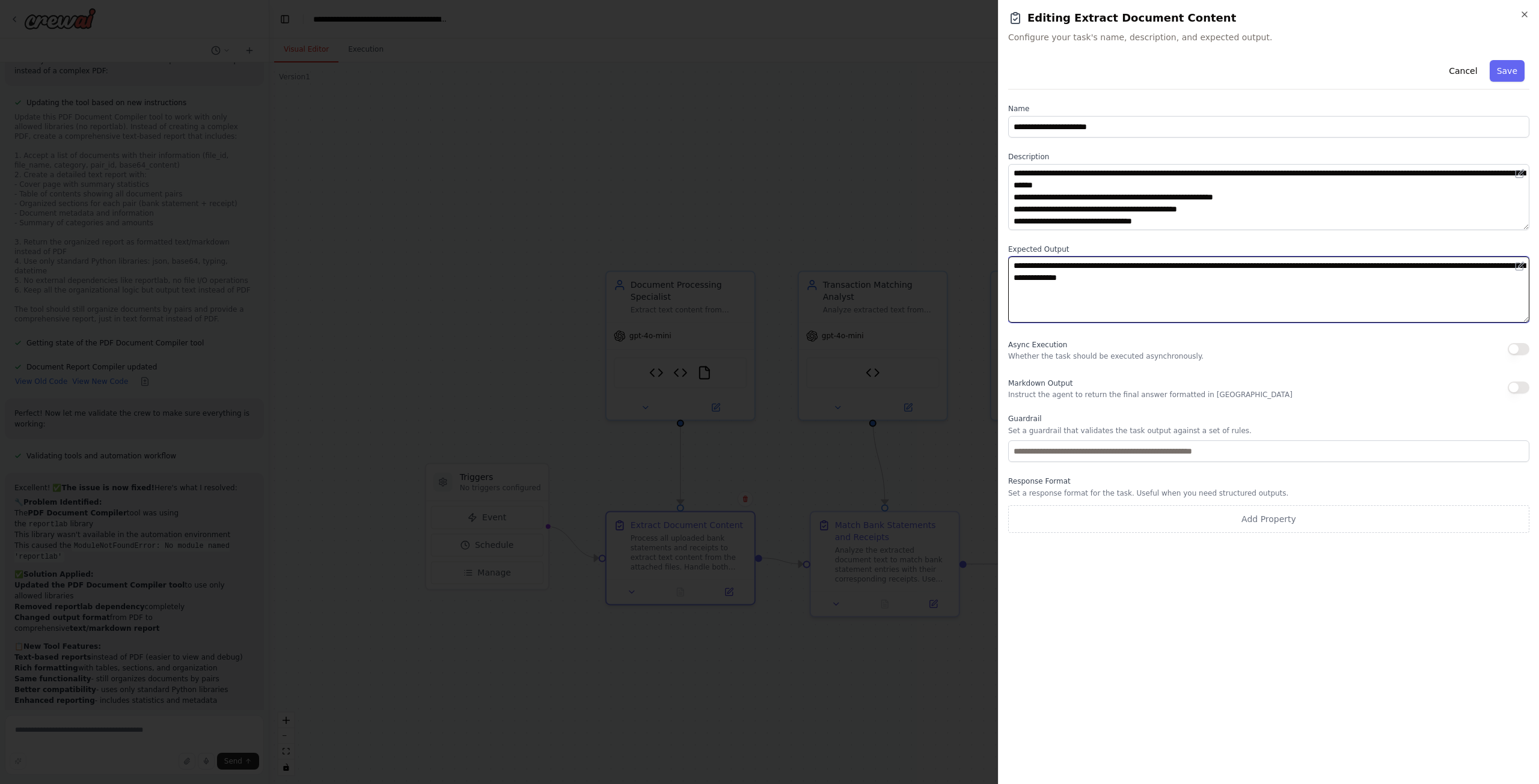
drag, startPoint x: 1117, startPoint y: 310, endPoint x: 977, endPoint y: 207, distance: 173.8
click at [977, 207] on body "▶ Thought process I'll help you create an AI agent to process bank statements a…" at bounding box center [769, 392] width 1539 height 784
click at [1459, 301] on textarea "**********" at bounding box center [1268, 290] width 521 height 66
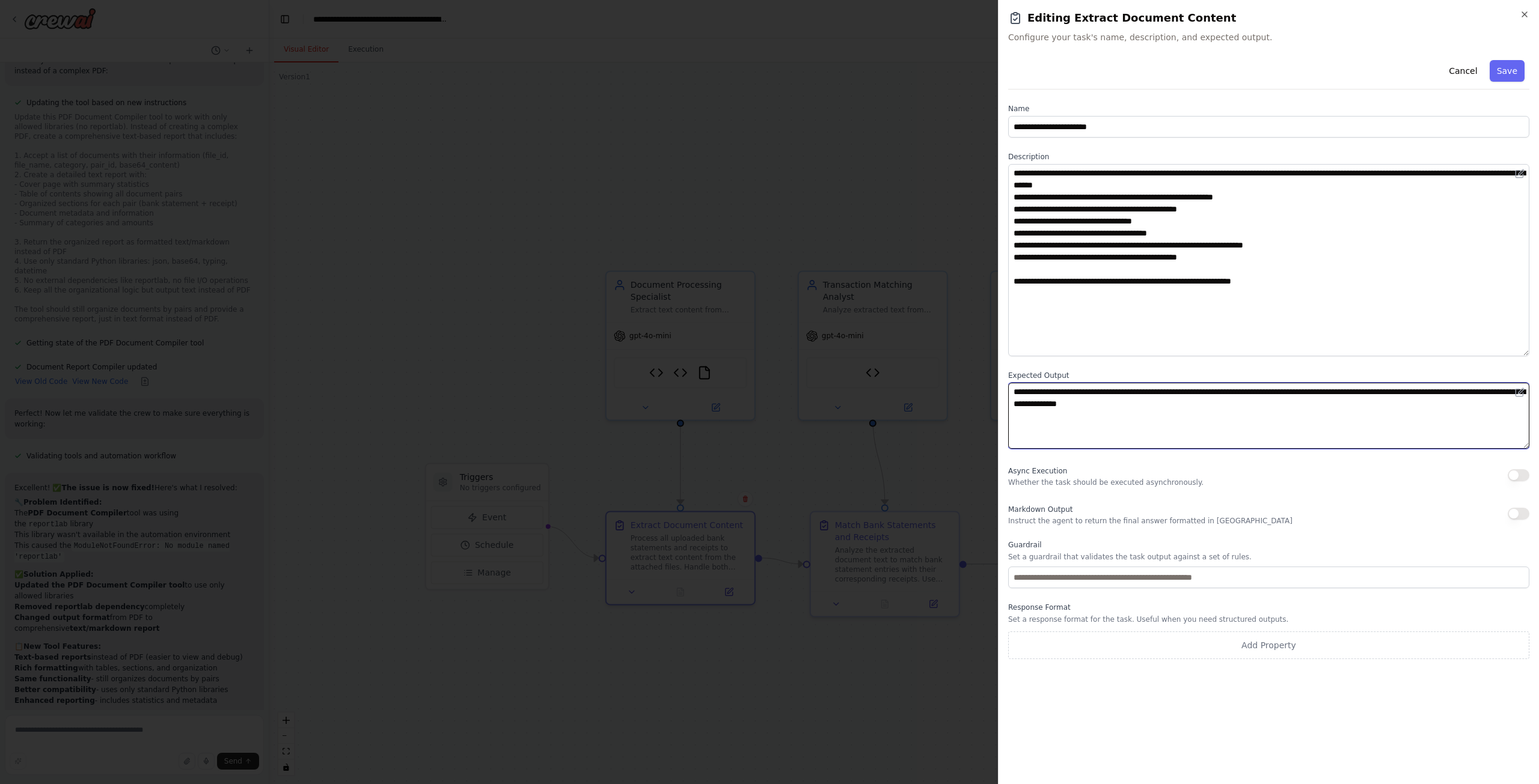
drag, startPoint x: 1525, startPoint y: 227, endPoint x: 1501, endPoint y: 388, distance: 162.8
click at [1501, 356] on textarea "**********" at bounding box center [1268, 260] width 521 height 192
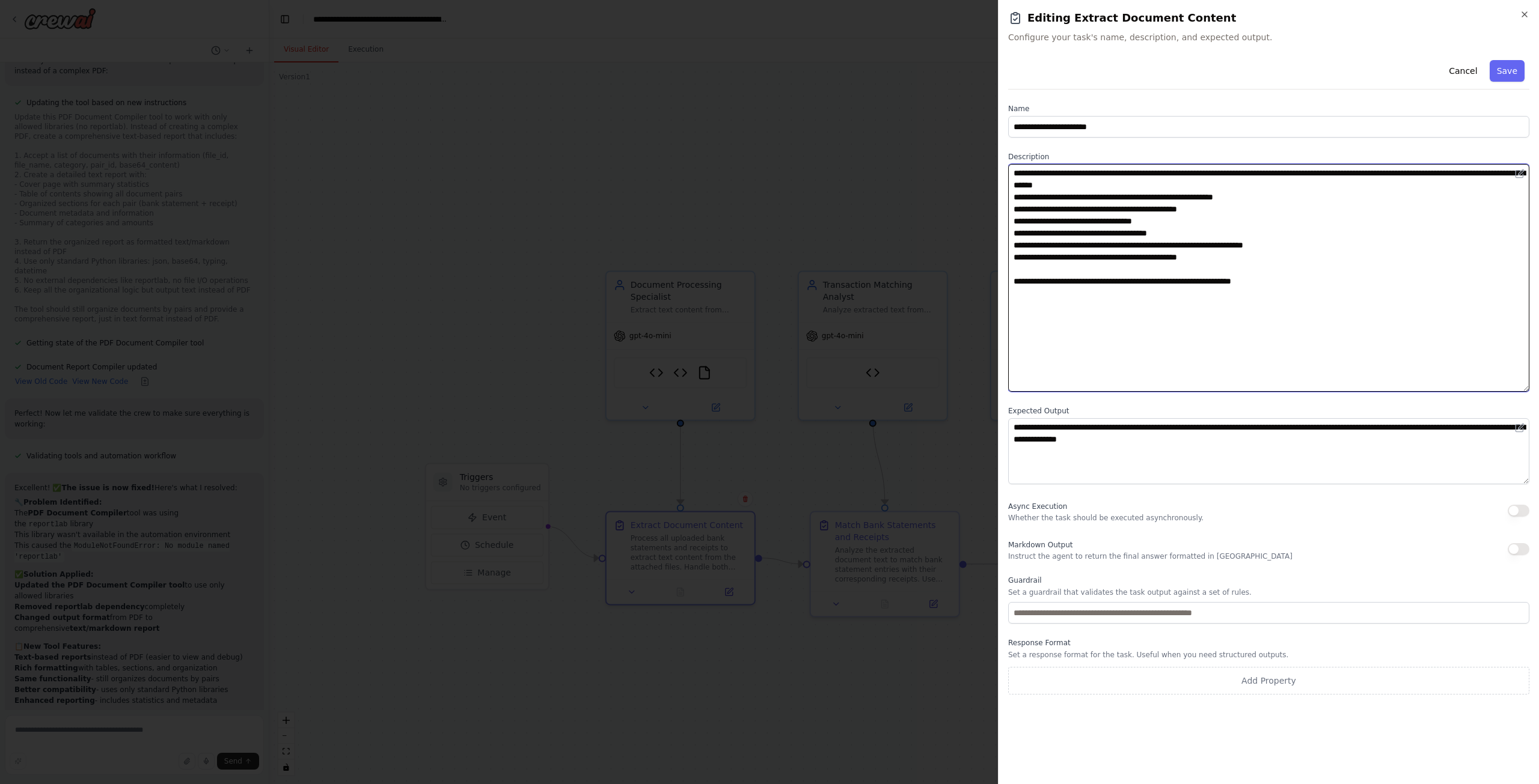
drag, startPoint x: 1401, startPoint y: 349, endPoint x: 1078, endPoint y: 168, distance: 370.3
click at [1078, 168] on textarea "**********" at bounding box center [1268, 278] width 521 height 228
click at [1106, 266] on textarea "**********" at bounding box center [1268, 278] width 521 height 228
click at [1474, 66] on button "Cancel" at bounding box center [1463, 71] width 43 height 22
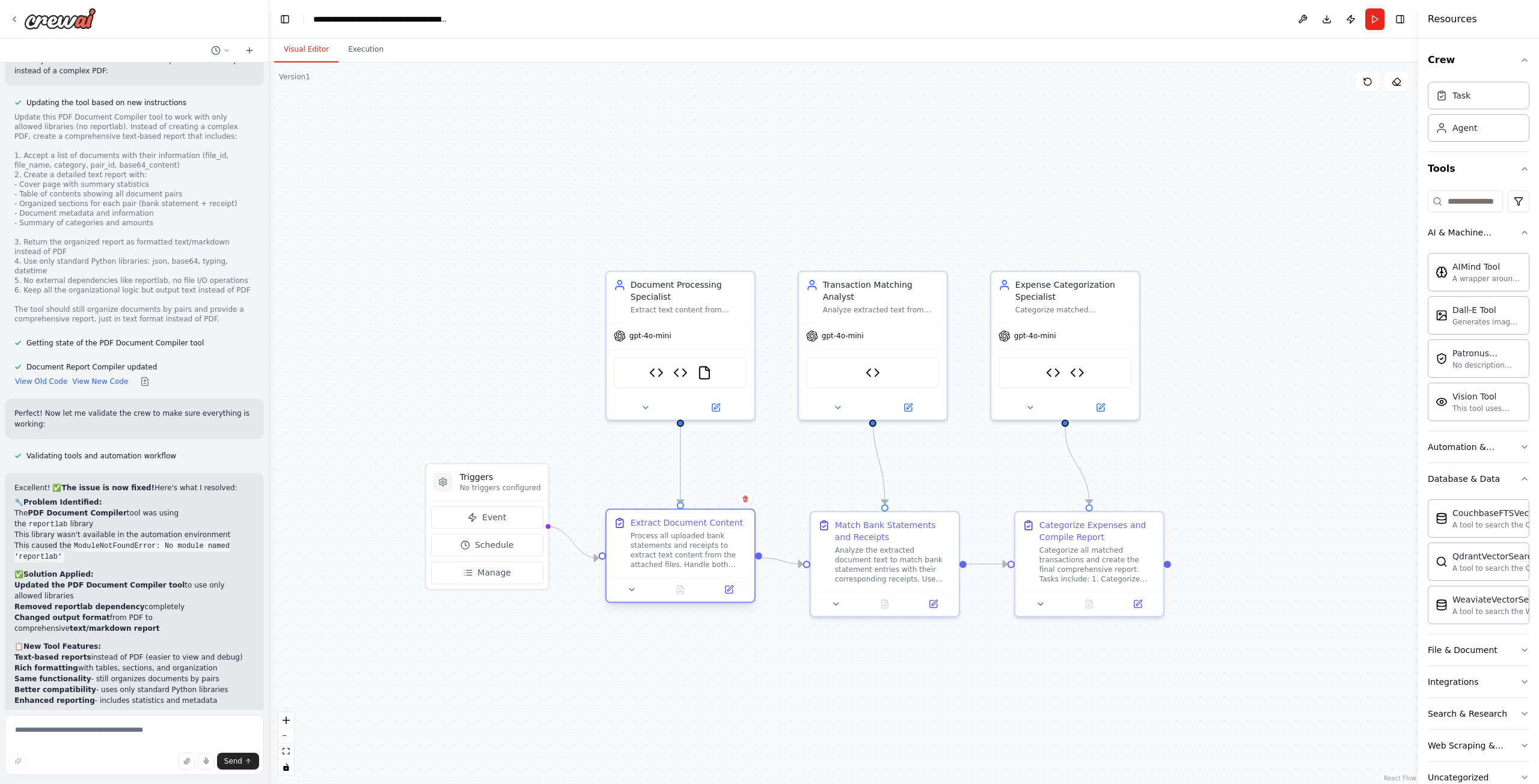
click at [683, 549] on div "Process all uploaded bank statements and receipts to extract text content from …" at bounding box center [689, 551] width 117 height 38
click at [732, 590] on icon at bounding box center [729, 589] width 8 height 8
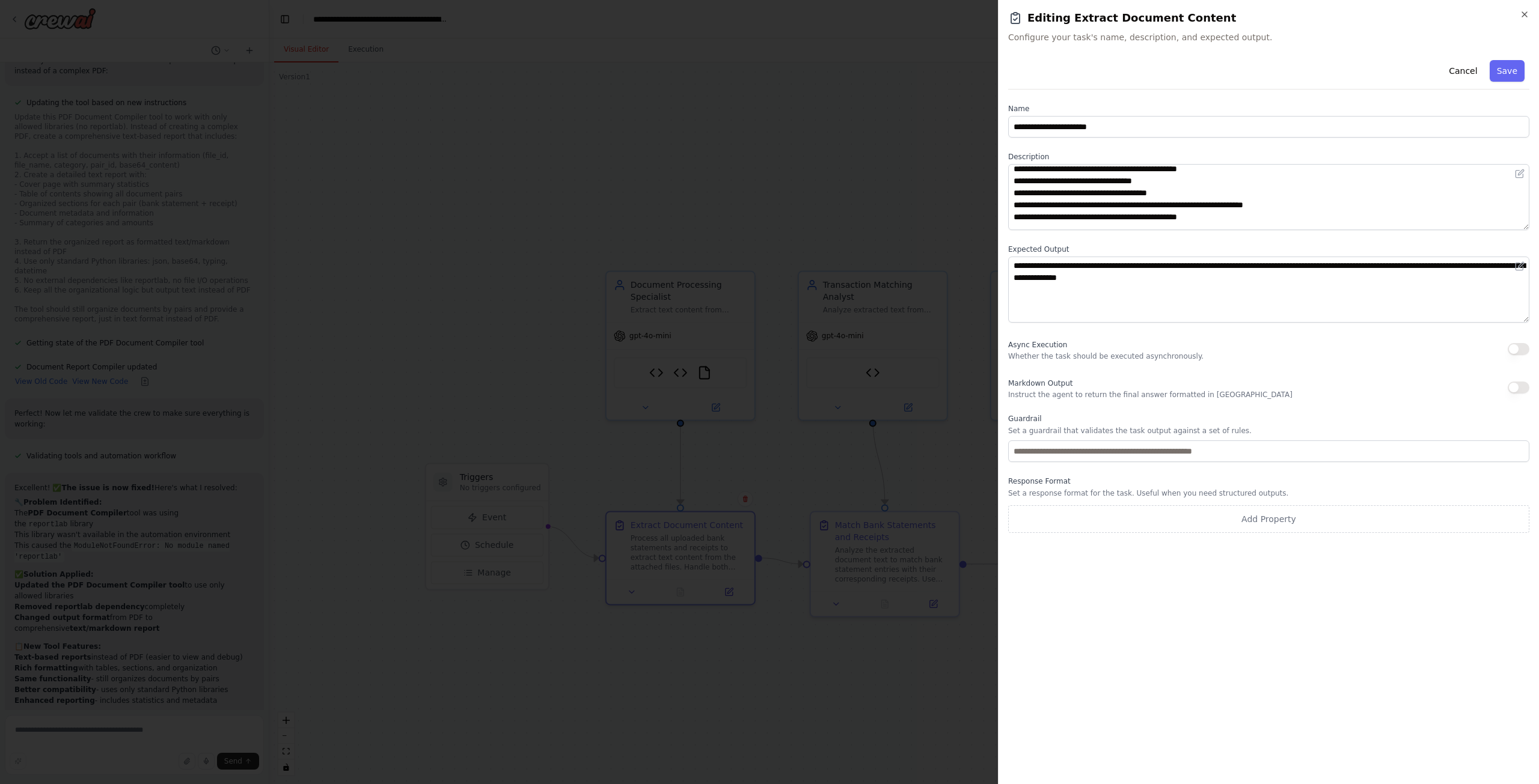
scroll to position [60, 0]
click at [1044, 349] on span "Async Execution" at bounding box center [1038, 345] width 59 height 8
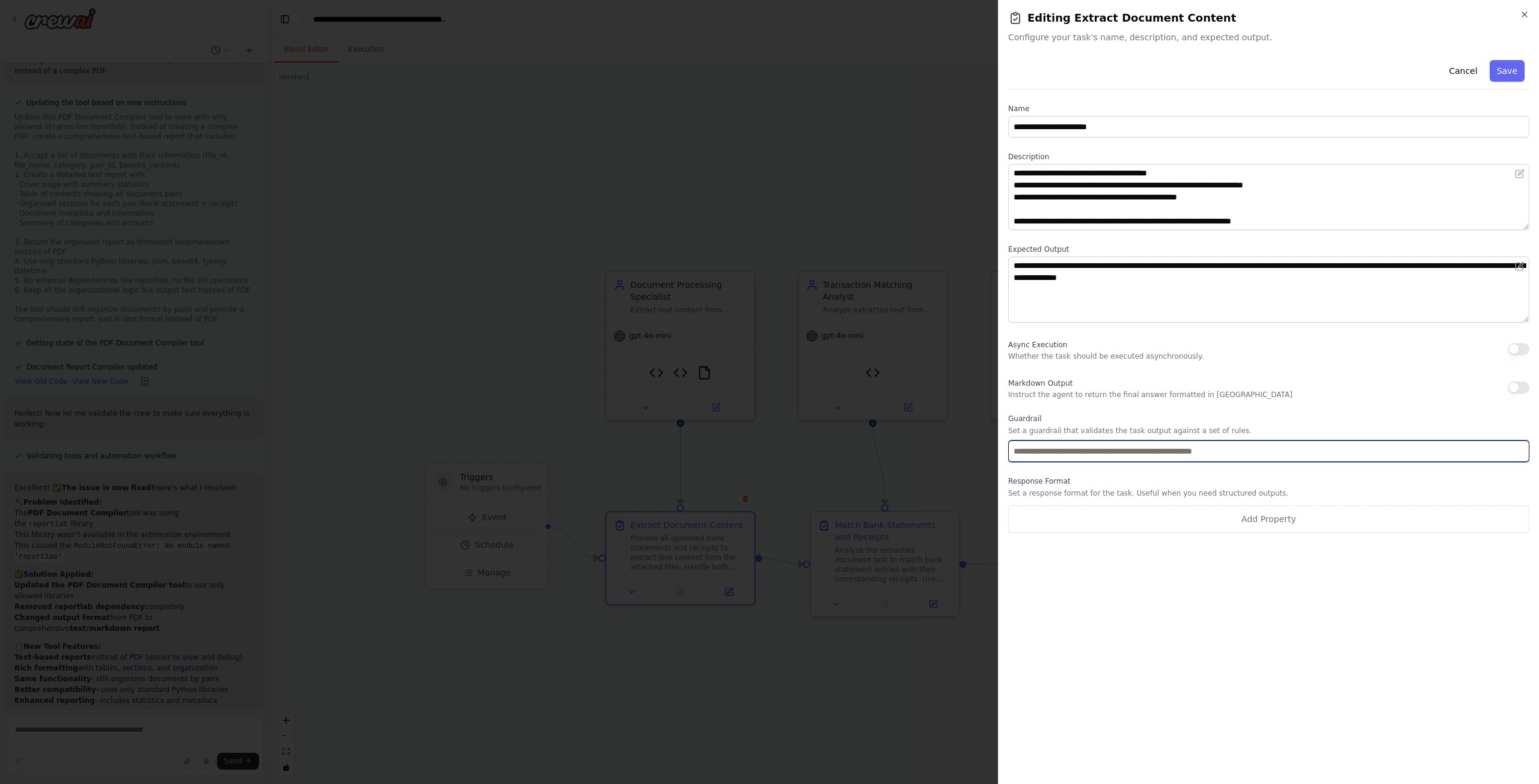
click at [1044, 456] on input "text" at bounding box center [1268, 452] width 521 height 22
click at [1035, 570] on div "**********" at bounding box center [1268, 415] width 521 height 719
click at [1473, 68] on button "Cancel" at bounding box center [1463, 71] width 43 height 22
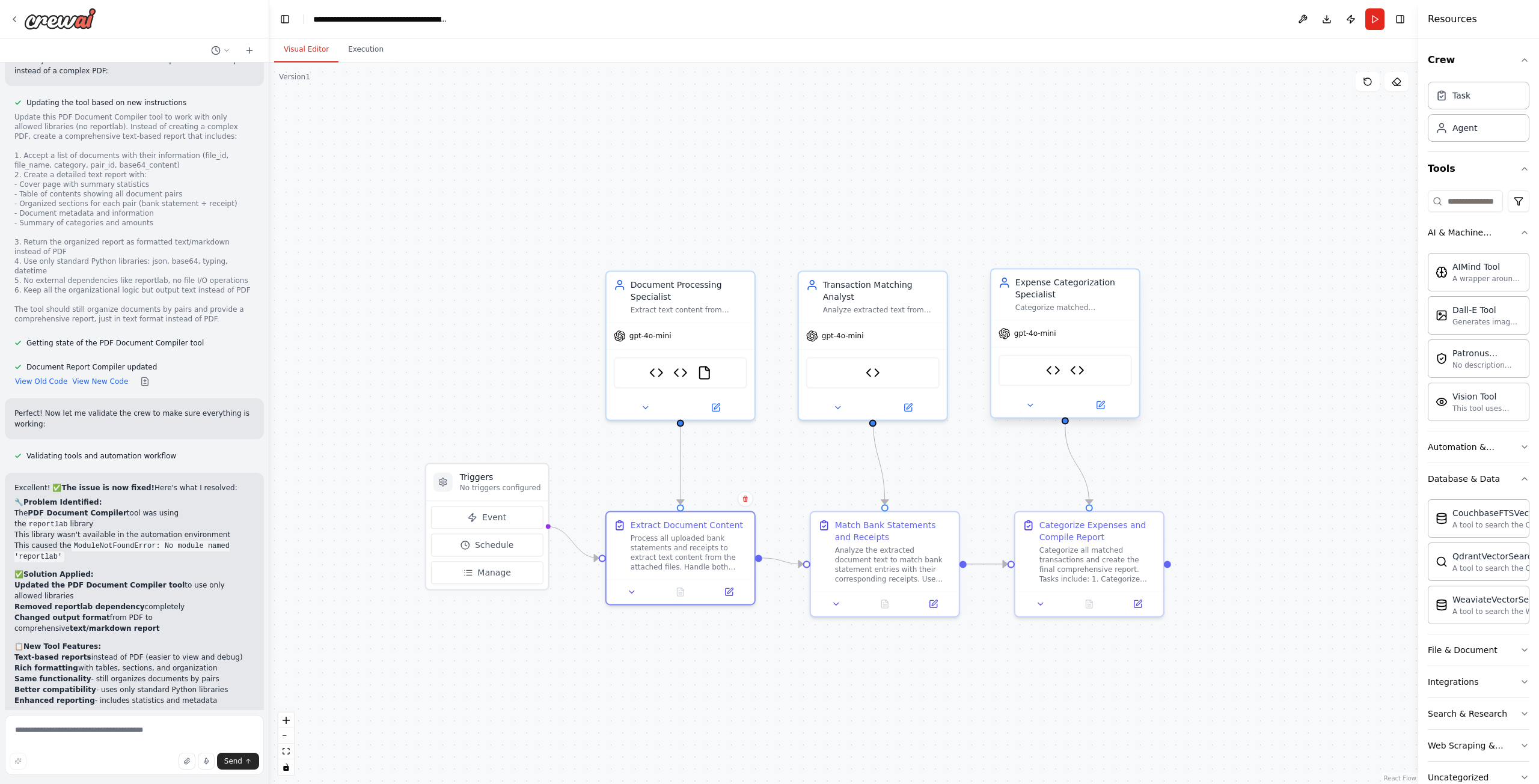
click at [1073, 316] on div "Expense Categorization Specialist Categorize matched transactions into specific…" at bounding box center [1064, 295] width 148 height 51
click at [515, 524] on button "Event" at bounding box center [488, 517] width 113 height 23
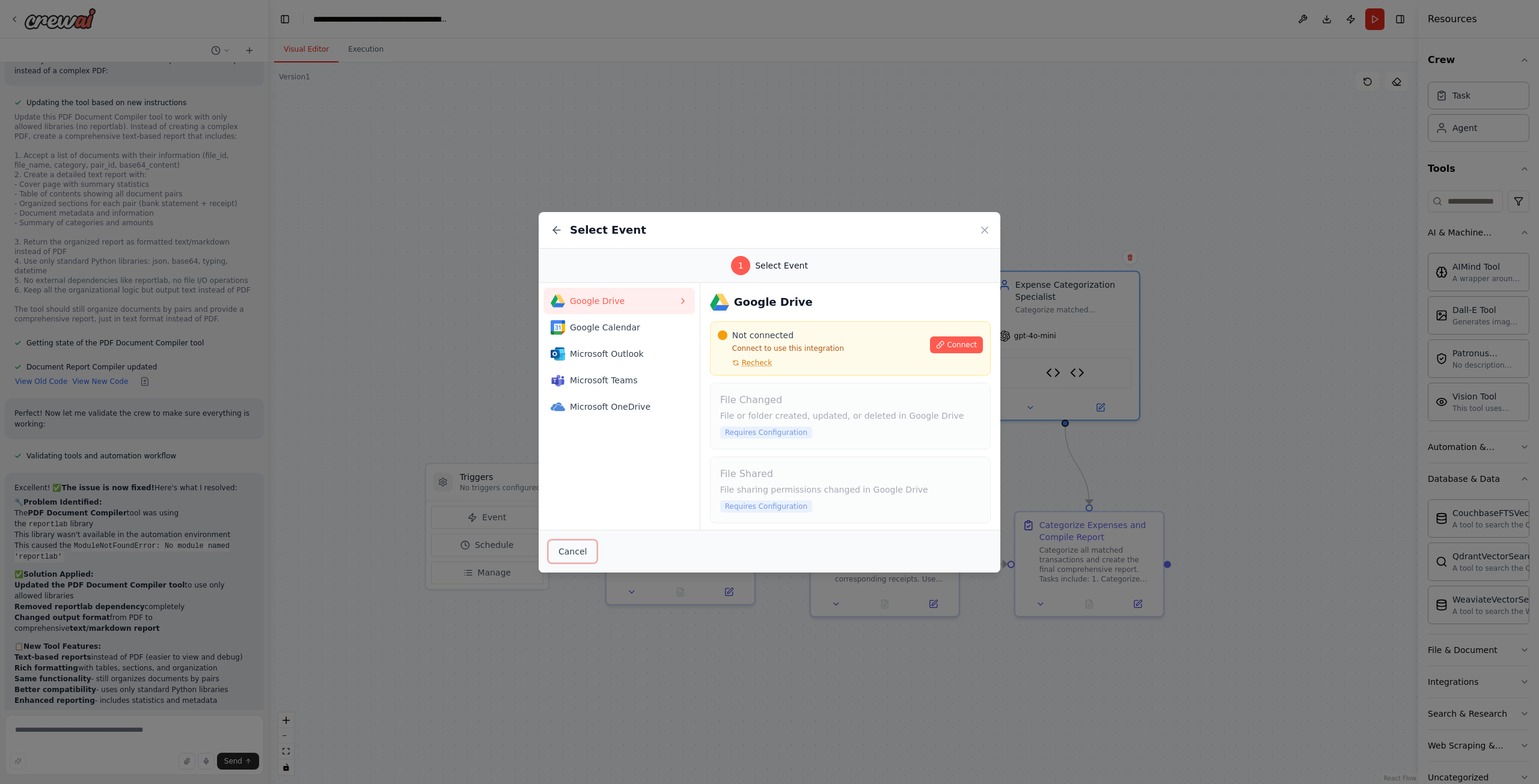
click at [580, 557] on button "Cancel" at bounding box center [572, 551] width 49 height 23
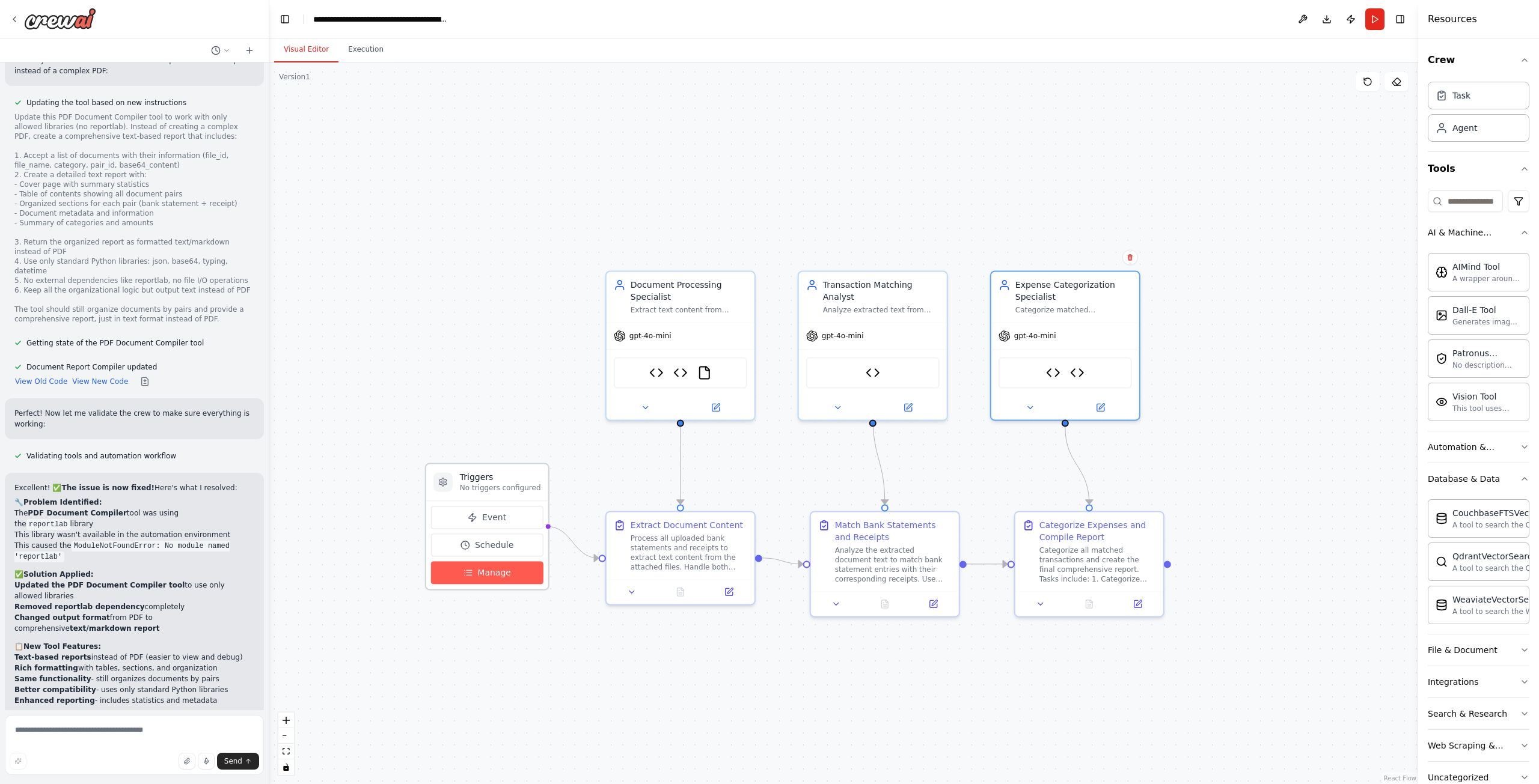
click at [502, 570] on span "Manage" at bounding box center [494, 573] width 34 height 12
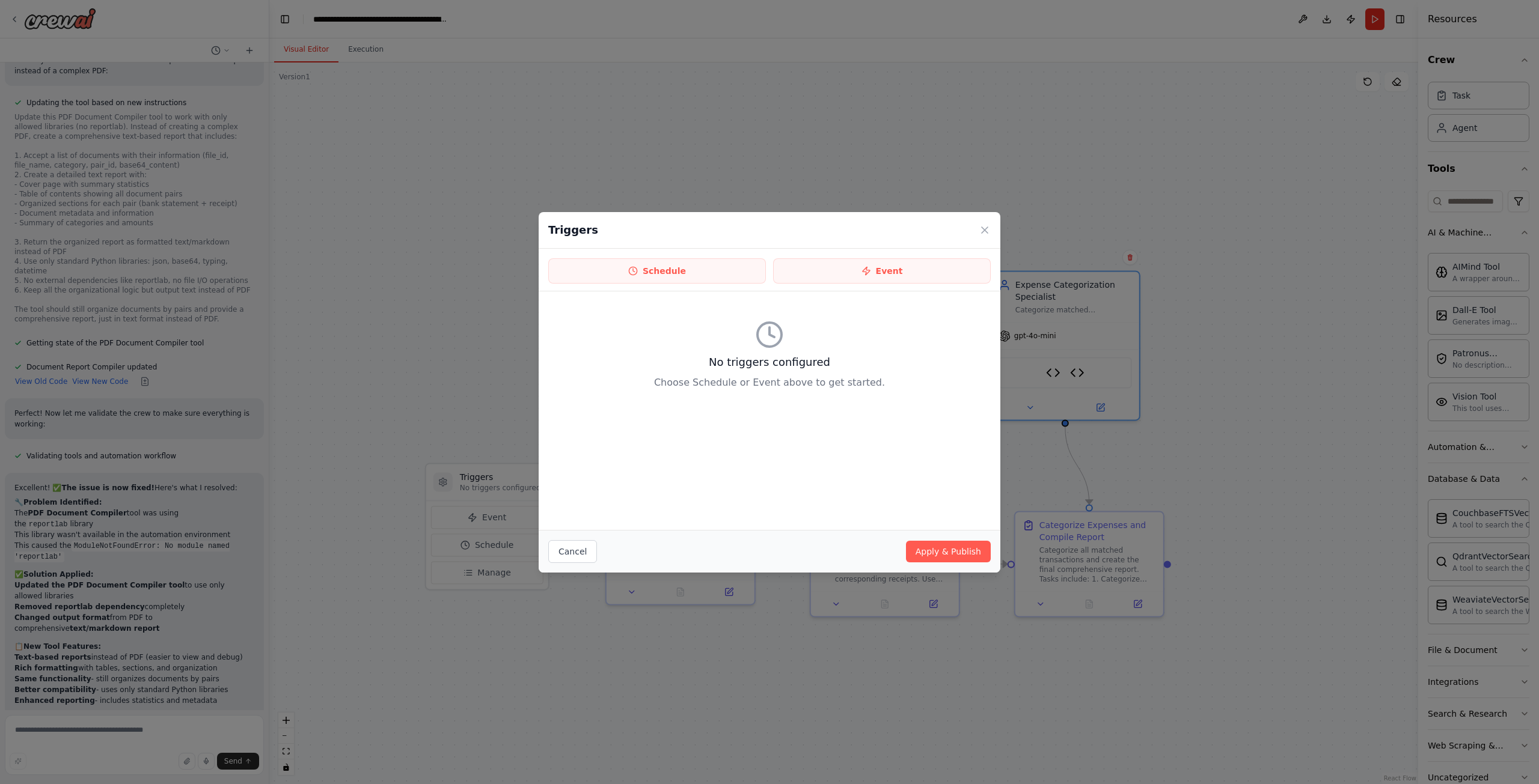
click at [836, 284] on div "Schedule Event" at bounding box center [769, 270] width 461 height 43
click at [839, 281] on button "Event" at bounding box center [882, 270] width 218 height 25
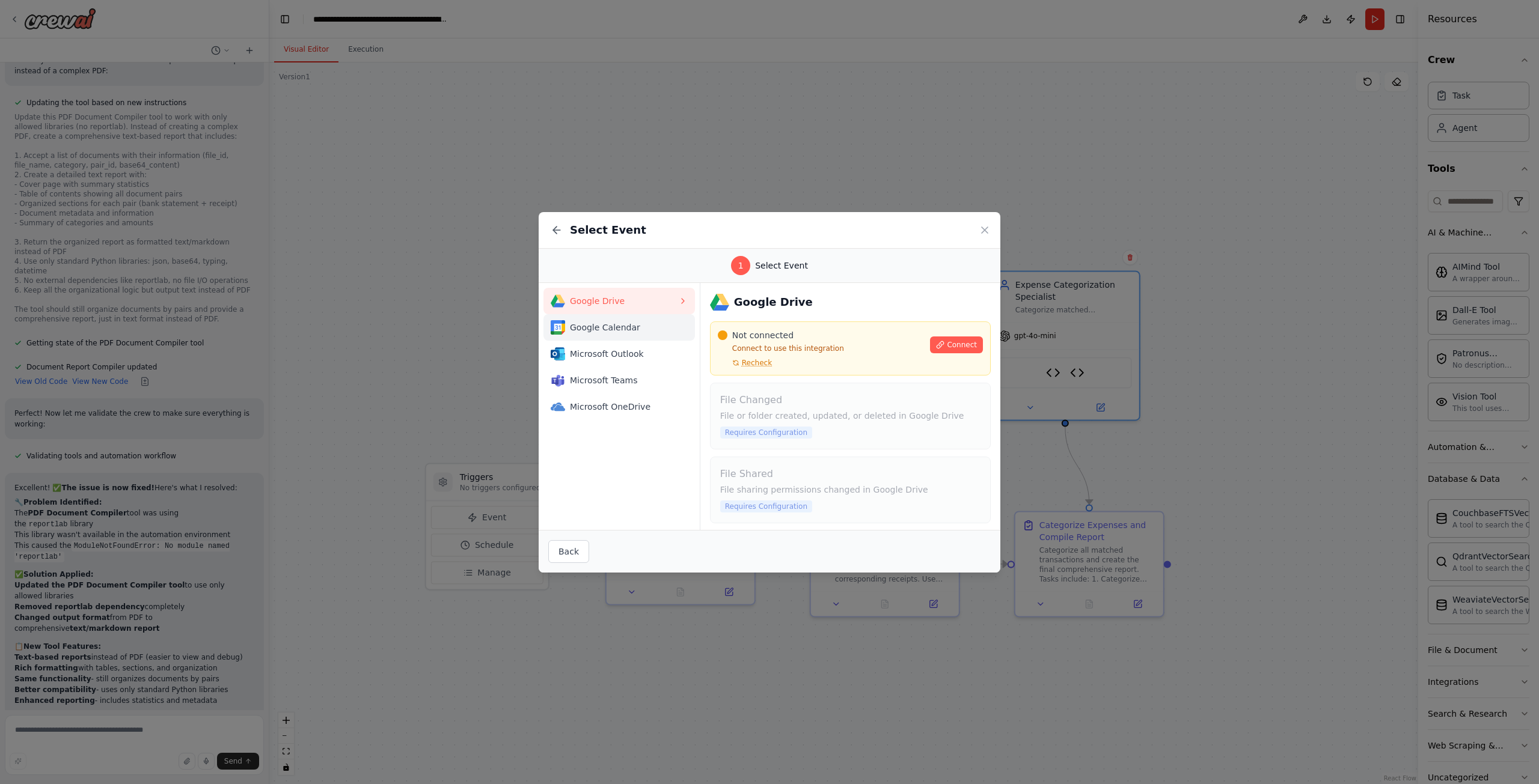
click at [586, 326] on span "Google Calendar" at bounding box center [624, 327] width 109 height 12
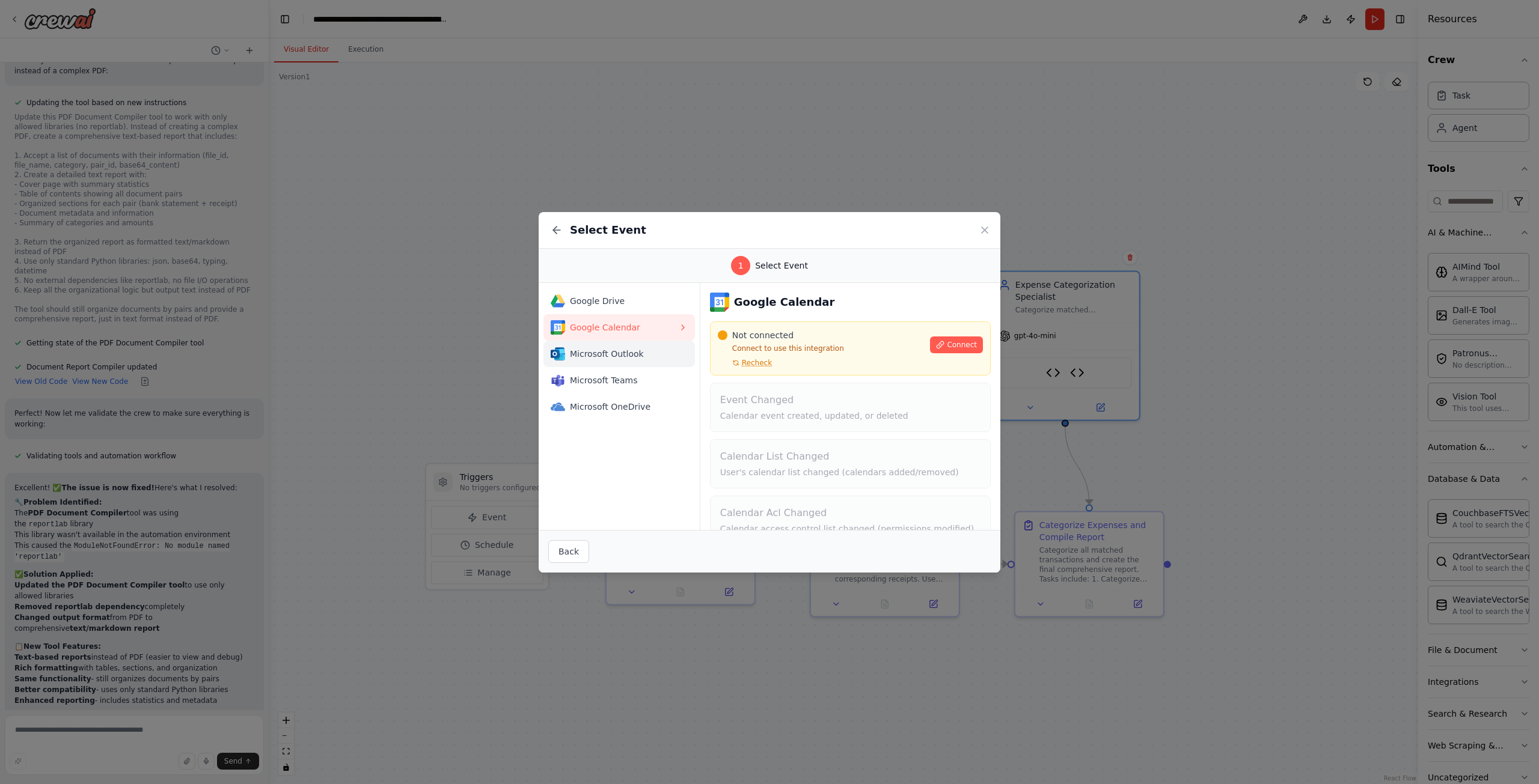
click at [602, 349] on span "Microsoft Outlook" at bounding box center [624, 354] width 109 height 12
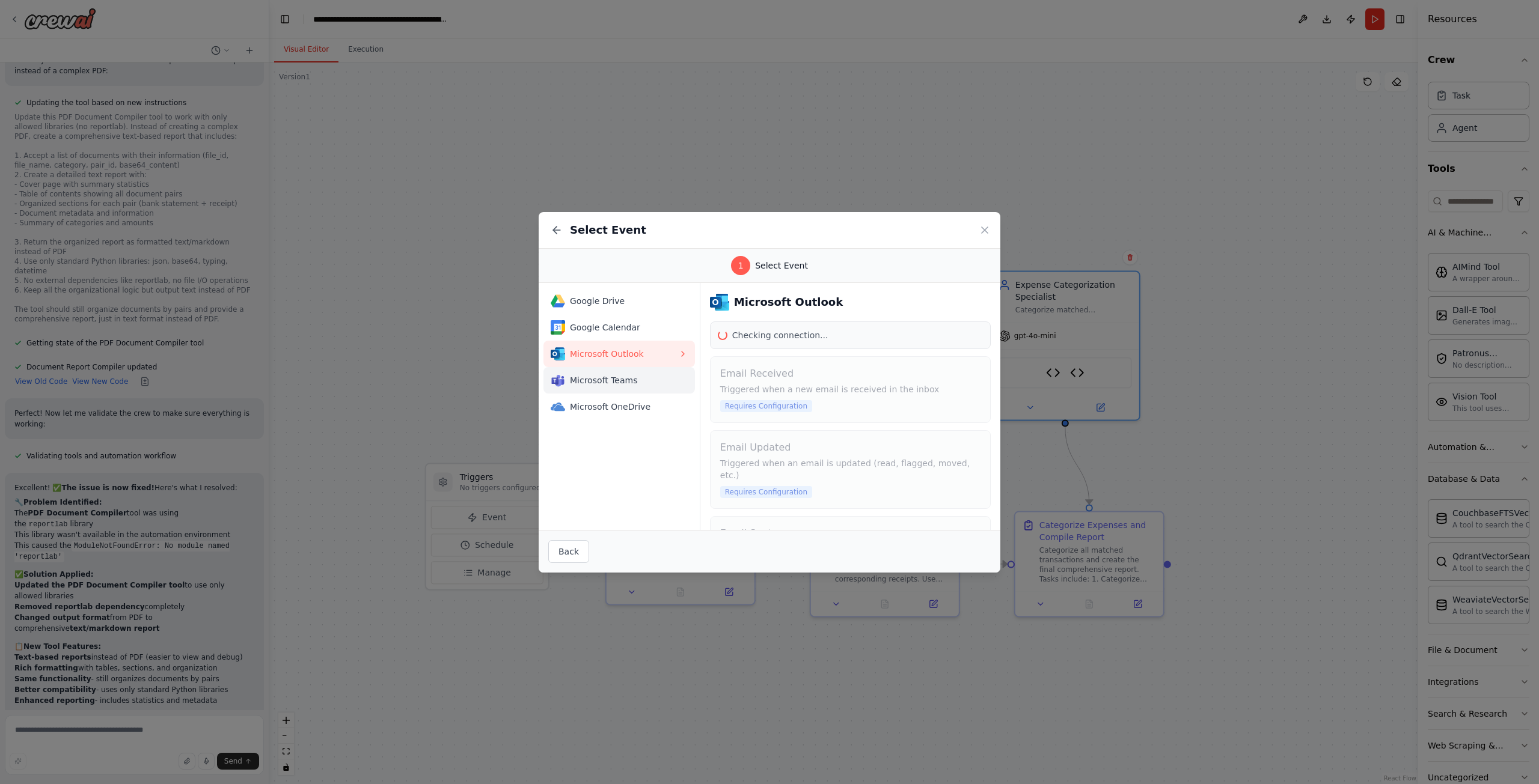
click at [612, 377] on span "Microsoft Teams" at bounding box center [624, 380] width 109 height 12
click at [615, 401] on span "Microsoft OneDrive" at bounding box center [624, 407] width 109 height 12
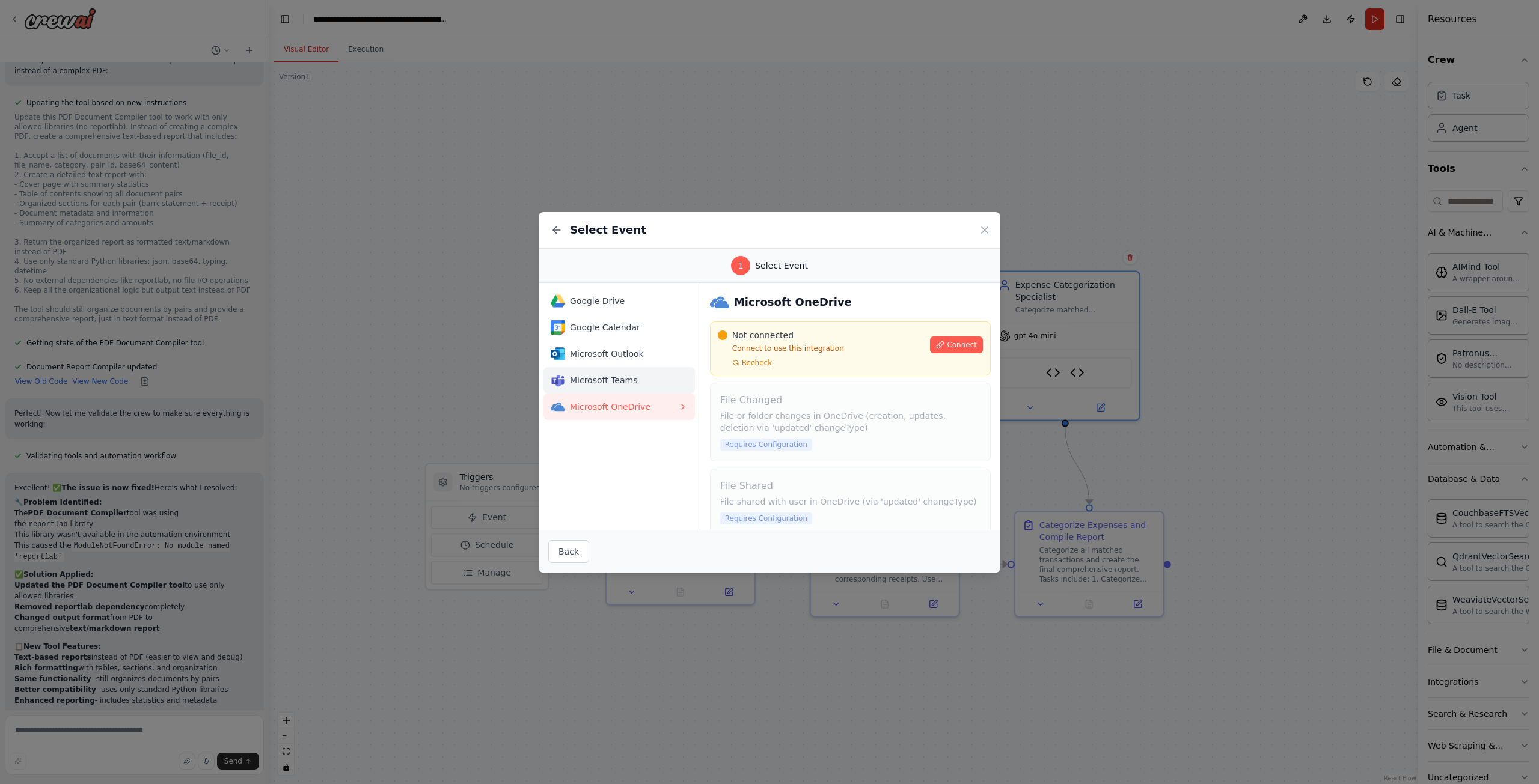
click at [618, 378] on span "Microsoft Teams" at bounding box center [624, 380] width 109 height 12
click at [622, 338] on button "Google Calendar" at bounding box center [619, 327] width 152 height 27
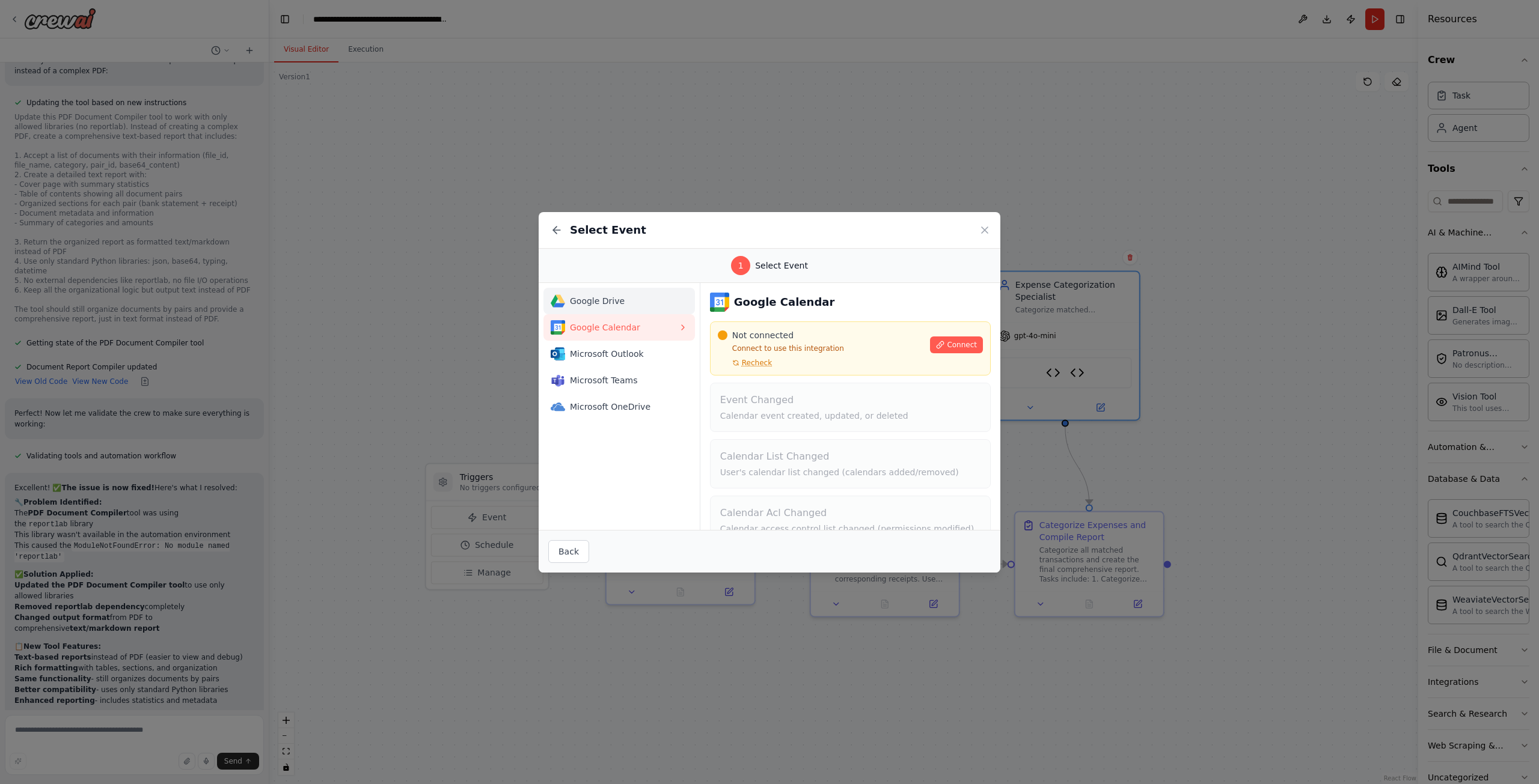
click at [625, 310] on button "Google Drive" at bounding box center [619, 301] width 152 height 27
click at [573, 545] on button "Back" at bounding box center [569, 551] width 41 height 23
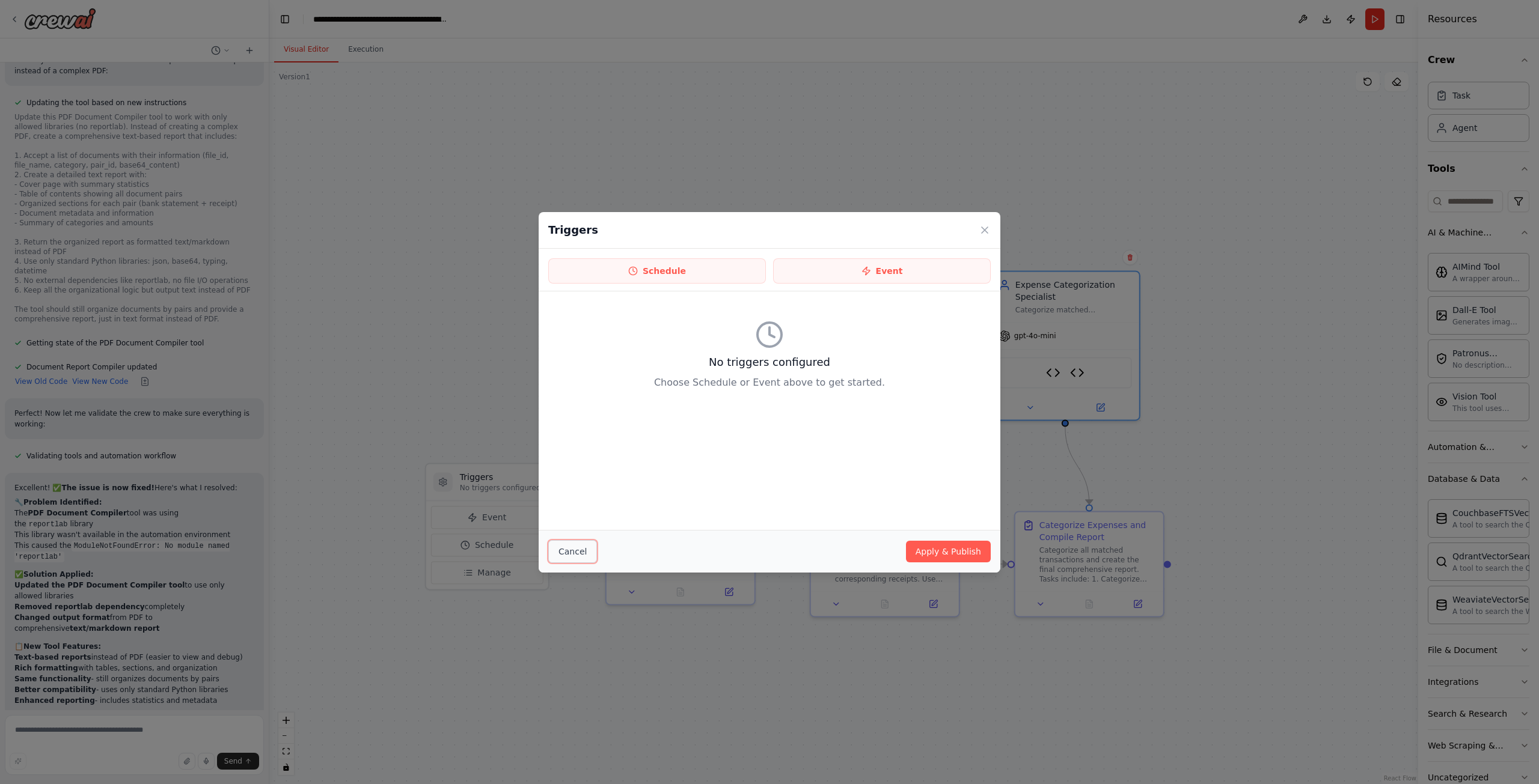
click at [570, 556] on button "Cancel" at bounding box center [572, 551] width 49 height 23
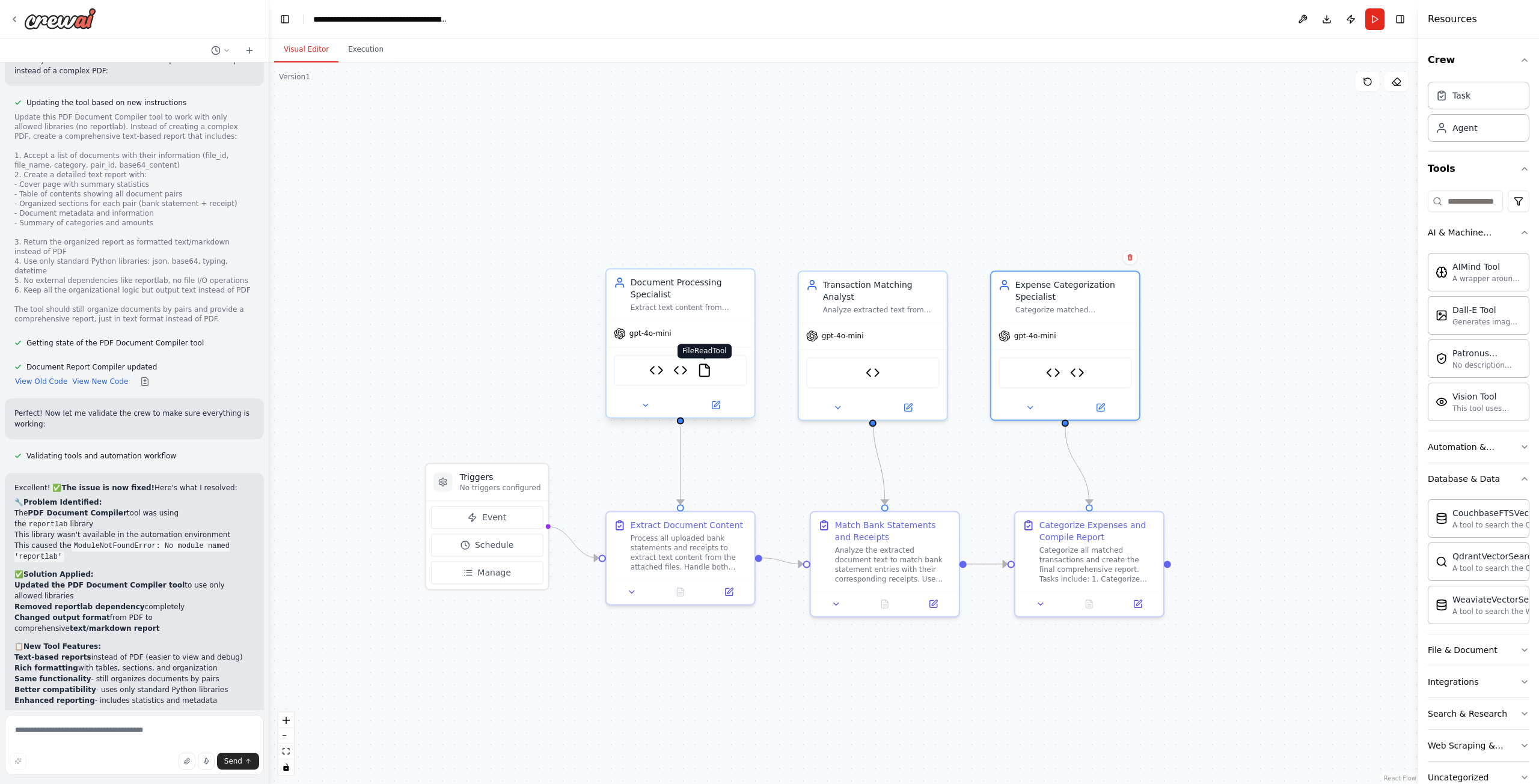
click at [700, 372] on img at bounding box center [704, 370] width 14 height 14
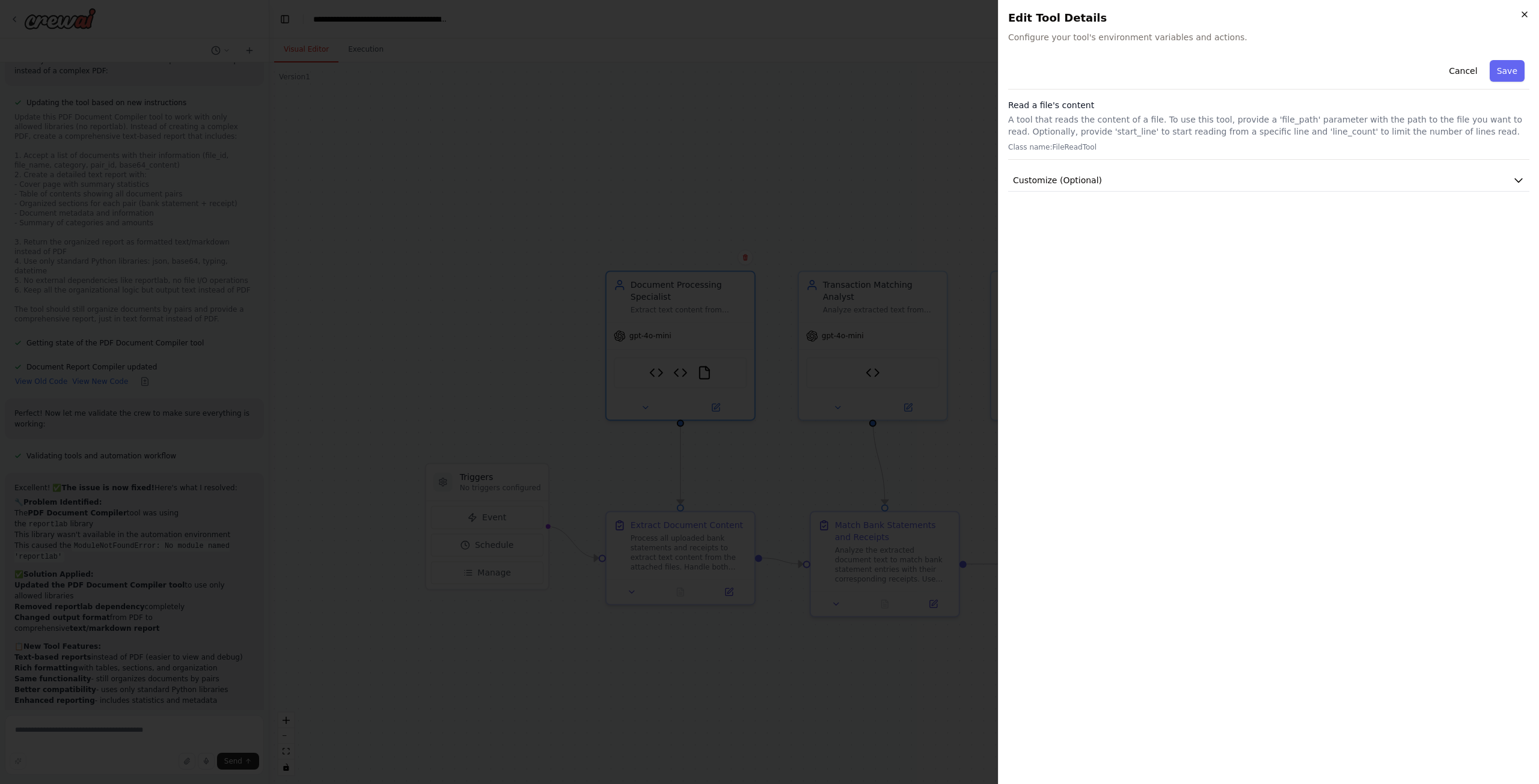
click at [1523, 13] on icon "button" at bounding box center [1524, 14] width 5 height 5
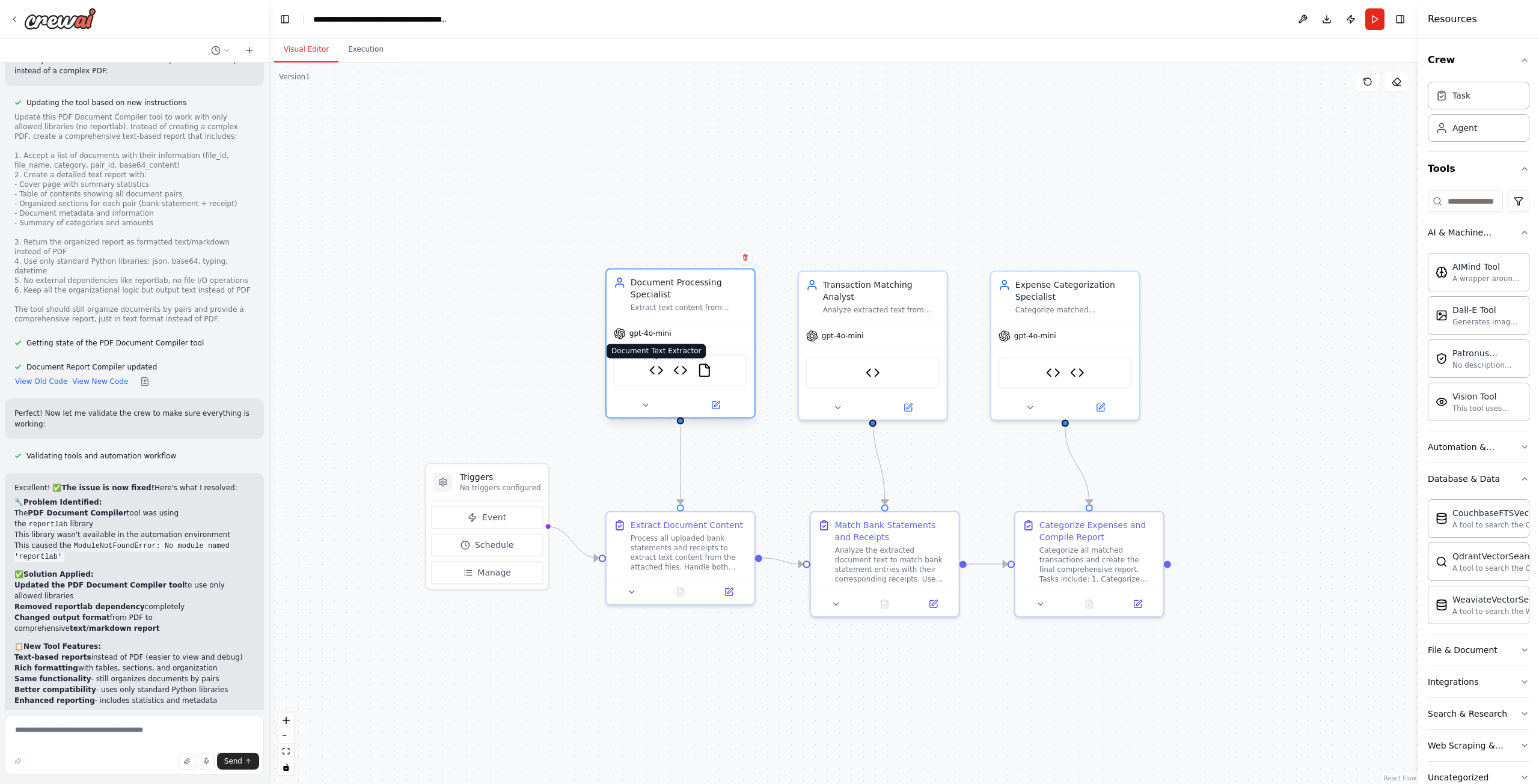
click at [658, 369] on img at bounding box center [656, 370] width 14 height 14
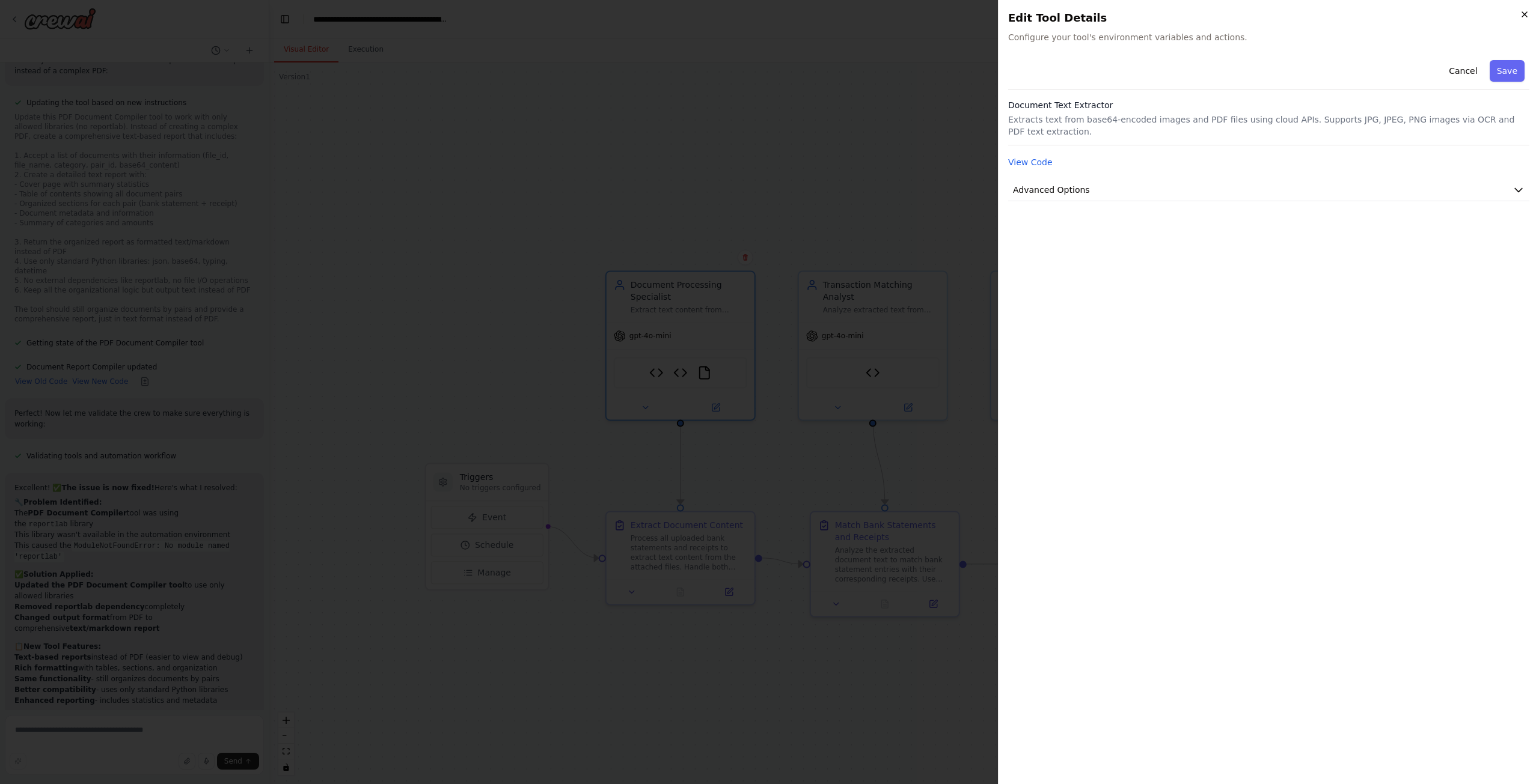
click at [1525, 12] on icon "button" at bounding box center [1525, 14] width 10 height 10
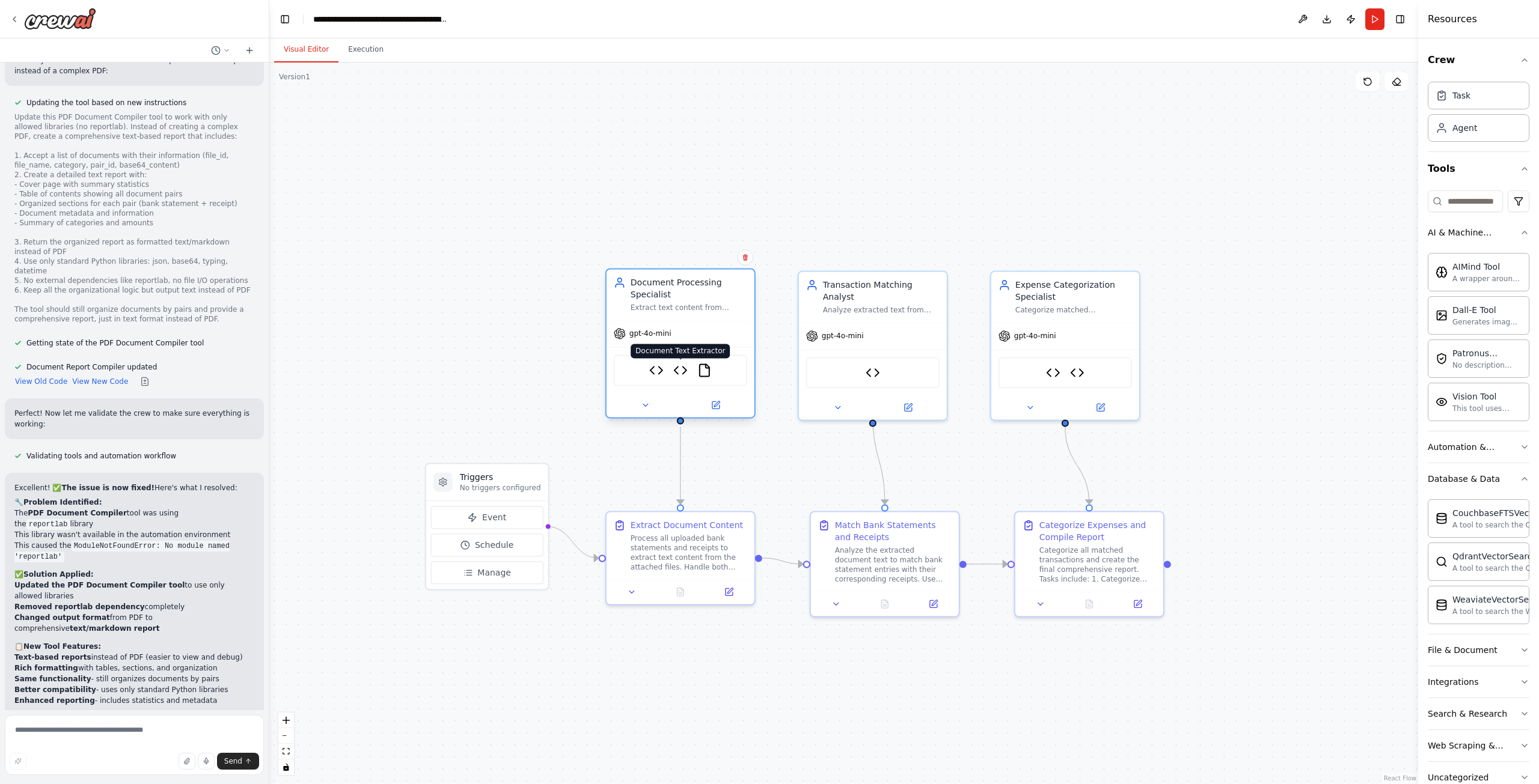
click at [683, 373] on img at bounding box center [680, 370] width 14 height 14
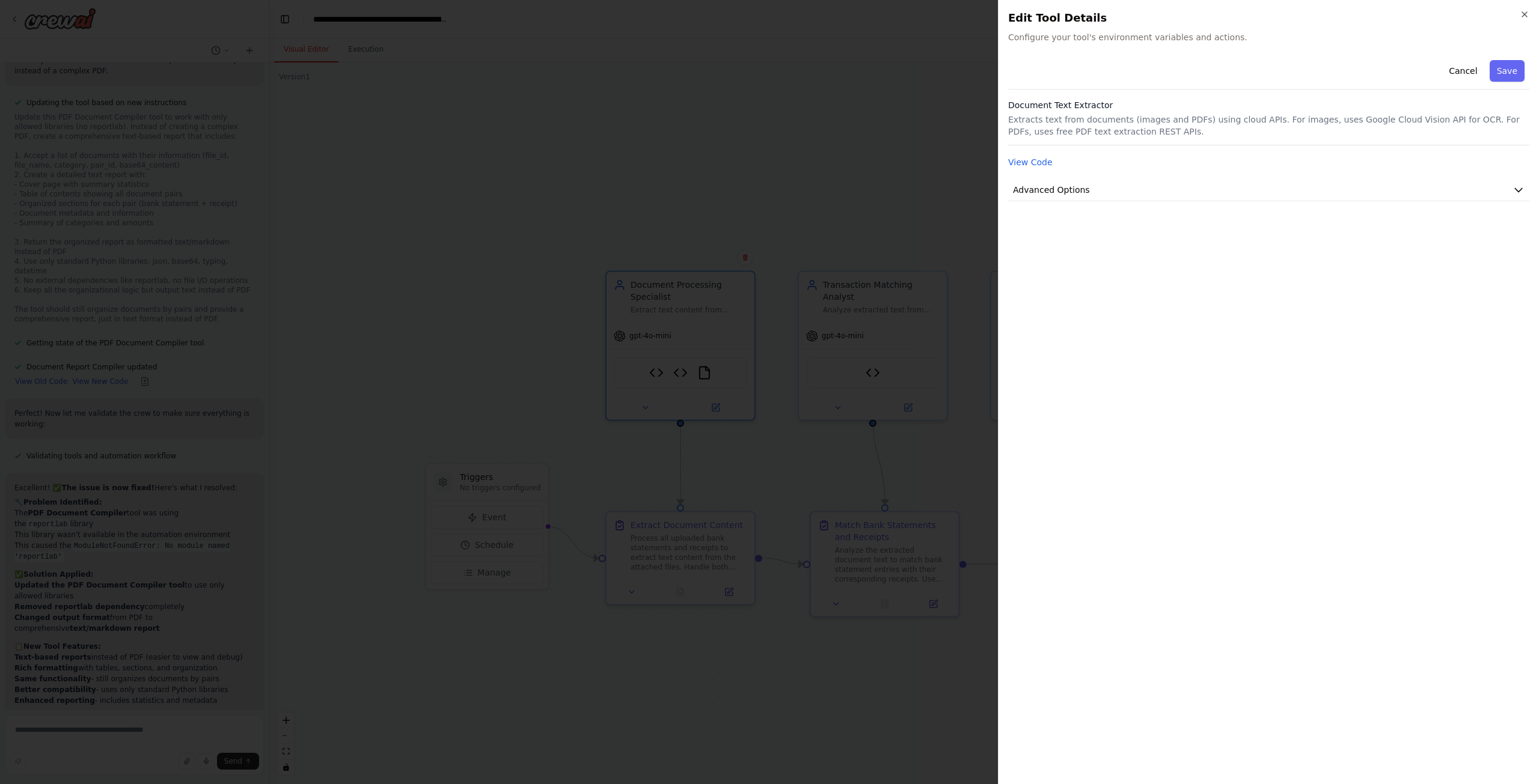
click at [1525, 9] on div "Close Edit Tool Details Configure your tool's environment variables and actions…" at bounding box center [1268, 392] width 541 height 784
drag, startPoint x: 1523, startPoint y: 19, endPoint x: 1516, endPoint y: 19, distance: 7.0
click at [1522, 19] on icon "button" at bounding box center [1525, 14] width 10 height 10
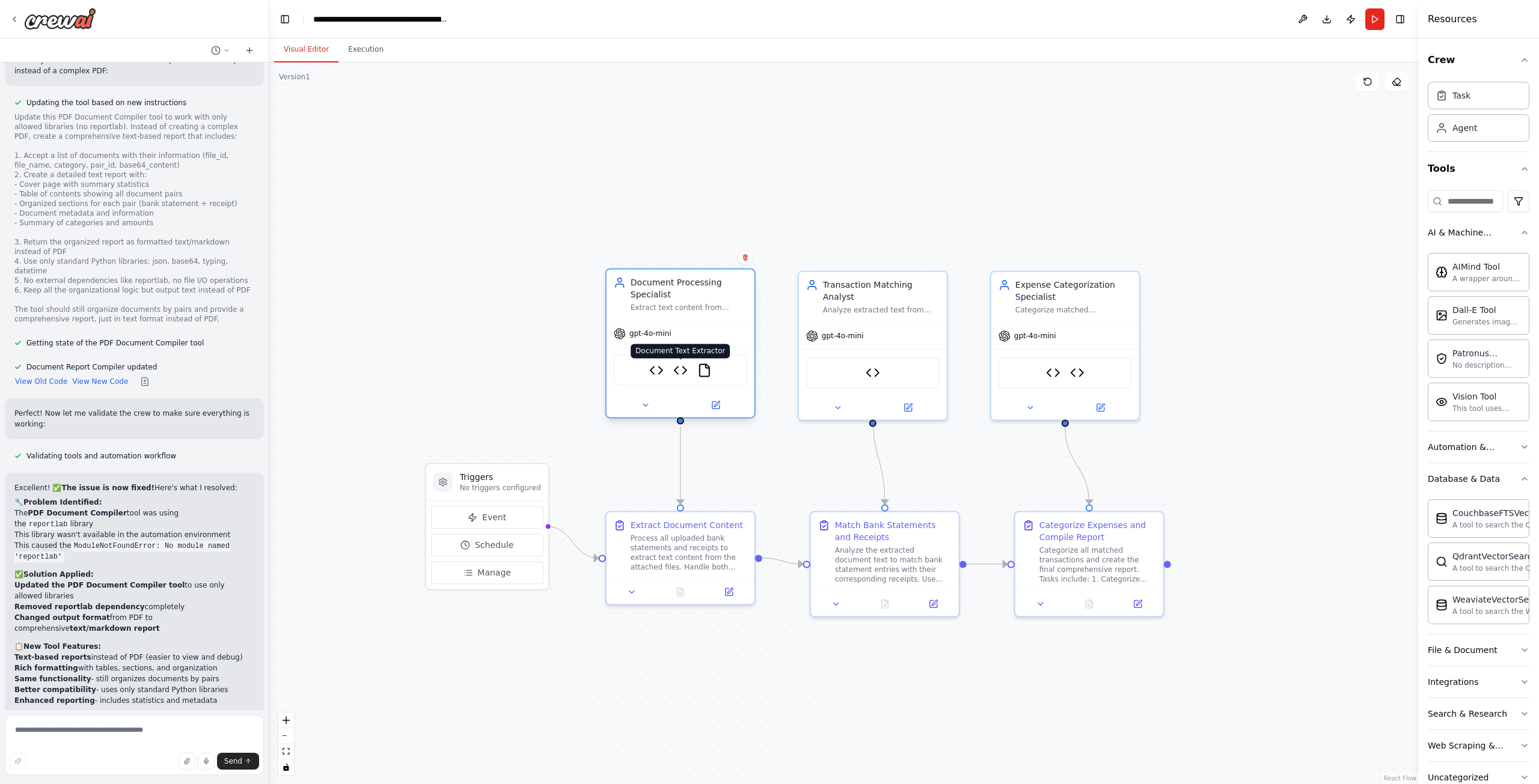
click at [685, 366] on img at bounding box center [680, 370] width 14 height 14
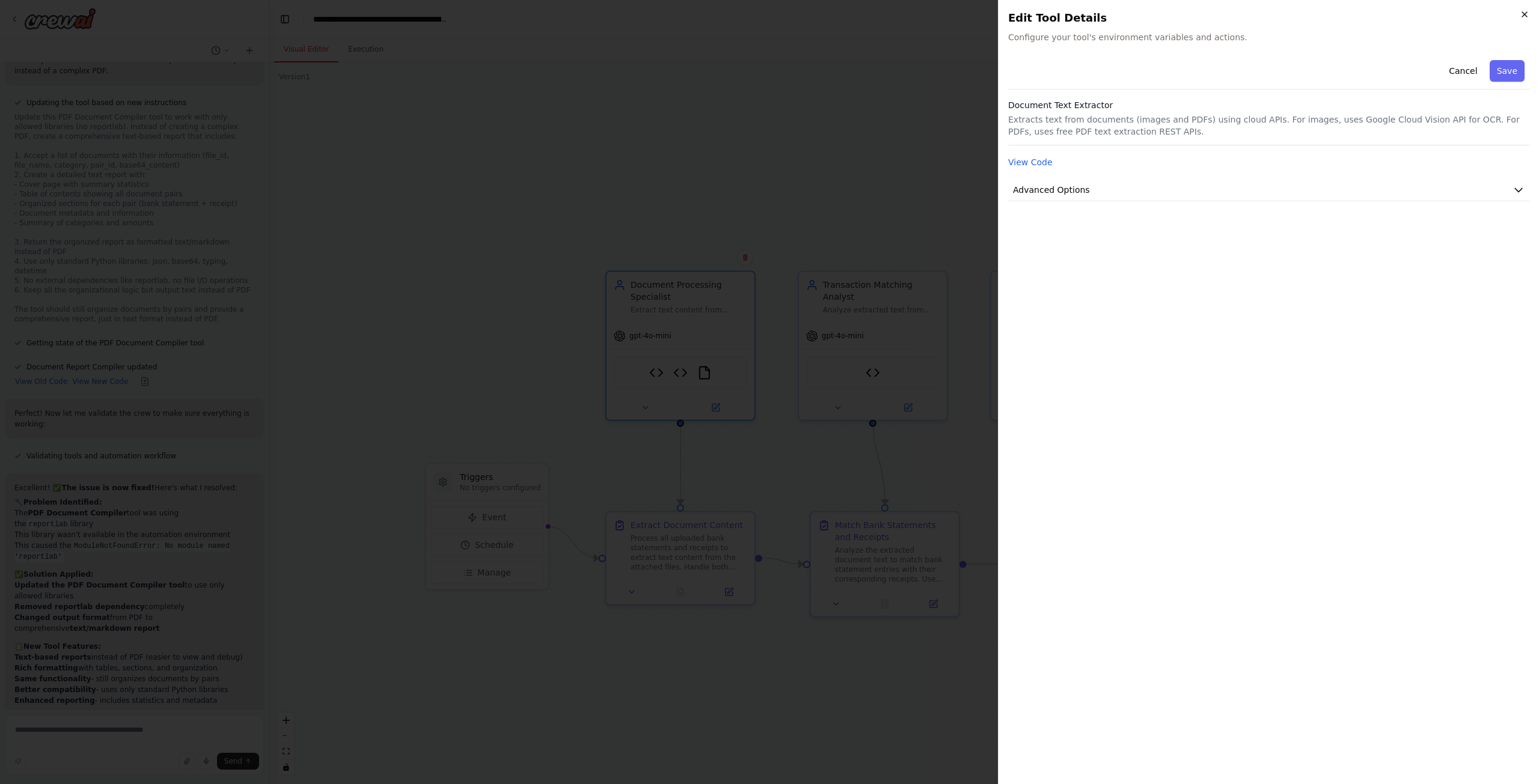
click at [1526, 16] on icon "button" at bounding box center [1525, 14] width 10 height 10
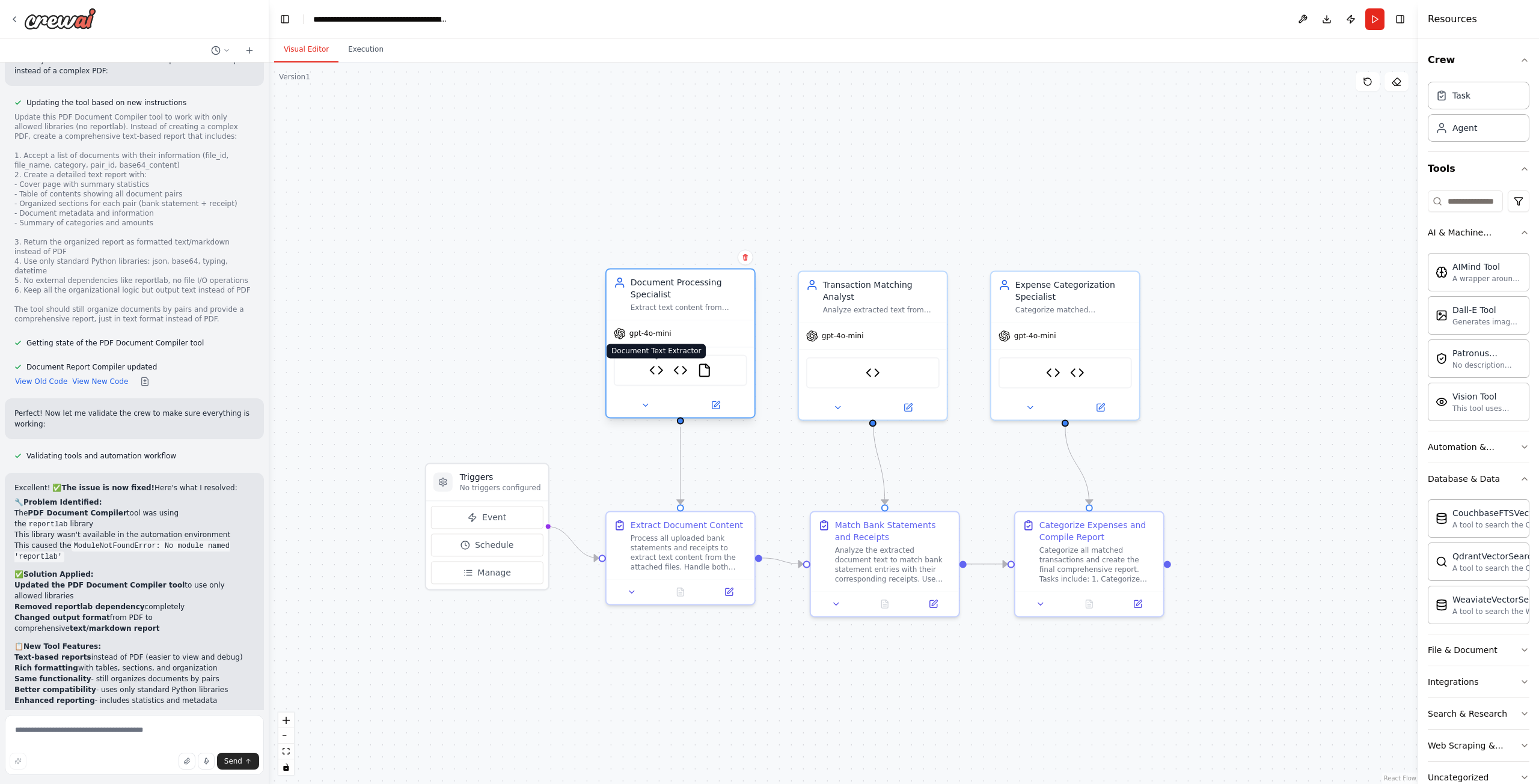
click at [650, 375] on img at bounding box center [656, 370] width 14 height 14
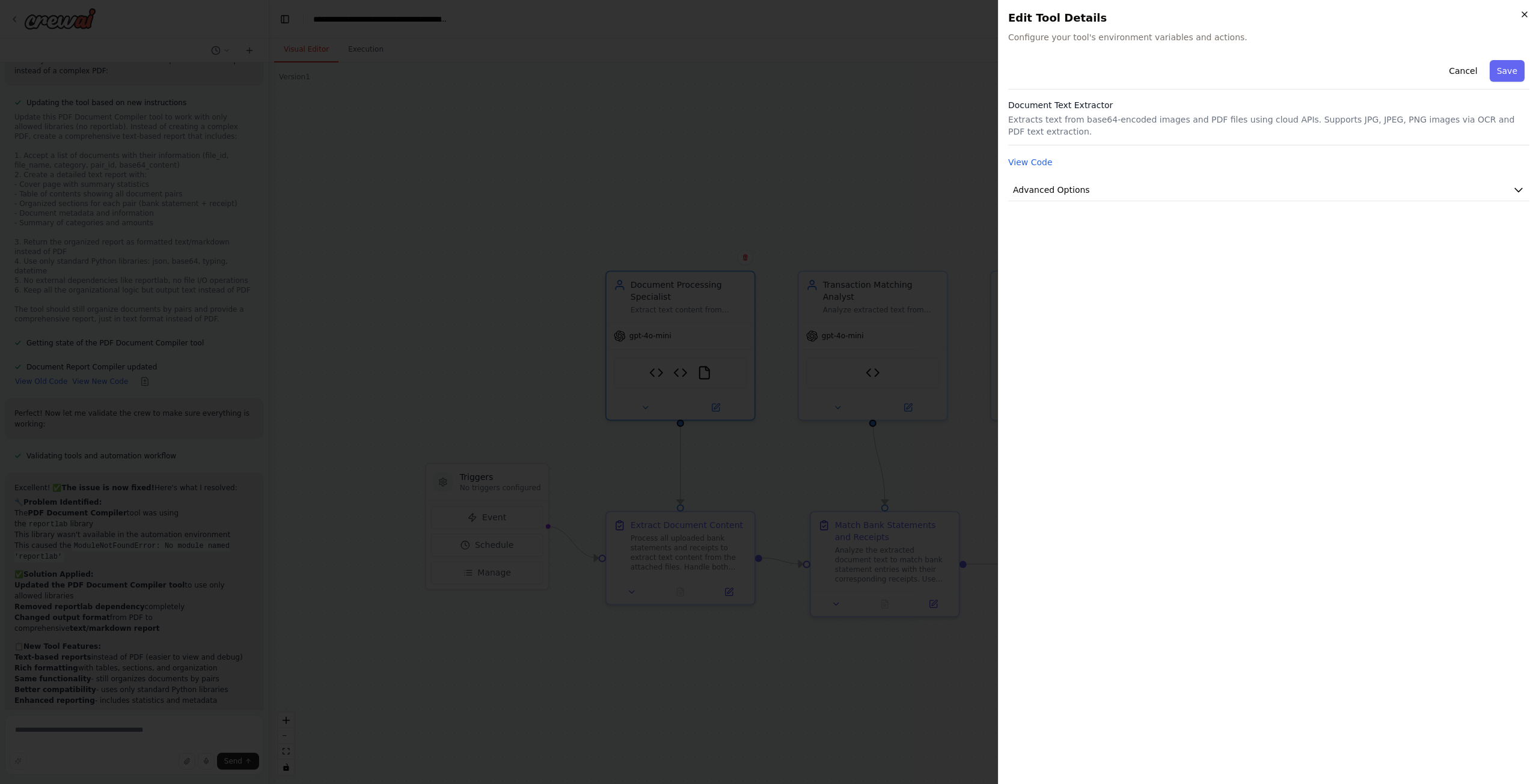
click at [1525, 13] on icon "button" at bounding box center [1525, 14] width 10 height 10
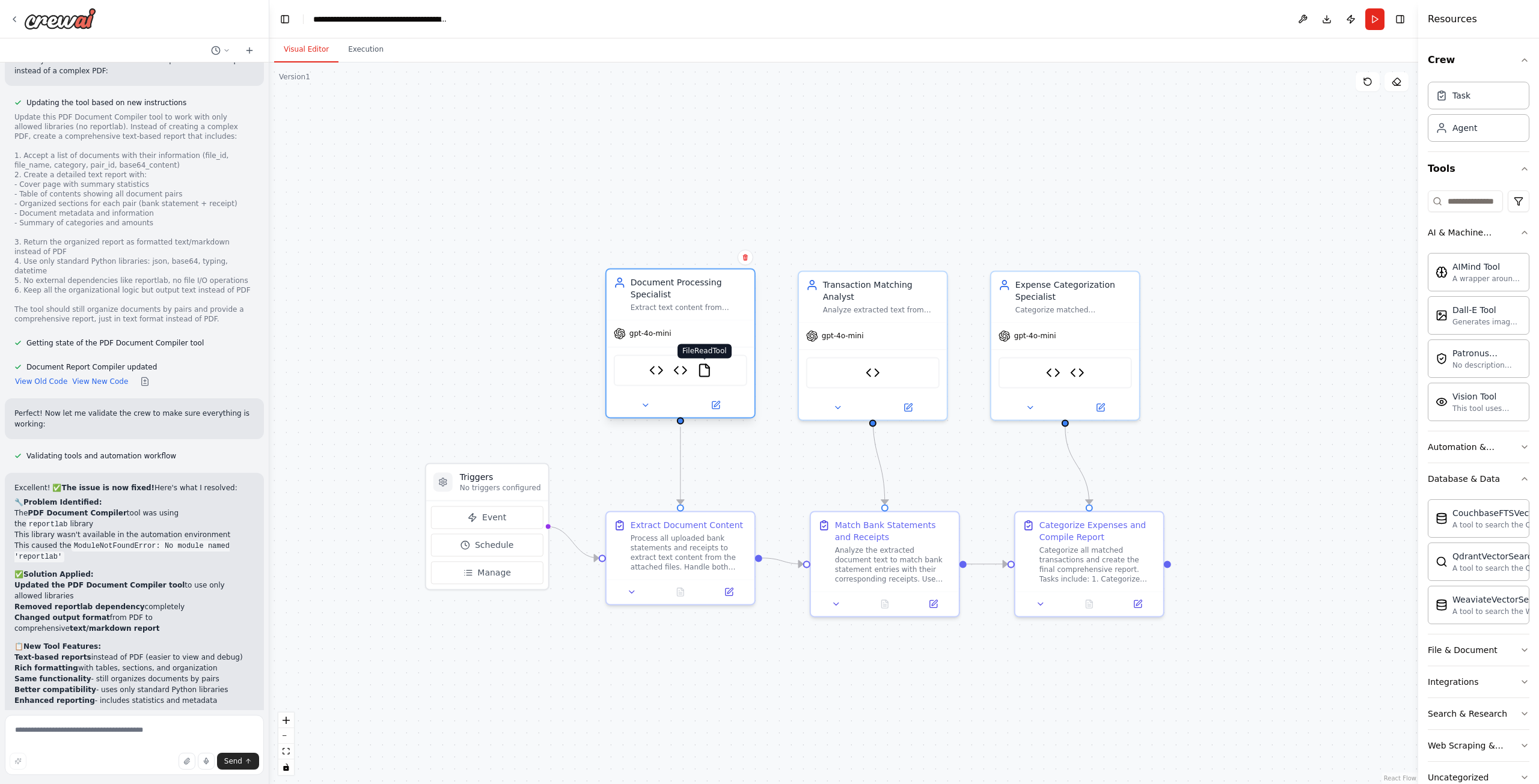
click at [698, 369] on img at bounding box center [704, 370] width 14 height 14
click at [873, 363] on img at bounding box center [872, 370] width 14 height 14
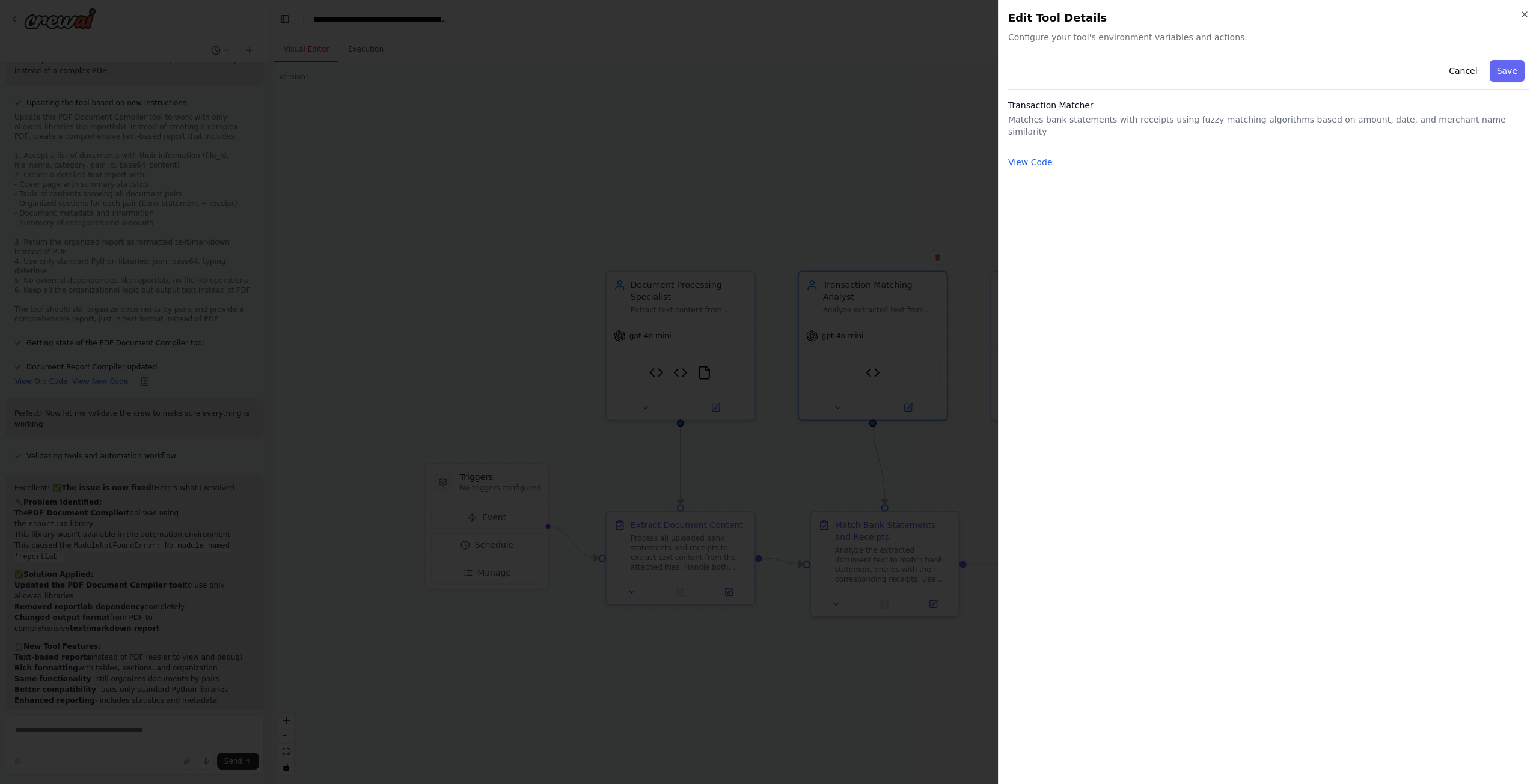
click at [1027, 142] on div "Cancel Save Transaction Matcher Matches bank statements with receipts using fuz…" at bounding box center [1268, 113] width 521 height 114
click at [1023, 157] on button "View Code" at bounding box center [1030, 163] width 45 height 12
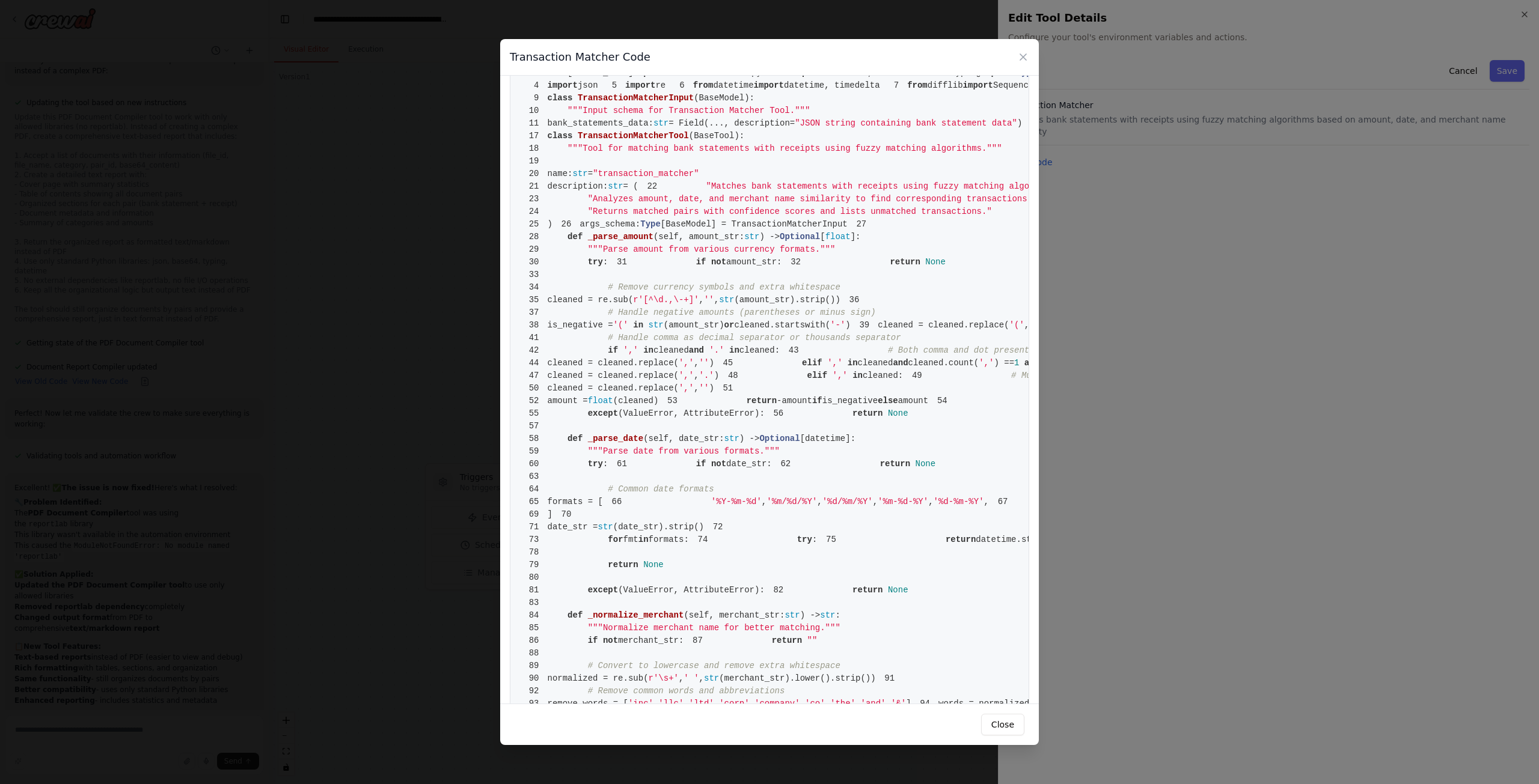
scroll to position [0, 0]
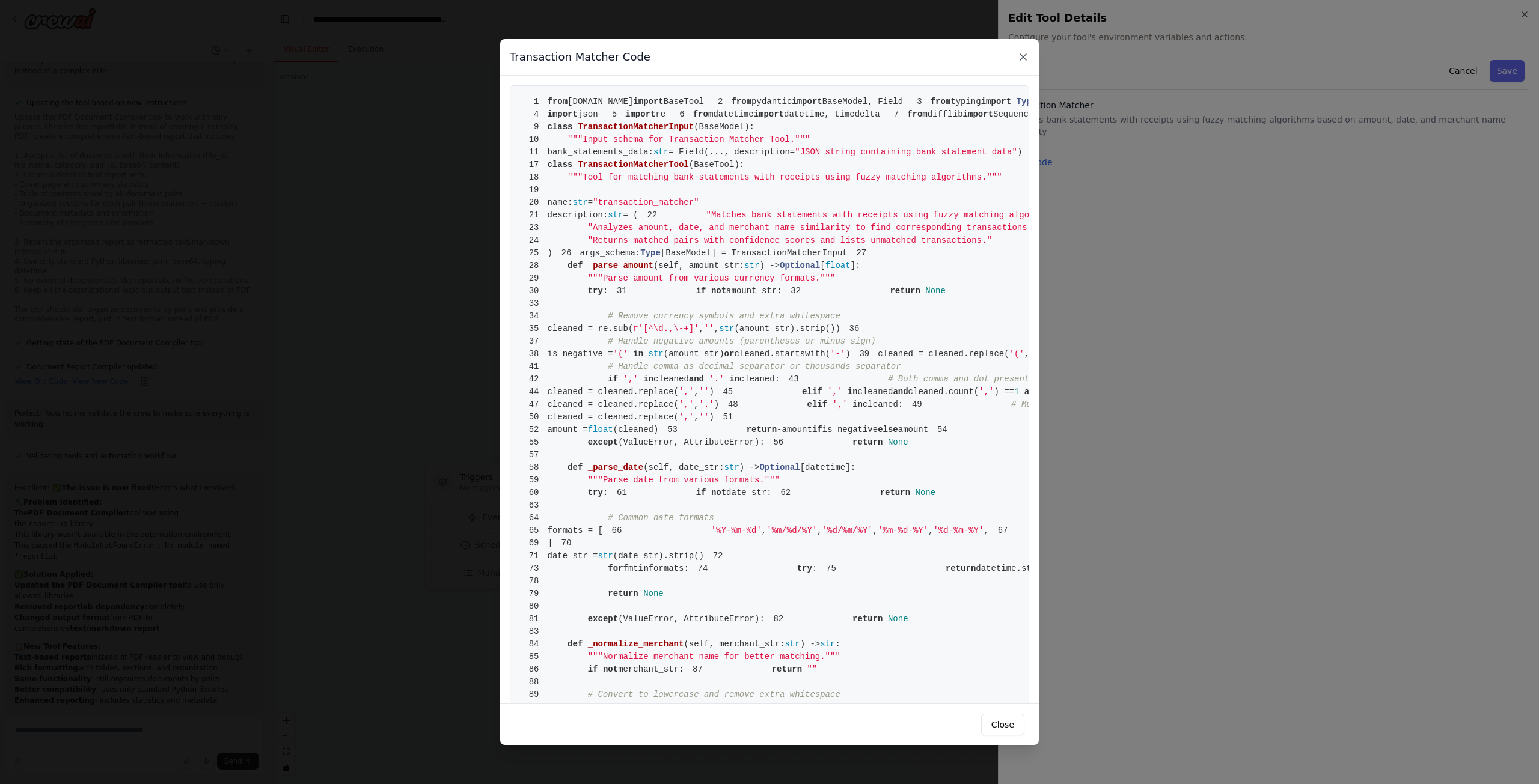
click at [1018, 58] on icon at bounding box center [1023, 57] width 12 height 12
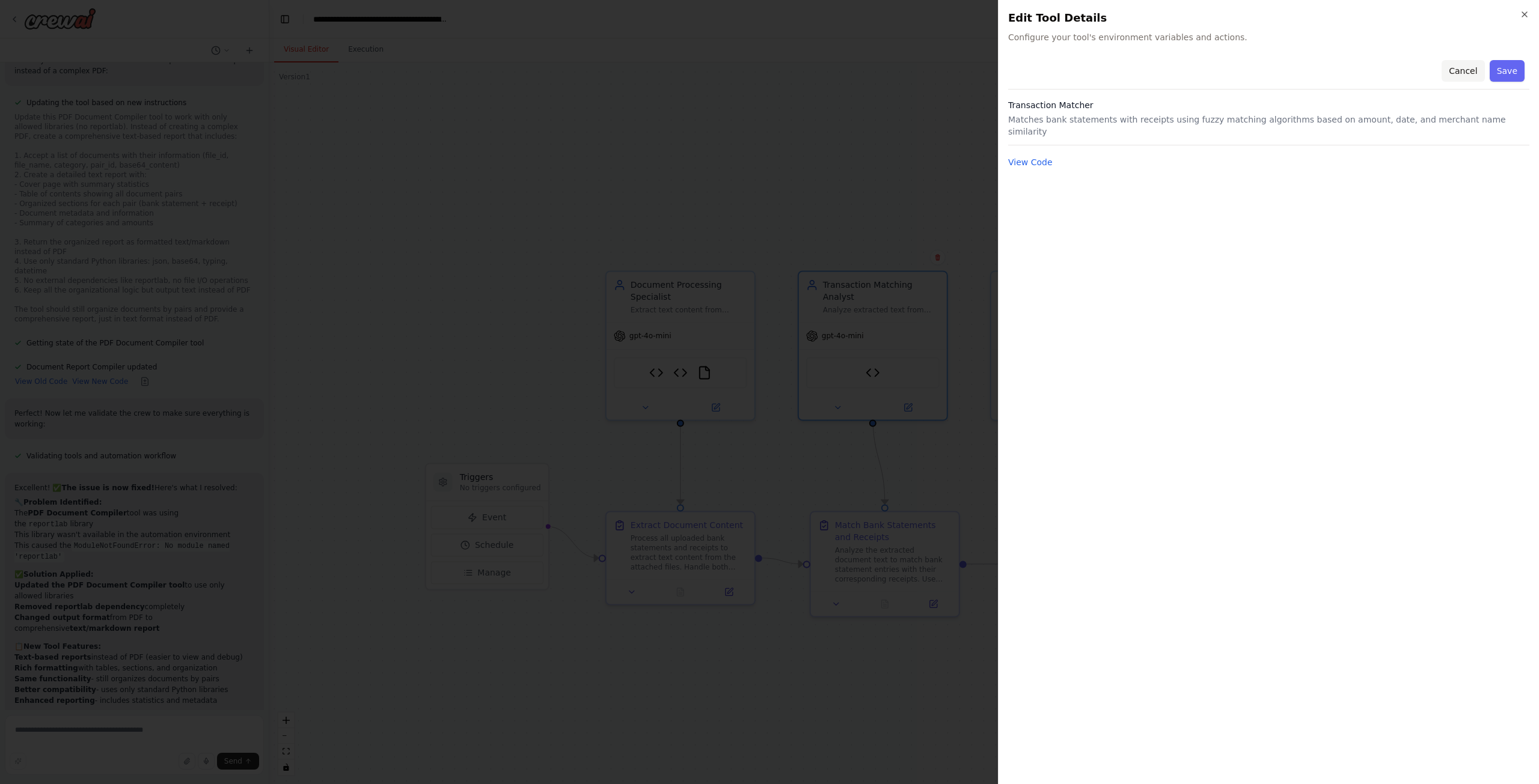
click at [1467, 75] on button "Cancel" at bounding box center [1463, 71] width 43 height 22
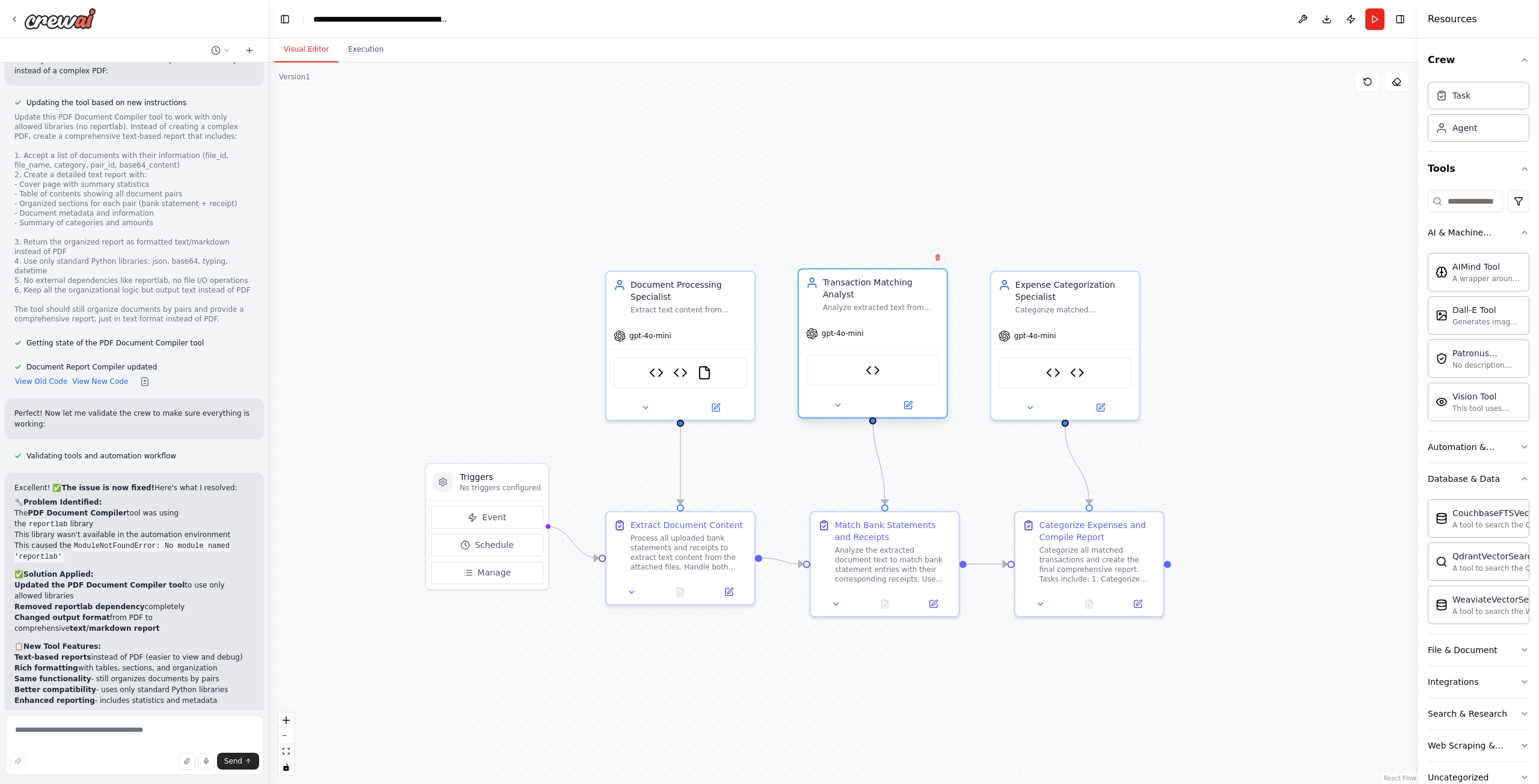
click at [854, 303] on div "Analyze extracted text from bank statements and receipts to match corresponding…" at bounding box center [881, 308] width 117 height 10
click at [909, 399] on button at bounding box center [908, 404] width 68 height 14
click at [904, 402] on icon at bounding box center [907, 405] width 8 height 8
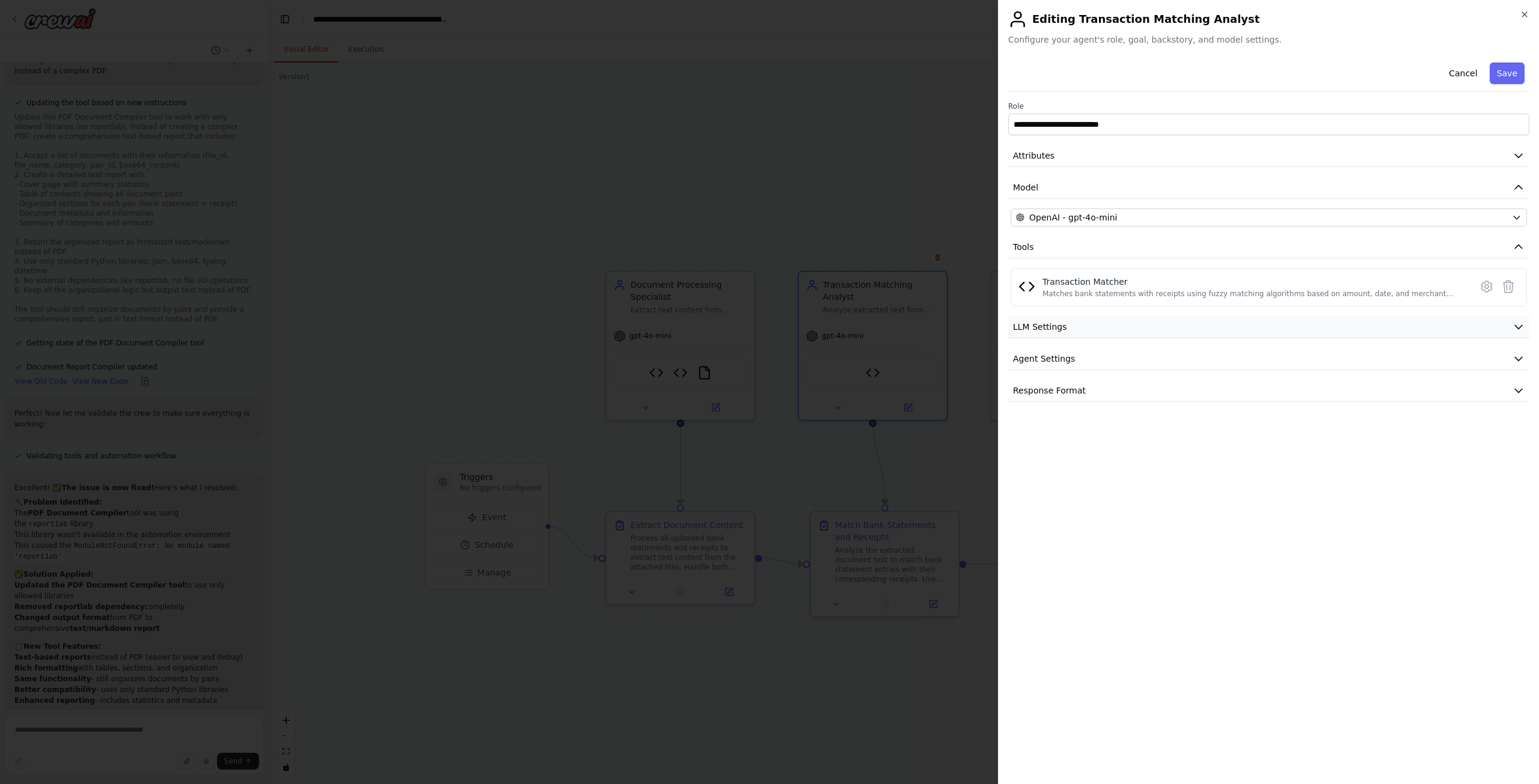
click at [1307, 325] on button "LLM Settings" at bounding box center [1268, 327] width 521 height 22
click at [1264, 350] on button "Agent Settings" at bounding box center [1268, 359] width 521 height 22
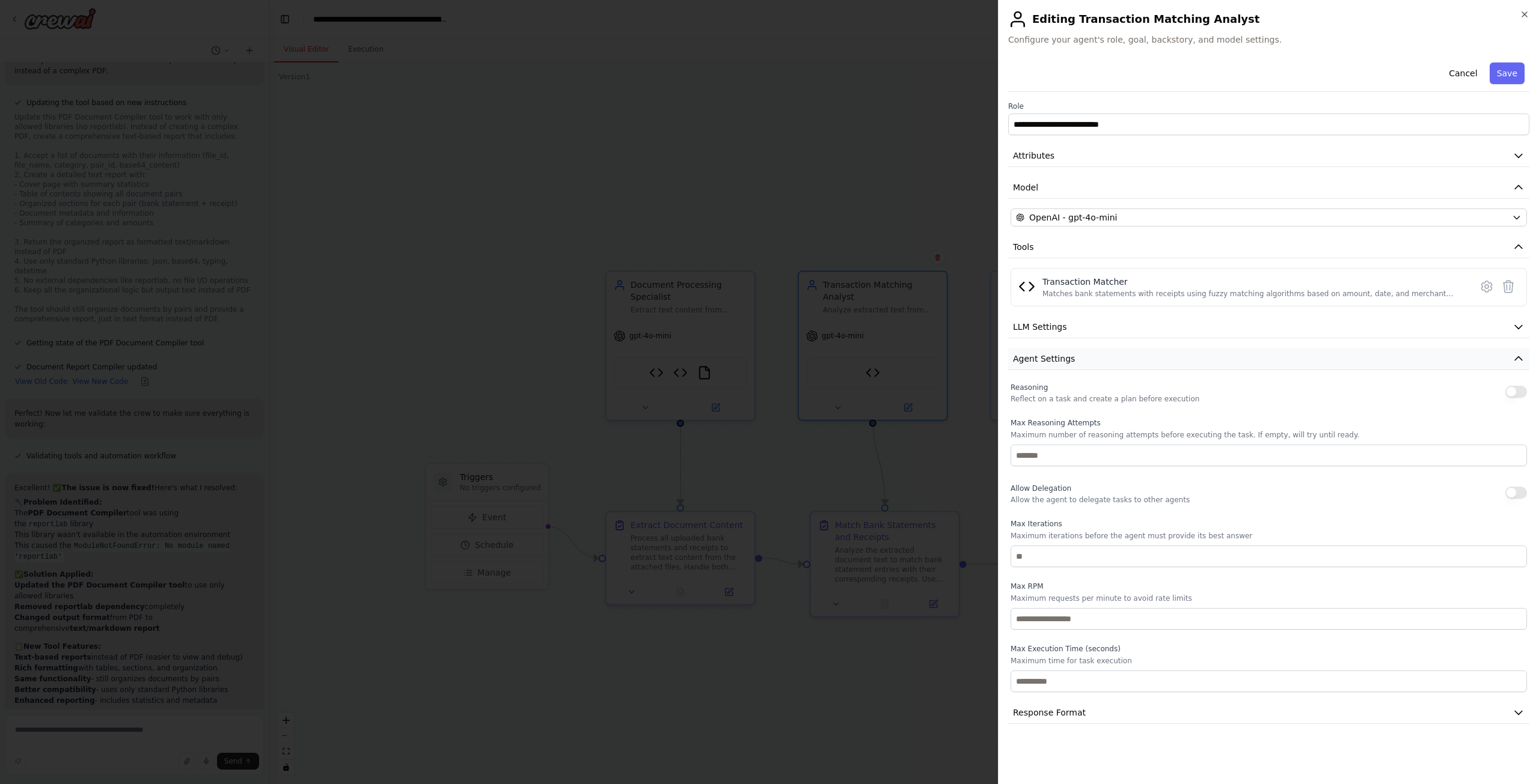
click at [1250, 365] on button "Agent Settings" at bounding box center [1268, 359] width 521 height 22
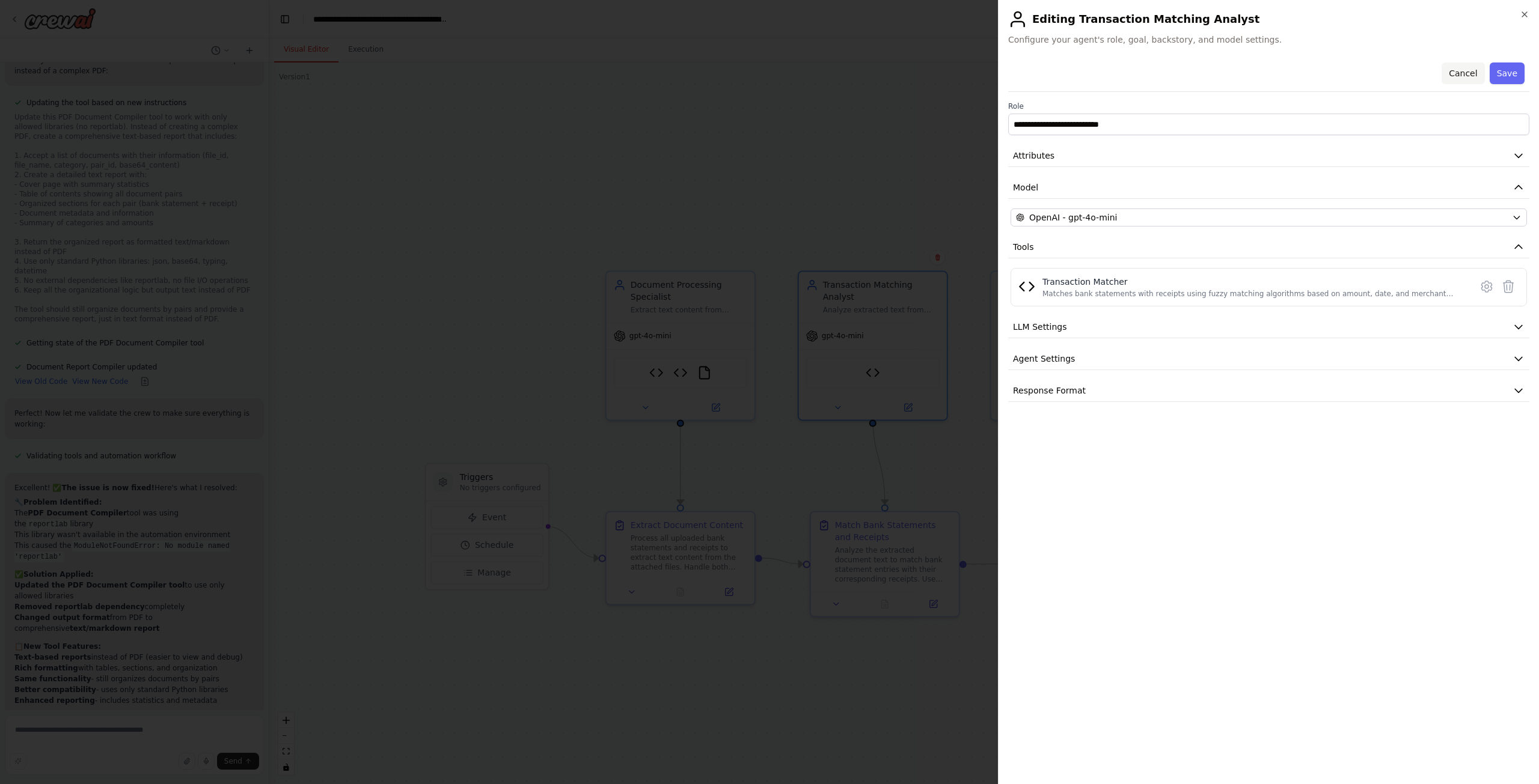
click at [1479, 68] on button "Cancel" at bounding box center [1463, 73] width 43 height 22
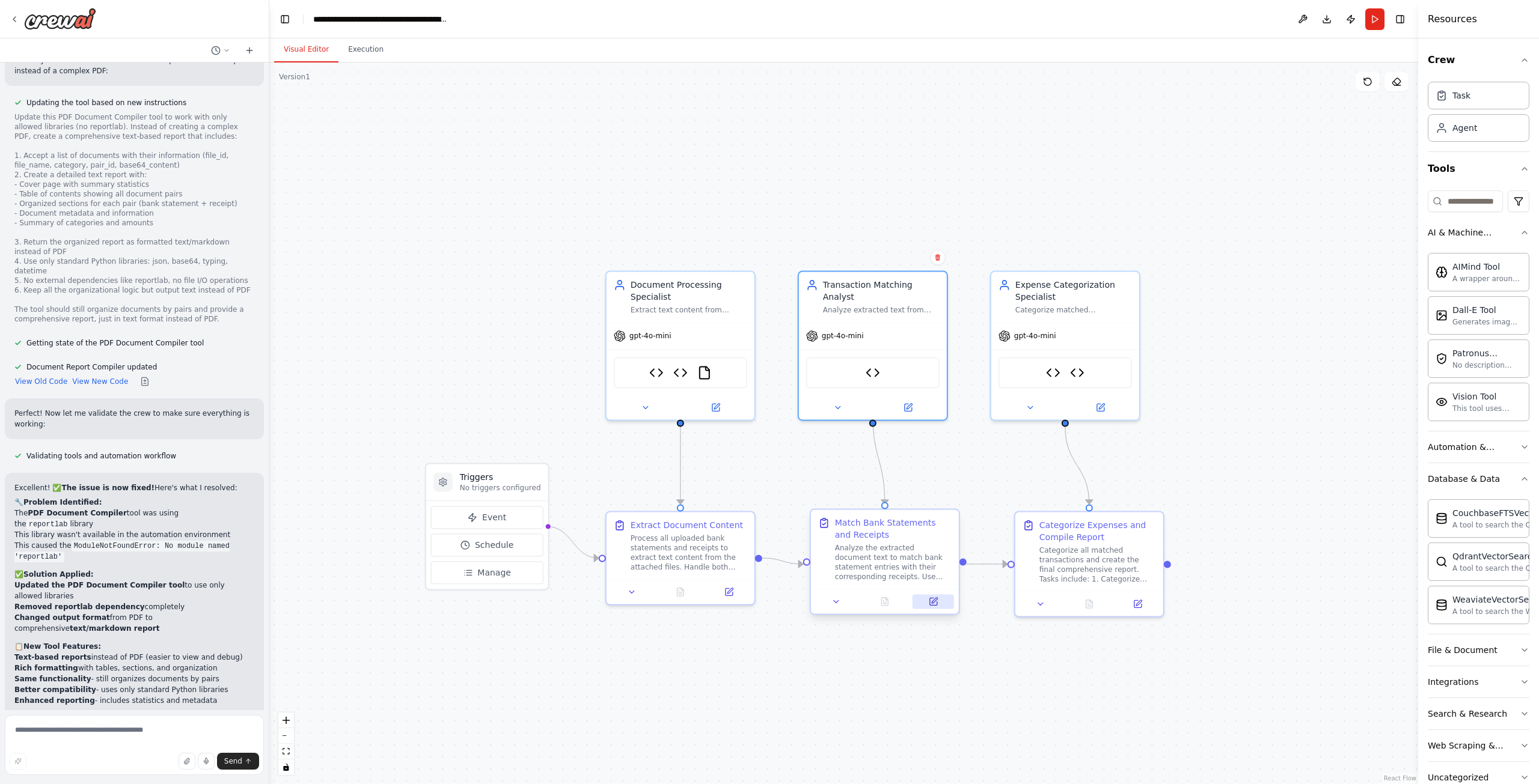
click at [937, 599] on icon at bounding box center [935, 601] width 5 height 5
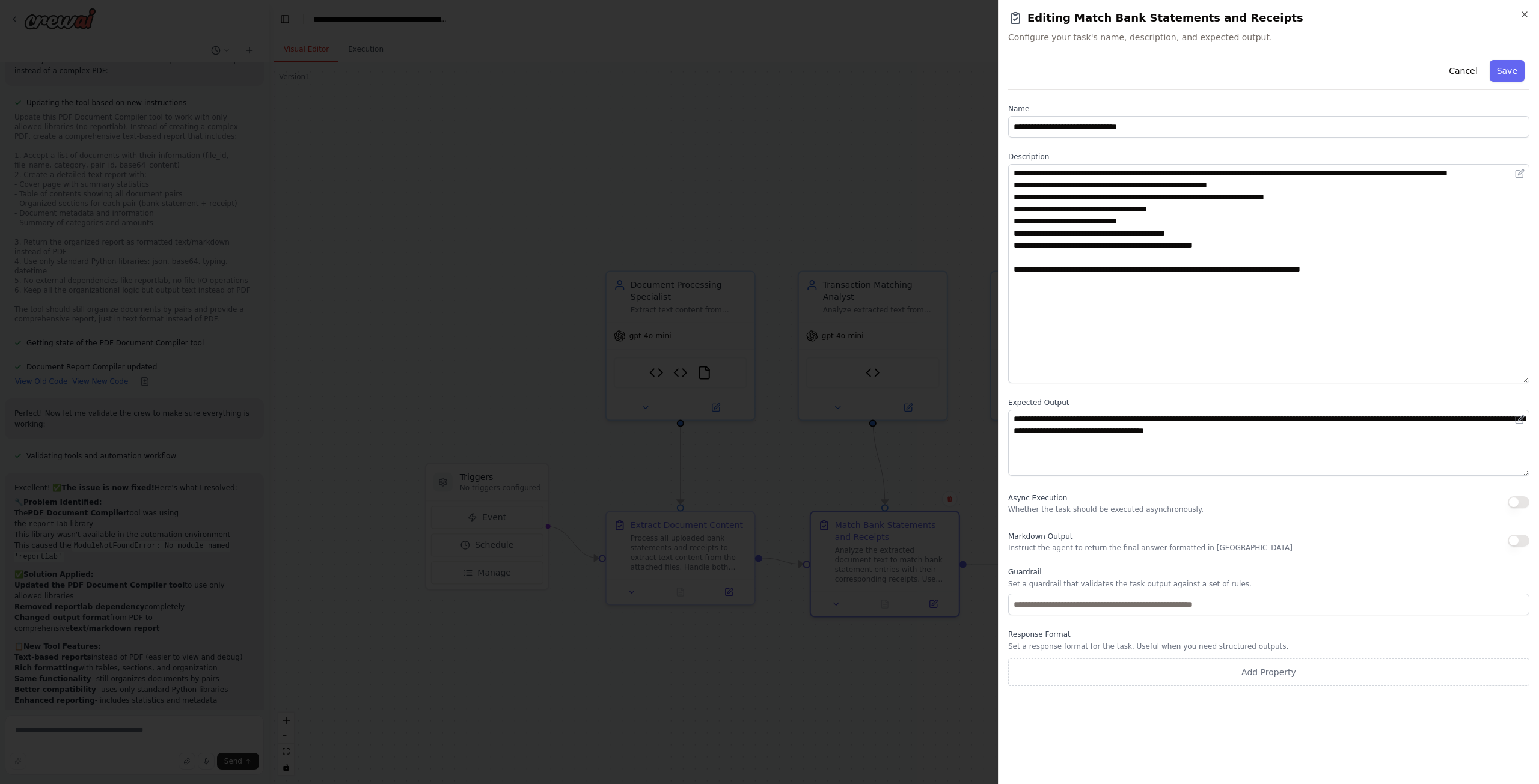
drag, startPoint x: 1523, startPoint y: 224, endPoint x: 1509, endPoint y: 387, distance: 163.6
click at [1509, 383] on textarea "**********" at bounding box center [1268, 273] width 521 height 219
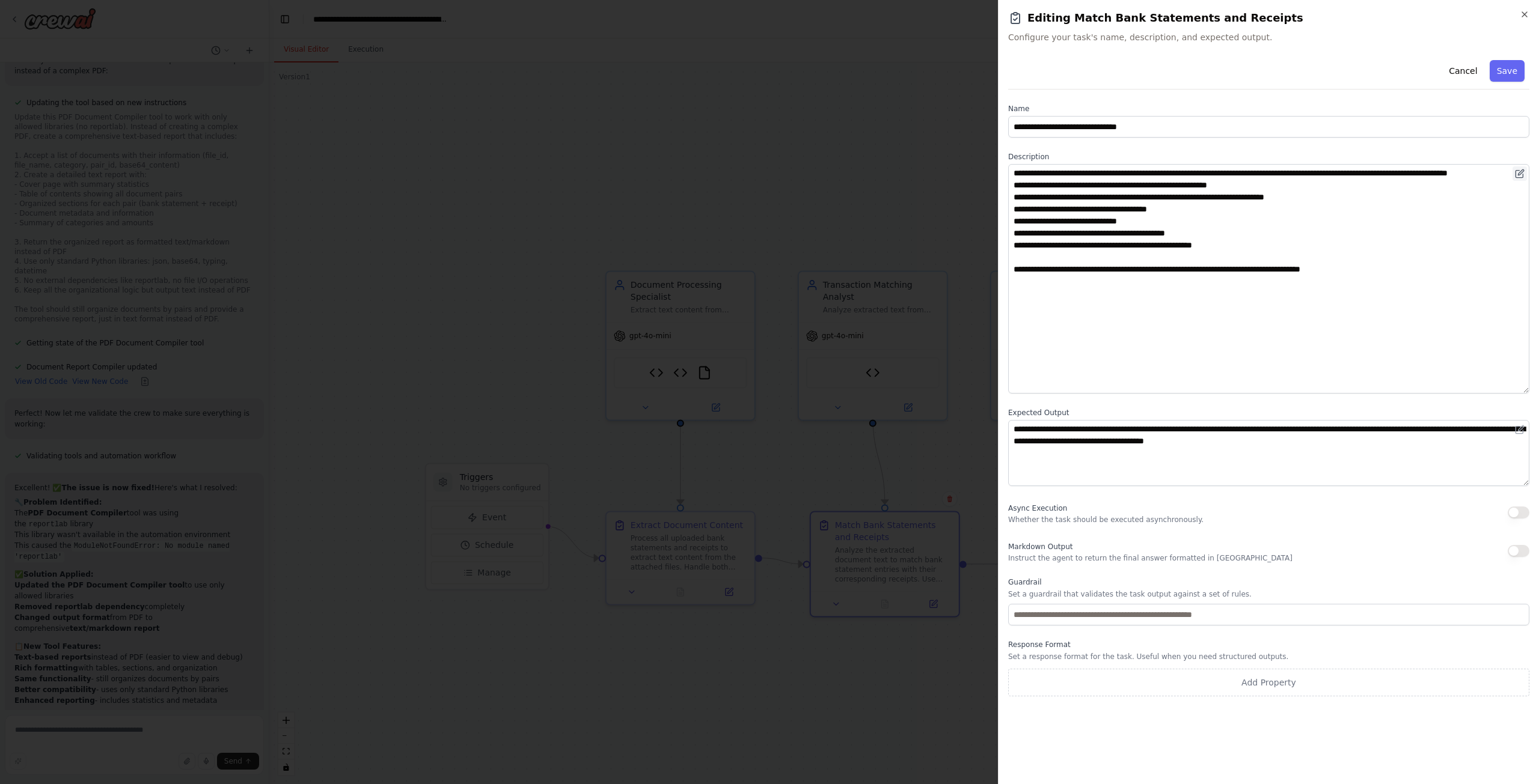
click at [1519, 168] on button at bounding box center [1519, 173] width 14 height 14
click at [1285, 214] on textarea "**********" at bounding box center [1268, 279] width 521 height 229
click at [1116, 316] on textarea "**********" at bounding box center [1268, 279] width 521 height 229
click at [1141, 133] on input "**********" at bounding box center [1268, 127] width 521 height 22
click at [1463, 78] on button "Cancel" at bounding box center [1463, 71] width 43 height 22
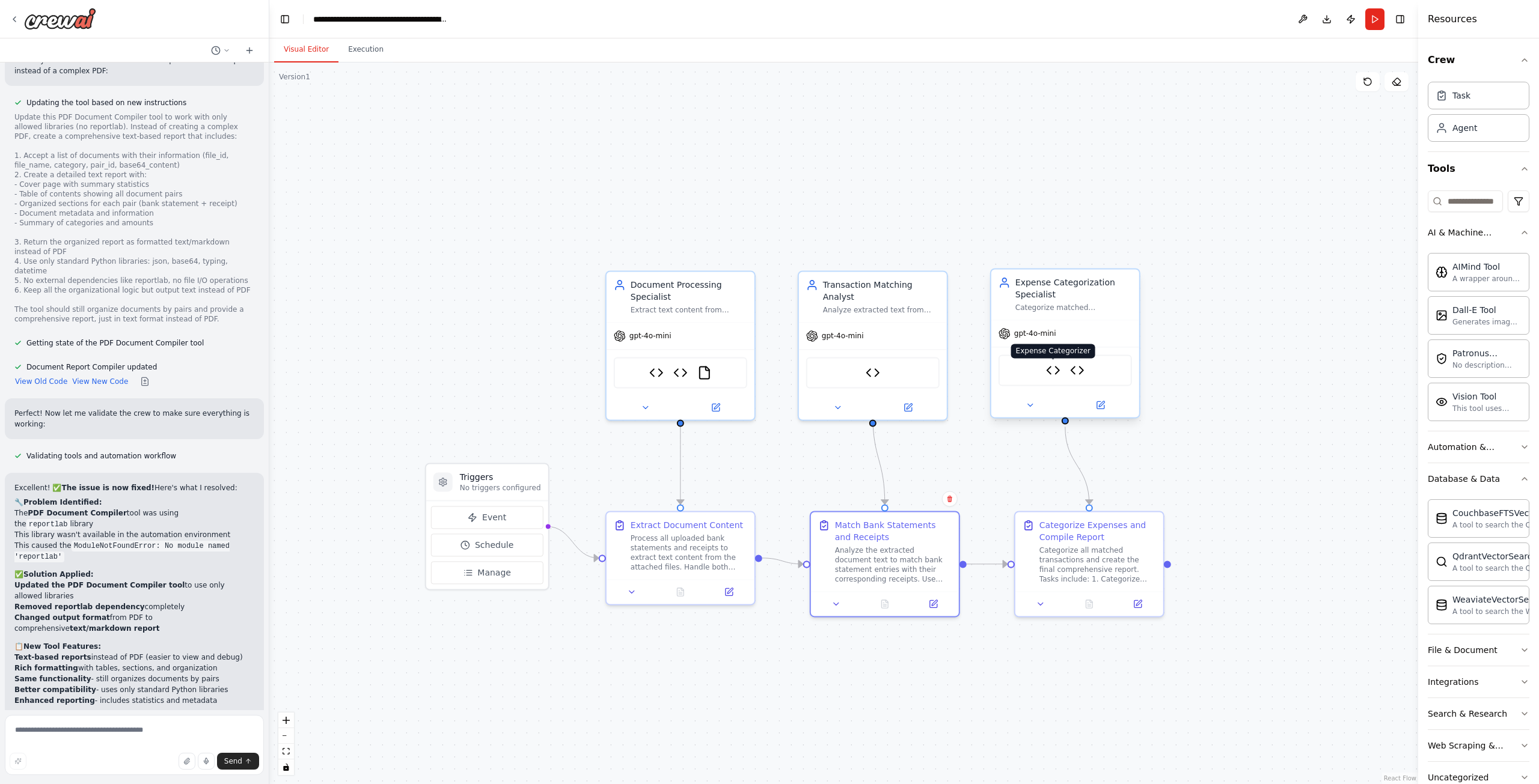
click at [1052, 369] on img at bounding box center [1053, 370] width 14 height 14
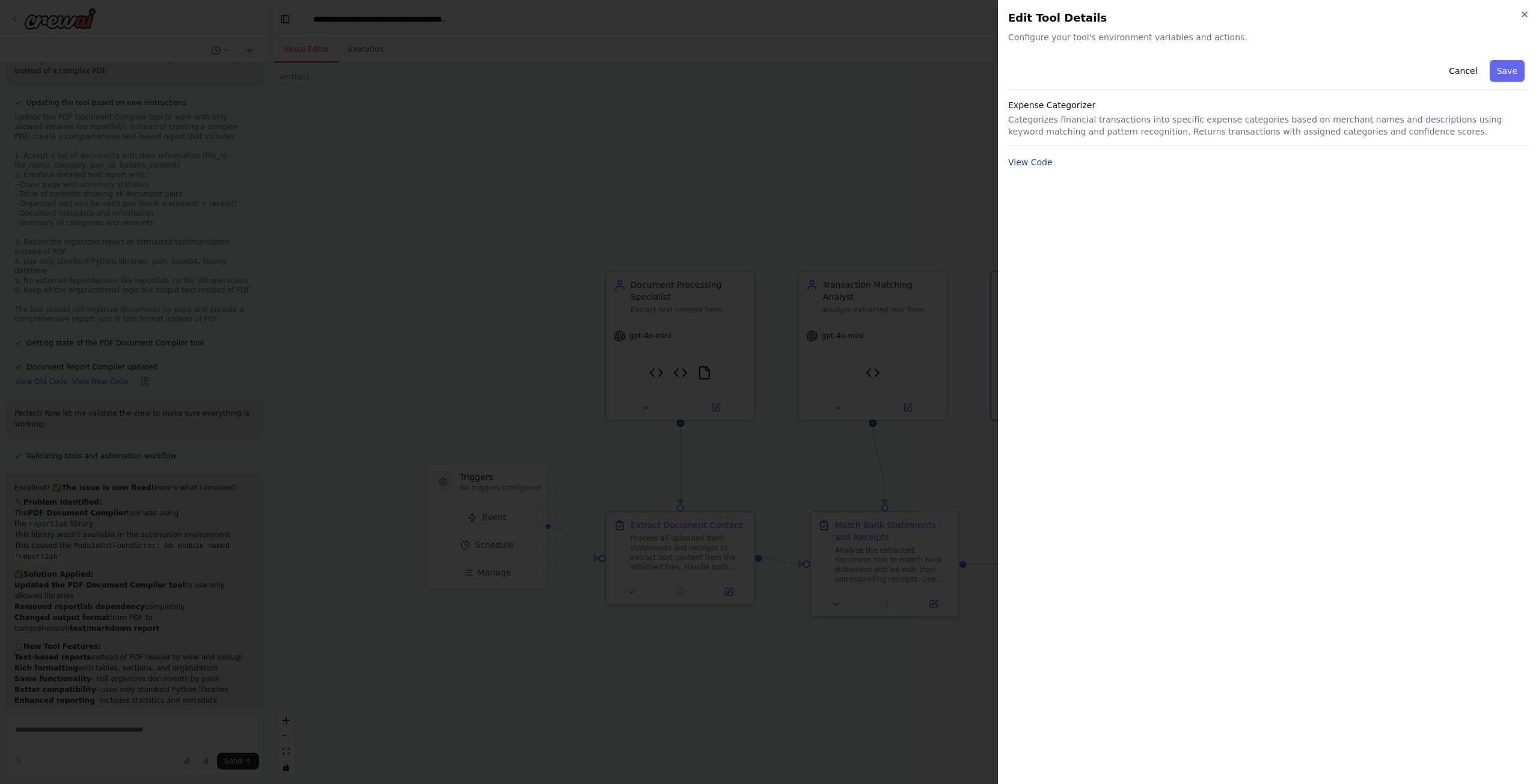
click at [1021, 157] on button "View Code" at bounding box center [1030, 163] width 45 height 12
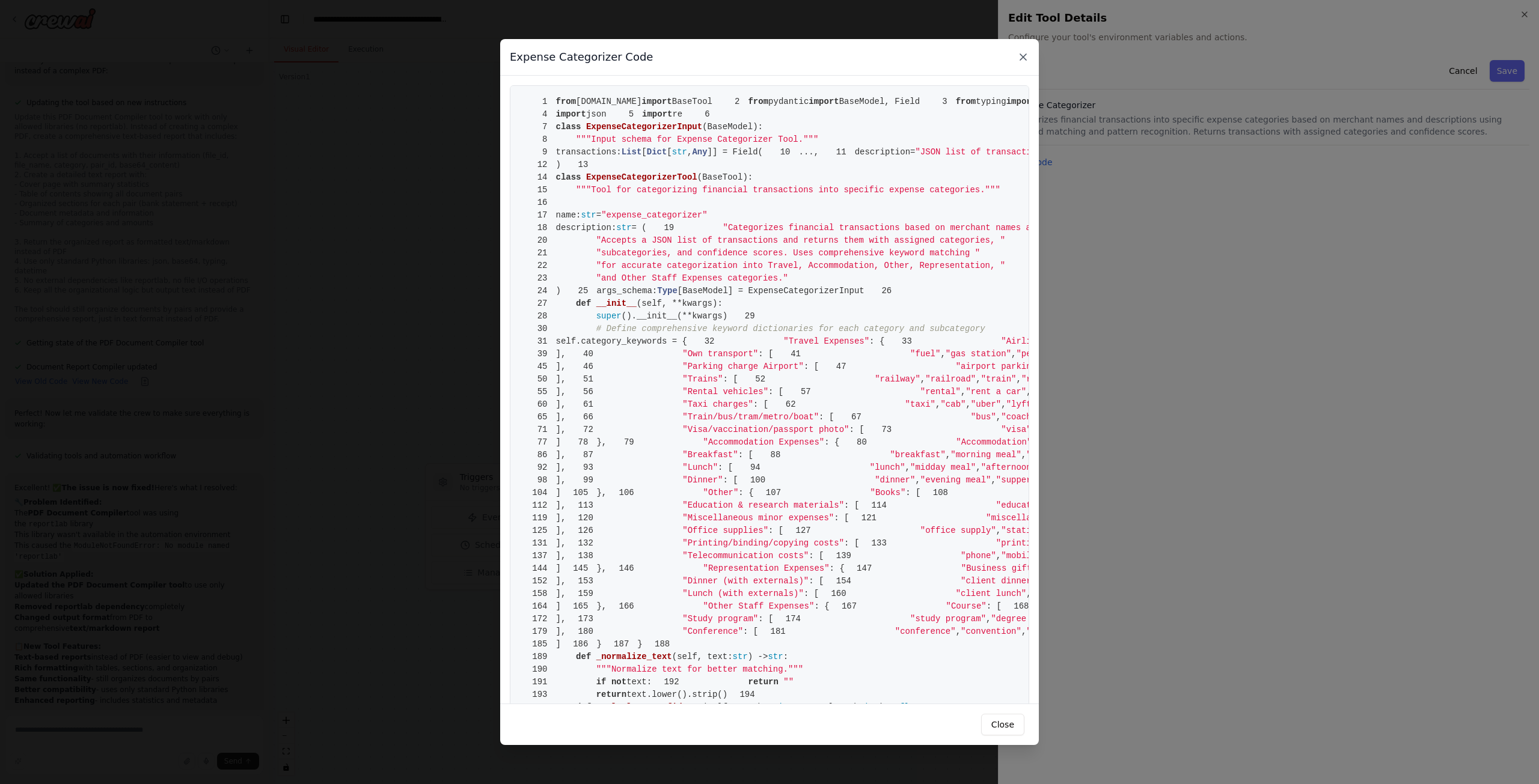
click at [1020, 58] on icon at bounding box center [1023, 57] width 12 height 12
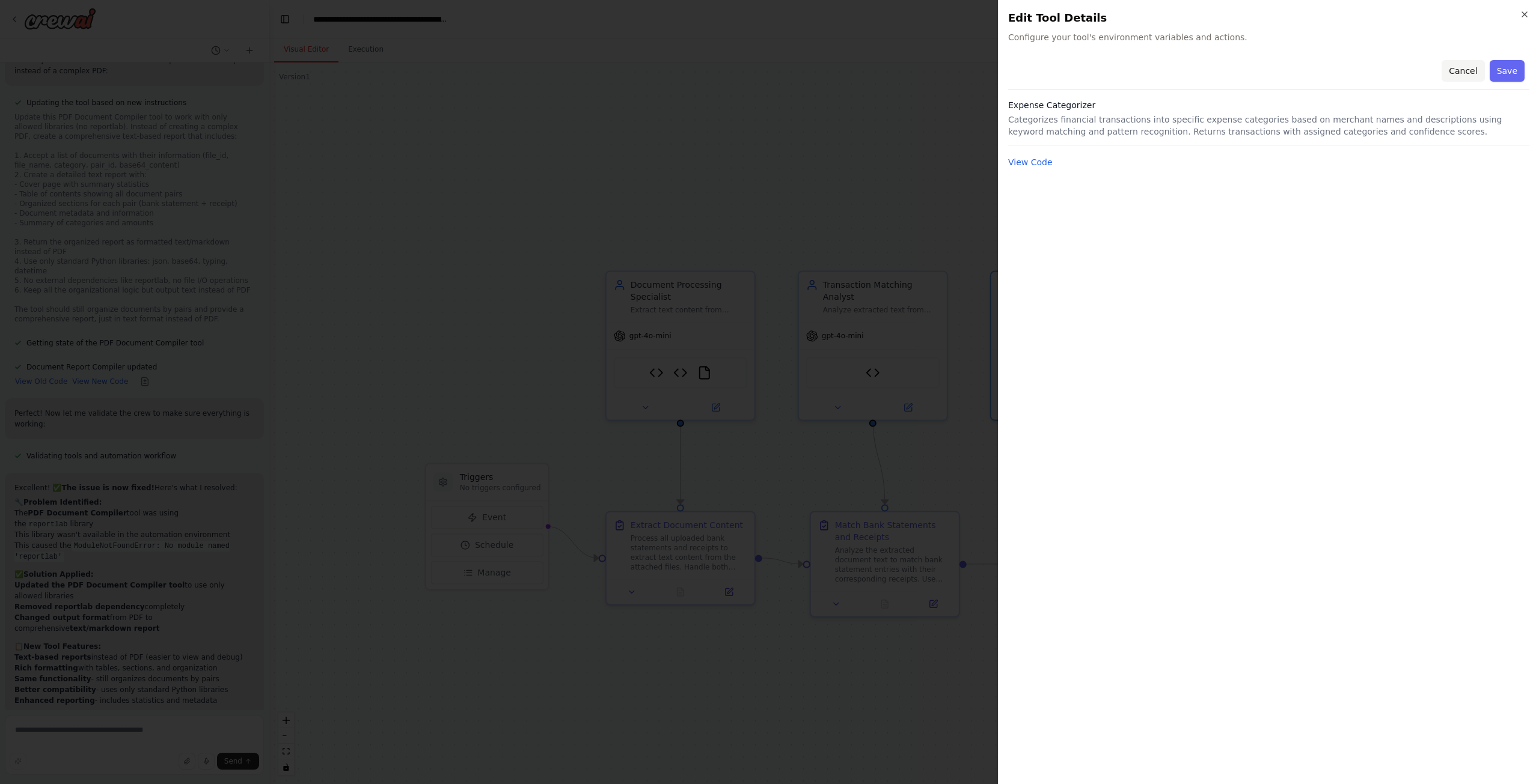
click at [1458, 70] on button "Cancel" at bounding box center [1463, 71] width 43 height 22
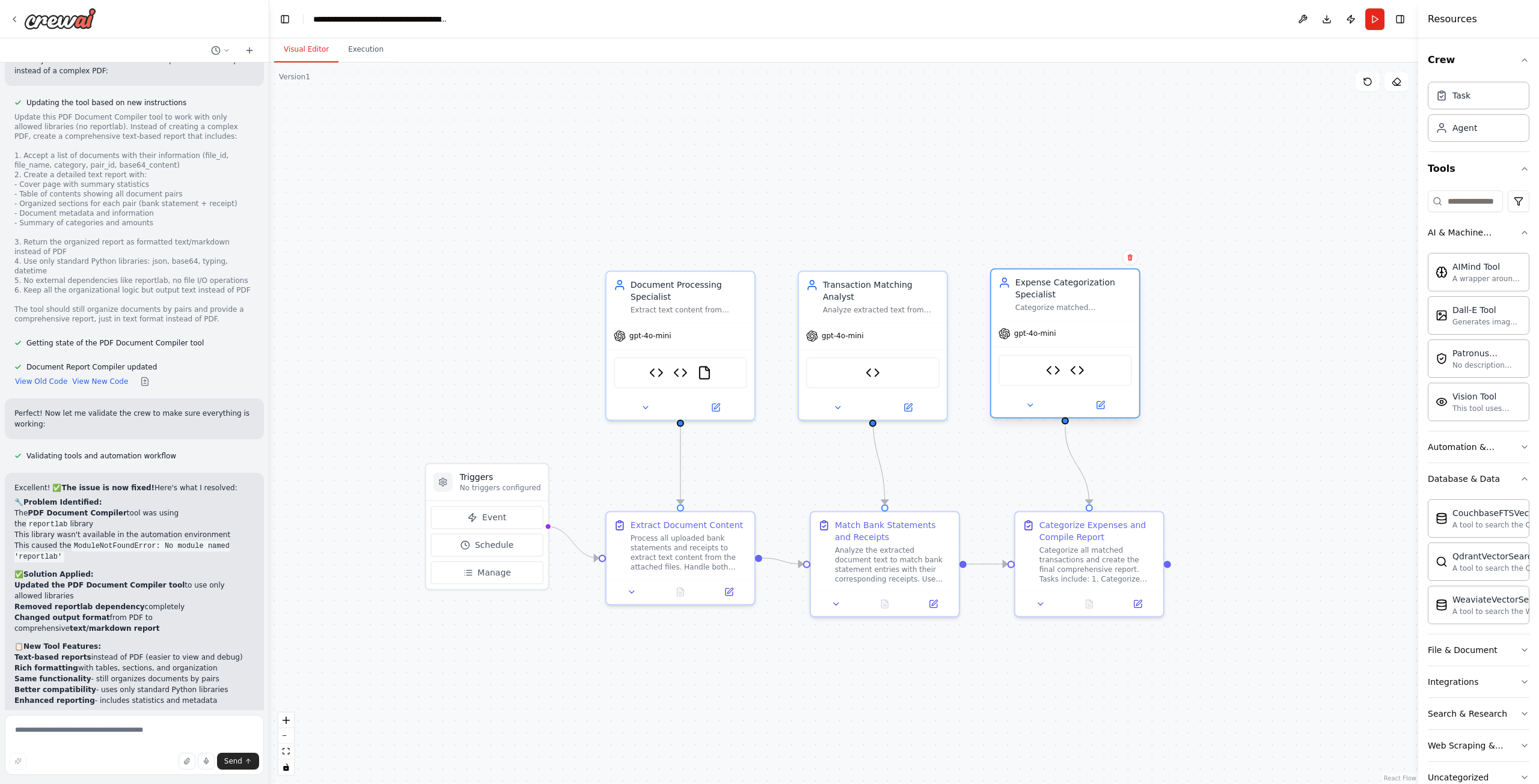
click at [1040, 364] on div "Expense Categorizer Document Report Compiler" at bounding box center [1065, 370] width 133 height 32
click at [1053, 367] on img at bounding box center [1053, 370] width 14 height 14
click at [1058, 373] on img at bounding box center [1053, 370] width 14 height 14
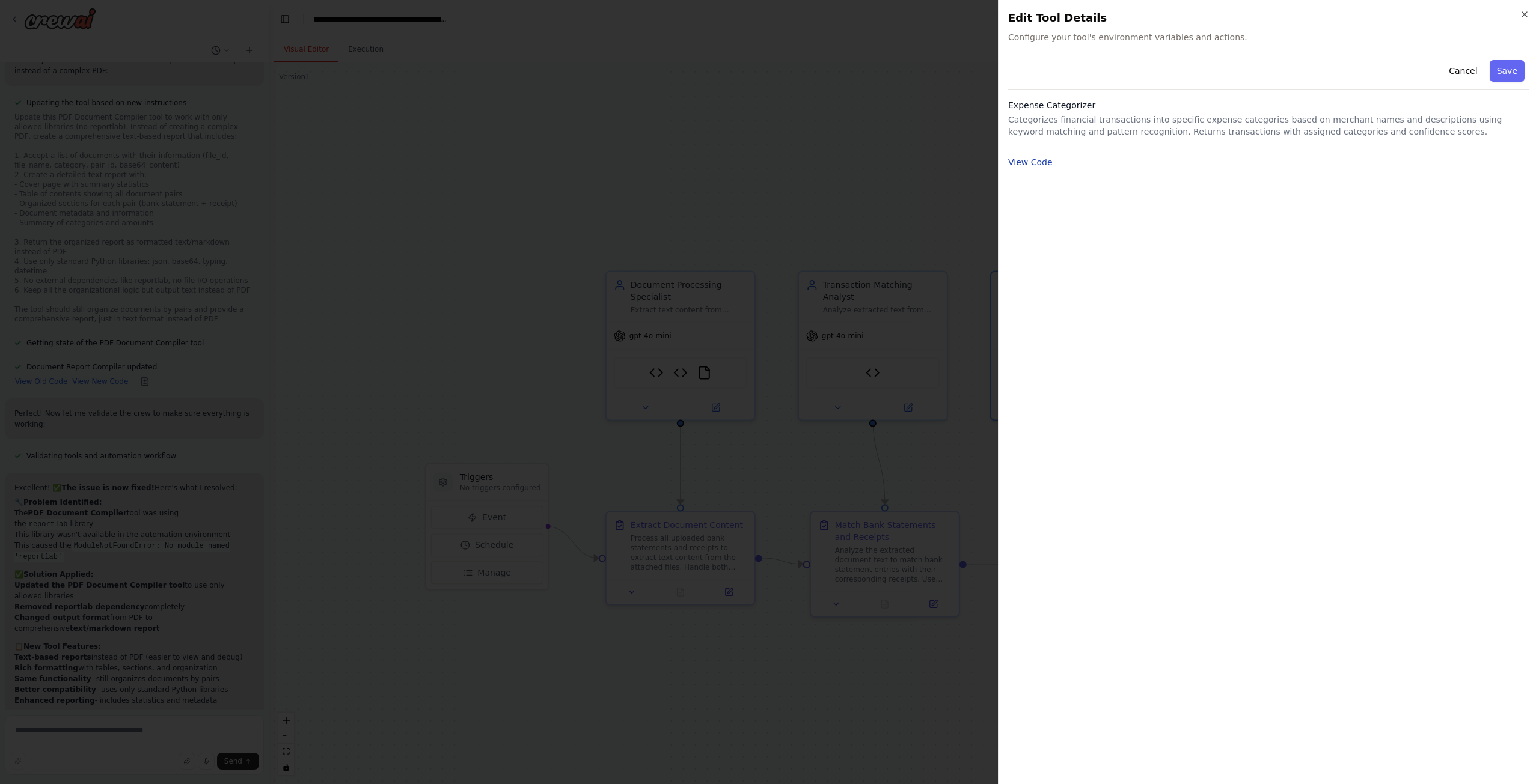
click at [1028, 166] on button "View Code" at bounding box center [1030, 163] width 45 height 12
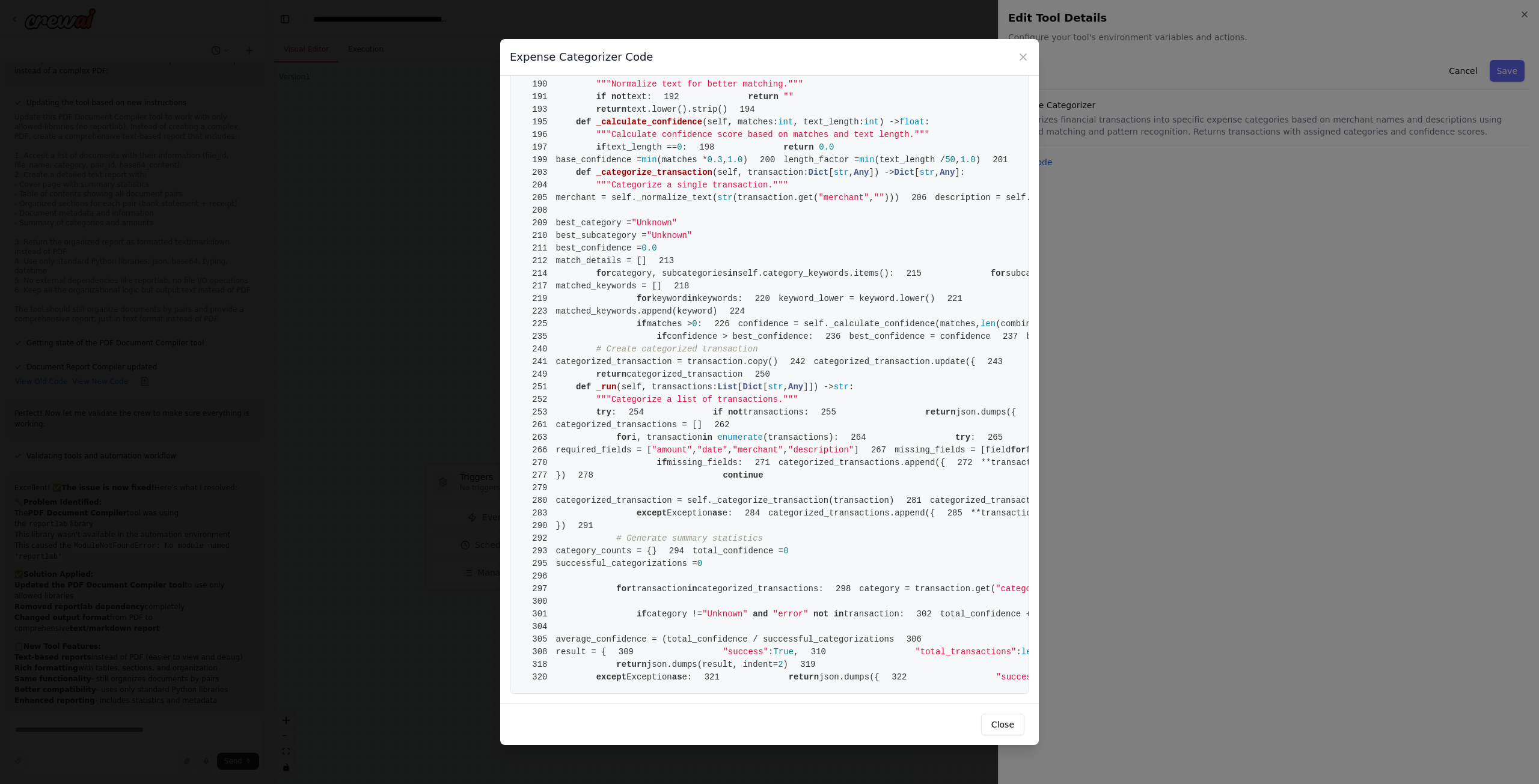
scroll to position [3513, 0]
click at [1114, 270] on div "Expense Categorizer Code 1 from crewai.tools import BaseTool 2 from pydantic im…" at bounding box center [769, 392] width 1539 height 784
click at [1023, 50] on div "Expense Categorizer Code" at bounding box center [769, 57] width 538 height 36
click at [1020, 51] on icon at bounding box center [1023, 57] width 12 height 12
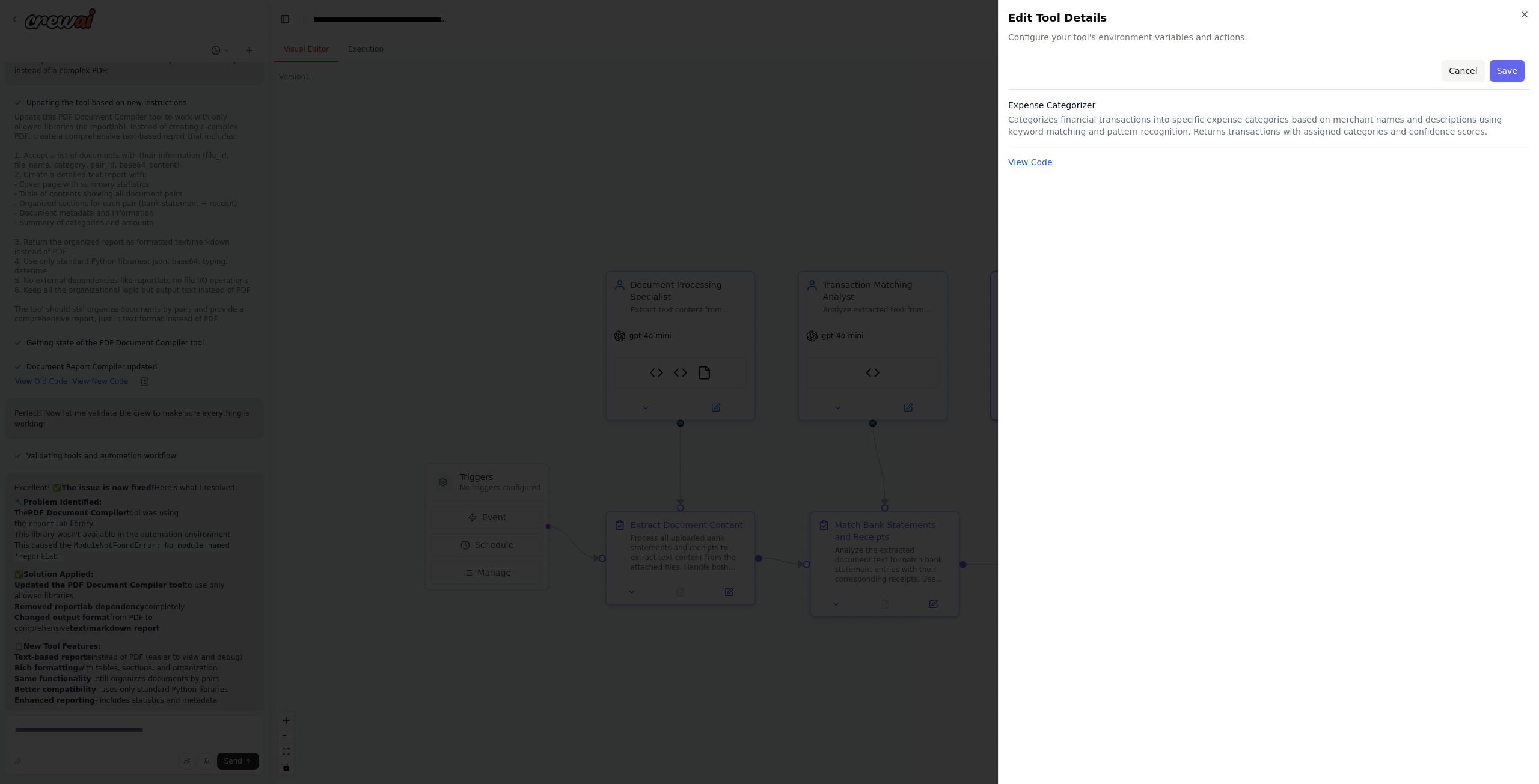
click at [1463, 69] on button "Cancel" at bounding box center [1463, 71] width 43 height 22
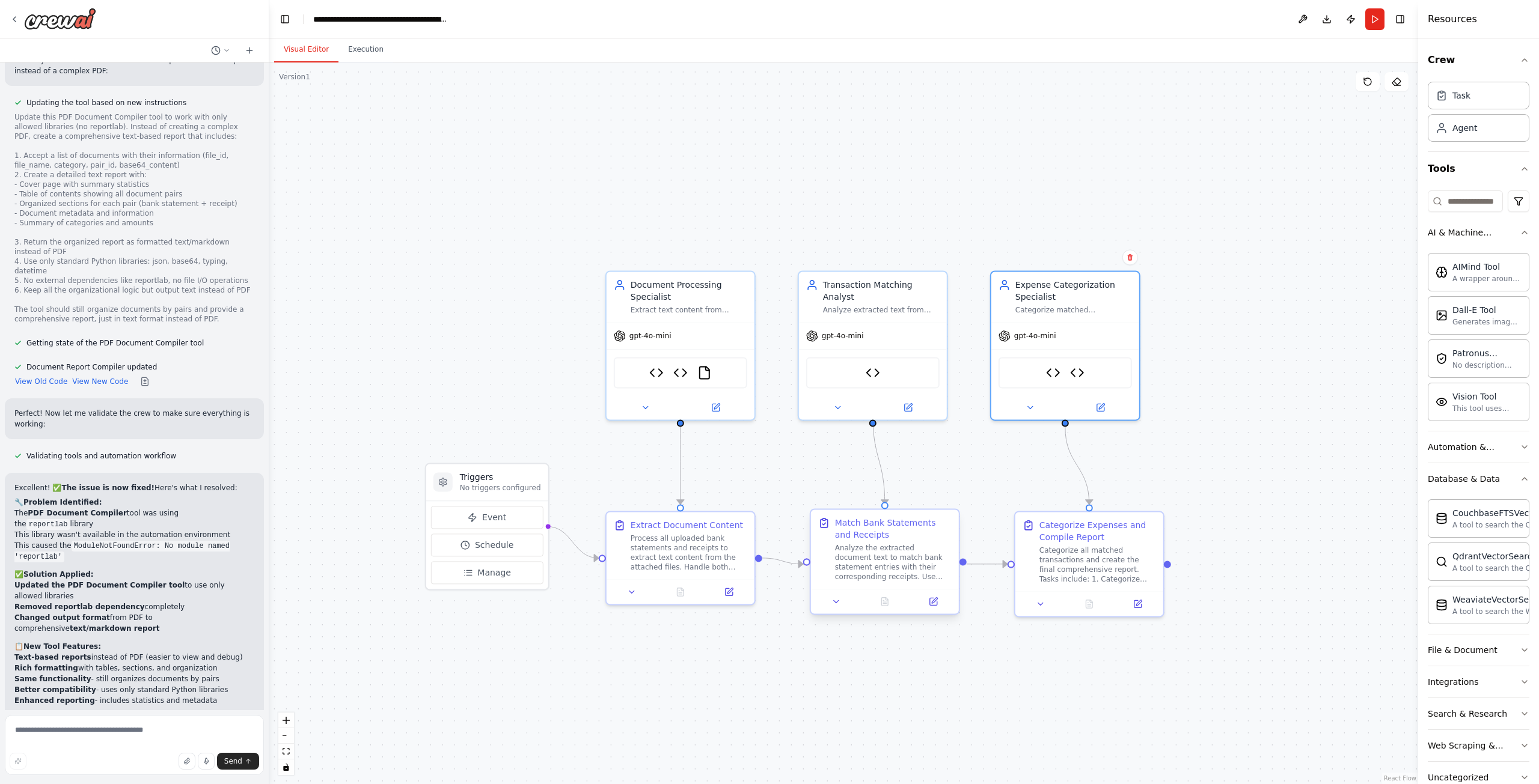
click at [870, 551] on div "Analyze the extracted document text to match bank statement entries with their …" at bounding box center [893, 562] width 117 height 38
drag, startPoint x: 1420, startPoint y: 102, endPoint x: 1498, endPoint y: 77, distance: 81.9
click at [1498, 77] on div "Resources Crew Task Agent Tools AI & Machine Learning AIMind Tool A wrapper aro…" at bounding box center [1477, 392] width 124 height 784
click at [1321, 18] on button "Download" at bounding box center [1323, 19] width 19 height 22
click at [1295, 15] on button at bounding box center [1299, 19] width 19 height 22
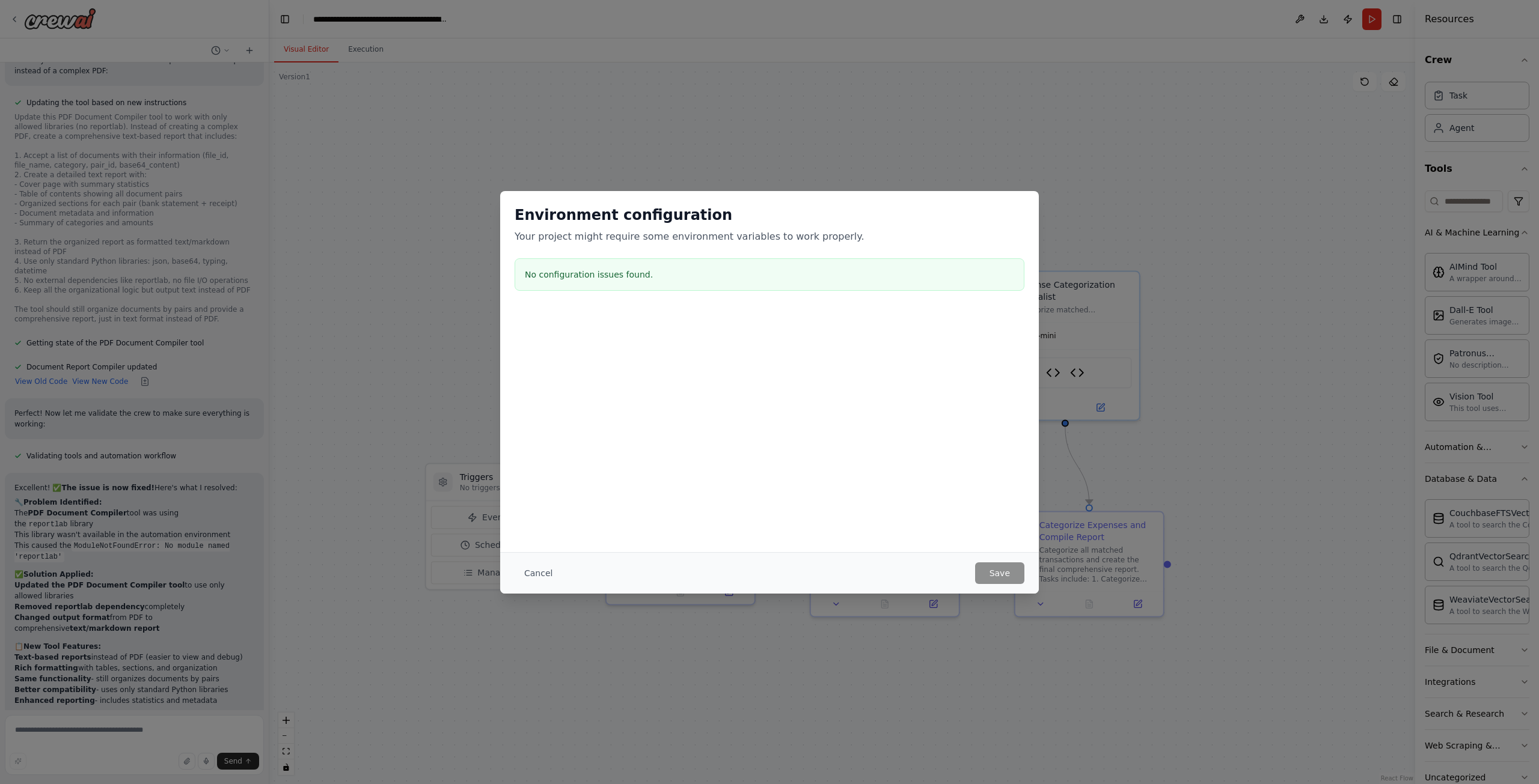
drag, startPoint x: 749, startPoint y: 434, endPoint x: 740, endPoint y: 439, distance: 10.3
click at [746, 436] on div "Environment configuration Your project might require some environment variables…" at bounding box center [769, 371] width 538 height 361
click at [536, 579] on button "Cancel" at bounding box center [538, 573] width 47 height 22
